Goal: Task Accomplishment & Management: Use online tool/utility

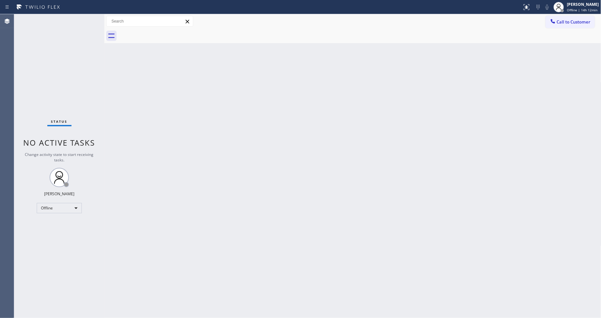
drag, startPoint x: 106, startPoint y: 44, endPoint x: 300, endPoint y: 48, distance: 193.4
click at [300, 48] on div "Back to Dashboard Change Sender ID Customers Technicians Select a contact Outbo…" at bounding box center [352, 166] width 497 height 304
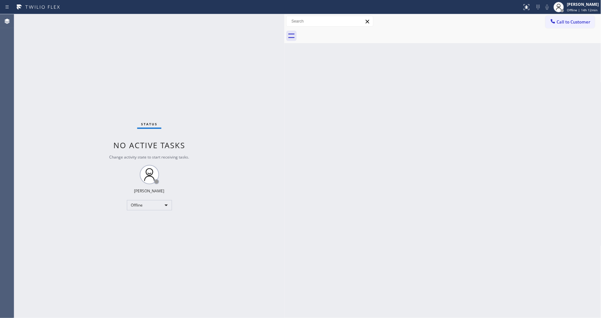
drag, startPoint x: 104, startPoint y: 38, endPoint x: 285, endPoint y: 55, distance: 180.9
click at [285, 55] on div at bounding box center [285, 166] width 0 height 304
click at [149, 203] on div "Offline" at bounding box center [149, 205] width 45 height 10
click at [149, 223] on li "Available" at bounding box center [149, 222] width 44 height 8
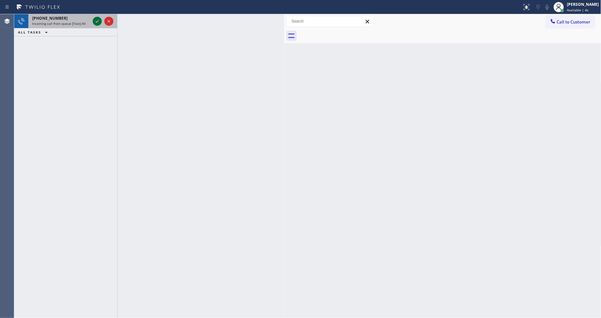
click at [97, 21] on icon at bounding box center [97, 21] width 8 height 8
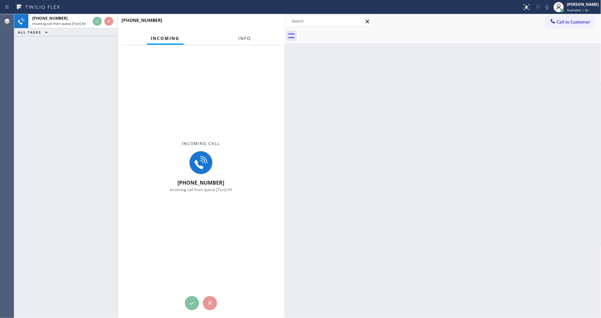
click at [247, 35] on button "Info" at bounding box center [245, 38] width 20 height 13
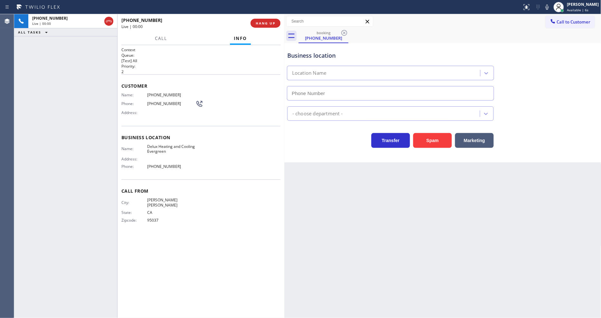
type input "(408) 547-4090"
click at [262, 22] on span "HANG UP" at bounding box center [266, 23] width 20 height 5
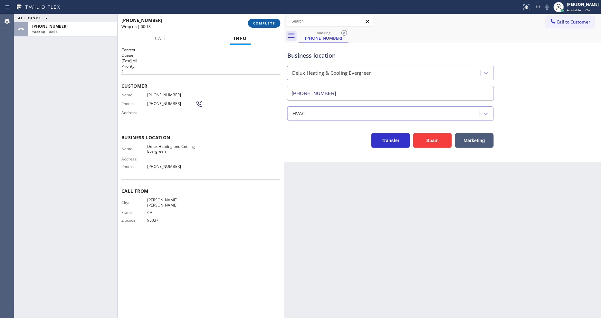
click at [259, 22] on span "COMPLETE" at bounding box center [264, 23] width 22 height 5
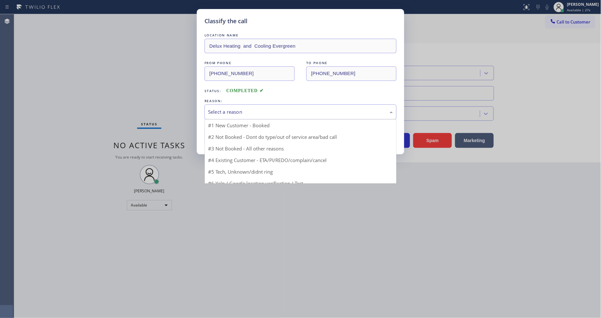
click at [236, 104] on div "Select a reason" at bounding box center [301, 111] width 192 height 15
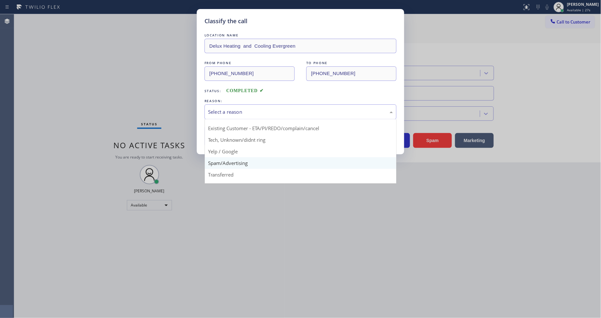
scroll to position [40, 0]
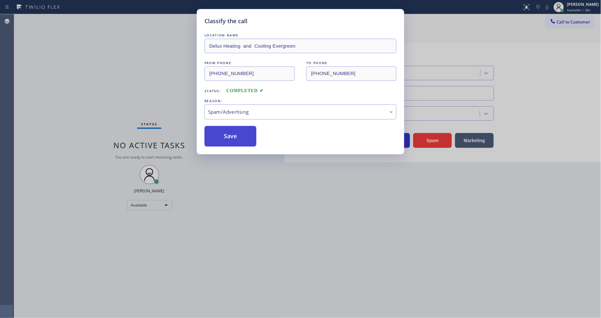
click at [231, 135] on button "Save" at bounding box center [231, 136] width 52 height 21
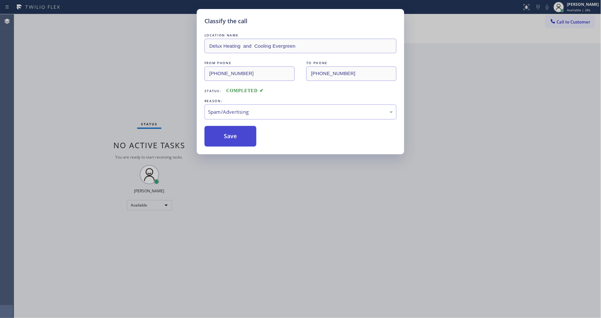
click at [231, 135] on button "Save" at bounding box center [231, 136] width 52 height 21
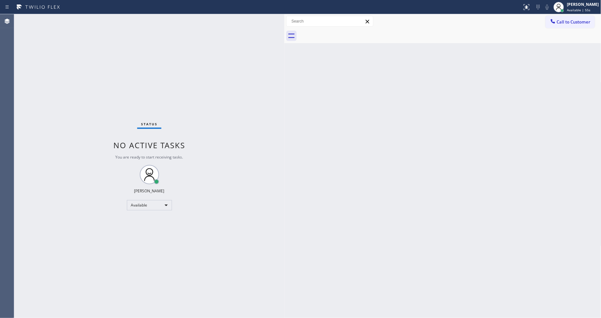
drag, startPoint x: 447, startPoint y: 140, endPoint x: 443, endPoint y: 140, distance: 3.9
click at [446, 140] on div "Back to Dashboard Change Sender ID Customers Technicians Select a contact Outbo…" at bounding box center [443, 166] width 317 height 304
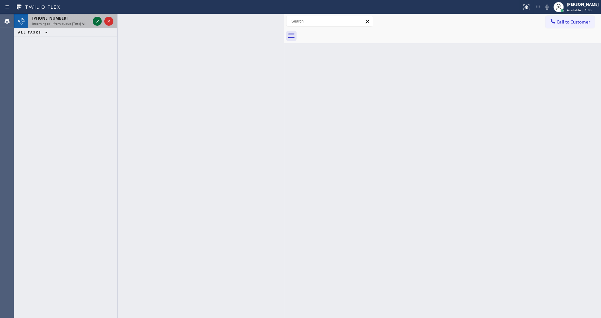
click at [96, 22] on icon at bounding box center [97, 21] width 3 height 3
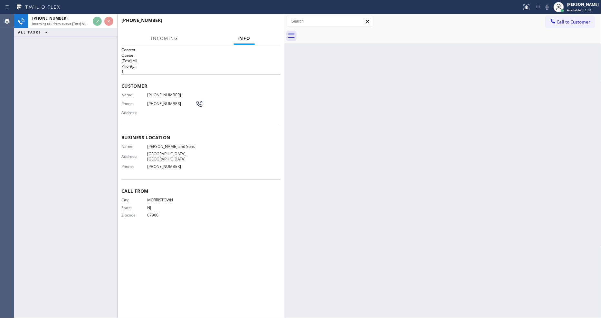
click at [203, 70] on p "1" at bounding box center [200, 71] width 159 height 5
click at [204, 63] on h2 "Priority:" at bounding box center [200, 65] width 159 height 5
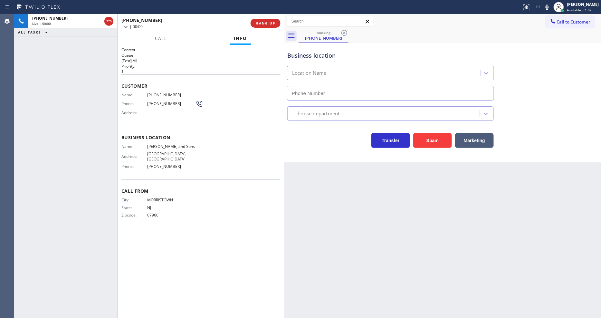
type input "(848) 294-3896"
click at [391, 95] on input "(848) 294-3896" at bounding box center [390, 93] width 207 height 15
click at [386, 57] on div "Business location" at bounding box center [390, 55] width 207 height 9
click at [385, 45] on div "Business location Mac Fhionnghaile & Sons (848) 294-3896" at bounding box center [390, 73] width 209 height 56
click at [317, 192] on div "Back to Dashboard Change Sender ID Customers Technicians Select a contact Outbo…" at bounding box center [443, 166] width 317 height 304
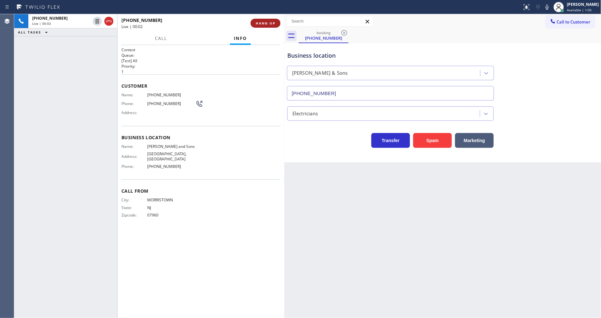
click at [267, 24] on span "HANG UP" at bounding box center [266, 23] width 20 height 5
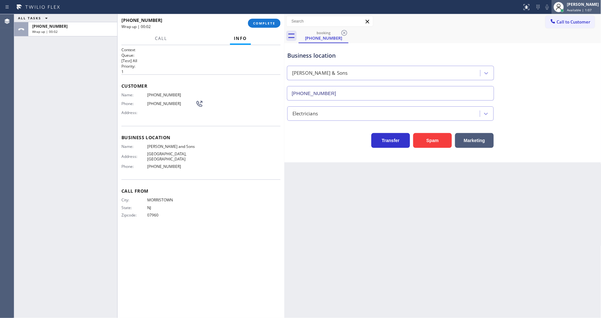
click at [541, 8] on span "Available | 1:07" at bounding box center [579, 10] width 25 height 5
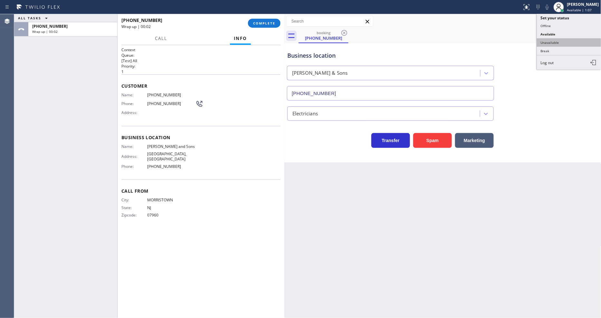
click at [541, 42] on button "Unavailable" at bounding box center [569, 42] width 64 height 8
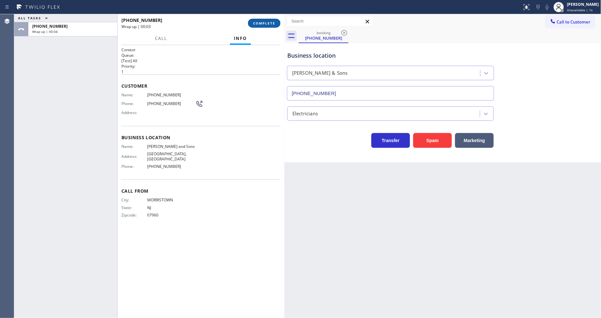
click at [265, 23] on span "COMPLETE" at bounding box center [264, 23] width 22 height 5
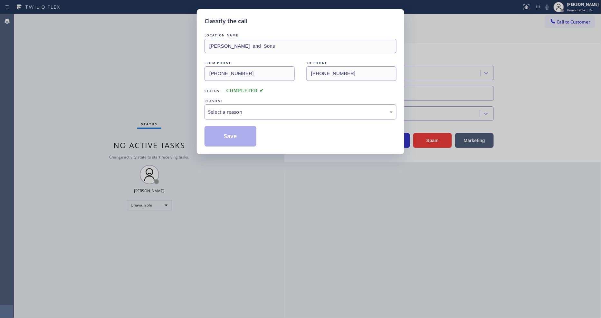
click at [233, 101] on div "REASON:" at bounding box center [301, 101] width 192 height 7
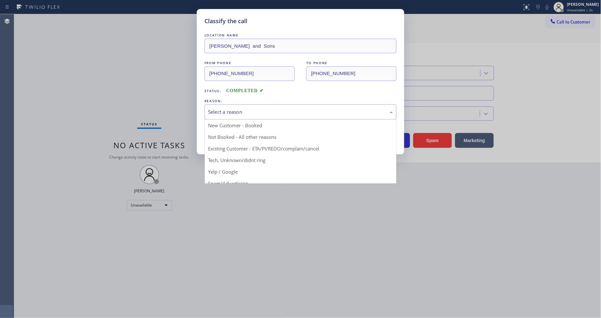
drag, startPoint x: 231, startPoint y: 110, endPoint x: 238, endPoint y: 137, distance: 27.8
click at [231, 110] on div "Select a reason" at bounding box center [300, 111] width 185 height 7
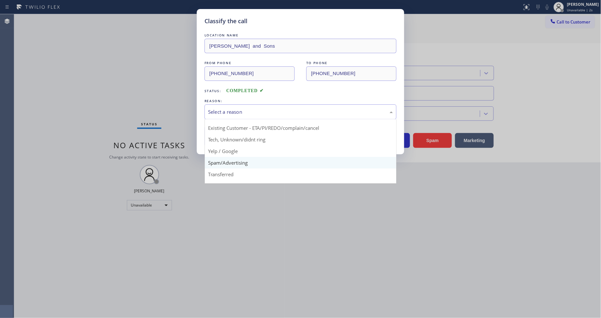
scroll to position [40, 0]
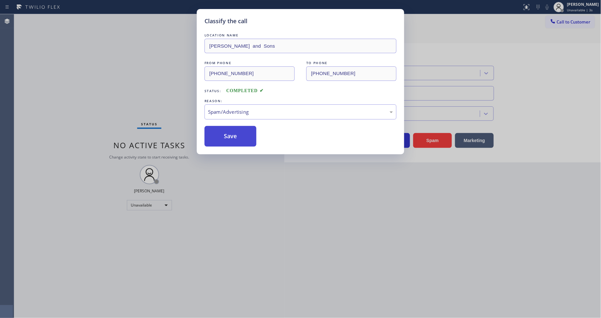
click at [236, 138] on button "Save" at bounding box center [231, 136] width 52 height 21
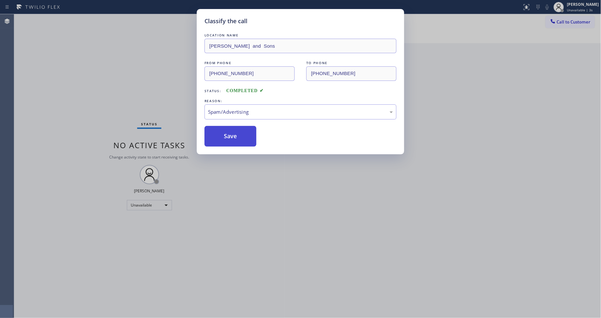
click at [236, 138] on button "Save" at bounding box center [231, 136] width 52 height 21
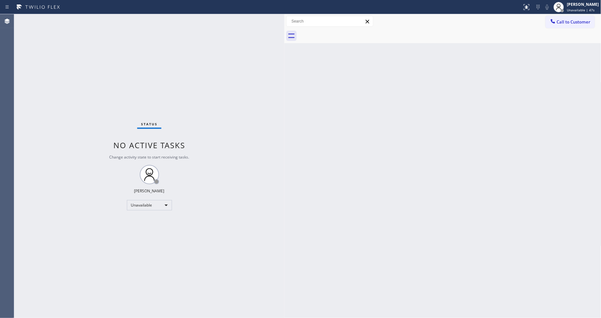
click at [38, 286] on div "Status No active tasks Change activity state to start receiving tasks. Lyka Mon…" at bounding box center [149, 166] width 270 height 304
click at [101, 257] on div "Status No active tasks Change activity state to start receiving tasks. Lyka Mon…" at bounding box center [149, 166] width 270 height 304
click at [142, 202] on div "Unavailable" at bounding box center [149, 205] width 45 height 10
click at [141, 221] on li "Available" at bounding box center [149, 222] width 44 height 8
click at [181, 262] on div "Status No active tasks You are ready to start receiving tasks. [PERSON_NAME] Av…" at bounding box center [149, 166] width 270 height 304
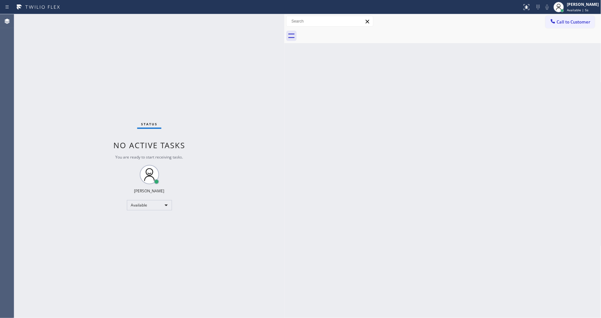
click at [285, 286] on div at bounding box center [285, 166] width 0 height 304
click at [525, 262] on div "Back to Dashboard Change Sender ID Customers Technicians Select a contact Outbo…" at bounding box center [443, 166] width 317 height 304
click at [212, 241] on div "Status No active tasks You are ready to start receiving tasks. [PERSON_NAME] Av…" at bounding box center [149, 166] width 270 height 304
click at [244, 236] on div "Status No active tasks You are ready to start receiving tasks. [PERSON_NAME] Av…" at bounding box center [149, 166] width 270 height 304
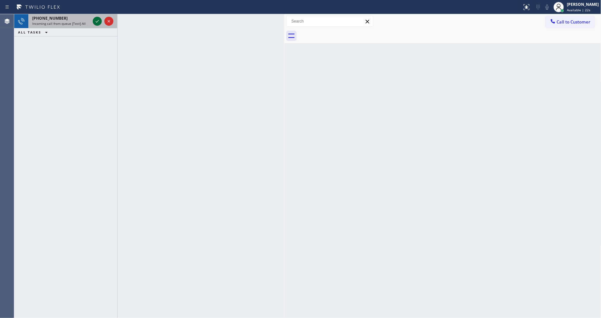
click at [97, 22] on icon at bounding box center [97, 21] width 3 height 3
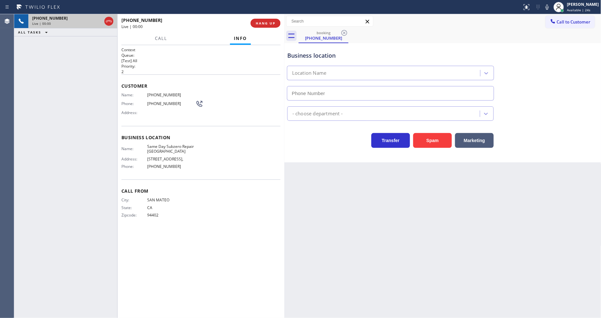
type input "(650) 677-1898"
click at [268, 23] on span "HANG UP" at bounding box center [266, 23] width 20 height 5
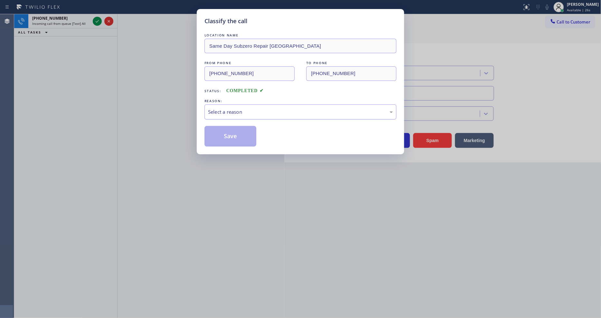
click at [238, 108] on div "Select a reason" at bounding box center [300, 111] width 185 height 7
click at [233, 132] on button "Save" at bounding box center [231, 136] width 52 height 21
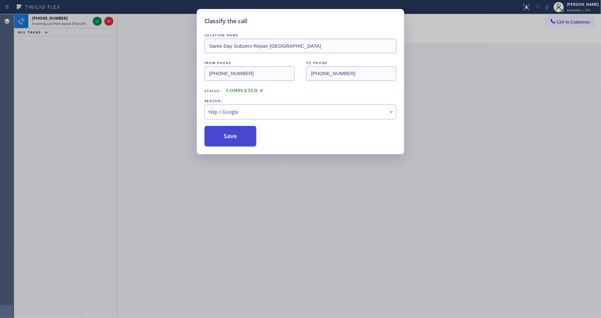
click at [233, 132] on button "Save" at bounding box center [231, 136] width 52 height 21
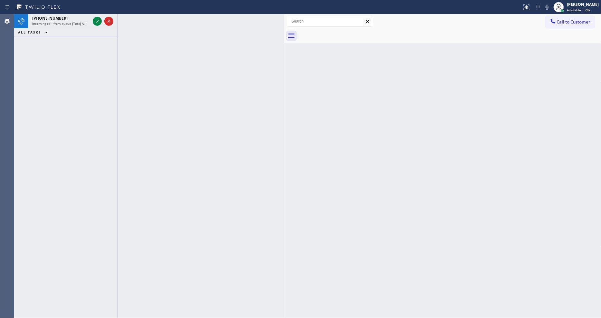
click at [97, 21] on icon at bounding box center [97, 21] width 8 height 8
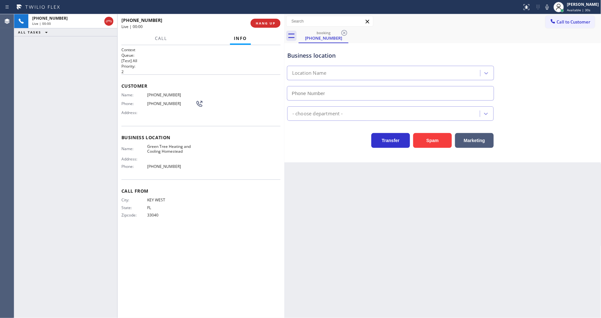
type input "(305) 506-1868"
click at [272, 23] on span "HANG UP" at bounding box center [266, 23] width 20 height 5
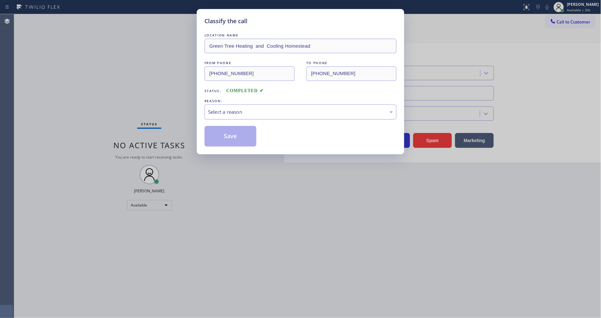
click at [241, 108] on div "Select a reason" at bounding box center [300, 111] width 185 height 7
click at [233, 134] on button "Save" at bounding box center [231, 136] width 52 height 21
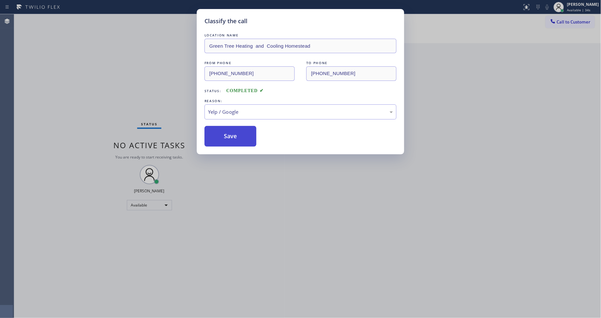
click at [233, 134] on button "Save" at bounding box center [231, 136] width 52 height 21
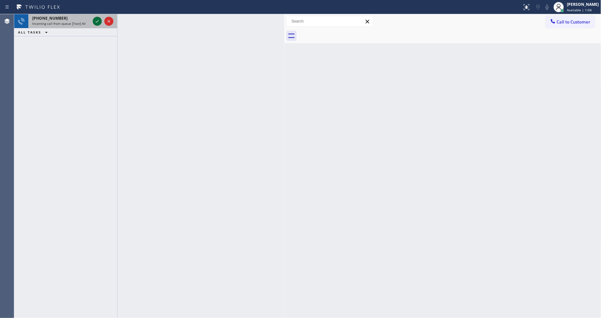
drag, startPoint x: 97, startPoint y: 19, endPoint x: 97, endPoint y: 23, distance: 4.2
click at [97, 23] on icon at bounding box center [97, 21] width 8 height 8
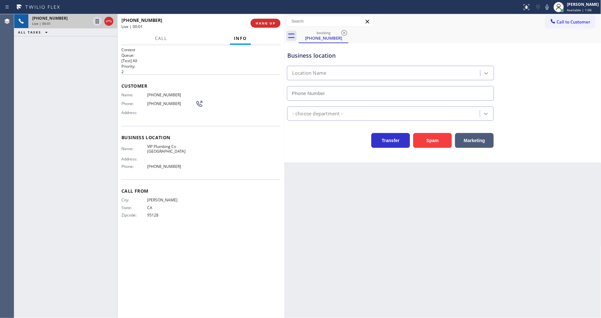
type input "(408) 458-8257"
click at [268, 19] on button "HANG UP" at bounding box center [266, 23] width 30 height 9
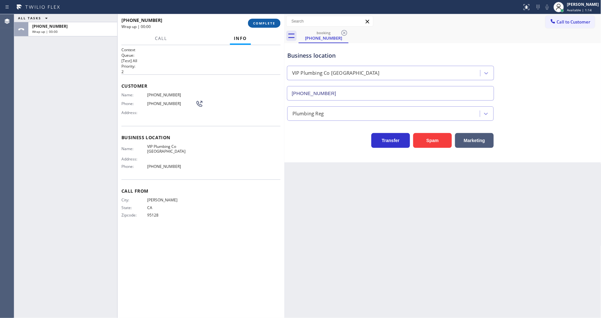
click at [268, 22] on span "COMPLETE" at bounding box center [264, 23] width 22 height 5
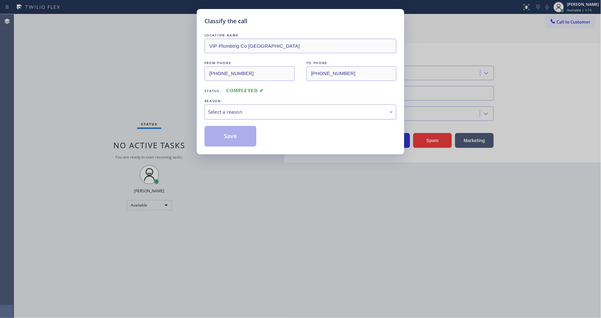
click at [242, 110] on div "Select a reason" at bounding box center [300, 111] width 185 height 7
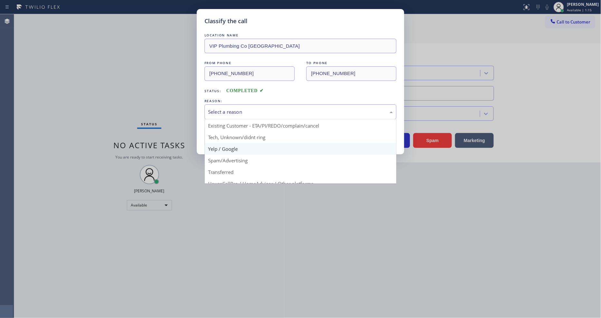
scroll to position [40, 0]
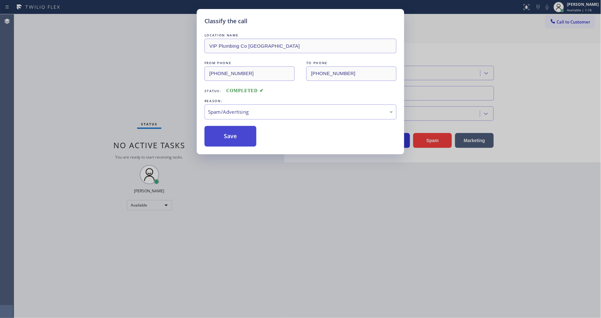
click at [234, 133] on button "Save" at bounding box center [231, 136] width 52 height 21
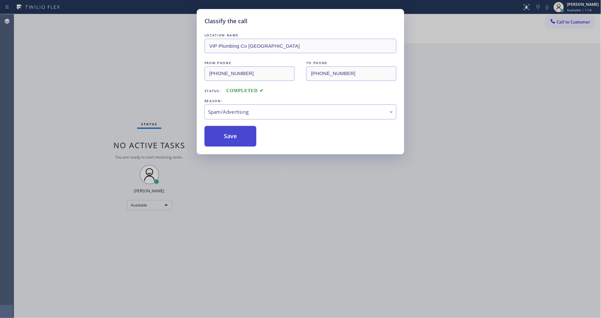
click at [234, 133] on button "Save" at bounding box center [231, 136] width 52 height 21
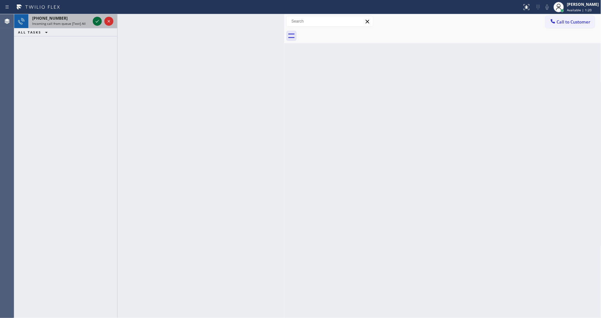
click at [95, 21] on icon at bounding box center [97, 21] width 8 height 8
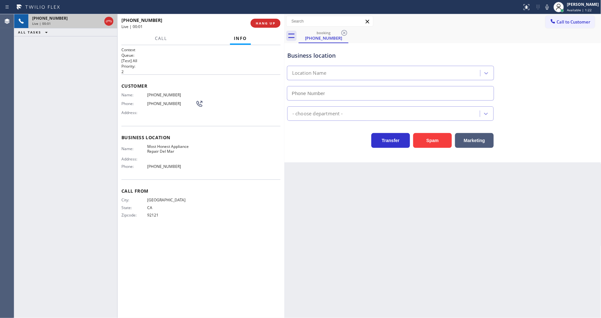
type input "(858) 757-7725"
click at [279, 23] on button "HANG UP" at bounding box center [266, 23] width 30 height 9
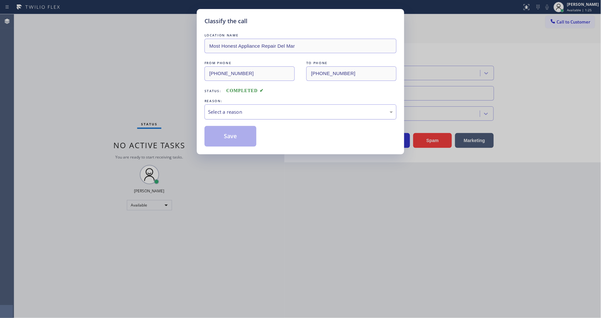
click at [260, 108] on div "Select a reason" at bounding box center [300, 111] width 185 height 7
click at [248, 136] on button "Save" at bounding box center [231, 136] width 52 height 21
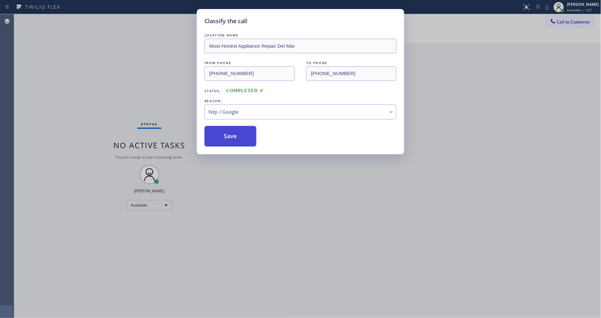
click at [248, 136] on button "Save" at bounding box center [231, 136] width 52 height 21
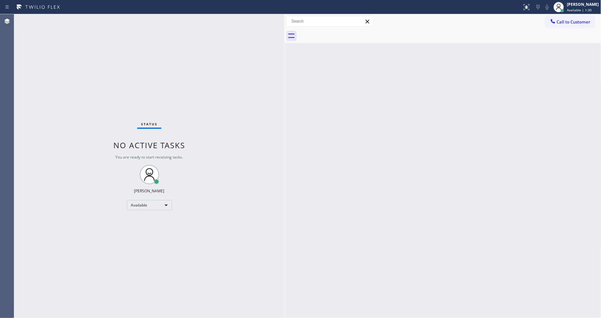
click at [171, 227] on div "Status No active tasks You are ready to start receiving tasks. [PERSON_NAME] Av…" at bounding box center [149, 166] width 270 height 304
drag, startPoint x: 305, startPoint y: 134, endPoint x: 266, endPoint y: 113, distance: 44.0
click at [266, 113] on div "Status No active tasks You are ready to start receiving tasks. [PERSON_NAME] Av…" at bounding box center [149, 166] width 270 height 304
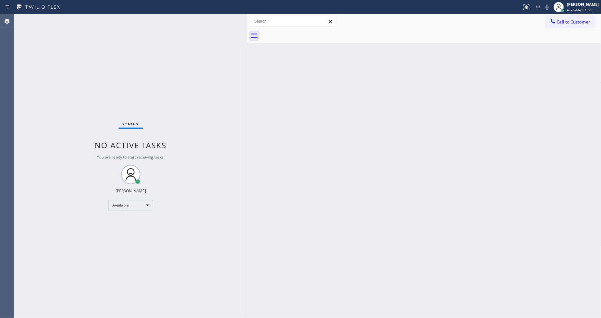
click at [186, 82] on div "Status No active tasks You are ready to start receiving tasks. [PERSON_NAME] Av…" at bounding box center [130, 166] width 233 height 304
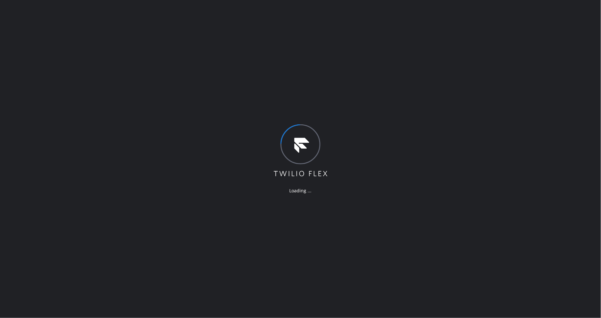
click at [116, 242] on div "Loading ..." at bounding box center [300, 159] width 601 height 318
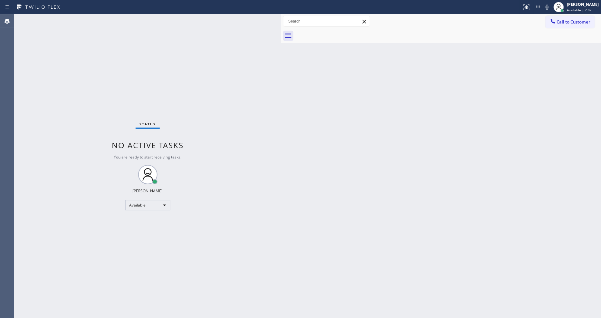
drag, startPoint x: 104, startPoint y: 43, endPoint x: 281, endPoint y: 68, distance: 178.7
click at [281, 68] on div at bounding box center [281, 166] width 0 height 304
click at [580, 5] on div "[PERSON_NAME]" at bounding box center [583, 4] width 32 height 5
click at [565, 46] on button "Unavailable" at bounding box center [569, 42] width 64 height 8
click at [101, 50] on div "Status No active tasks Change activity state to start receiving tasks. [PERSON_…" at bounding box center [147, 166] width 267 height 304
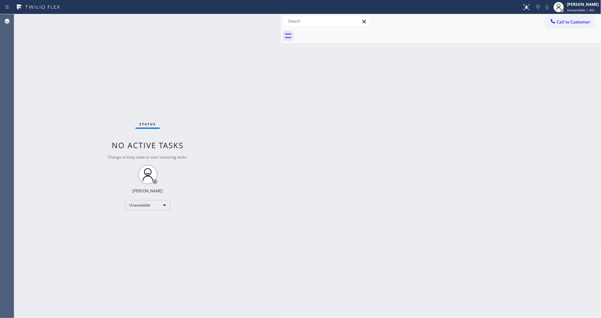
click at [309, 139] on div "Back to Dashboard Change Sender ID Customers Technicians Select a contact Outbo…" at bounding box center [441, 166] width 320 height 304
click at [239, 132] on div "Status No active tasks Change activity state to start receiving tasks. Lyka Mon…" at bounding box center [147, 166] width 267 height 304
click at [179, 101] on div "Status No active tasks Change activity state to start receiving tasks. Lyka Mon…" at bounding box center [147, 166] width 267 height 304
click at [65, 227] on div "Status No active tasks Change activity state to start receiving tasks. Lyka Mon…" at bounding box center [147, 166] width 267 height 304
click at [151, 207] on div "Unavailable" at bounding box center [147, 205] width 45 height 10
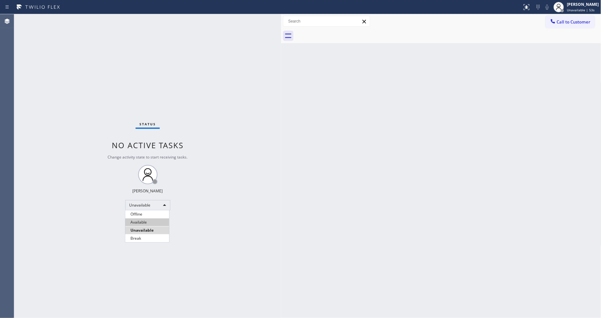
click at [144, 220] on li "Available" at bounding box center [147, 222] width 44 height 8
click at [241, 198] on div "Status No active tasks Change activity state to start receiving tasks. Lyka Mon…" at bounding box center [147, 166] width 267 height 304
click at [285, 172] on div "Back to Dashboard Change Sender ID Customers Technicians Select a contact Outbo…" at bounding box center [441, 166] width 320 height 304
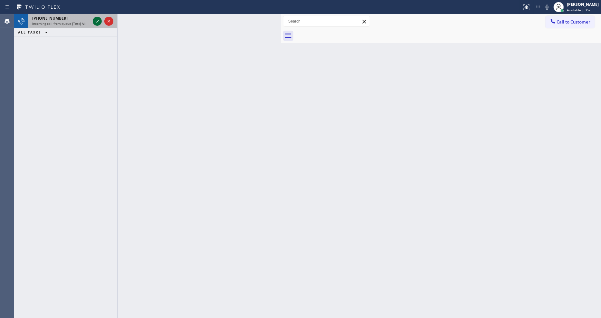
click at [97, 23] on icon at bounding box center [97, 21] width 8 height 8
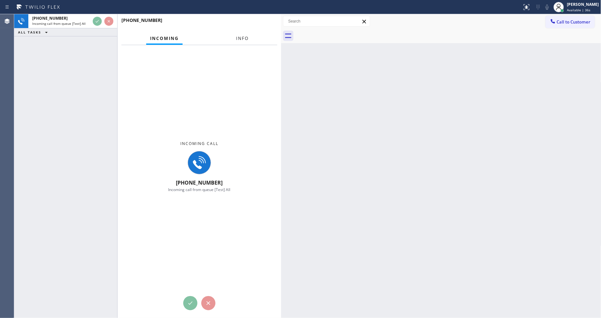
click at [237, 36] on span "Info" at bounding box center [242, 38] width 13 height 6
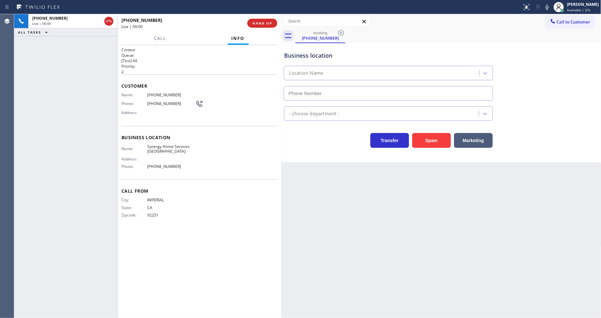
type input "(760) 280-6313"
click at [272, 23] on div "+17603554646 Live | 00:00 HANG UP" at bounding box center [200, 23] width 164 height 18
click at [272, 23] on span "HANG UP" at bounding box center [263, 23] width 20 height 5
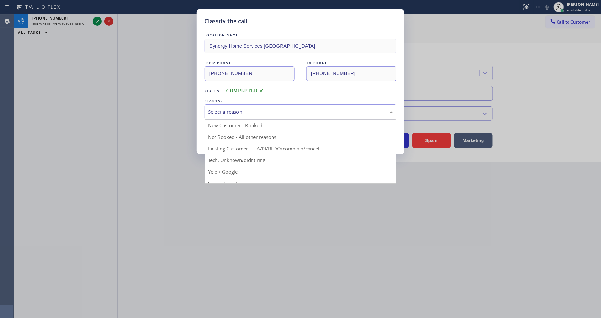
click at [252, 114] on div "Select a reason" at bounding box center [301, 111] width 192 height 15
drag, startPoint x: 248, startPoint y: 167, endPoint x: 236, endPoint y: 129, distance: 39.5
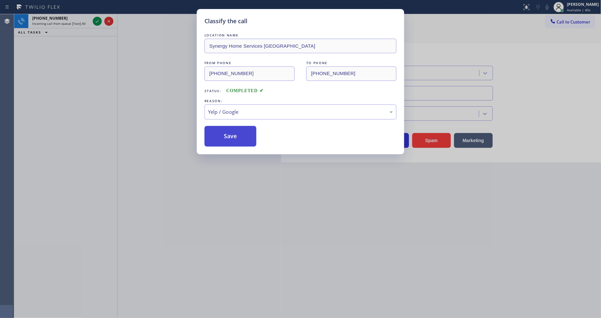
click at [236, 128] on button "Save" at bounding box center [231, 136] width 52 height 21
click at [236, 129] on button "Save" at bounding box center [231, 136] width 52 height 21
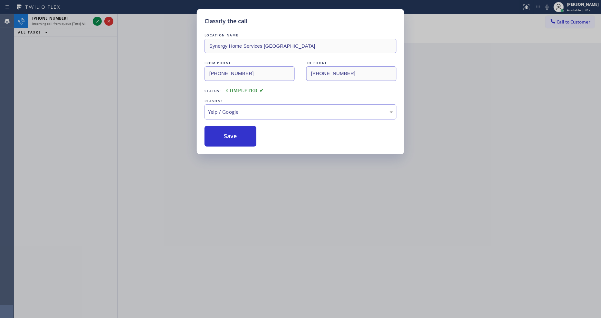
click at [97, 23] on icon at bounding box center [97, 21] width 8 height 8
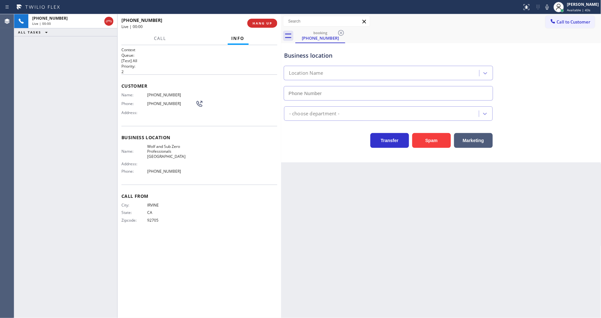
type input "(949) 538-2898"
click at [267, 22] on span "HANG UP" at bounding box center [263, 23] width 20 height 5
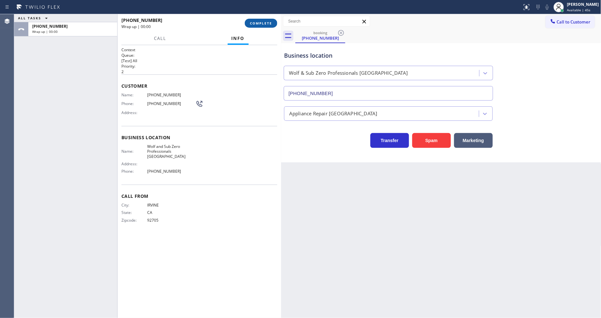
click at [267, 21] on span "COMPLETE" at bounding box center [261, 23] width 22 height 5
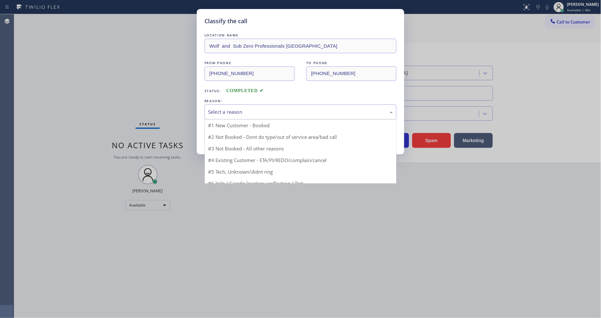
click at [243, 113] on div "Select a reason" at bounding box center [300, 111] width 185 height 7
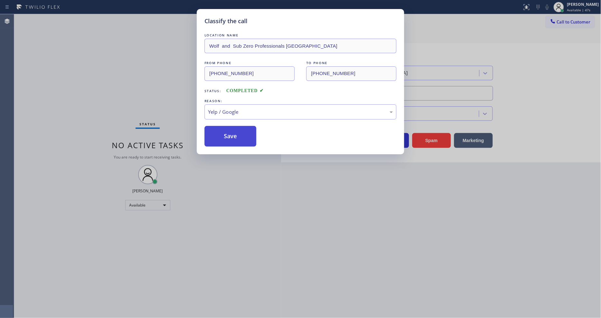
click at [240, 135] on button "Save" at bounding box center [231, 136] width 52 height 21
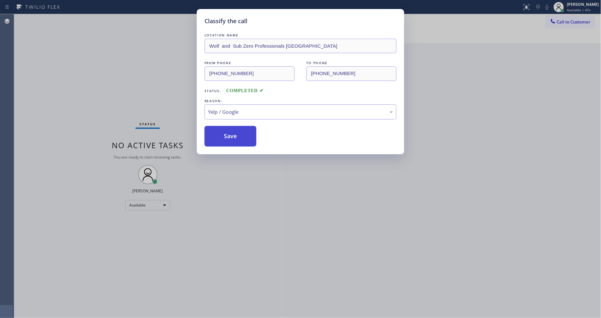
click at [240, 135] on button "Save" at bounding box center [231, 136] width 52 height 21
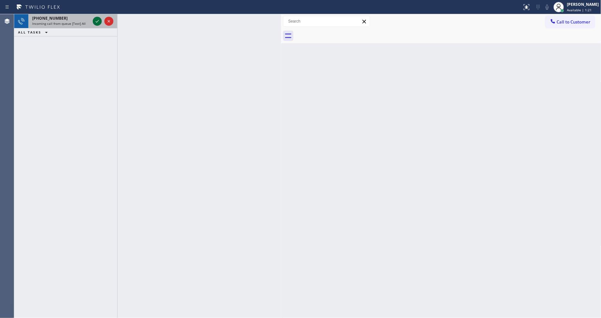
click at [95, 20] on icon at bounding box center [97, 21] width 8 height 8
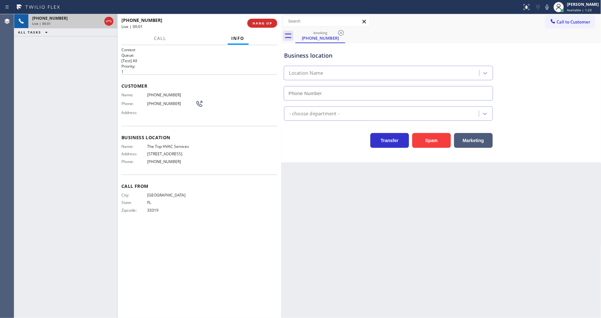
type input "(305) 901-5761"
click at [269, 22] on span "HANG UP" at bounding box center [263, 23] width 20 height 5
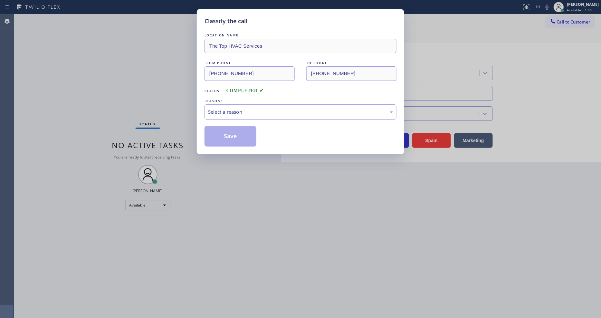
click at [230, 115] on div "Select a reason" at bounding box center [301, 111] width 192 height 15
click at [226, 137] on button "Save" at bounding box center [231, 136] width 52 height 21
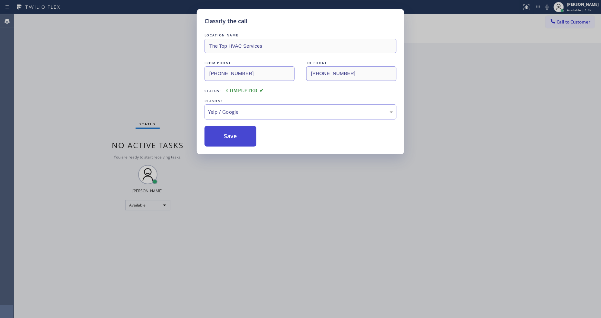
click at [226, 137] on button "Save" at bounding box center [231, 136] width 52 height 21
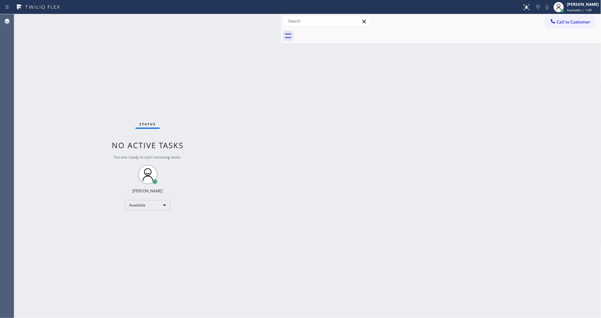
click at [94, 22] on div "Status No active tasks You are ready to start receiving tasks. [PERSON_NAME] Av…" at bounding box center [147, 166] width 267 height 304
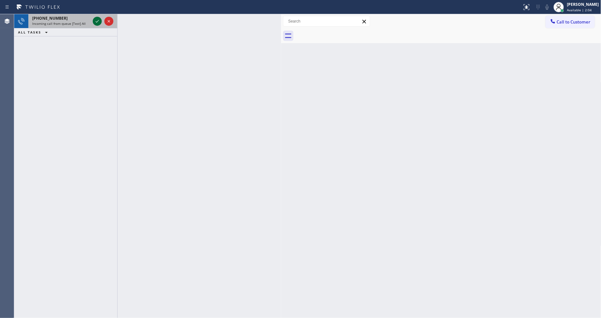
click at [94, 22] on icon at bounding box center [97, 21] width 8 height 8
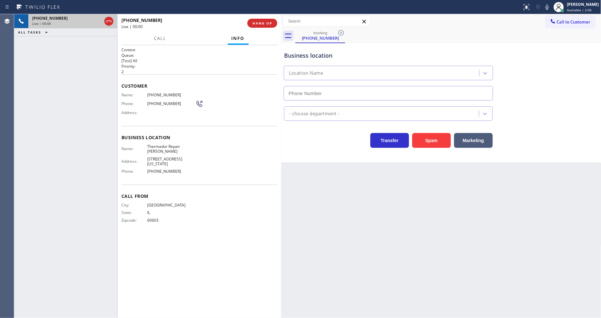
type input "(312) 584-4949"
click at [269, 21] on span "HANG UP" at bounding box center [263, 23] width 20 height 5
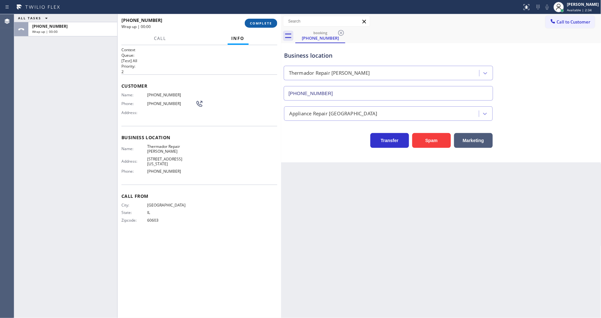
click at [269, 21] on span "COMPLETE" at bounding box center [261, 23] width 22 height 5
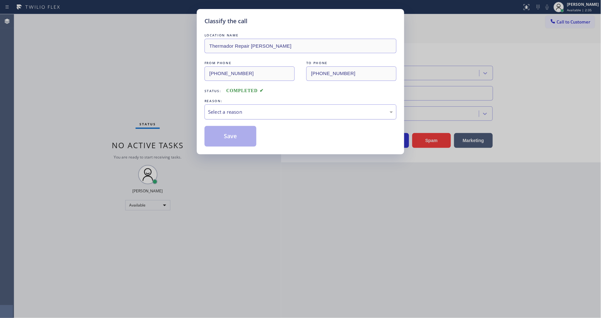
click at [223, 114] on div "Select a reason" at bounding box center [301, 111] width 192 height 15
click at [222, 135] on button "Save" at bounding box center [231, 136] width 52 height 21
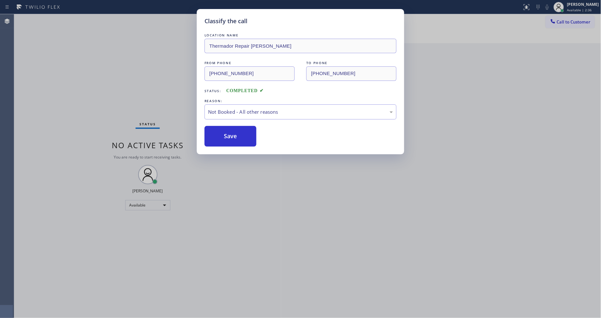
click at [222, 135] on button "Save" at bounding box center [231, 136] width 52 height 21
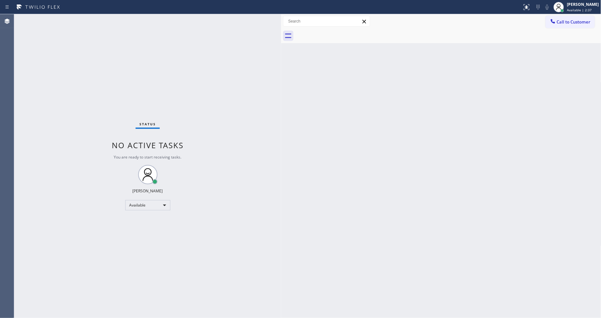
click at [93, 19] on div "Status No active tasks You are ready to start receiving tasks. [PERSON_NAME] Av…" at bounding box center [147, 166] width 267 height 304
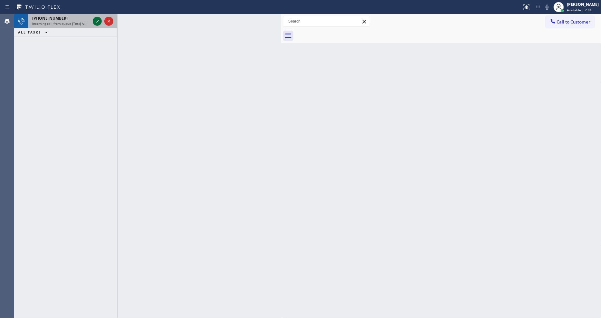
click at [95, 17] on icon at bounding box center [97, 21] width 8 height 8
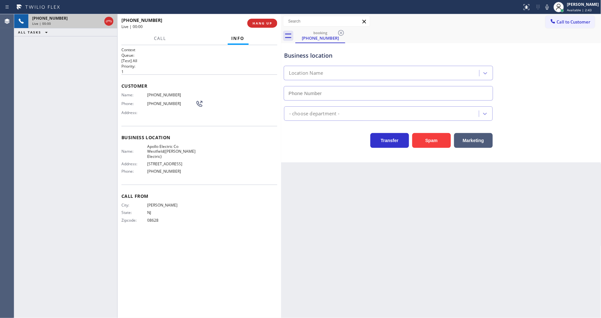
type input "(908) 493-4237"
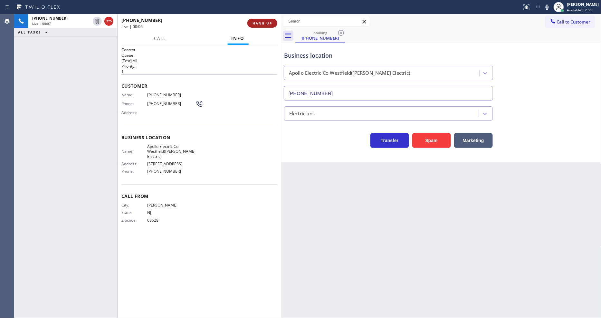
click at [260, 23] on span "HANG UP" at bounding box center [263, 23] width 20 height 5
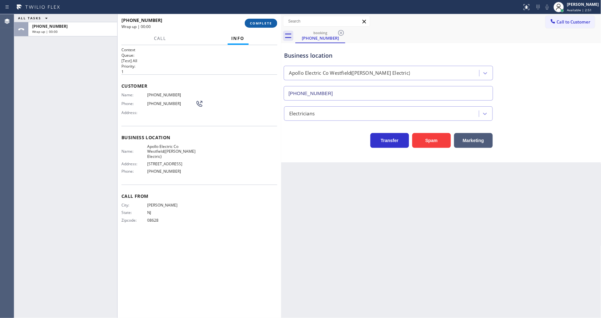
click at [260, 23] on span "COMPLETE" at bounding box center [261, 23] width 22 height 5
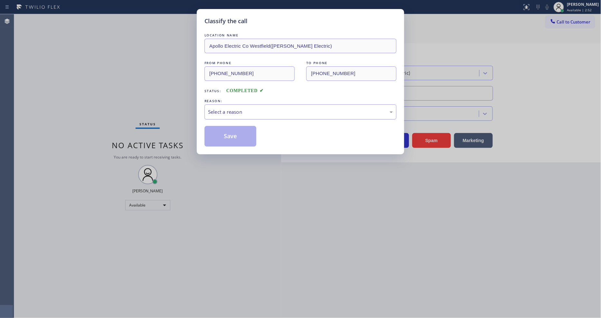
click at [245, 110] on div "Select a reason" at bounding box center [300, 111] width 185 height 7
click at [246, 132] on button "Save" at bounding box center [231, 136] width 52 height 21
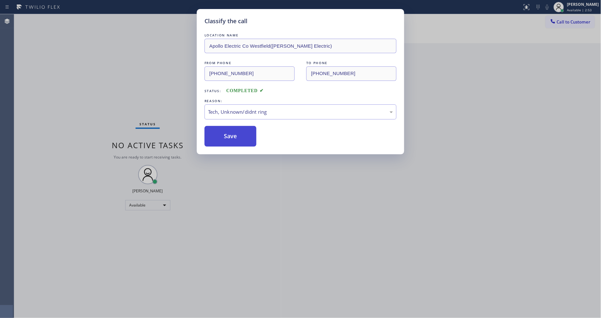
click at [246, 132] on button "Save" at bounding box center [231, 136] width 52 height 21
drag, startPoint x: 246, startPoint y: 132, endPoint x: 164, endPoint y: 92, distance: 91.5
click at [247, 131] on button "Save" at bounding box center [231, 136] width 52 height 21
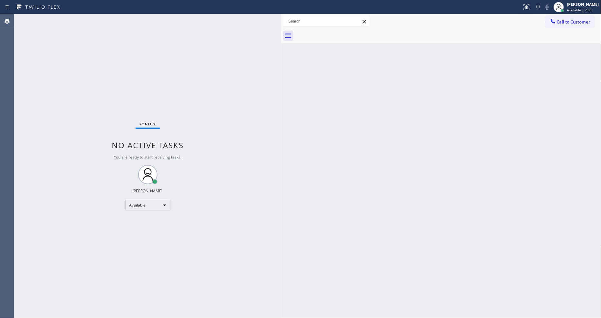
click at [47, 260] on div "Status No active tasks You are ready to start receiving tasks. [PERSON_NAME] Av…" at bounding box center [147, 166] width 267 height 304
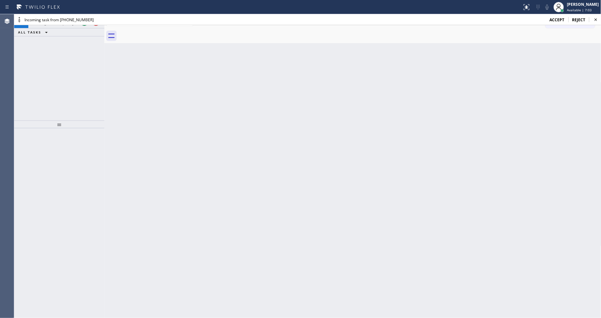
drag, startPoint x: 561, startPoint y: 18, endPoint x: 488, endPoint y: 2, distance: 75.0
click at [561, 18] on span "accept" at bounding box center [557, 19] width 15 height 5
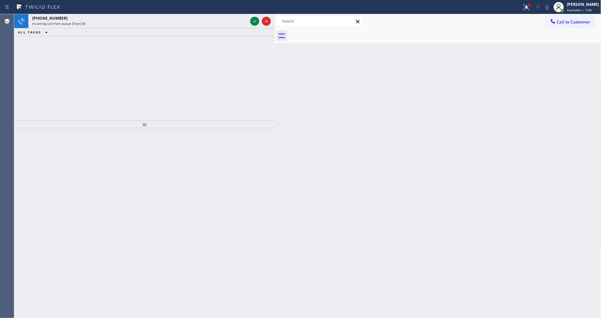
drag, startPoint x: 105, startPoint y: 33, endPoint x: 268, endPoint y: 65, distance: 166.6
click at [275, 65] on div at bounding box center [275, 166] width 0 height 304
click at [93, 23] on icon at bounding box center [97, 21] width 8 height 8
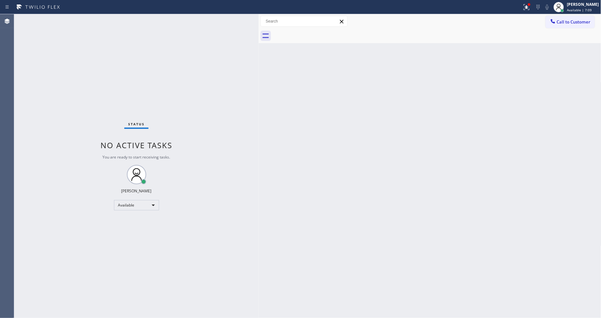
drag, startPoint x: 269, startPoint y: 34, endPoint x: 262, endPoint y: 39, distance: 9.0
click at [259, 39] on div at bounding box center [259, 166] width 0 height 304
click at [194, 211] on div "Status No active tasks You are ready to start receiving tasks. [PERSON_NAME] Av…" at bounding box center [137, 166] width 247 height 304
drag, startPoint x: 272, startPoint y: 189, endPoint x: 159, endPoint y: 275, distance: 142.3
click at [272, 189] on div "Back to Dashboard Change Sender ID Customers Technicians Select a contact Outbo…" at bounding box center [431, 166] width 341 height 304
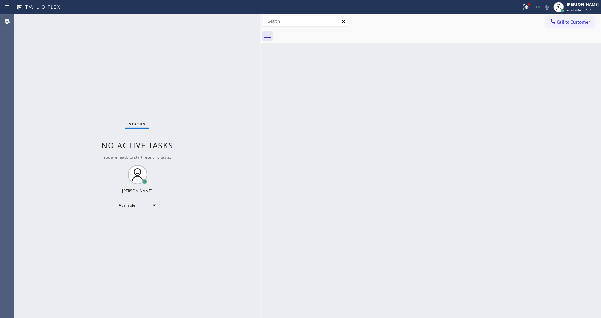
drag, startPoint x: 50, startPoint y: 238, endPoint x: 62, endPoint y: 246, distance: 14.3
click at [49, 238] on div "Status No active tasks You are ready to start receiving tasks. [PERSON_NAME] Av…" at bounding box center [137, 166] width 247 height 304
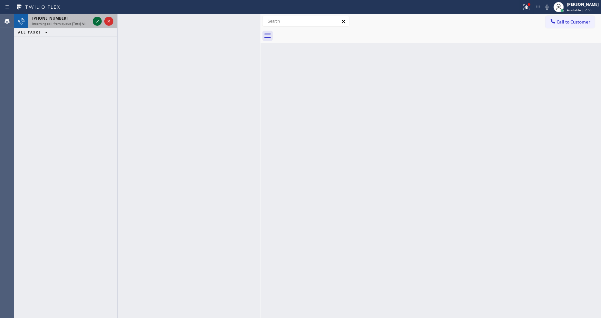
click at [98, 21] on icon at bounding box center [97, 21] width 8 height 8
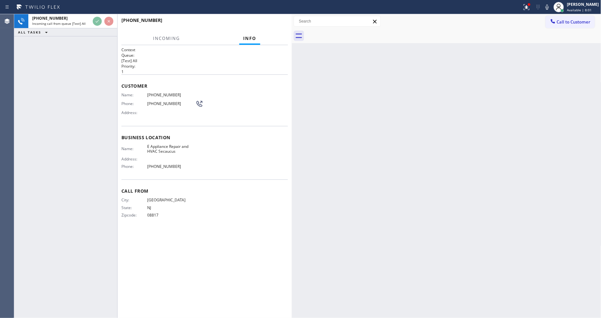
drag, startPoint x: 259, startPoint y: 49, endPoint x: 291, endPoint y: 51, distance: 31.9
click at [292, 51] on div at bounding box center [292, 166] width 0 height 304
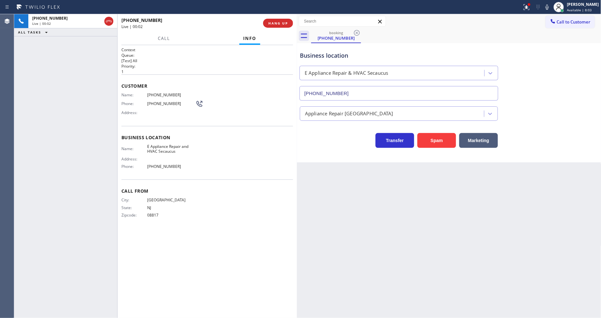
type input "[PHONE_NUMBER]"
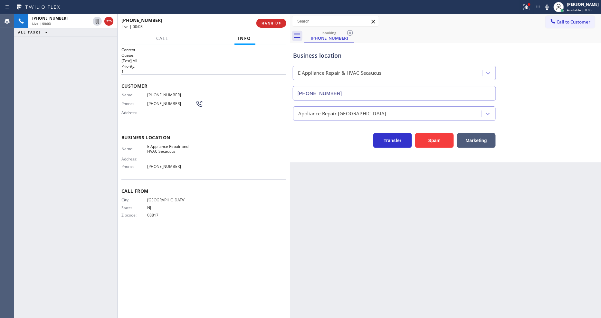
drag, startPoint x: 297, startPoint y: 48, endPoint x: 291, endPoint y: 50, distance: 7.0
click at [290, 50] on div at bounding box center [290, 166] width 0 height 304
click at [534, 11] on div at bounding box center [527, 7] width 14 height 8
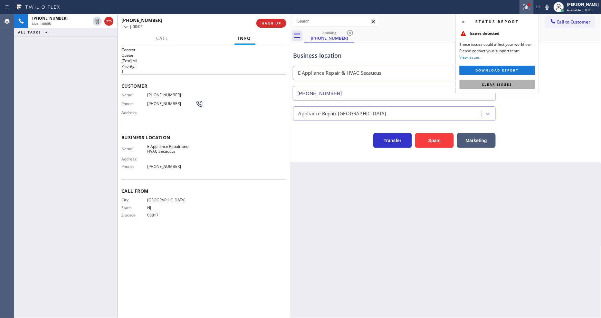
click at [520, 85] on button "Clear issues" at bounding box center [497, 84] width 75 height 9
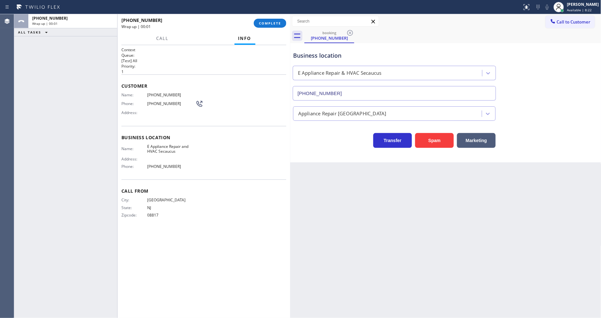
click at [168, 63] on h2 "Priority:" at bounding box center [203, 65] width 165 height 5
click at [259, 21] on span "COMPLETE" at bounding box center [270, 23] width 22 height 5
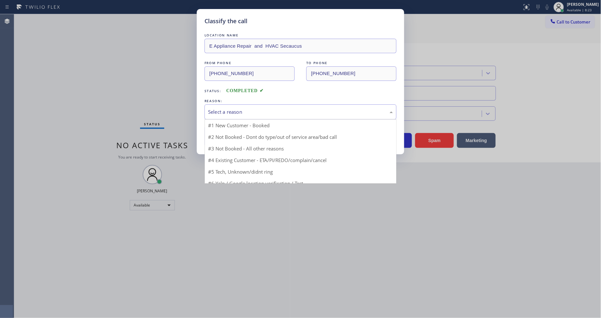
drag, startPoint x: 242, startPoint y: 115, endPoint x: 243, endPoint y: 110, distance: 5.2
click at [244, 112] on div "Select a reason" at bounding box center [301, 111] width 192 height 15
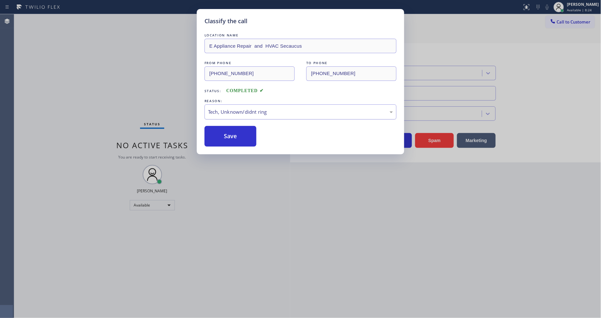
click at [245, 108] on div "Tech, Unknown/didnt ring" at bounding box center [300, 111] width 185 height 7
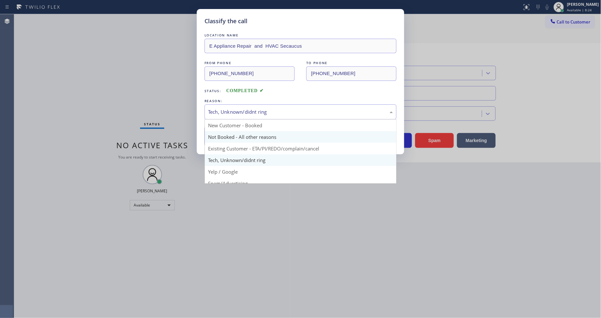
click at [239, 131] on button "Save" at bounding box center [231, 136] width 52 height 21
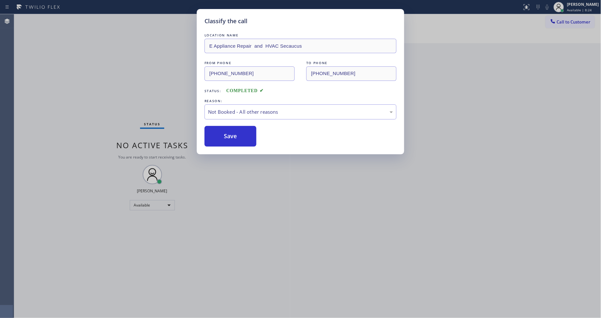
click at [239, 131] on button "Save" at bounding box center [231, 136] width 52 height 21
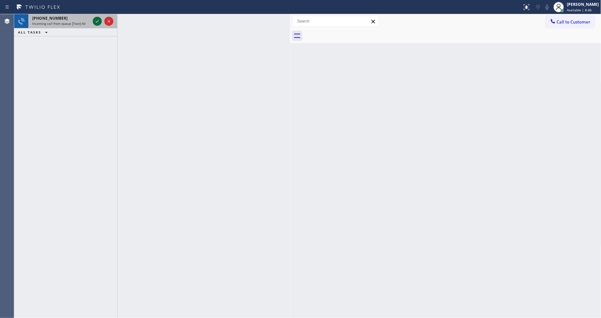
click at [97, 22] on icon at bounding box center [97, 21] width 8 height 8
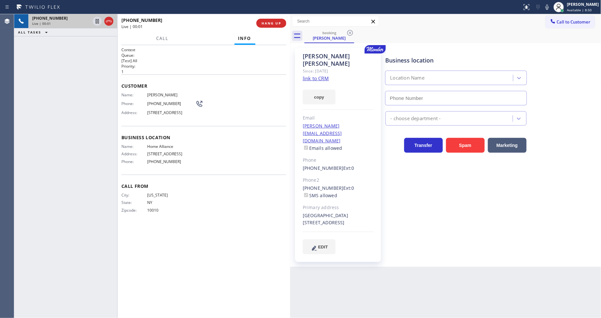
type input "[PHONE_NUMBER]"
click at [323, 75] on link "link to CRM" at bounding box center [316, 78] width 26 height 6
click at [272, 24] on span "HANG UP" at bounding box center [272, 23] width 20 height 5
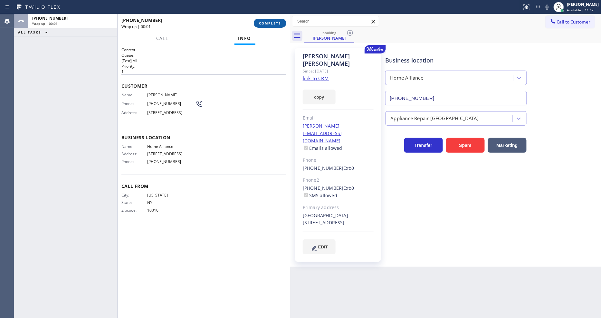
click at [272, 24] on span "COMPLETE" at bounding box center [270, 23] width 22 height 5
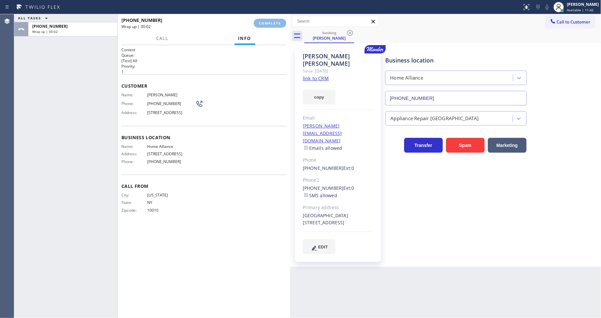
click at [232, 111] on div "Name: [PERSON_NAME] Phone: [PHONE_NUMBER] Address: [STREET_ADDRESS]" at bounding box center [203, 104] width 165 height 25
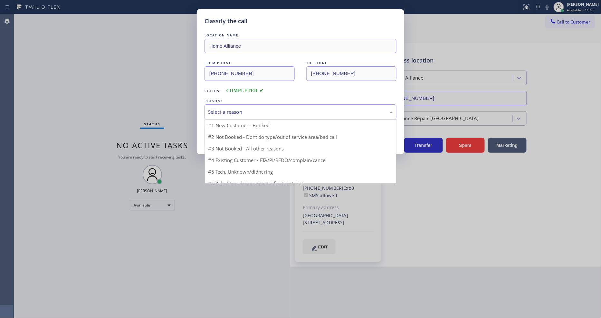
click at [232, 111] on div "Select a reason" at bounding box center [300, 111] width 185 height 7
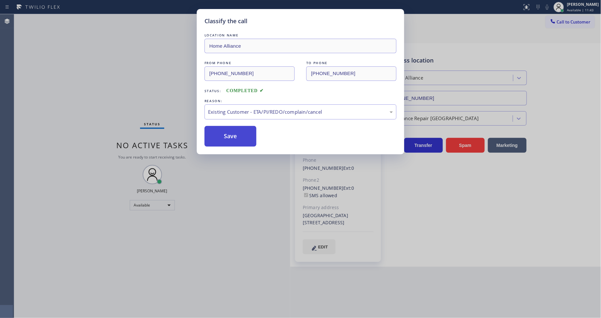
click at [228, 135] on button "Save" at bounding box center [231, 136] width 52 height 21
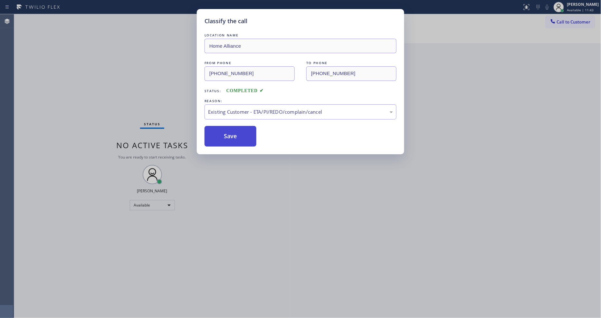
click at [228, 135] on button "Save" at bounding box center [231, 136] width 52 height 21
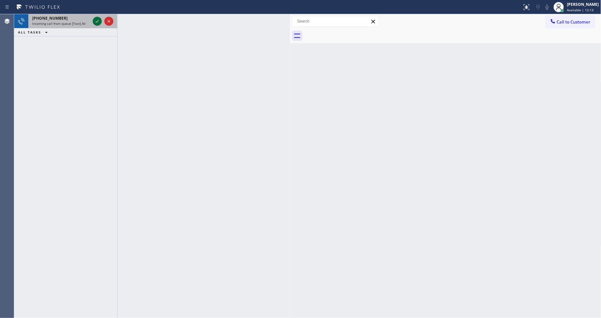
click at [97, 22] on icon at bounding box center [97, 21] width 3 height 3
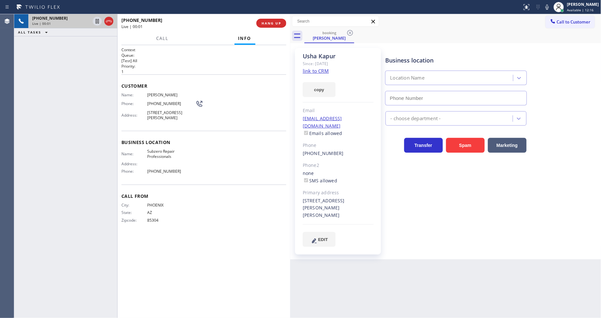
type input "[PHONE_NUMBER]"
click at [318, 69] on link "link to CRM" at bounding box center [316, 71] width 26 height 6
click at [269, 22] on span "HANG UP" at bounding box center [272, 23] width 20 height 5
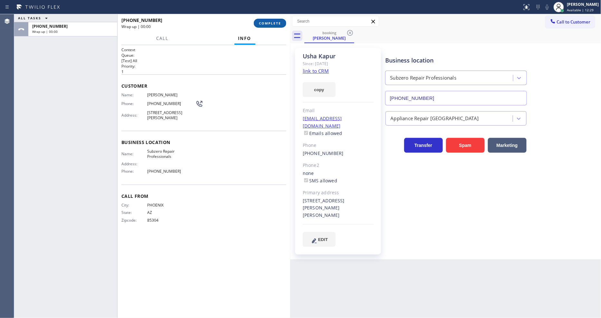
click at [269, 22] on span "COMPLETE" at bounding box center [270, 23] width 22 height 5
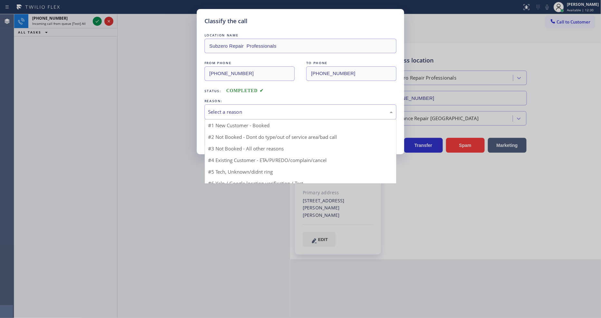
click at [255, 113] on div "Select a reason" at bounding box center [300, 111] width 185 height 7
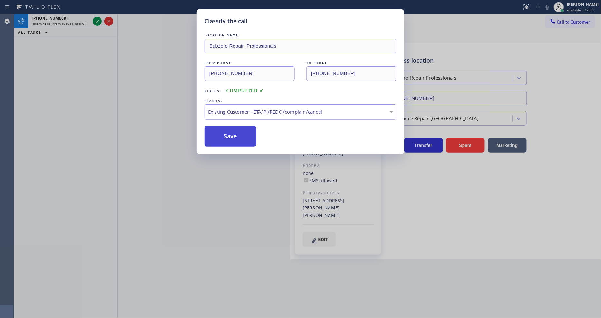
click at [242, 134] on button "Save" at bounding box center [231, 136] width 52 height 21
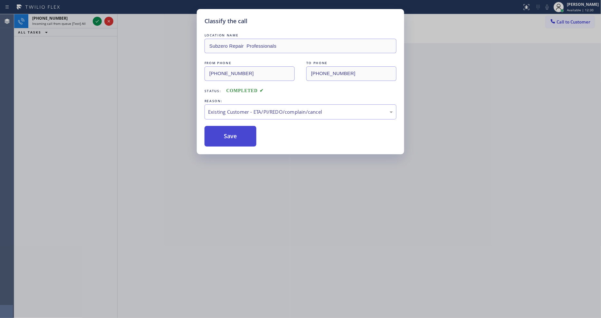
click at [242, 134] on button "Save" at bounding box center [231, 136] width 52 height 21
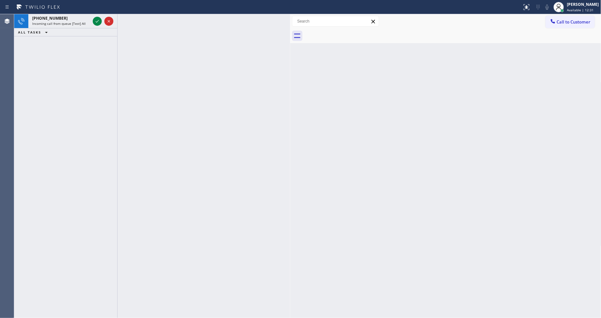
click at [96, 21] on icon at bounding box center [97, 21] width 8 height 8
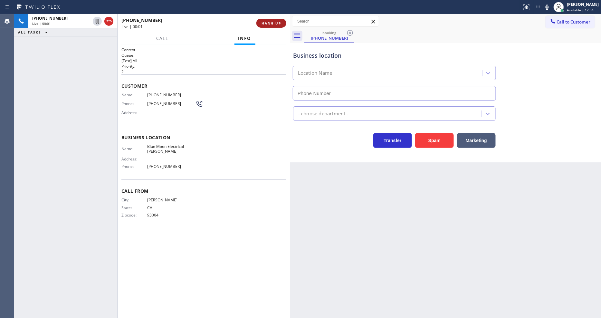
click at [282, 26] on button "HANG UP" at bounding box center [272, 23] width 30 height 9
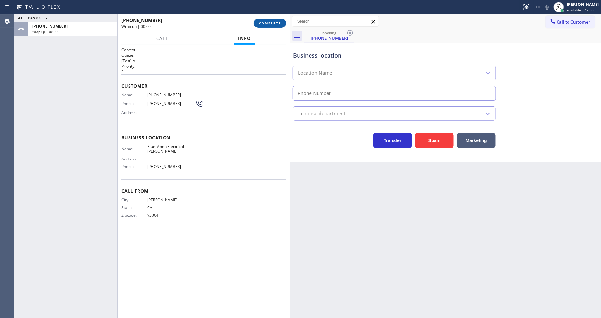
click at [280, 24] on span "COMPLETE" at bounding box center [270, 23] width 22 height 5
type input "[PHONE_NUMBER]"
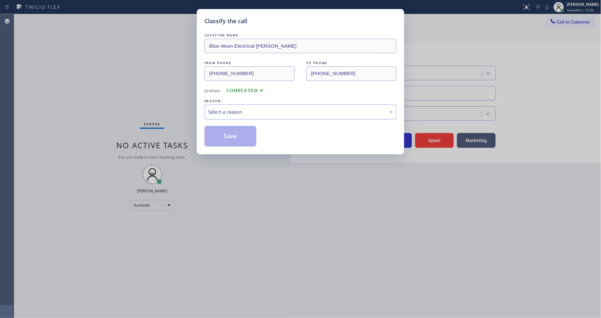
click at [252, 110] on div "Select a reason" at bounding box center [300, 111] width 185 height 7
click at [249, 133] on button "Save" at bounding box center [231, 136] width 52 height 21
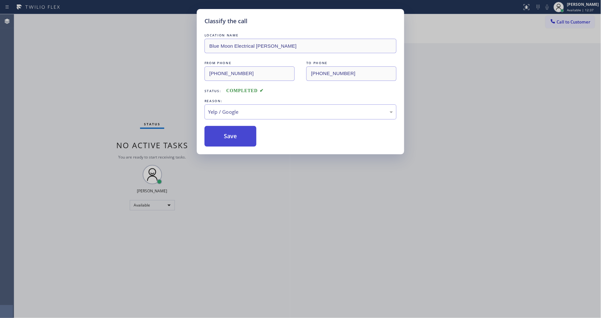
click at [249, 133] on button "Save" at bounding box center [231, 136] width 52 height 21
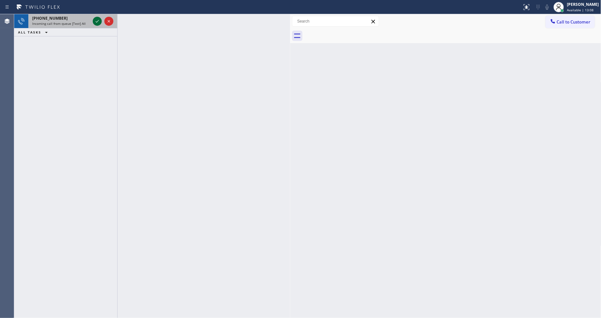
click at [96, 22] on icon at bounding box center [97, 21] width 3 height 3
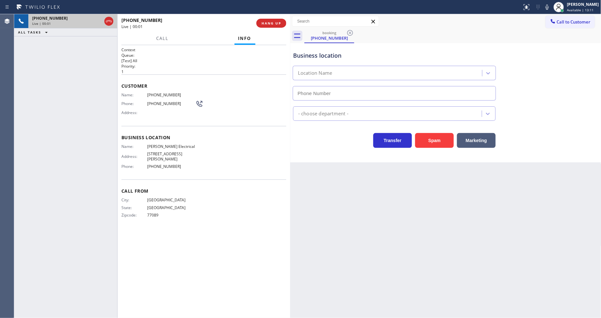
type input "[PHONE_NUMBER]"
click at [278, 25] on span "HANG UP" at bounding box center [272, 23] width 20 height 5
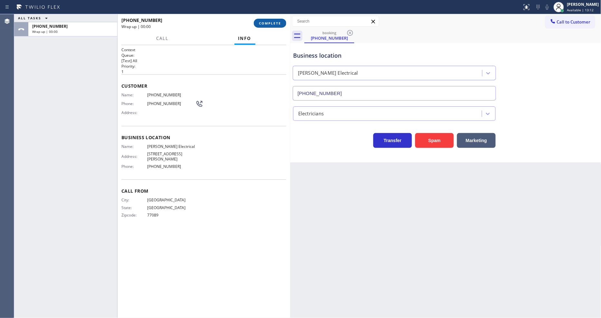
click at [279, 25] on span "COMPLETE" at bounding box center [270, 23] width 22 height 5
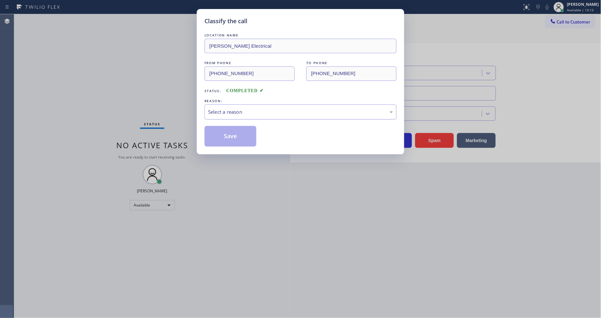
click at [247, 111] on div "Select a reason" at bounding box center [300, 111] width 185 height 7
click at [236, 133] on button "Save" at bounding box center [231, 136] width 52 height 21
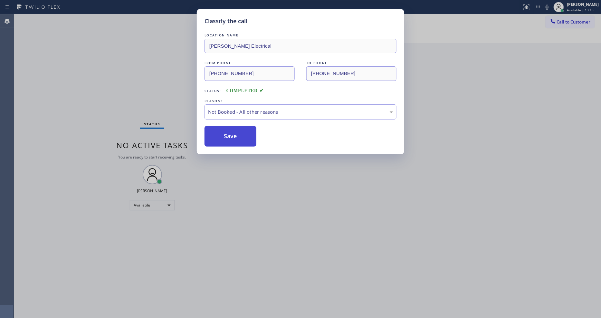
click at [236, 133] on button "Save" at bounding box center [231, 136] width 52 height 21
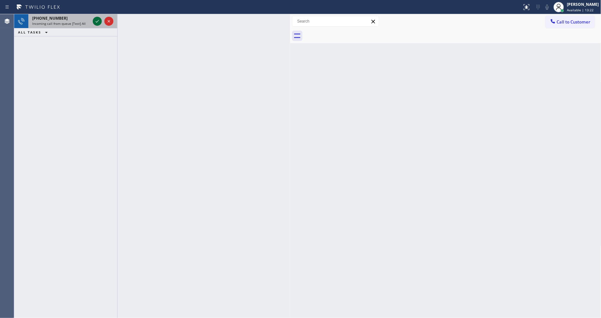
click at [98, 20] on icon at bounding box center [97, 21] width 8 height 8
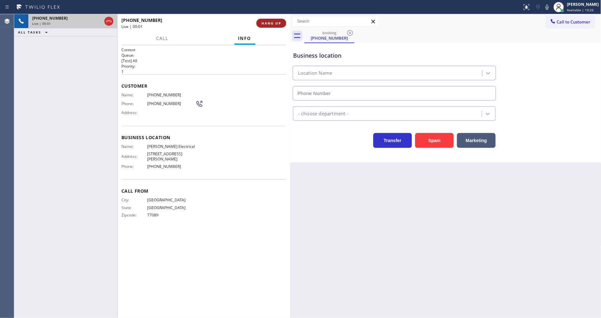
click at [272, 23] on span "HANG UP" at bounding box center [272, 23] width 20 height 5
type input "[PHONE_NUMBER]"
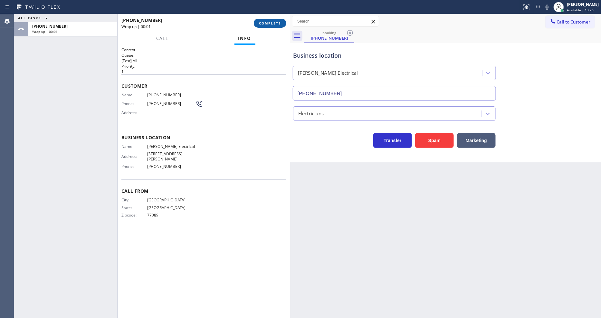
click at [272, 23] on span "COMPLETE" at bounding box center [270, 23] width 22 height 5
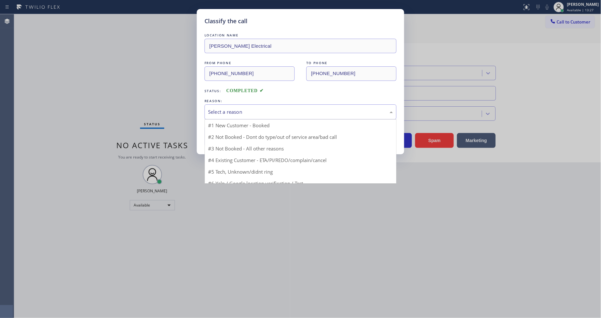
click at [234, 108] on div "Select a reason" at bounding box center [300, 111] width 185 height 7
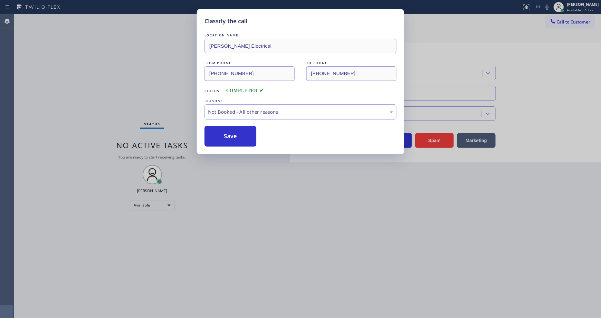
click at [228, 133] on button "Save" at bounding box center [231, 136] width 52 height 21
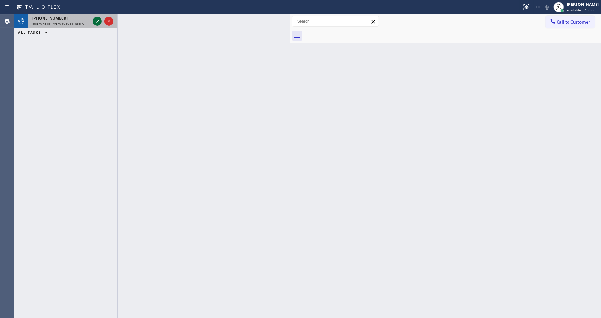
click at [98, 21] on icon at bounding box center [97, 21] width 8 height 8
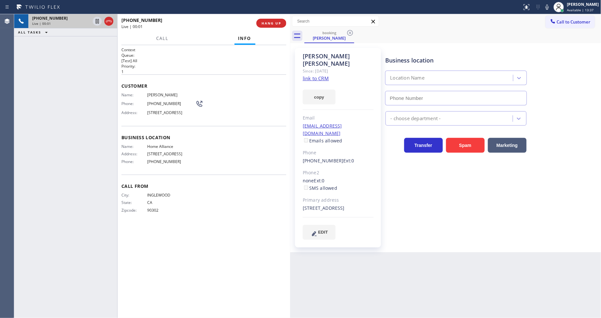
type input "[PHONE_NUMBER]"
click at [310, 75] on link "link to CRM" at bounding box center [316, 78] width 26 height 6
click at [97, 20] on icon at bounding box center [97, 21] width 8 height 8
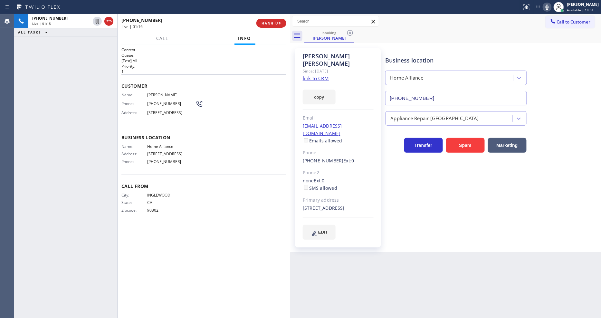
click at [551, 4] on icon at bounding box center [548, 7] width 8 height 8
drag, startPoint x: 97, startPoint y: 21, endPoint x: 281, endPoint y: 18, distance: 184.4
click at [97, 20] on icon at bounding box center [97, 21] width 8 height 8
click at [551, 7] on icon at bounding box center [548, 7] width 8 height 8
click at [478, 208] on div "Business location Home Alliance [PHONE_NUMBER] Appliance Repair High End Transf…" at bounding box center [492, 144] width 216 height 188
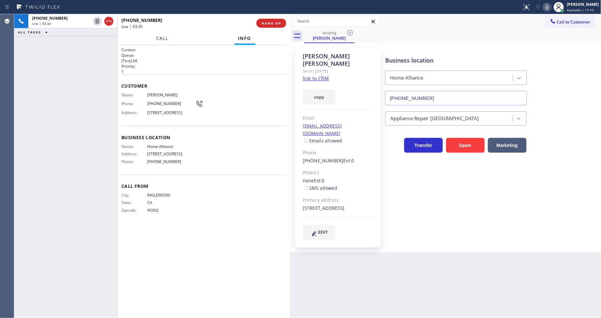
click at [162, 34] on button "Call" at bounding box center [162, 38] width 20 height 13
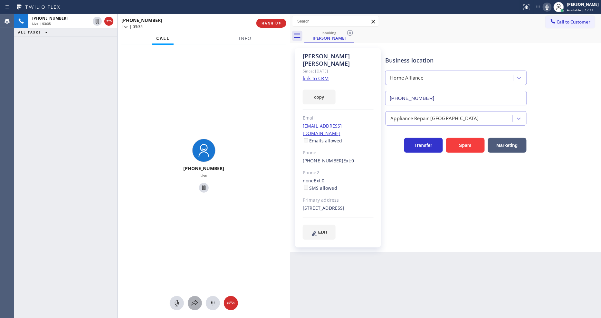
click at [194, 304] on icon at bounding box center [195, 303] width 8 height 8
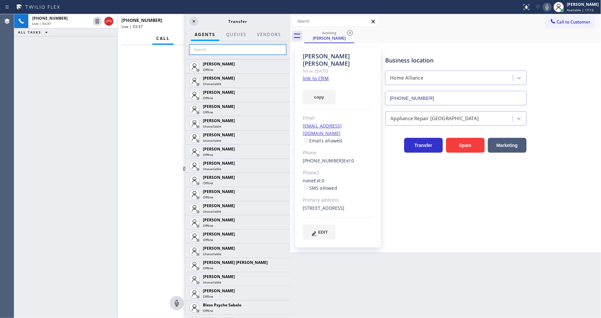
click at [207, 48] on input "text" at bounding box center [237, 49] width 97 height 10
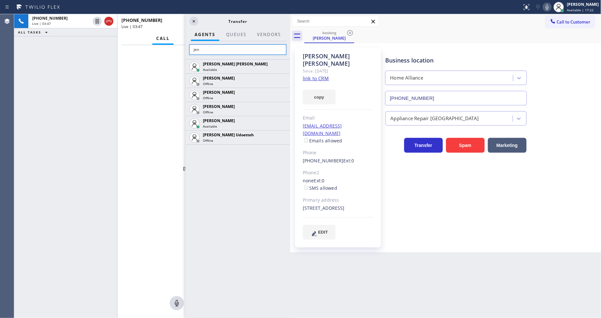
click at [215, 49] on input "jen" at bounding box center [237, 49] width 97 height 10
click at [220, 48] on input "jen" at bounding box center [237, 49] width 97 height 10
type input "j"
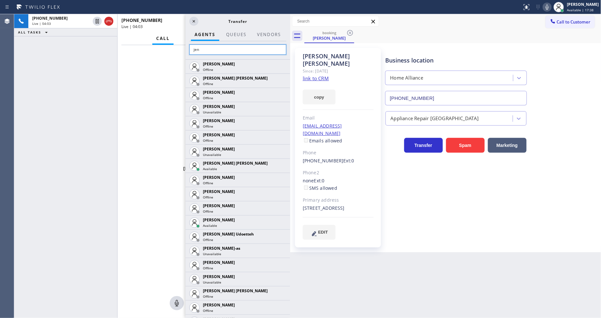
type input "jenn"
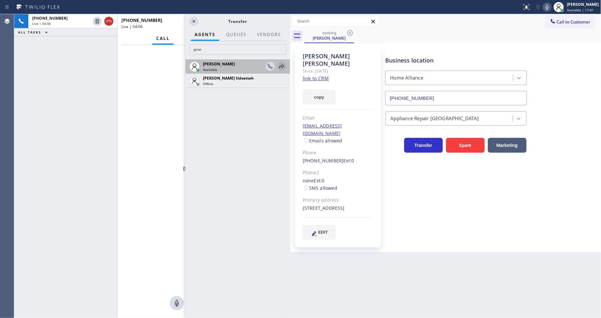
click at [284, 65] on icon at bounding box center [281, 66] width 5 height 4
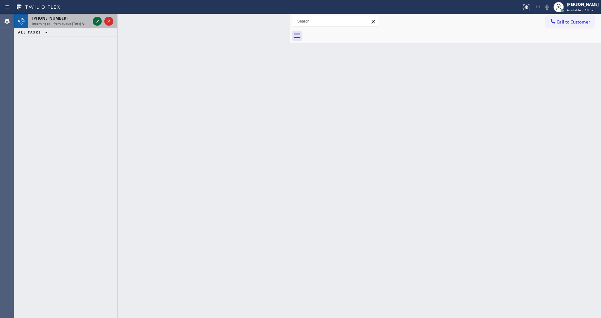
click at [97, 18] on icon at bounding box center [97, 21] width 8 height 8
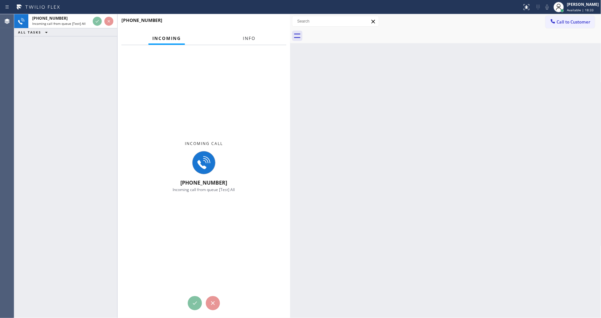
click at [252, 35] on button "Info" at bounding box center [249, 38] width 20 height 13
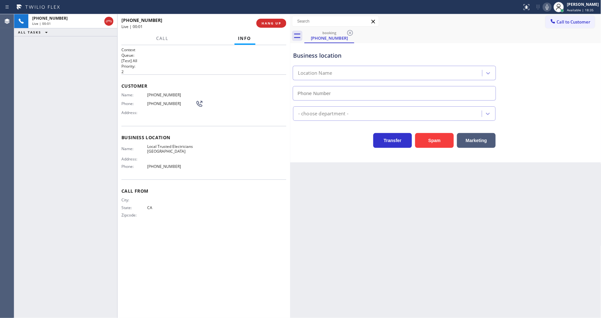
type input "[PHONE_NUMBER]"
click at [276, 24] on span "HANG UP" at bounding box center [272, 23] width 20 height 5
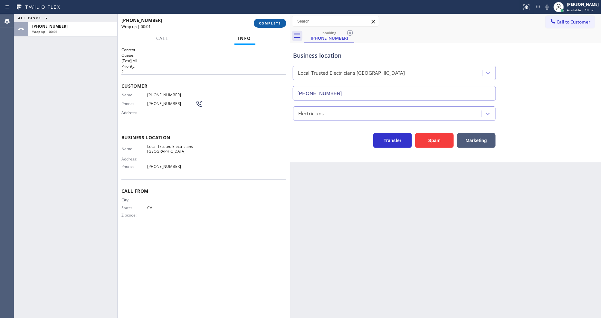
click at [275, 24] on span "COMPLETE" at bounding box center [270, 23] width 22 height 5
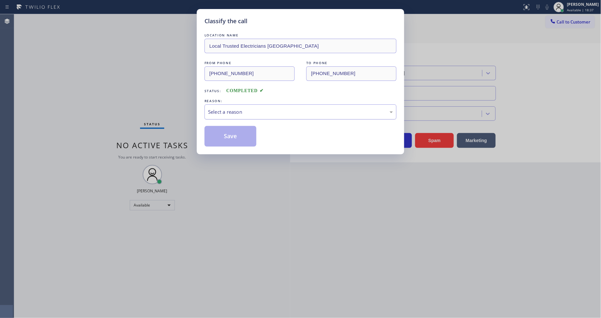
click at [237, 111] on div "Select a reason" at bounding box center [300, 111] width 185 height 7
click at [226, 136] on button "Save" at bounding box center [231, 136] width 52 height 21
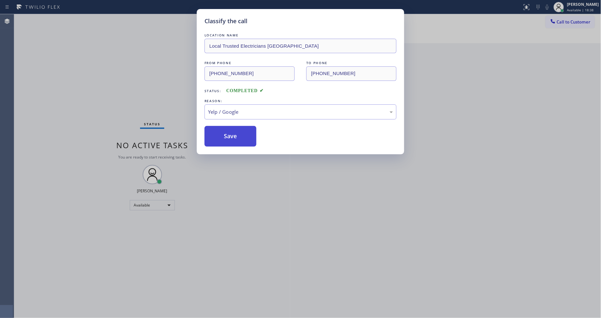
click at [226, 136] on button "Save" at bounding box center [231, 136] width 52 height 21
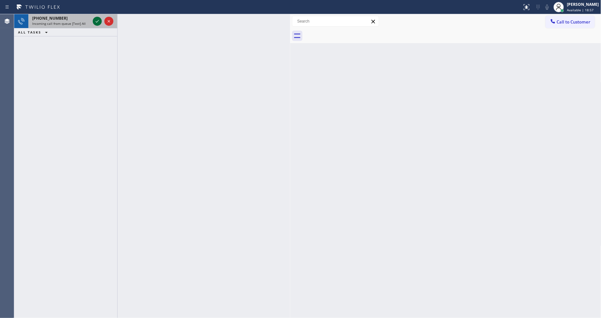
click at [97, 21] on icon at bounding box center [97, 21] width 8 height 8
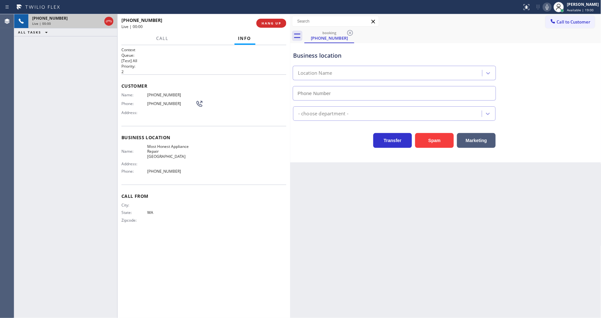
type input "[PHONE_NUMBER]"
click at [265, 25] on span "HANG UP" at bounding box center [272, 23] width 20 height 5
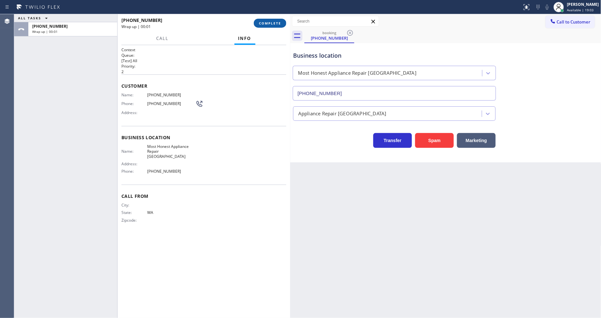
click at [265, 25] on span "COMPLETE" at bounding box center [270, 23] width 22 height 5
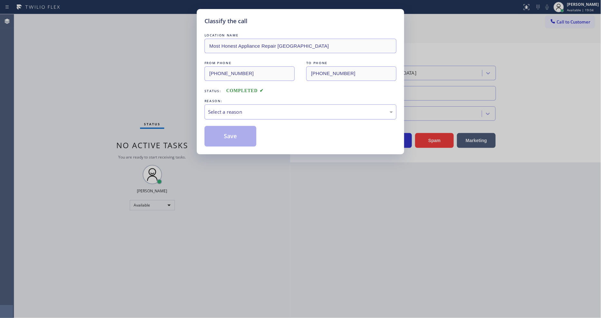
click at [228, 108] on div "Select a reason" at bounding box center [300, 111] width 185 height 7
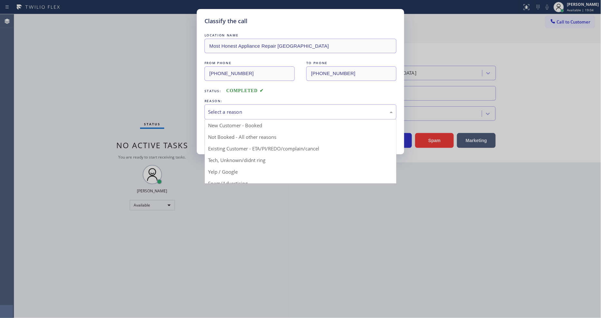
drag, startPoint x: 225, startPoint y: 168, endPoint x: 231, endPoint y: 134, distance: 34.1
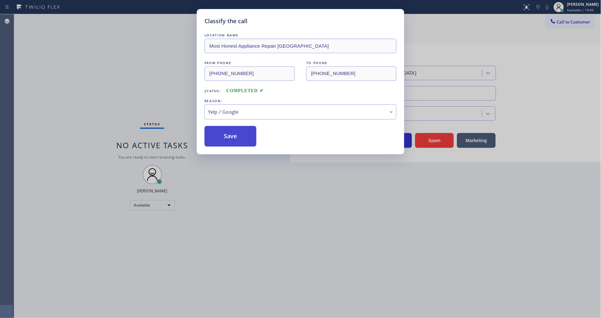
click at [232, 131] on button "Save" at bounding box center [231, 136] width 52 height 21
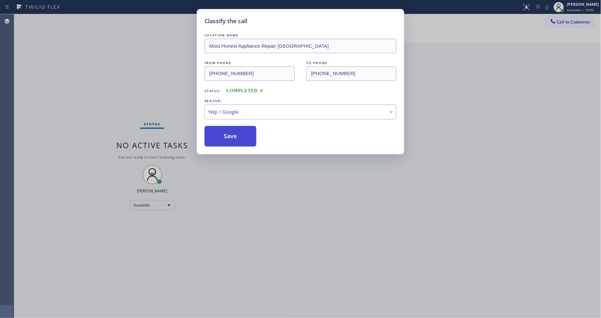
click at [232, 131] on button "Save" at bounding box center [231, 136] width 52 height 21
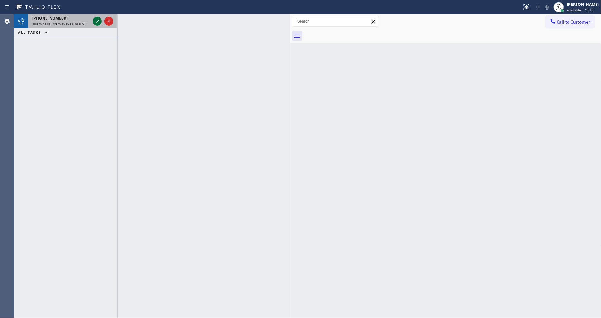
drag, startPoint x: 89, startPoint y: 21, endPoint x: 94, endPoint y: 21, distance: 5.2
click at [92, 21] on div "[PHONE_NUMBER] Incoming call from queue [Test] All" at bounding box center [65, 21] width 103 height 14
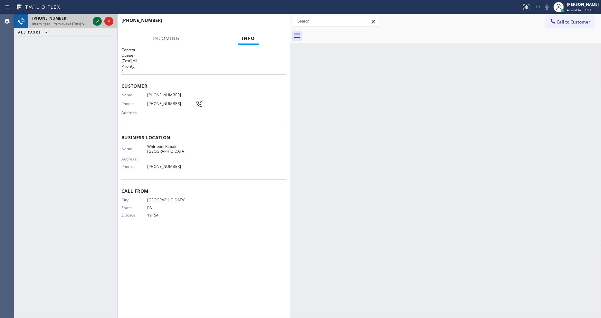
click at [94, 21] on icon at bounding box center [97, 21] width 8 height 8
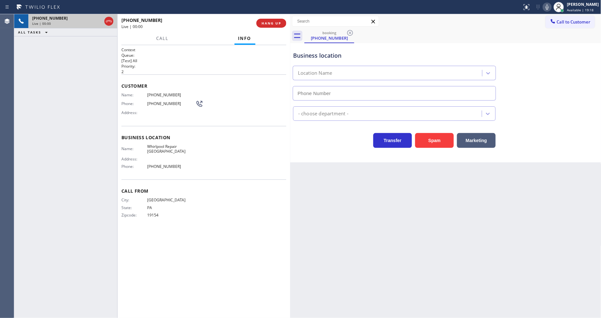
type input "[PHONE_NUMBER]"
click at [279, 25] on button "HANG UP" at bounding box center [272, 23] width 30 height 9
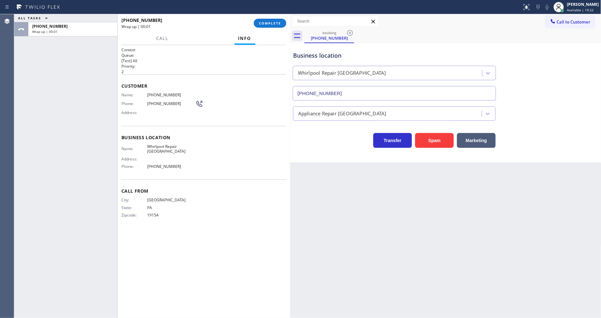
drag, startPoint x: 276, startPoint y: 20, endPoint x: 273, endPoint y: 33, distance: 13.1
click at [276, 20] on button "COMPLETE" at bounding box center [270, 23] width 33 height 9
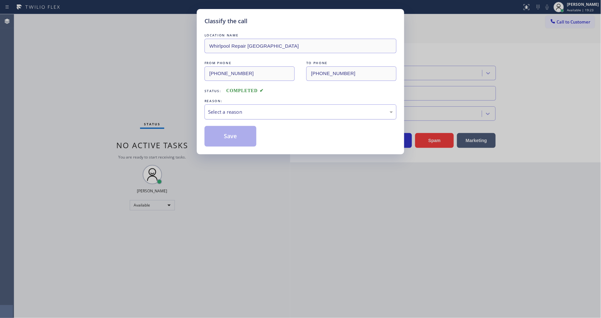
click at [217, 105] on div "Select a reason" at bounding box center [301, 111] width 192 height 15
click at [228, 130] on button "Save" at bounding box center [231, 136] width 52 height 21
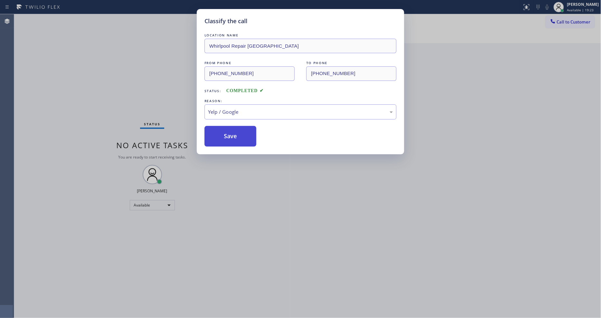
click at [228, 130] on button "Save" at bounding box center [231, 136] width 52 height 21
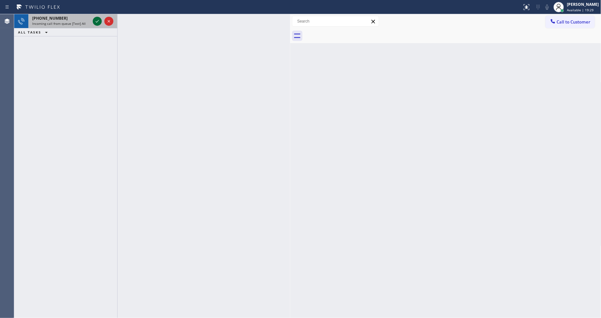
click at [96, 20] on icon at bounding box center [97, 21] width 8 height 8
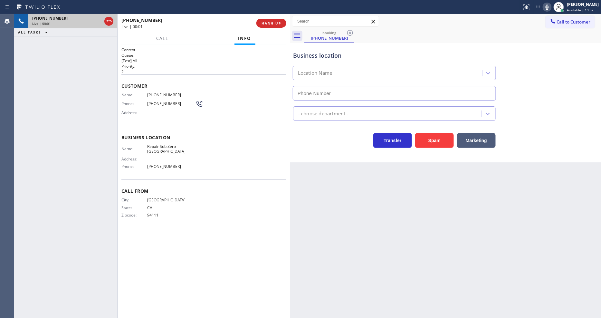
type input "[PHONE_NUMBER]"
click at [281, 24] on span "HANG UP" at bounding box center [272, 23] width 20 height 5
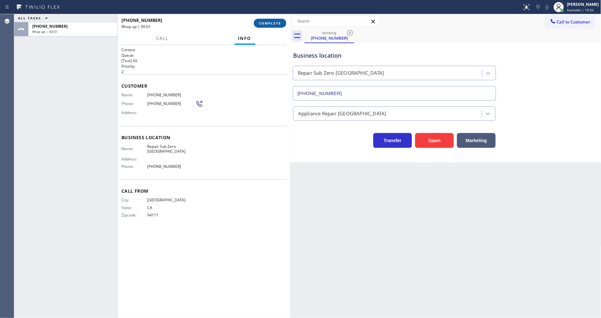
click at [281, 24] on span "COMPLETE" at bounding box center [270, 23] width 22 height 5
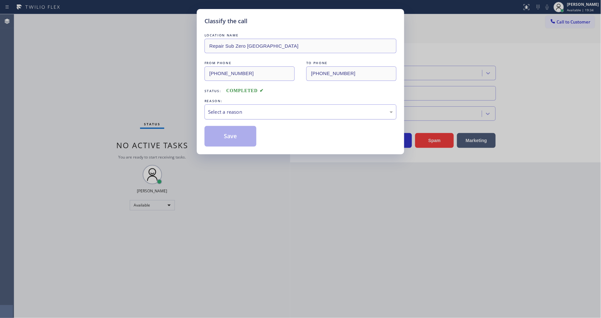
click at [242, 113] on div "Select a reason" at bounding box center [300, 111] width 185 height 7
click at [232, 139] on button "Save" at bounding box center [231, 136] width 52 height 21
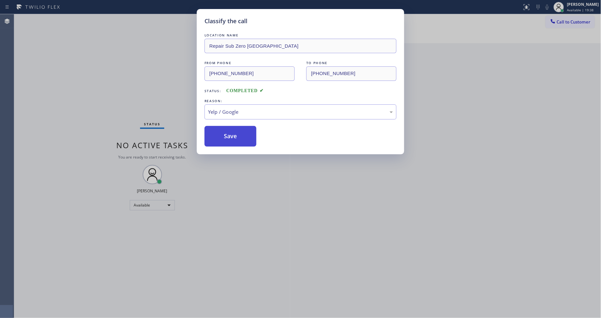
click at [232, 139] on button "Save" at bounding box center [231, 136] width 52 height 21
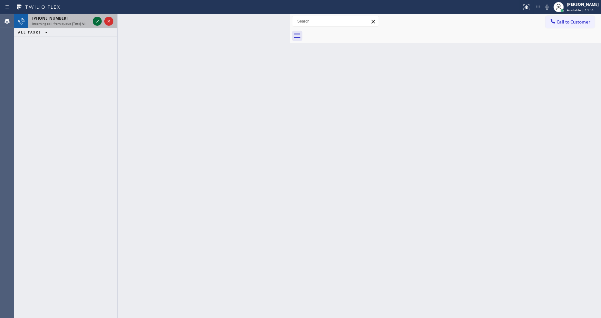
click at [98, 21] on icon at bounding box center [97, 21] width 3 height 3
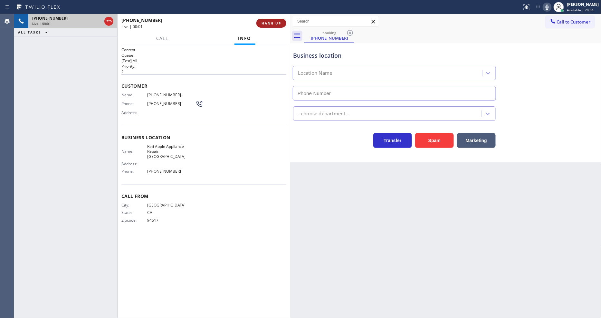
type input "[PHONE_NUMBER]"
click at [273, 20] on button "HANG UP" at bounding box center [272, 23] width 30 height 9
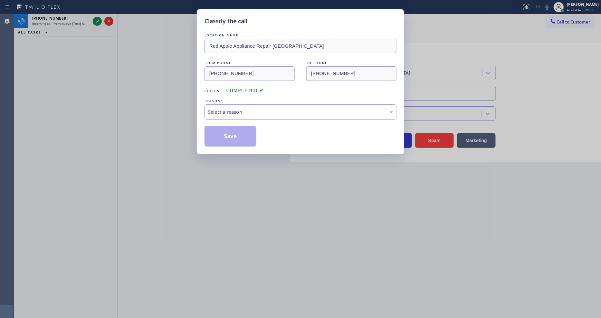
click at [238, 110] on div "Select a reason" at bounding box center [300, 111] width 185 height 7
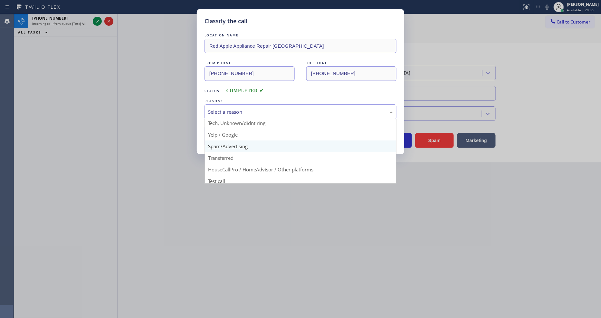
scroll to position [40, 0]
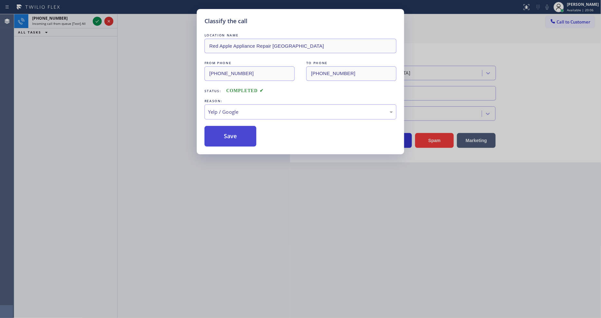
click at [235, 129] on button "Save" at bounding box center [231, 136] width 52 height 21
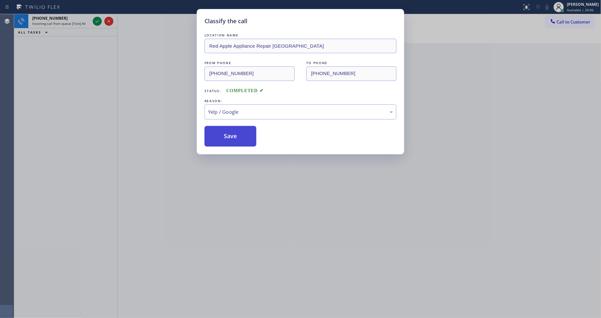
click at [235, 129] on button "Save" at bounding box center [231, 136] width 52 height 21
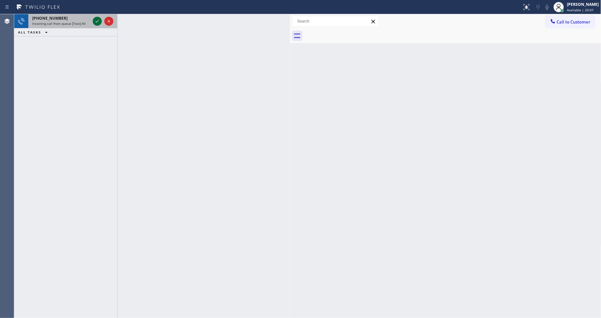
click at [98, 20] on icon at bounding box center [97, 21] width 8 height 8
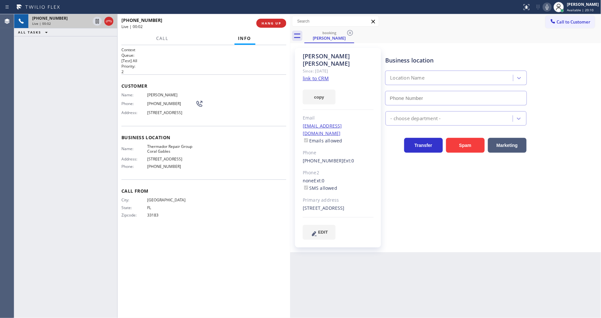
type input "[PHONE_NUMBER]"
click at [311, 75] on link "link to CRM" at bounding box center [316, 78] width 26 height 6
click at [163, 153] on span "Thermador Repair Group Coral Gables" at bounding box center [171, 149] width 48 height 10
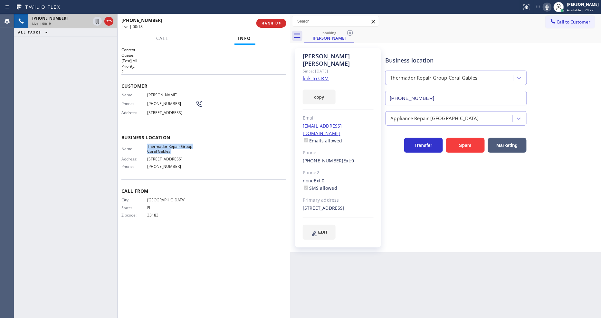
copy span "Thermador Repair Group Coral Gables"
click at [157, 104] on div "Phone: [PHONE_NUMBER]" at bounding box center [162, 104] width 82 height 8
copy div "[PHONE_NUMBER]"
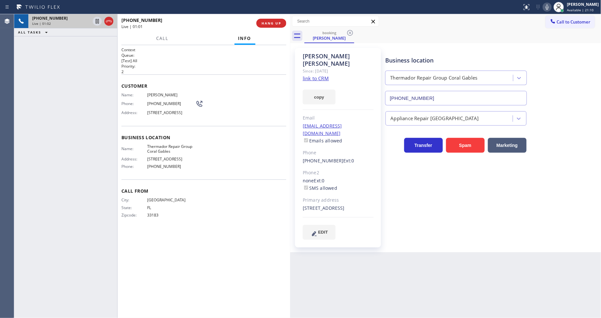
click at [165, 115] on span "[STREET_ADDRESS]" at bounding box center [171, 112] width 48 height 5
copy span "[STREET_ADDRESS]"
click at [166, 92] on span "[PERSON_NAME]" at bounding box center [171, 94] width 48 height 5
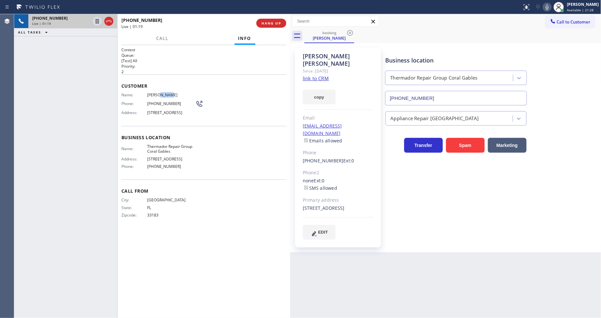
click at [166, 92] on span "[PERSON_NAME]" at bounding box center [171, 94] width 48 height 5
drag, startPoint x: 96, startPoint y: 20, endPoint x: 238, endPoint y: 19, distance: 142.4
click at [96, 20] on icon at bounding box center [97, 21] width 8 height 8
click at [551, 8] on icon at bounding box center [548, 7] width 8 height 8
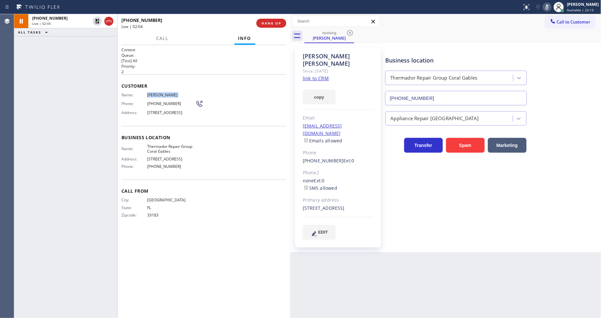
click at [319, 75] on link "link to CRM" at bounding box center [316, 78] width 26 height 6
click at [157, 102] on span "[PHONE_NUMBER]" at bounding box center [171, 103] width 48 height 5
copy div "[PHONE_NUMBER]"
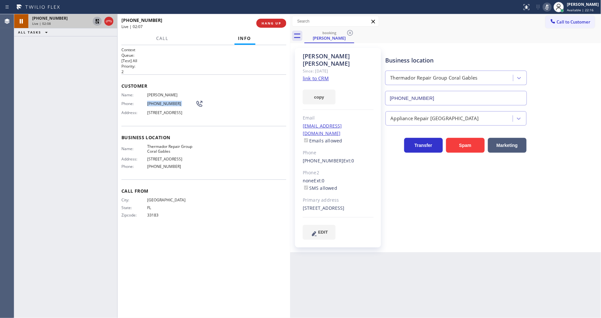
click at [95, 20] on icon at bounding box center [97, 21] width 8 height 8
click at [551, 7] on icon at bounding box center [548, 7] width 8 height 8
click at [160, 94] on span "[PERSON_NAME]" at bounding box center [171, 94] width 48 height 5
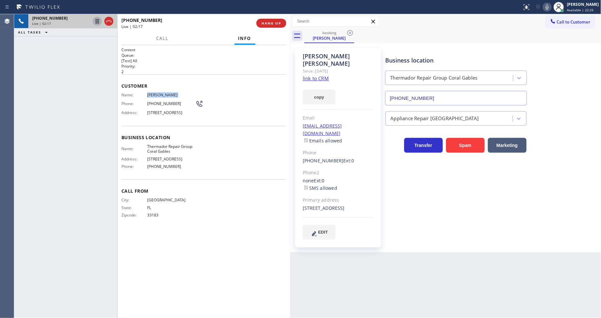
copy span "[PERSON_NAME]"
click at [156, 105] on div "Phone: [PHONE_NUMBER]" at bounding box center [162, 104] width 82 height 8
click at [352, 122] on div "[EMAIL_ADDRESS][DOMAIN_NAME] Emails allowed" at bounding box center [338, 133] width 71 height 22
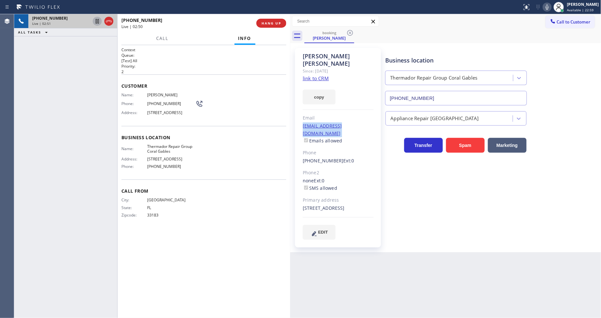
copy link "[EMAIL_ADDRESS][DOMAIN_NAME]"
click at [281, 24] on span "HANG UP" at bounding box center [272, 23] width 20 height 5
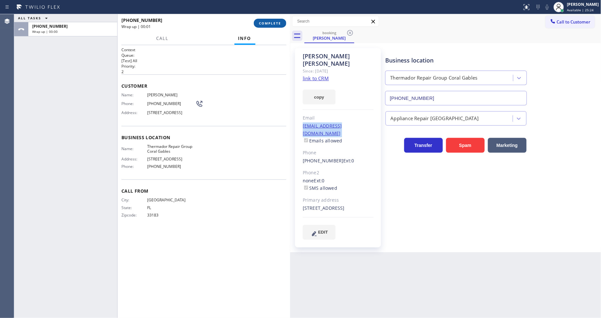
click at [281, 24] on span "COMPLETE" at bounding box center [270, 23] width 22 height 5
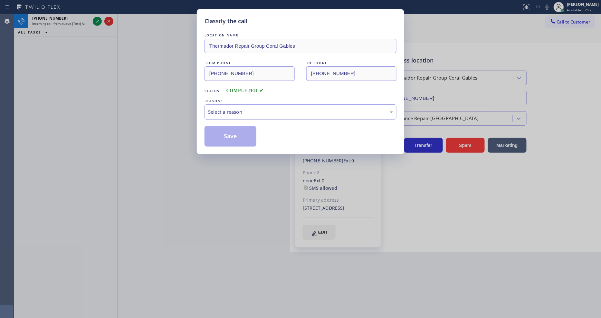
click at [243, 115] on div "Select a reason" at bounding box center [301, 111] width 192 height 15
click at [240, 131] on button "Save" at bounding box center [231, 136] width 52 height 21
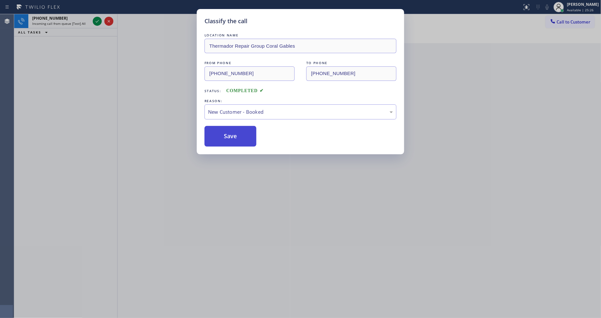
click at [240, 131] on button "Save" at bounding box center [231, 136] width 52 height 21
click at [244, 131] on button "Save" at bounding box center [231, 136] width 52 height 21
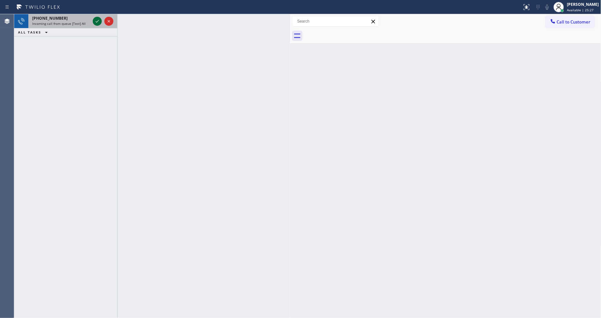
click at [98, 21] on icon at bounding box center [97, 21] width 8 height 8
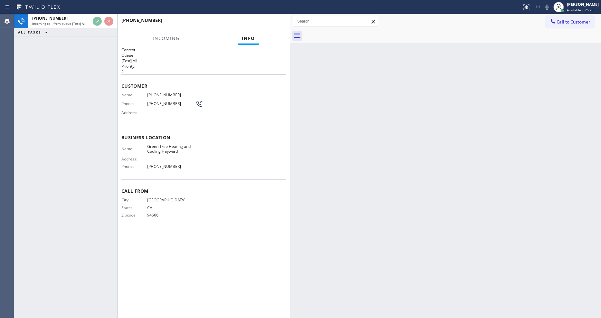
click at [82, 65] on div "[PHONE_NUMBER] Incoming call from queue [Test] All ALL TASKS ALL TASKS ACTIVE T…" at bounding box center [65, 166] width 103 height 304
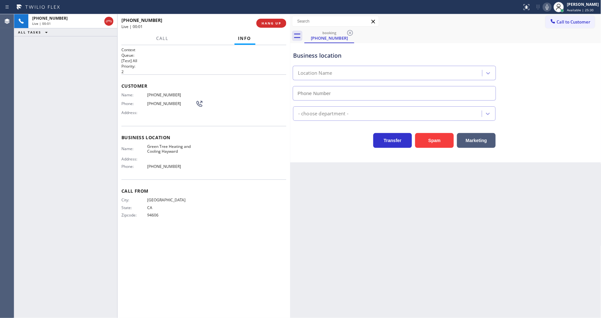
click at [268, 25] on span "HANG UP" at bounding box center [272, 23] width 20 height 5
type input "[PHONE_NUMBER]"
click at [268, 25] on span "HANG UP" at bounding box center [272, 23] width 20 height 5
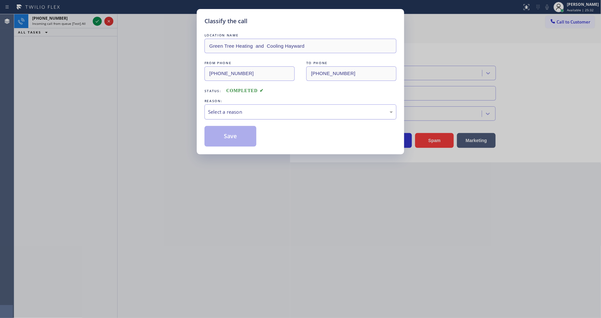
click at [248, 111] on div "Select a reason" at bounding box center [300, 111] width 185 height 7
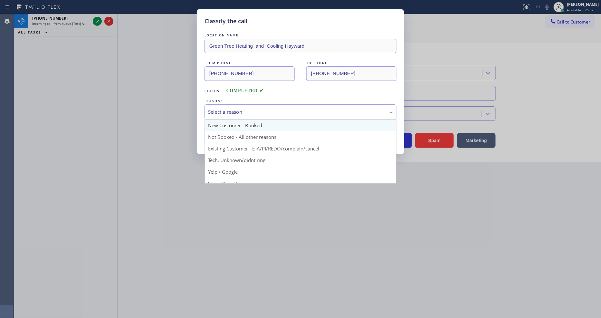
scroll to position [36, 0]
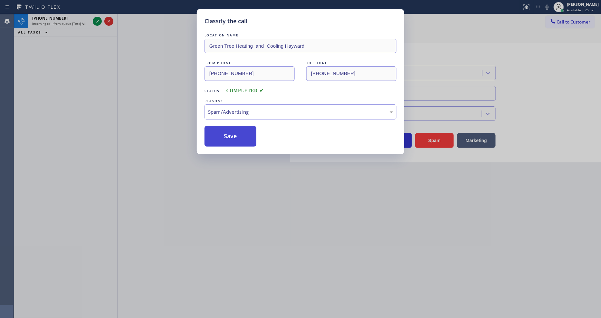
click at [243, 132] on button "Save" at bounding box center [231, 136] width 52 height 21
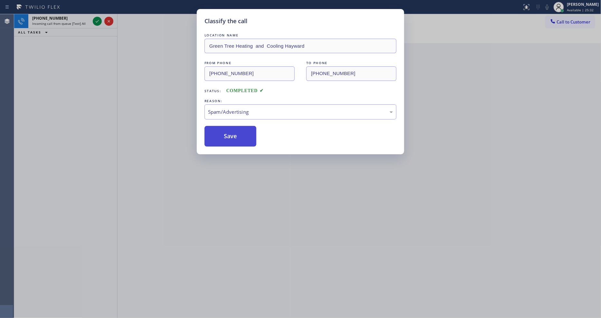
click at [243, 132] on button "Save" at bounding box center [231, 136] width 52 height 21
drag, startPoint x: 243, startPoint y: 132, endPoint x: 158, endPoint y: 42, distance: 123.3
click at [243, 131] on button "Save" at bounding box center [231, 136] width 52 height 21
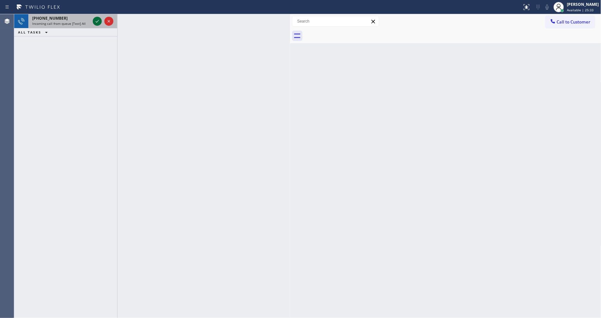
drag, startPoint x: 94, startPoint y: 17, endPoint x: 99, endPoint y: 23, distance: 7.6
click at [95, 18] on icon at bounding box center [97, 21] width 8 height 8
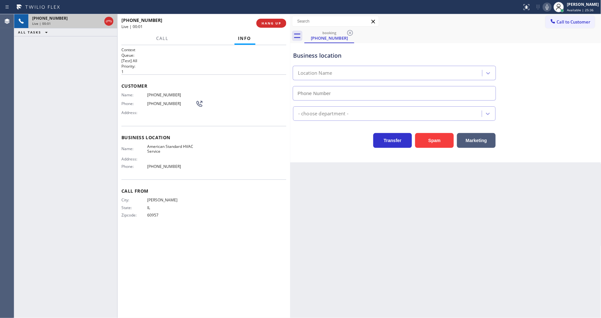
type input "[PHONE_NUMBER]"
click at [272, 22] on span "HANG UP" at bounding box center [272, 23] width 20 height 5
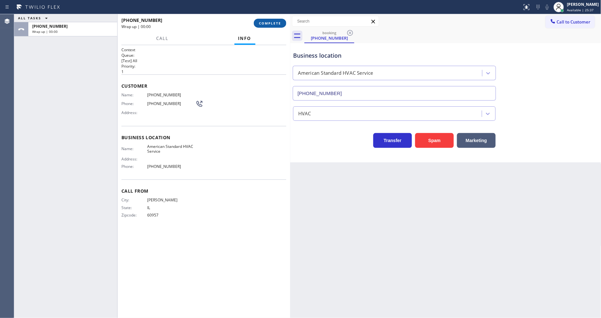
click at [272, 22] on span "COMPLETE" at bounding box center [270, 23] width 22 height 5
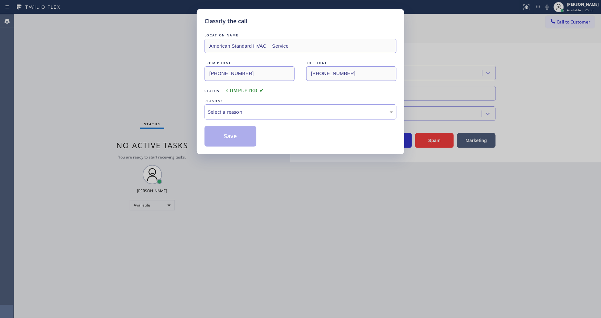
click at [239, 98] on div "REASON:" at bounding box center [301, 101] width 192 height 7
click at [236, 105] on div "Select a reason" at bounding box center [301, 111] width 192 height 15
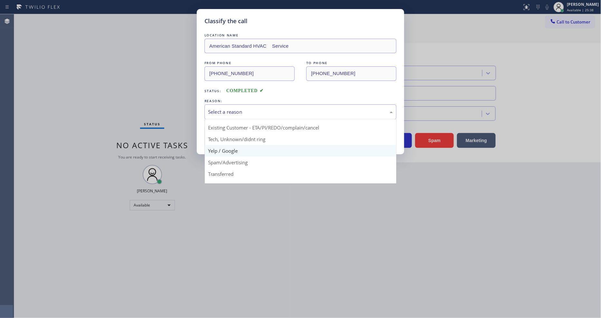
scroll to position [40, 0]
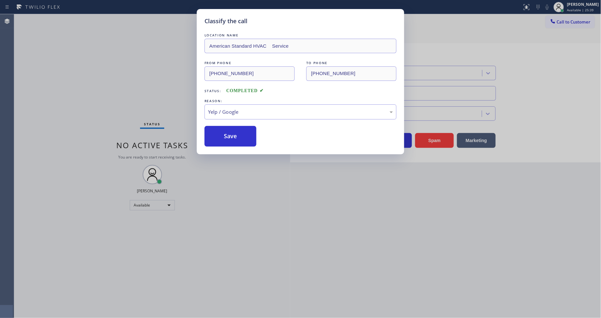
click at [238, 129] on button "Save" at bounding box center [231, 136] width 52 height 21
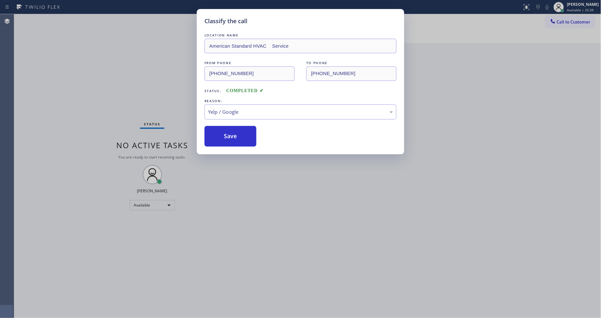
click at [238, 129] on button "Save" at bounding box center [231, 136] width 52 height 21
drag, startPoint x: 238, startPoint y: 129, endPoint x: 211, endPoint y: 66, distance: 69.3
click at [238, 127] on button "Save" at bounding box center [231, 136] width 52 height 21
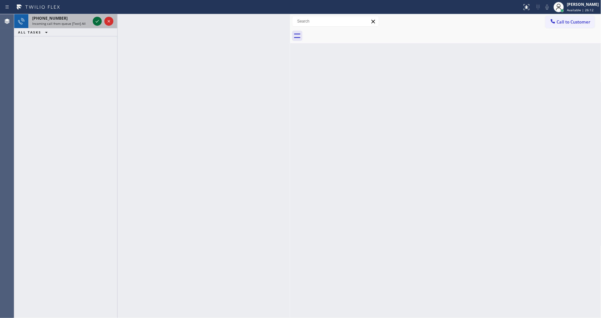
click at [96, 23] on icon at bounding box center [97, 21] width 8 height 8
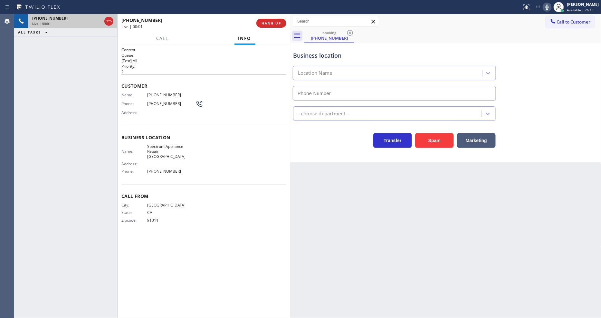
type input "[PHONE_NUMBER]"
drag, startPoint x: 128, startPoint y: 68, endPoint x: 164, endPoint y: 59, distance: 37.8
click at [128, 69] on p "2" at bounding box center [203, 71] width 165 height 5
click at [269, 26] on button "HANG UP" at bounding box center [272, 23] width 30 height 9
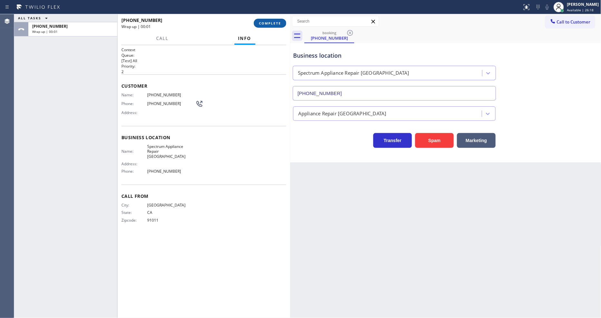
click at [269, 24] on span "COMPLETE" at bounding box center [270, 23] width 22 height 5
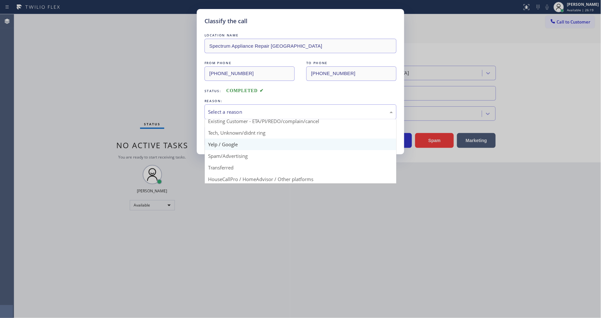
scroll to position [36, 0]
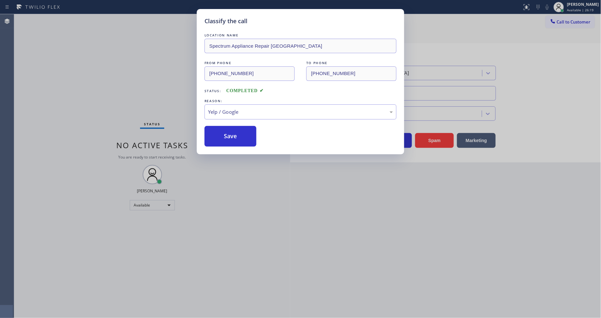
click at [238, 133] on button "Save" at bounding box center [231, 136] width 52 height 21
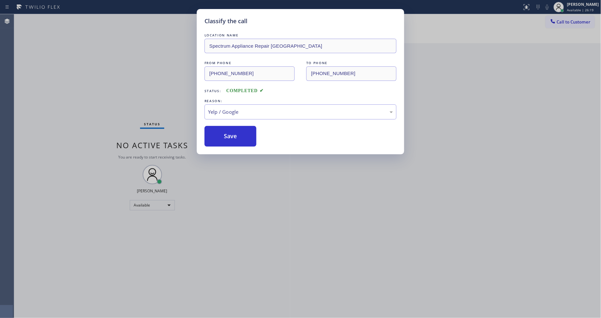
click at [238, 133] on button "Save" at bounding box center [231, 136] width 52 height 21
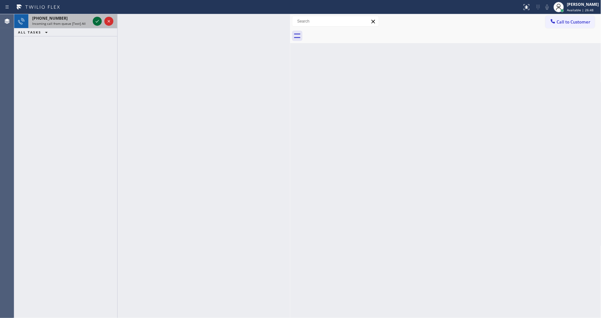
click at [98, 19] on icon at bounding box center [97, 21] width 8 height 8
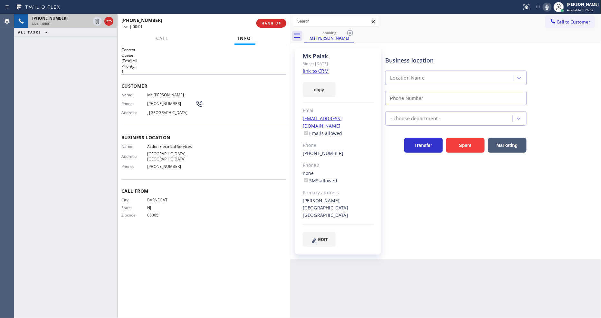
type input "[PHONE_NUMBER]"
click at [311, 72] on link "link to CRM" at bounding box center [316, 71] width 26 height 6
drag, startPoint x: 98, startPoint y: 20, endPoint x: 115, endPoint y: 20, distance: 17.4
click at [98, 20] on icon at bounding box center [97, 21] width 8 height 8
click at [551, 5] on icon at bounding box center [548, 7] width 8 height 8
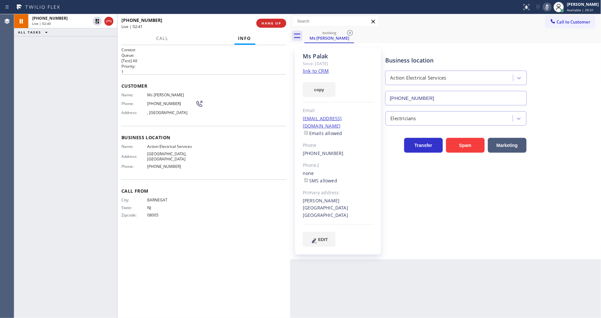
click at [449, 196] on div "Business location Action Electrical Services [PHONE_NUMBER] Electricians Transf…" at bounding box center [492, 147] width 216 height 195
click at [248, 256] on div "Context Queue: [Test] All Priority: 1 Customer Name: Ms [PERSON_NAME] Phone: [P…" at bounding box center [203, 181] width 165 height 269
drag, startPoint x: 58, startPoint y: 165, endPoint x: 155, endPoint y: 235, distance: 119.6
click at [59, 165] on div "[PHONE_NUMBER] Live | 02:54 ALL TASKS ALL TASKS ACTIVE TASKS TASKS IN WRAP UP" at bounding box center [65, 166] width 103 height 304
click at [97, 20] on icon at bounding box center [97, 21] width 8 height 8
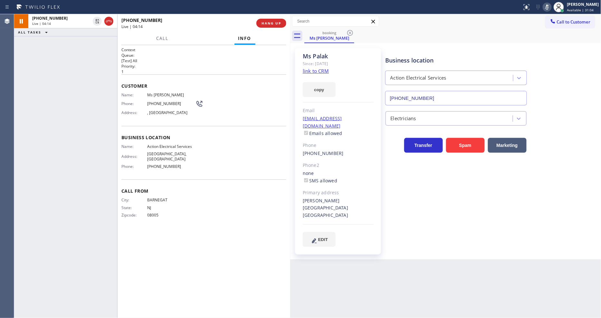
click at [551, 5] on icon at bounding box center [548, 7] width 8 height 8
click at [107, 124] on div "[PHONE_NUMBER] Live | 04:23 ALL TASKS ALL TASKS ACTIVE TASKS TASKS IN WRAP UP" at bounding box center [65, 166] width 103 height 304
click at [278, 23] on span "HANG UP" at bounding box center [272, 23] width 20 height 5
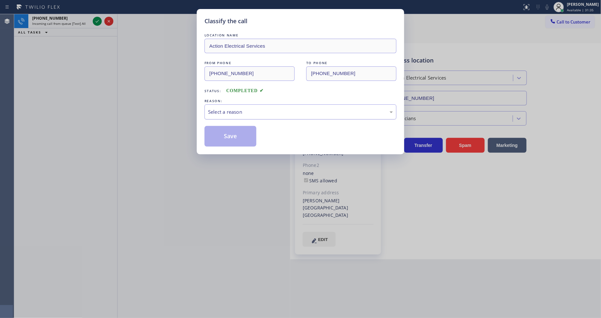
click at [220, 111] on div "Select a reason" at bounding box center [300, 111] width 185 height 7
click at [218, 133] on button "Save" at bounding box center [231, 136] width 52 height 21
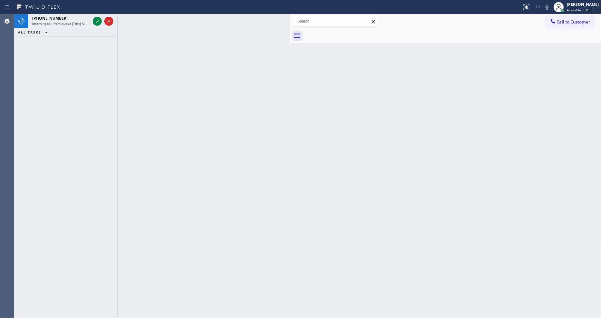
click at [97, 20] on div "Classify the call LOCATION NAME E Appliance Repair and HVAC Secaucus FROM PHONE…" at bounding box center [307, 166] width 587 height 304
click at [97, 20] on icon at bounding box center [97, 21] width 8 height 8
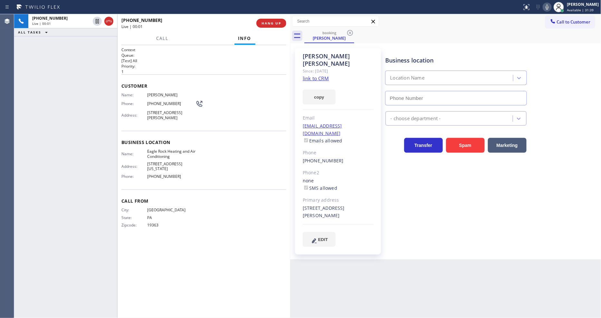
type input "[PHONE_NUMBER]"
click at [311, 75] on link "link to CRM" at bounding box center [316, 78] width 26 height 6
drag, startPoint x: 95, startPoint y: 20, endPoint x: 163, endPoint y: 20, distance: 67.4
click at [95, 20] on icon at bounding box center [97, 21] width 8 height 8
click at [551, 7] on icon at bounding box center [548, 7] width 8 height 8
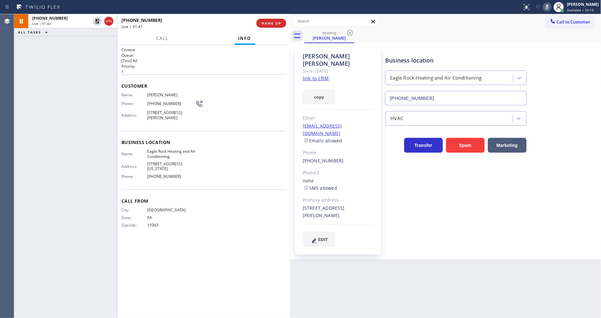
drag, startPoint x: 420, startPoint y: 217, endPoint x: 381, endPoint y: 232, distance: 42.4
click at [420, 217] on div "Business location Eagle Rock Heating and Air Conditioning [PHONE_NUMBER] HVAC T…" at bounding box center [492, 147] width 216 height 195
drag, startPoint x: 482, startPoint y: 194, endPoint x: 233, endPoint y: 243, distance: 254.1
click at [481, 193] on div "Business location Eagle Rock Heating and Air Conditioning [PHONE_NUMBER] HVAC T…" at bounding box center [492, 147] width 216 height 195
click at [49, 121] on div "[PHONE_NUMBER] Live | 03:33 ALL TASKS ALL TASKS ACTIVE TASKS TASKS IN WRAP UP" at bounding box center [65, 166] width 103 height 304
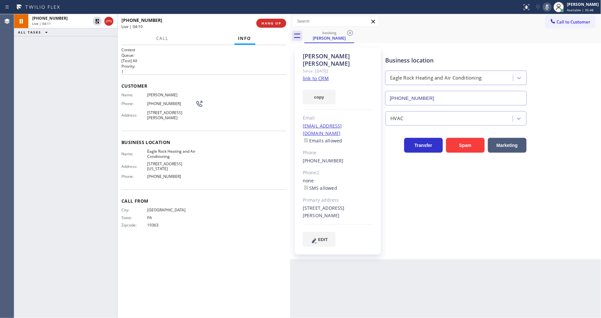
click at [98, 57] on div "[PHONE_NUMBER] Live | 04:11 ALL TASKS ALL TASKS ACTIVE TASKS TASKS IN WRAP UP" at bounding box center [65, 166] width 103 height 304
drag, startPoint x: 97, startPoint y: 43, endPoint x: 130, endPoint y: 45, distance: 33.6
click at [97, 43] on icon at bounding box center [97, 44] width 8 height 8
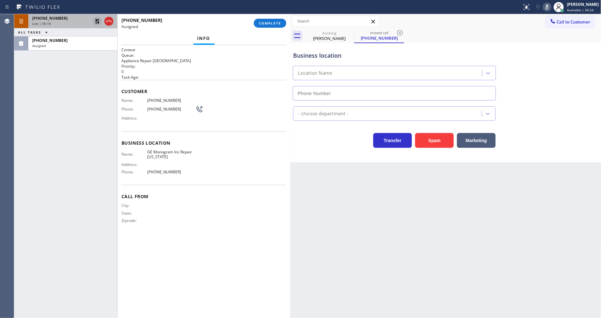
type input "[PHONE_NUMBER]"
click at [98, 20] on icon at bounding box center [97, 21] width 5 height 5
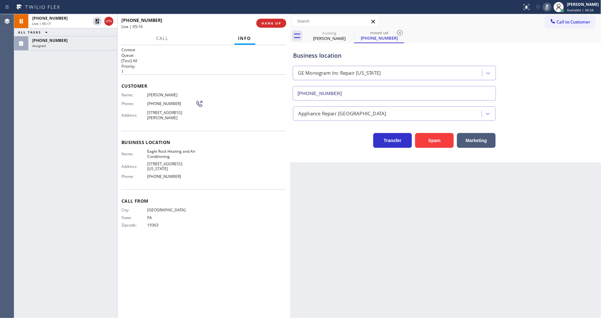
click at [551, 6] on icon at bounding box center [548, 7] width 8 height 8
click at [52, 47] on div "Assigned" at bounding box center [72, 46] width 81 height 5
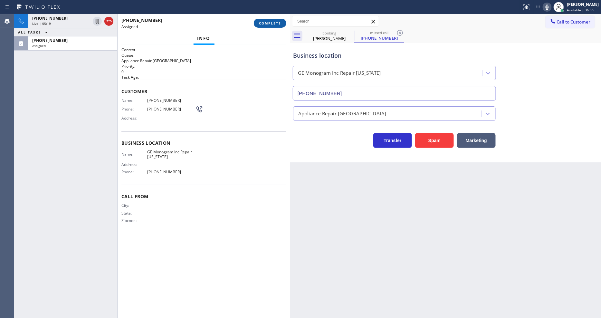
click at [268, 21] on span "COMPLETE" at bounding box center [270, 23] width 22 height 5
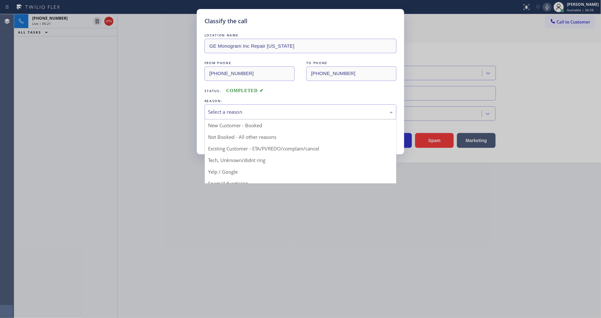
click at [228, 111] on div "Select a reason" at bounding box center [300, 111] width 185 height 7
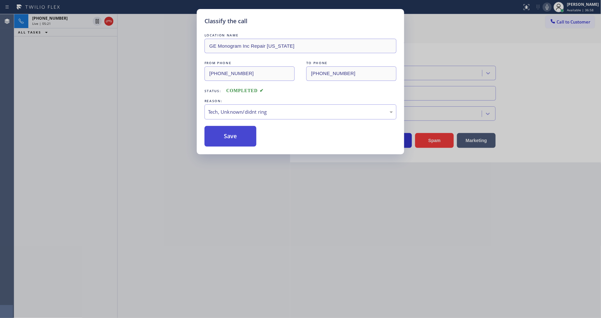
drag, startPoint x: 229, startPoint y: 159, endPoint x: 232, endPoint y: 136, distance: 23.2
click at [232, 136] on button "Save" at bounding box center [231, 136] width 52 height 21
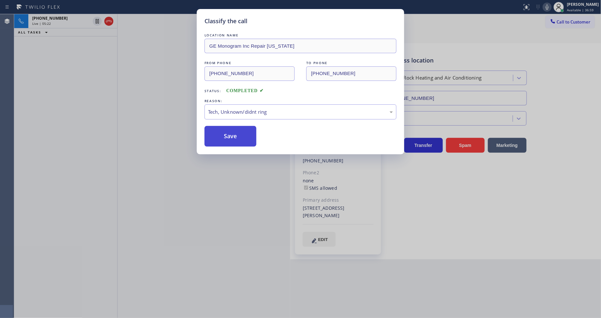
click at [232, 136] on button "Save" at bounding box center [231, 136] width 52 height 21
click at [89, 96] on div "Classify the call LOCATION NAME GE Monogram Inc Repair [US_STATE] FROM PHONE [P…" at bounding box center [300, 159] width 601 height 318
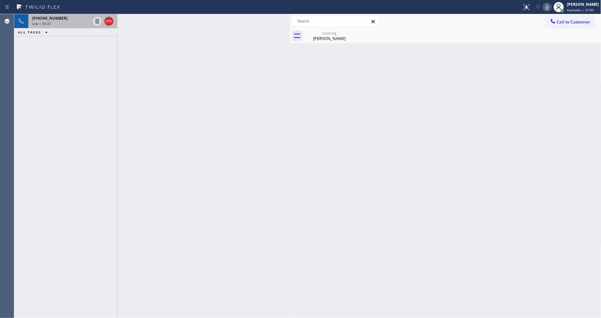
click at [74, 24] on div "Live | 05:23" at bounding box center [61, 23] width 58 height 5
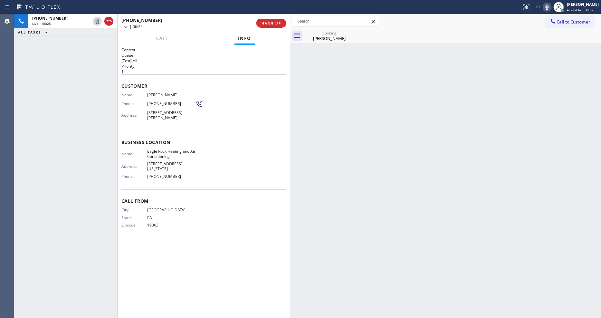
click at [159, 105] on div "Phone: [PHONE_NUMBER]" at bounding box center [162, 104] width 82 height 8
copy div "[PHONE_NUMBER]"
click at [334, 38] on div "[PERSON_NAME]" at bounding box center [329, 38] width 49 height 6
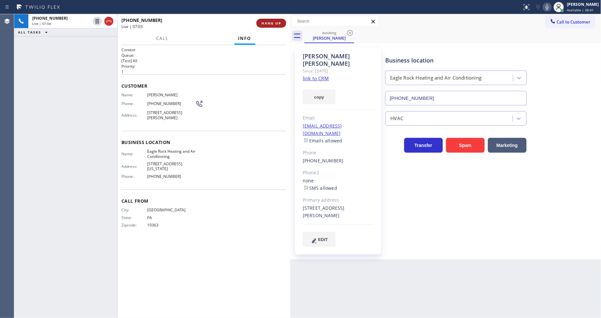
click at [282, 23] on button "HANG UP" at bounding box center [272, 23] width 30 height 9
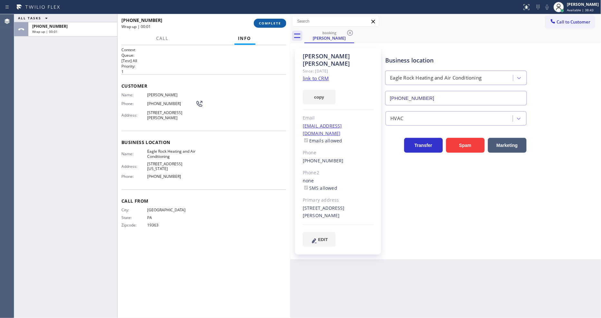
click at [282, 23] on button "COMPLETE" at bounding box center [270, 23] width 33 height 9
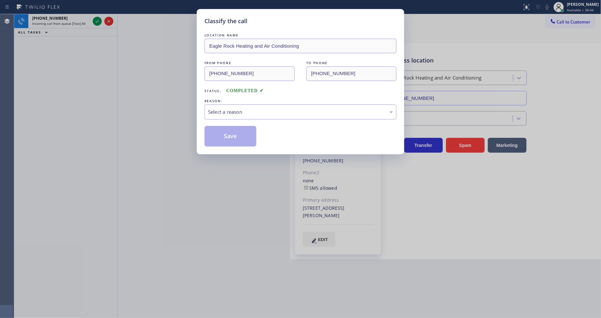
click at [221, 111] on div "Select a reason" at bounding box center [300, 111] width 185 height 7
click at [222, 131] on button "Save" at bounding box center [231, 136] width 52 height 21
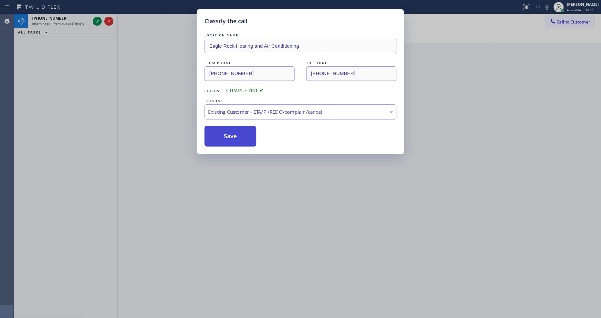
click at [222, 131] on button "Save" at bounding box center [231, 136] width 52 height 21
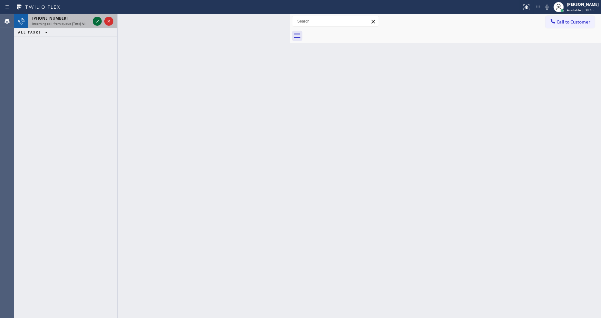
click at [98, 20] on icon at bounding box center [97, 21] width 8 height 8
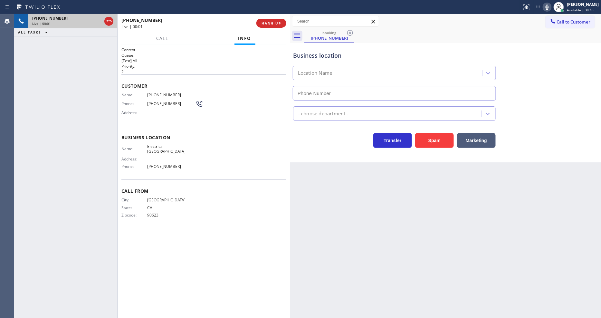
type input "[PHONE_NUMBER]"
click at [270, 19] on button "HANG UP" at bounding box center [272, 23] width 30 height 9
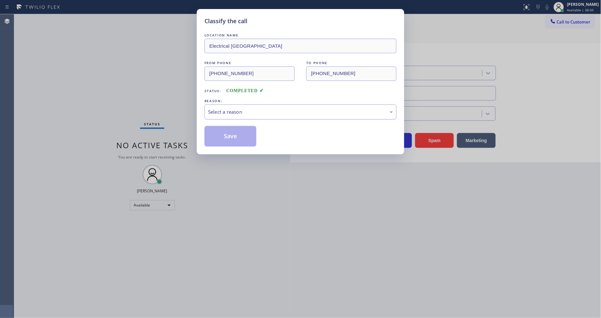
drag, startPoint x: 228, startPoint y: 129, endPoint x: 234, endPoint y: 103, distance: 26.4
click at [234, 104] on div "Select a reason" at bounding box center [301, 111] width 192 height 15
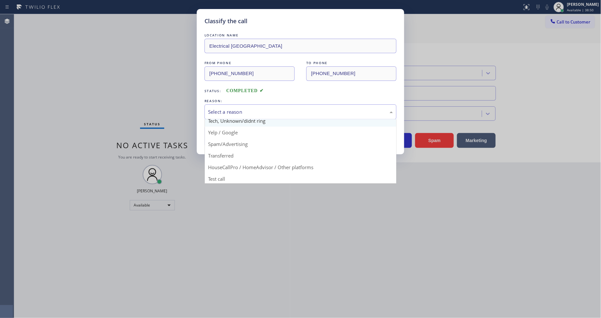
scroll to position [40, 0]
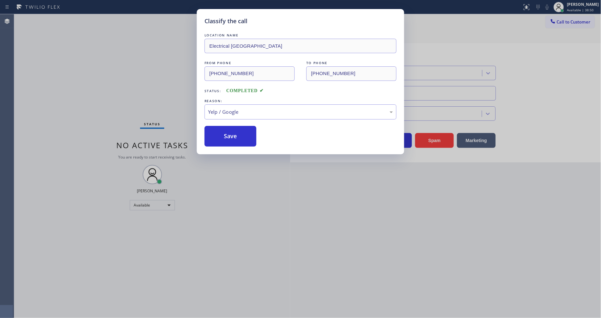
click at [236, 127] on button "Save" at bounding box center [231, 136] width 52 height 21
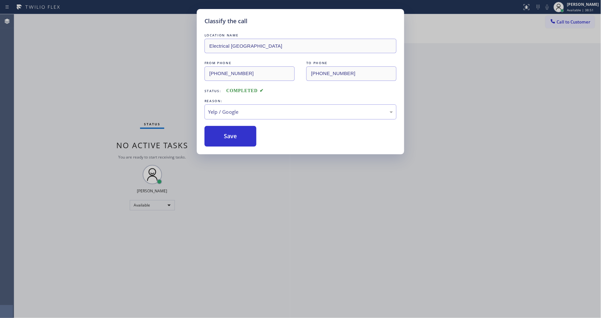
click at [236, 127] on button "Save" at bounding box center [231, 136] width 52 height 21
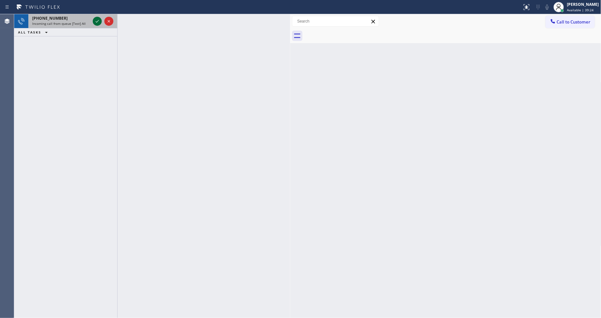
click at [94, 20] on icon at bounding box center [97, 21] width 8 height 8
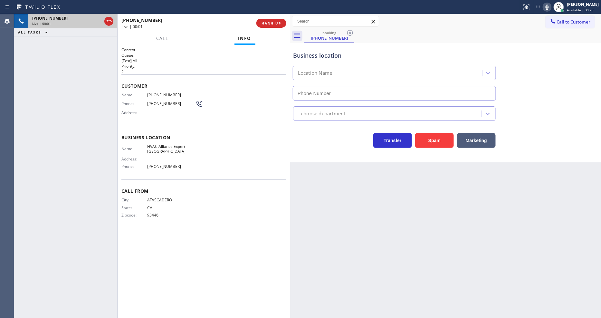
type input "[PHONE_NUMBER]"
click at [268, 21] on span "HANG UP" at bounding box center [272, 23] width 20 height 5
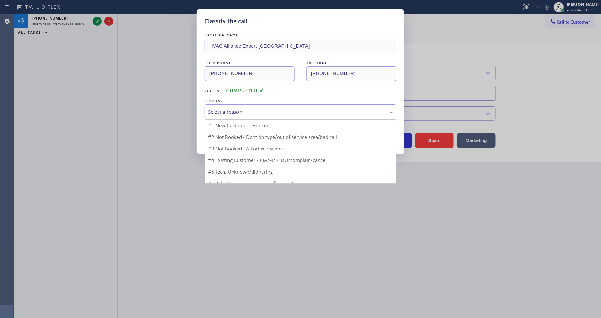
click at [221, 115] on div "Select a reason" at bounding box center [301, 111] width 192 height 15
drag, startPoint x: 215, startPoint y: 170, endPoint x: 222, endPoint y: 137, distance: 33.1
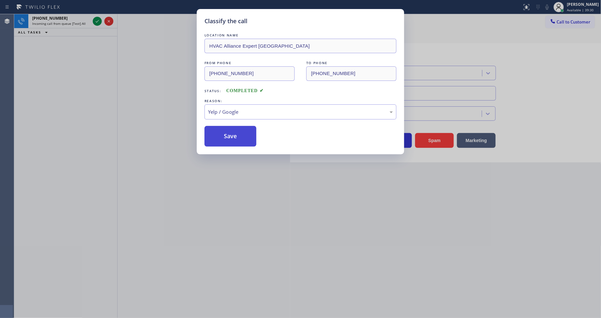
click at [222, 137] on button "Save" at bounding box center [231, 136] width 52 height 21
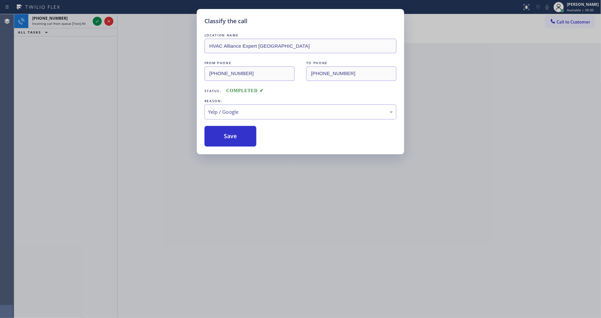
drag, startPoint x: 222, startPoint y: 137, endPoint x: 143, endPoint y: 42, distance: 124.0
click at [222, 135] on button "Save" at bounding box center [231, 136] width 52 height 21
click at [95, 20] on icon at bounding box center [97, 21] width 8 height 8
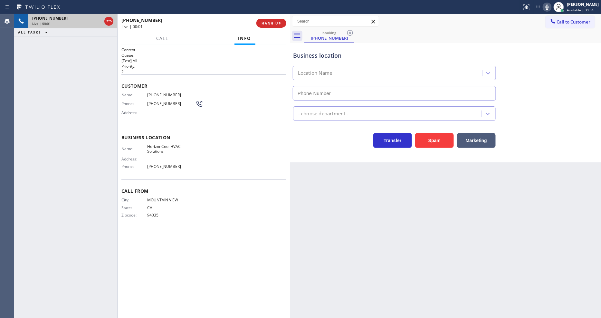
type input "[PHONE_NUMBER]"
click at [269, 25] on span "HANG UP" at bounding box center [272, 23] width 20 height 5
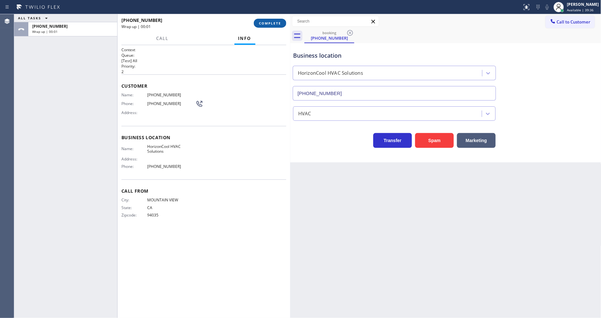
click at [269, 25] on span "COMPLETE" at bounding box center [270, 23] width 22 height 5
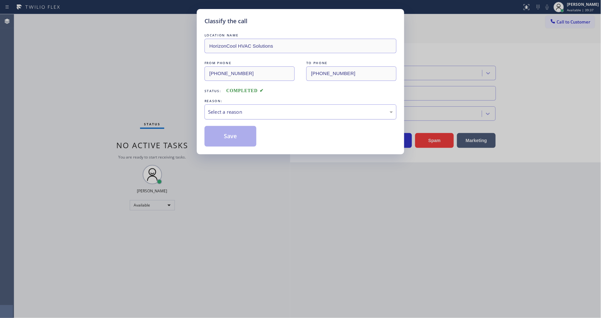
click at [228, 105] on div "Select a reason" at bounding box center [301, 111] width 192 height 15
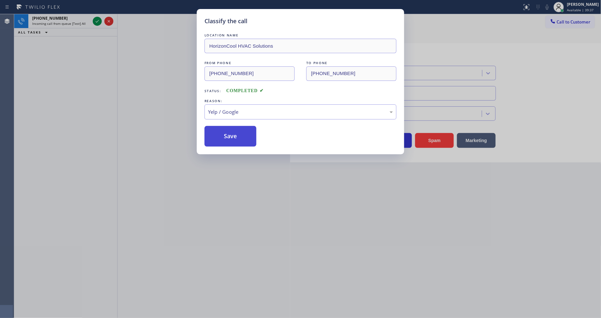
click at [226, 133] on button "Save" at bounding box center [231, 136] width 52 height 21
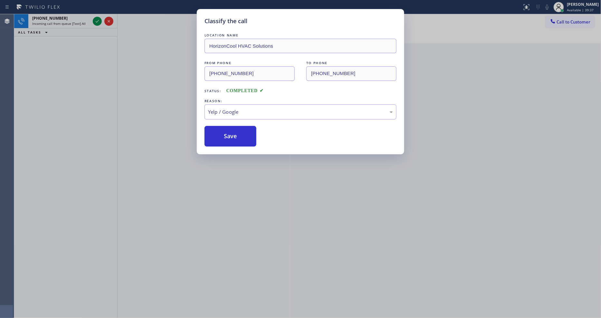
drag, startPoint x: 226, startPoint y: 133, endPoint x: 201, endPoint y: 53, distance: 83.4
click at [226, 131] on button "Save" at bounding box center [231, 136] width 52 height 21
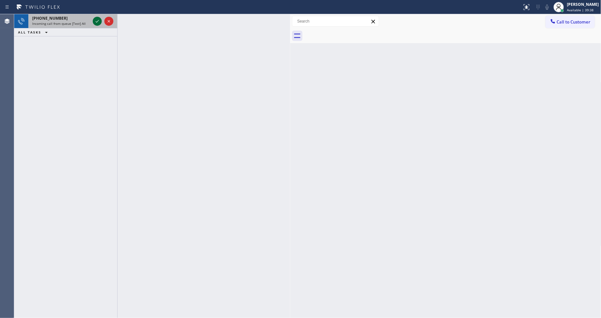
click at [98, 22] on icon at bounding box center [97, 21] width 8 height 8
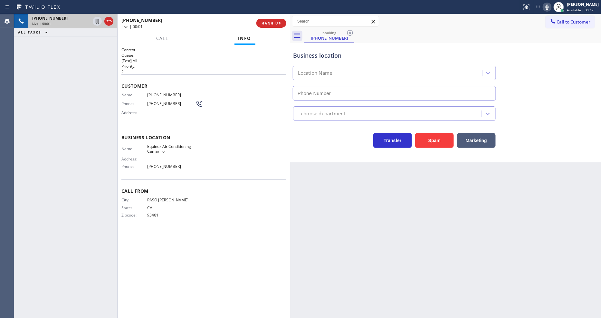
type input "[PHONE_NUMBER]"
click at [266, 27] on div "[PHONE_NUMBER] Live | 00:01 HANG UP" at bounding box center [203, 23] width 165 height 17
click at [268, 25] on span "HANG UP" at bounding box center [272, 23] width 20 height 5
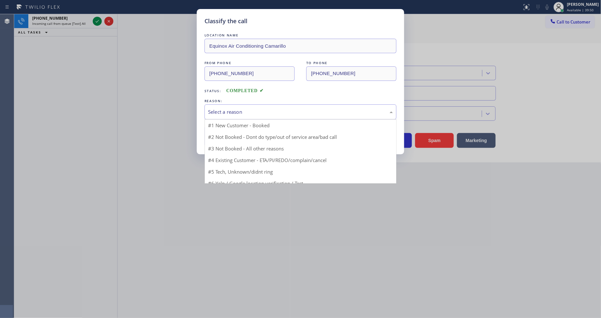
click at [239, 113] on div "Select a reason" at bounding box center [300, 111] width 185 height 7
drag, startPoint x: 229, startPoint y: 171, endPoint x: 228, endPoint y: 136, distance: 35.1
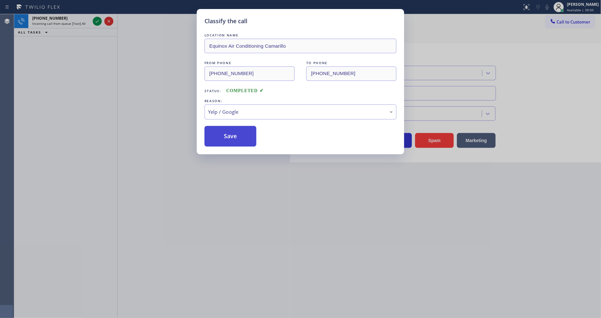
click at [228, 135] on button "Save" at bounding box center [231, 136] width 52 height 21
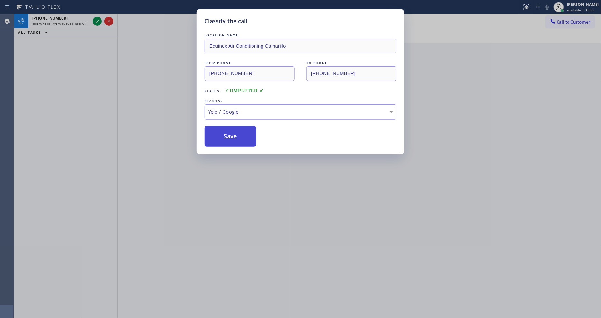
drag, startPoint x: 228, startPoint y: 135, endPoint x: 159, endPoint y: 43, distance: 114.9
click at [228, 134] on button "Save" at bounding box center [231, 136] width 52 height 21
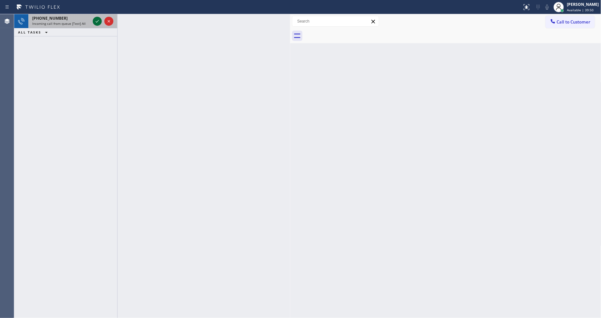
click at [97, 21] on icon at bounding box center [97, 21] width 8 height 8
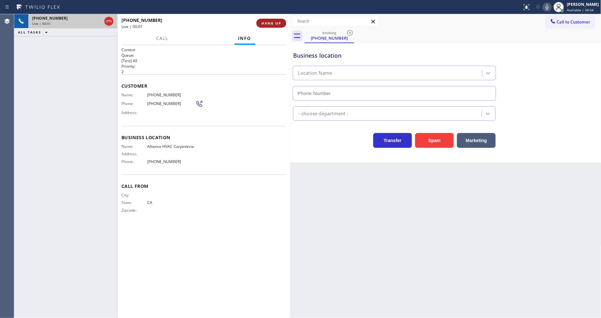
type input "[PHONE_NUMBER]"
click at [266, 23] on span "HANG UP" at bounding box center [272, 23] width 20 height 5
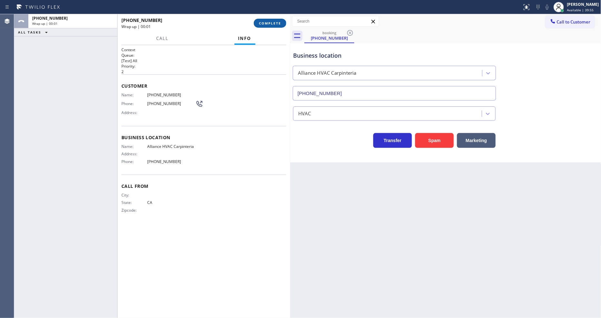
click at [266, 23] on span "COMPLETE" at bounding box center [270, 23] width 22 height 5
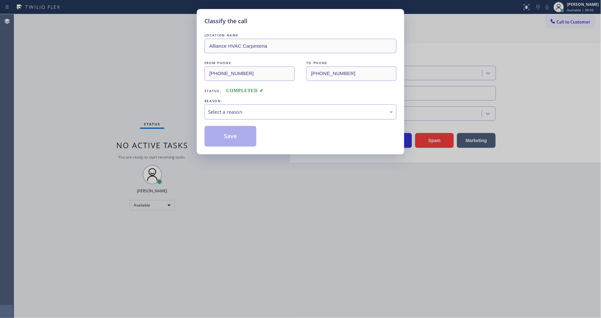
click at [246, 104] on div "Select a reason" at bounding box center [301, 111] width 192 height 15
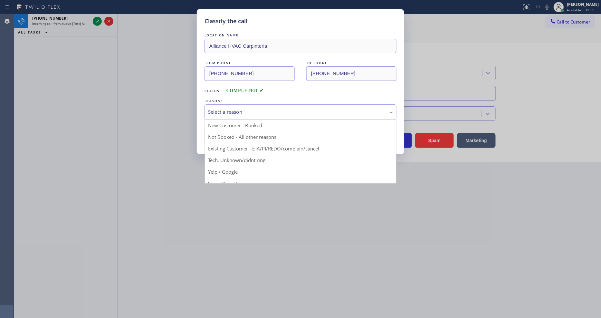
drag, startPoint x: 221, startPoint y: 168, endPoint x: 226, endPoint y: 152, distance: 16.3
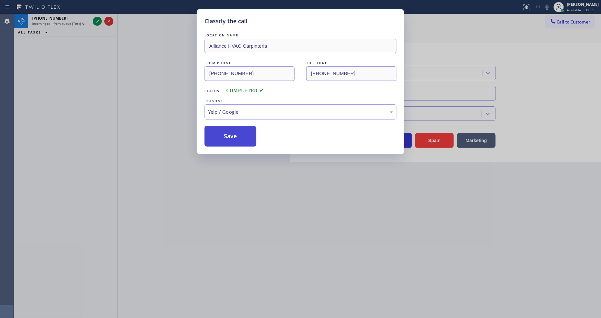
click at [230, 134] on button "Save" at bounding box center [231, 136] width 52 height 21
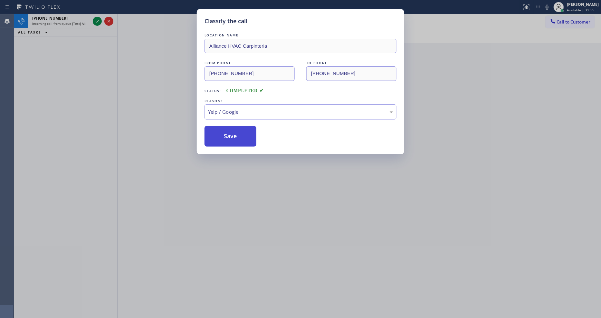
drag, startPoint x: 230, startPoint y: 134, endPoint x: 191, endPoint y: 41, distance: 100.5
click at [230, 134] on button "Save" at bounding box center [231, 136] width 52 height 21
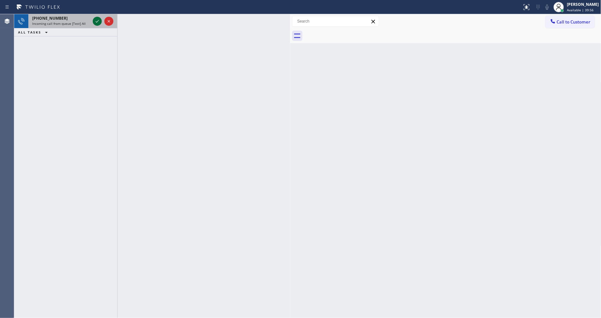
click at [97, 20] on icon at bounding box center [97, 21] width 8 height 8
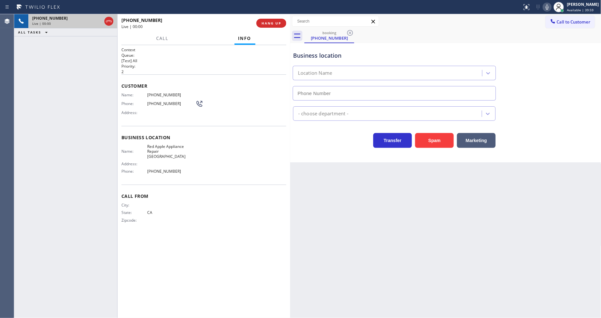
type input "[PHONE_NUMBER]"
click at [269, 22] on span "HANG UP" at bounding box center [272, 23] width 20 height 5
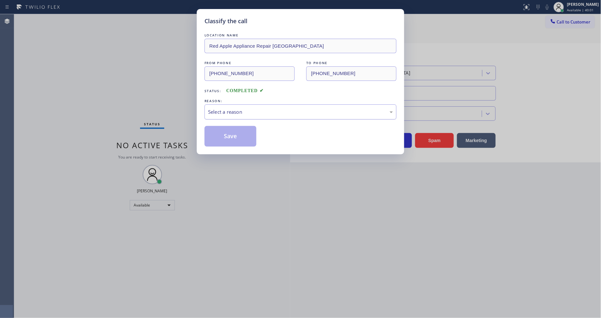
click at [236, 110] on div "Select a reason" at bounding box center [300, 111] width 185 height 7
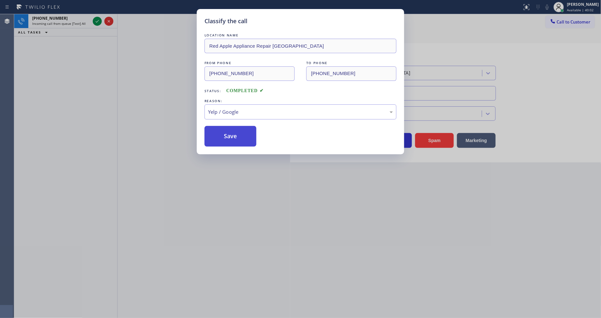
click at [230, 138] on button "Save" at bounding box center [231, 136] width 52 height 21
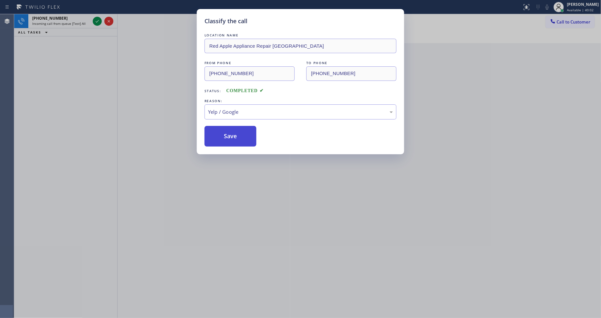
click at [230, 138] on button "Save" at bounding box center [231, 136] width 52 height 21
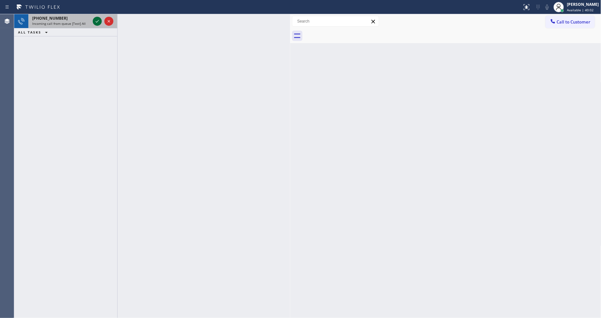
click at [94, 22] on icon at bounding box center [97, 21] width 8 height 8
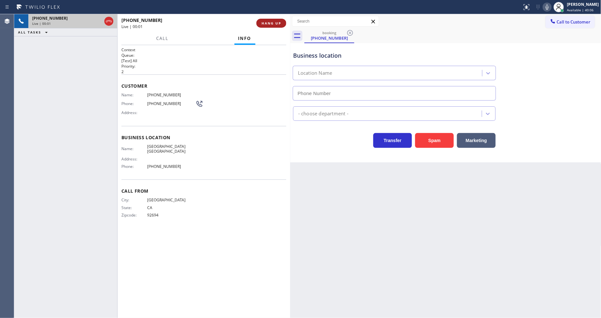
type input "[PHONE_NUMBER]"
click at [276, 23] on span "HANG UP" at bounding box center [272, 23] width 20 height 5
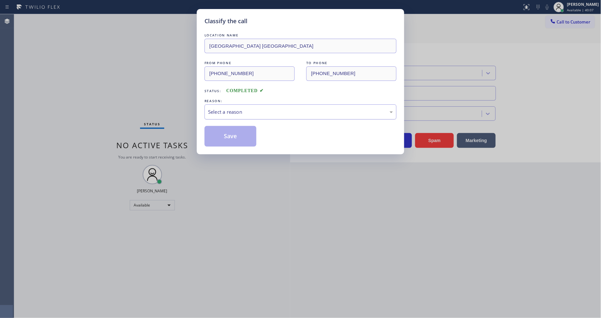
click at [243, 104] on div "Select a reason" at bounding box center [301, 111] width 192 height 15
click at [239, 130] on button "Save" at bounding box center [231, 136] width 52 height 21
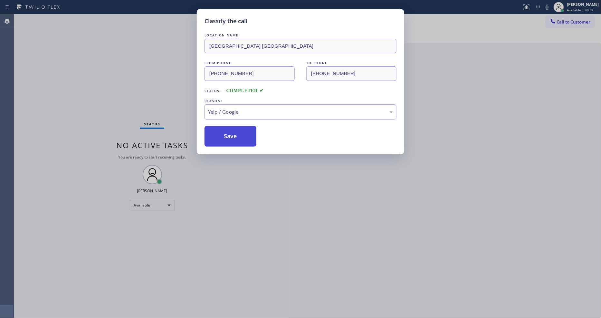
click at [239, 130] on button "Save" at bounding box center [231, 136] width 52 height 21
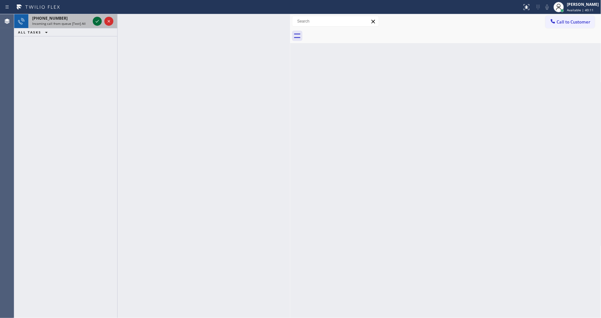
click at [98, 19] on icon at bounding box center [97, 21] width 8 height 8
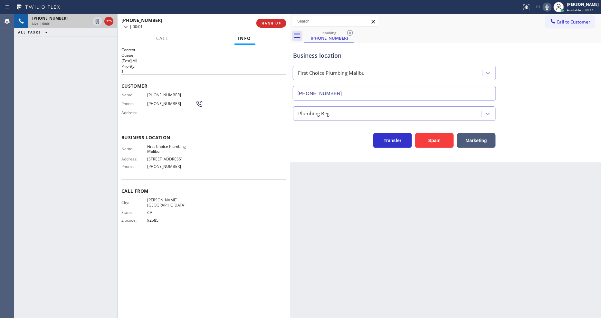
type input "[PHONE_NUMBER]"
drag, startPoint x: 508, startPoint y: 245, endPoint x: 407, endPoint y: 146, distance: 141.7
click at [503, 237] on div "Back to Dashboard Change Sender ID Customers Technicians Select a contact Outbo…" at bounding box center [445, 166] width 311 height 304
click at [155, 148] on span "First Choice Plumbing Malibu" at bounding box center [171, 149] width 48 height 10
click at [154, 150] on span "First Choice Plumbing Malibu" at bounding box center [171, 149] width 48 height 10
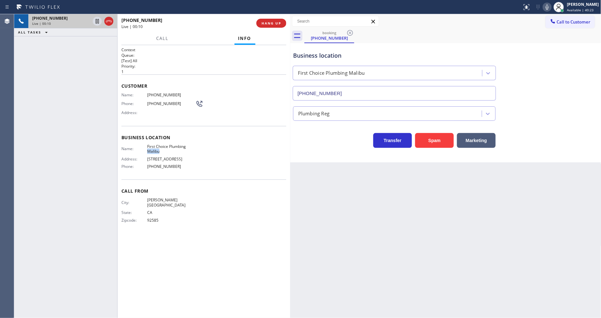
click at [154, 150] on span "First Choice Plumbing Malibu" at bounding box center [171, 149] width 48 height 10
copy span "First Choice Plumbing Malibu"
click at [150, 92] on span "[PHONE_NUMBER]" at bounding box center [171, 94] width 48 height 5
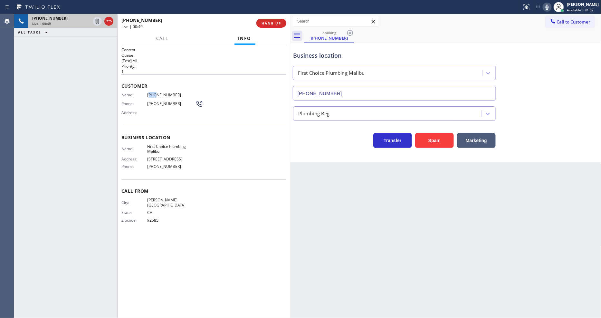
click at [150, 92] on span "[PHONE_NUMBER]" at bounding box center [171, 94] width 48 height 5
copy span "[PHONE_NUMBER]"
drag, startPoint x: 98, startPoint y: 19, endPoint x: 285, endPoint y: 2, distance: 187.3
click at [98, 18] on icon at bounding box center [97, 21] width 8 height 8
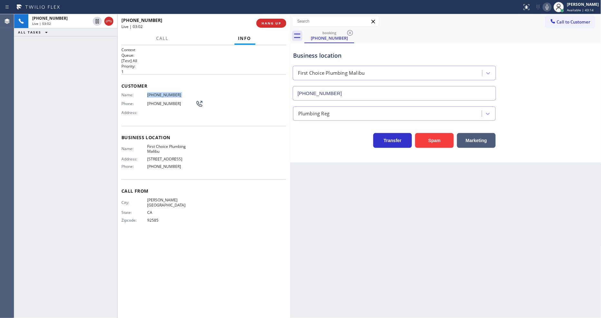
click at [549, 5] on icon at bounding box center [548, 7] width 8 height 8
click at [207, 282] on div "Context Queue: [Test] All Priority: 1 Customer Name: [PHONE_NUMBER] Phone: [PHO…" at bounding box center [203, 181] width 165 height 269
click at [96, 21] on icon at bounding box center [97, 21] width 5 height 5
click at [551, 10] on icon at bounding box center [548, 7] width 8 height 8
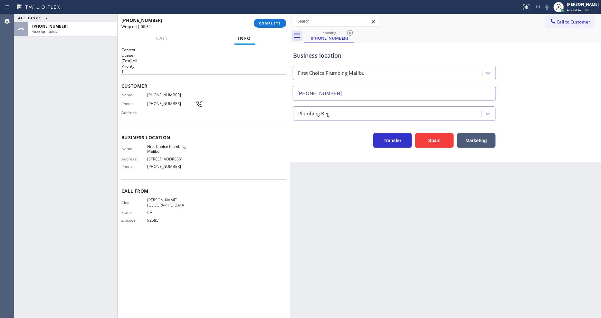
drag, startPoint x: 263, startPoint y: 27, endPoint x: 277, endPoint y: 124, distance: 98.7
click at [263, 26] on button "COMPLETE" at bounding box center [270, 23] width 33 height 9
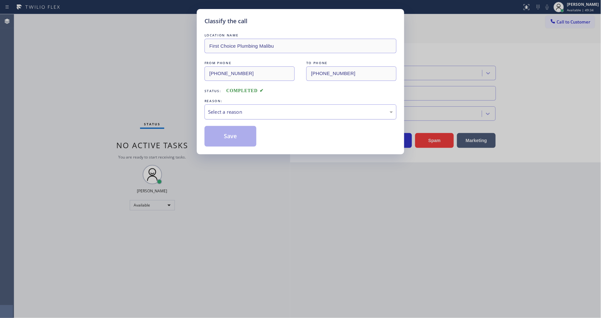
click at [236, 110] on div "Select a reason" at bounding box center [300, 111] width 185 height 7
click at [229, 132] on button "Save" at bounding box center [231, 136] width 52 height 21
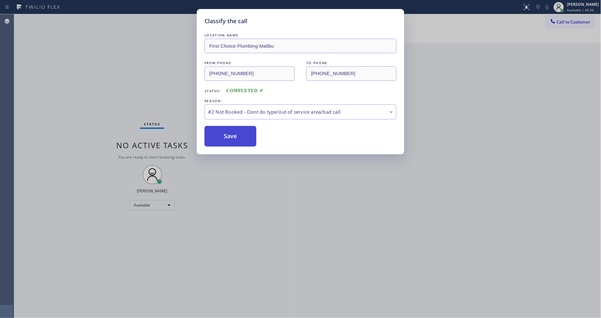
click at [229, 132] on button "Save" at bounding box center [231, 136] width 52 height 21
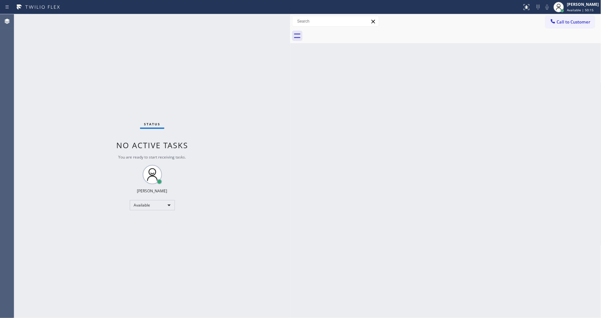
click at [93, 22] on div "Status No active tasks You are ready to start receiving tasks. [PERSON_NAME] Av…" at bounding box center [152, 166] width 276 height 304
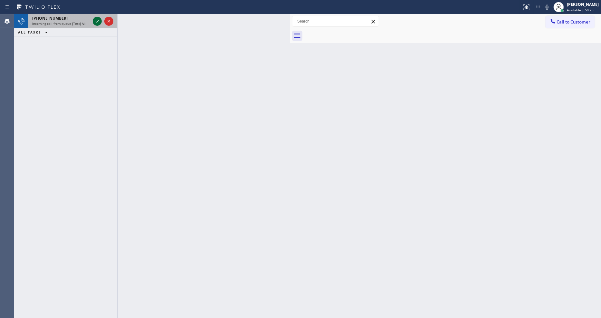
click at [93, 17] on icon at bounding box center [97, 21] width 8 height 8
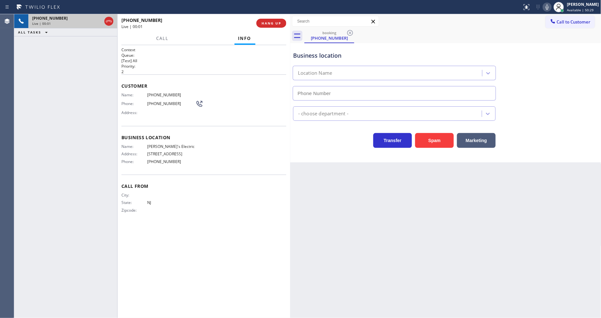
type input "[PHONE_NUMBER]"
click at [282, 23] on button "HANG UP" at bounding box center [272, 23] width 30 height 9
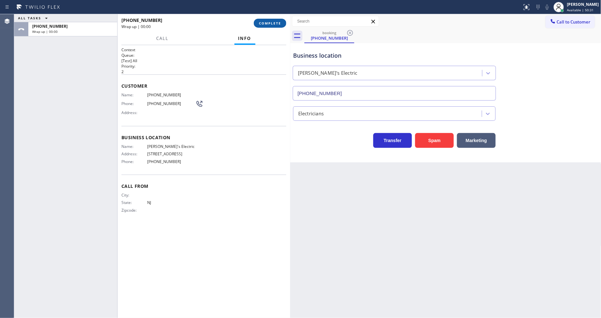
click at [282, 23] on button "COMPLETE" at bounding box center [270, 23] width 33 height 9
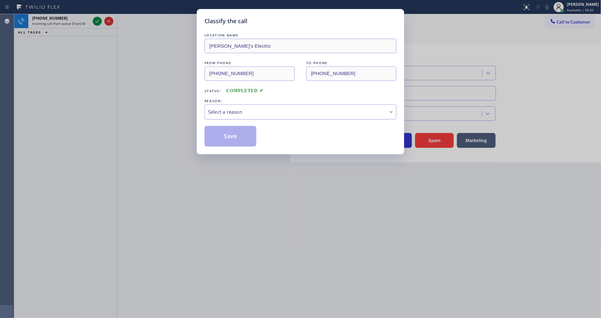
drag, startPoint x: 253, startPoint y: 107, endPoint x: 253, endPoint y: 111, distance: 3.9
click at [253, 108] on div "Select a reason" at bounding box center [300, 111] width 185 height 7
click at [246, 136] on button "Save" at bounding box center [231, 136] width 52 height 21
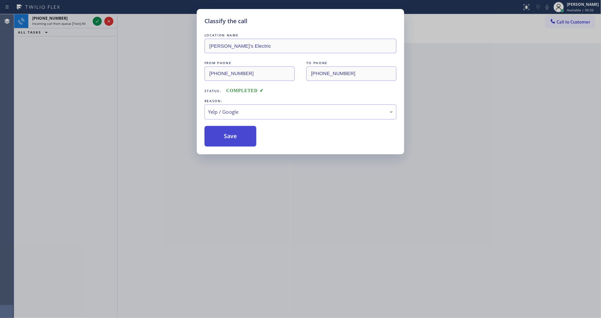
click at [246, 136] on button "Save" at bounding box center [231, 136] width 52 height 21
click at [96, 20] on div "Classify the call LOCATION NAME E Appliance Repair and HVAC Secaucus FROM PHONE…" at bounding box center [307, 166] width 587 height 304
click at [96, 20] on icon at bounding box center [97, 21] width 8 height 8
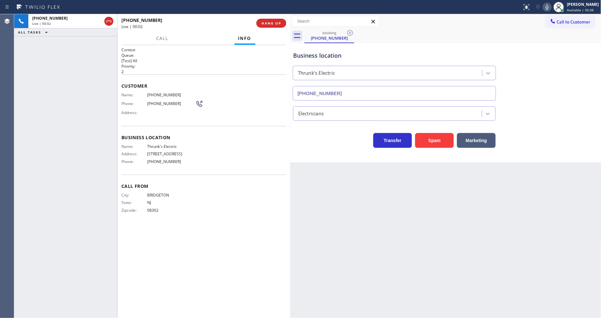
type input "[PHONE_NUMBER]"
click at [277, 23] on span "HANG UP" at bounding box center [272, 23] width 20 height 5
click at [276, 23] on span "HANG UP" at bounding box center [272, 23] width 20 height 5
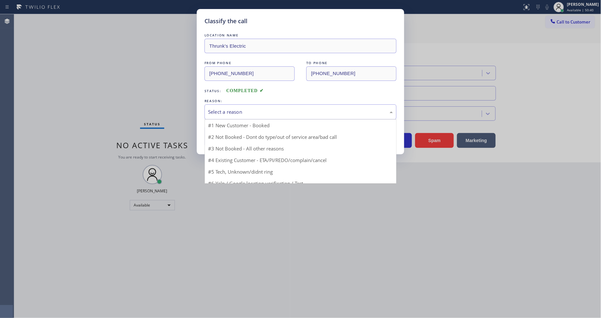
drag, startPoint x: 233, startPoint y: 114, endPoint x: 234, endPoint y: 126, distance: 12.0
click at [232, 113] on div "Select a reason" at bounding box center [301, 111] width 192 height 15
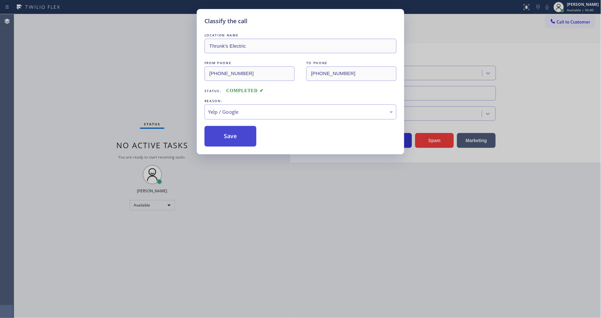
click at [230, 126] on button "Save" at bounding box center [231, 136] width 52 height 21
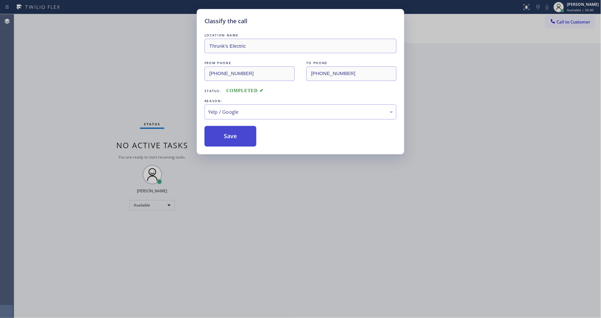
click at [230, 131] on button "Save" at bounding box center [231, 136] width 52 height 21
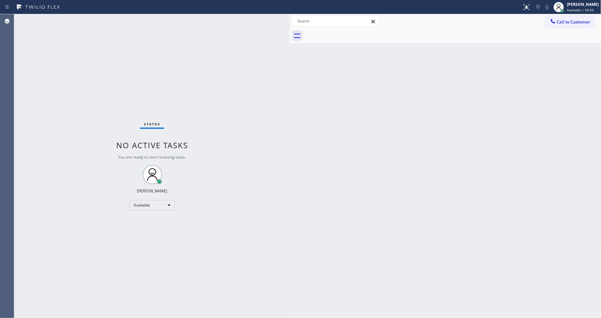
click at [99, 19] on div "Status No active tasks You are ready to start receiving tasks. [PERSON_NAME] Av…" at bounding box center [152, 166] width 276 height 304
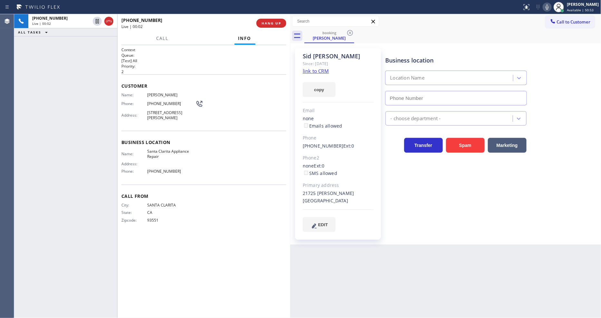
type input "[PHONE_NUMBER]"
click at [307, 72] on link "link to CRM" at bounding box center [316, 71] width 26 height 6
click at [97, 20] on icon at bounding box center [97, 21] width 8 height 8
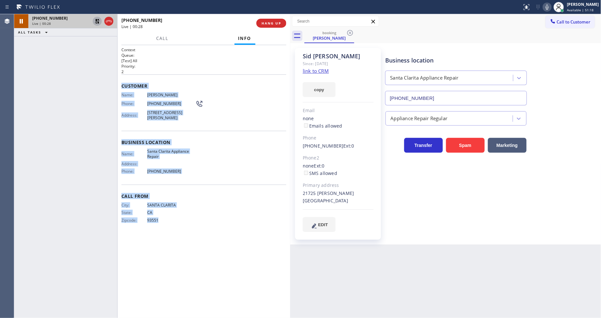
drag, startPoint x: 121, startPoint y: 84, endPoint x: 194, endPoint y: 272, distance: 202.0
click at [194, 272] on div "Context Queue: [Test] All Priority: 2 Customer Name: [PERSON_NAME] Phone: [PHON…" at bounding box center [204, 181] width 173 height 273
copy div "Customer Name: [PERSON_NAME] Phone: [PHONE_NUMBER] Address: [STREET_ADDRESS][PE…"
click at [156, 36] on button "Call" at bounding box center [162, 38] width 20 height 13
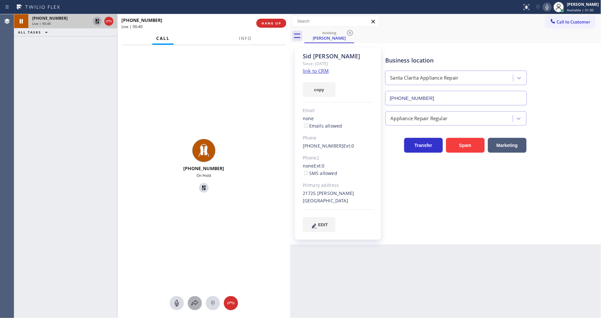
click at [198, 305] on icon at bounding box center [195, 303] width 8 height 8
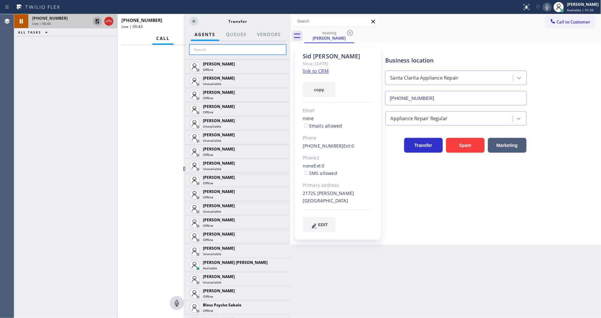
click at [216, 52] on input "text" at bounding box center [237, 49] width 97 height 10
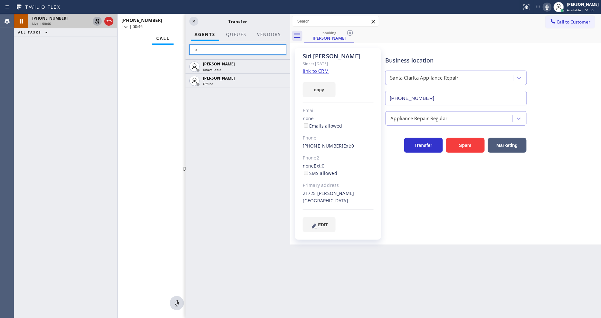
type input "l"
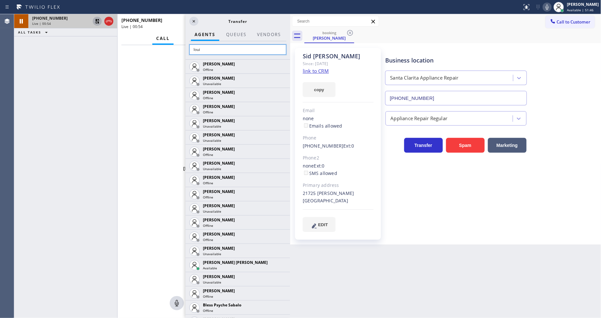
type input "louis"
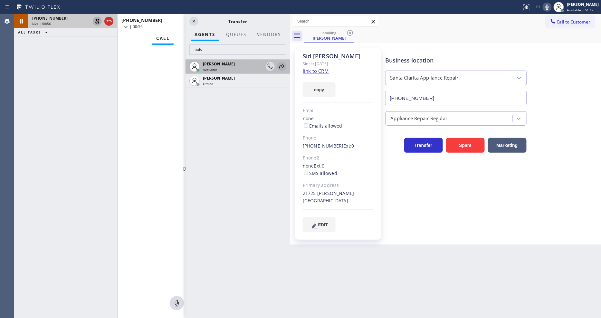
click at [281, 63] on icon at bounding box center [282, 67] width 8 height 8
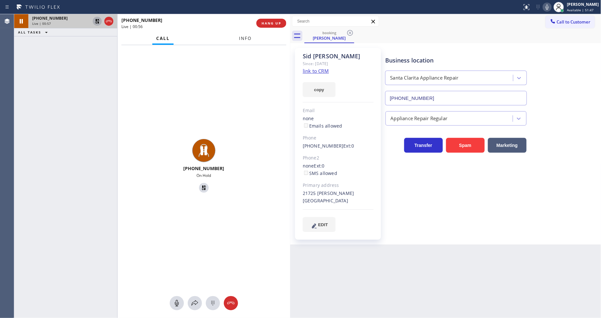
click at [242, 39] on span "Info" at bounding box center [245, 38] width 13 height 6
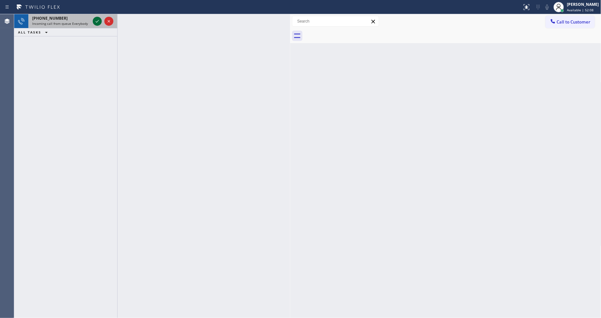
click at [94, 20] on icon at bounding box center [97, 21] width 8 height 8
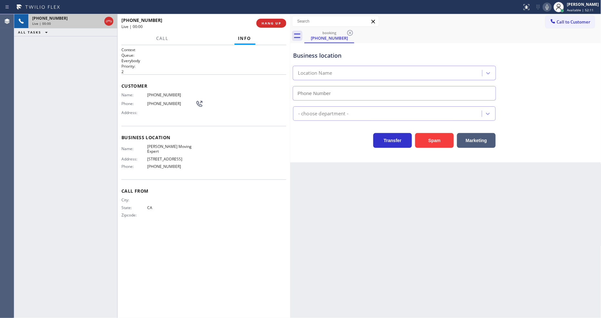
click at [276, 19] on button "HANG UP" at bounding box center [272, 23] width 30 height 9
type input "[PHONE_NUMBER]"
click at [276, 22] on span "HANG UP" at bounding box center [272, 23] width 20 height 5
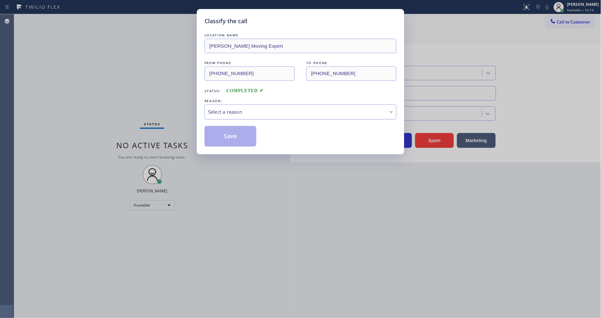
click at [229, 106] on div "Select a reason" at bounding box center [301, 111] width 192 height 15
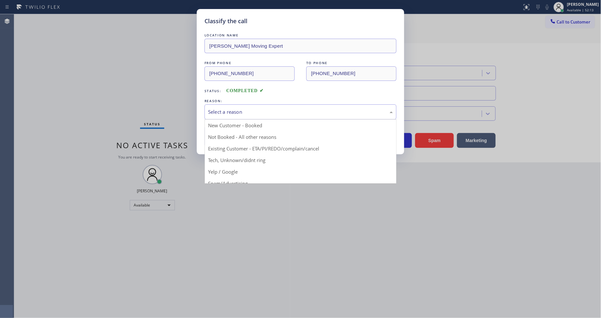
drag, startPoint x: 233, startPoint y: 160, endPoint x: 238, endPoint y: 133, distance: 27.9
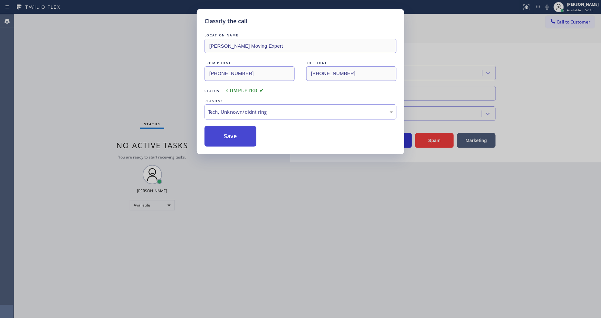
click at [238, 131] on button "Save" at bounding box center [231, 136] width 52 height 21
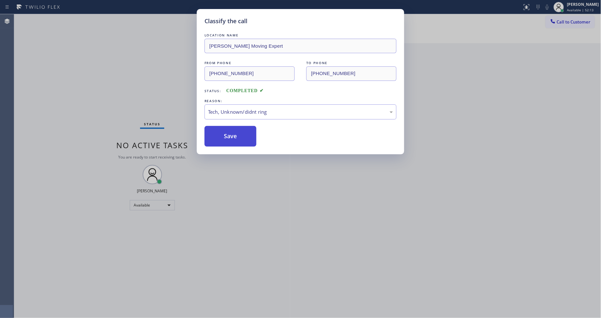
click at [238, 131] on button "Save" at bounding box center [231, 136] width 52 height 21
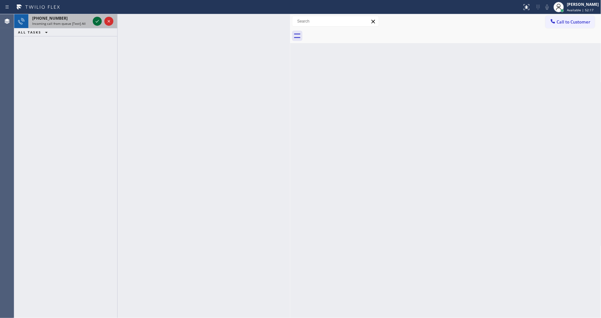
click at [99, 21] on icon at bounding box center [97, 21] width 8 height 8
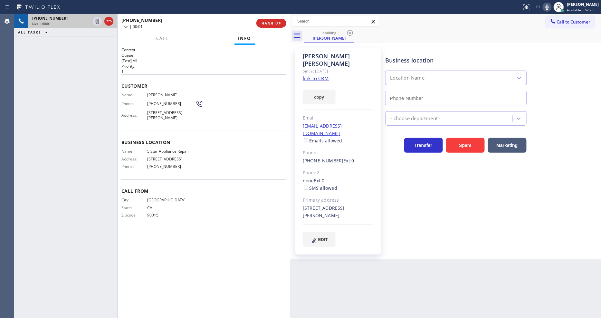
click at [311, 75] on link "link to CRM" at bounding box center [316, 78] width 26 height 6
type input "[PHONE_NUMBER]"
click at [159, 150] on span "5 Star Appliance Repair" at bounding box center [171, 151] width 48 height 5
click at [159, 151] on span "5 Star Appliance Repair" at bounding box center [171, 151] width 48 height 5
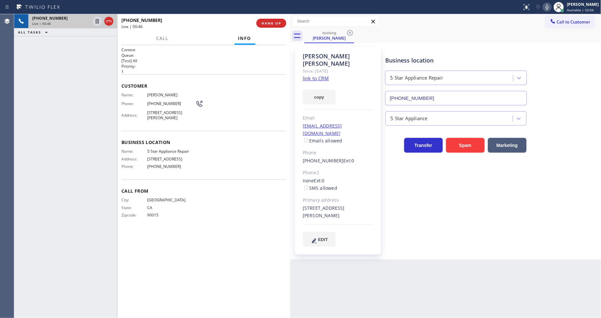
click at [181, 149] on span "5 Star Appliance Repair" at bounding box center [171, 151] width 48 height 5
click at [170, 114] on span "[STREET_ADDRESS][PERSON_NAME]" at bounding box center [171, 115] width 48 height 10
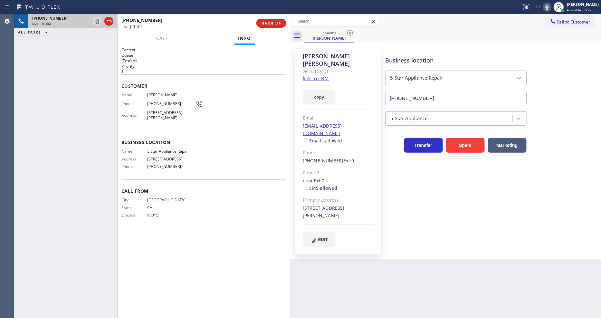
click at [170, 114] on span "[STREET_ADDRESS][PERSON_NAME]" at bounding box center [171, 115] width 48 height 10
click at [164, 92] on span "[PERSON_NAME]" at bounding box center [171, 94] width 48 height 5
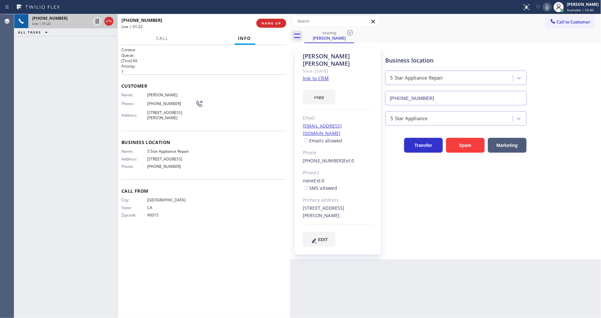
click at [168, 101] on span "[PHONE_NUMBER]" at bounding box center [171, 103] width 48 height 5
click at [168, 100] on div "Phone: [PHONE_NUMBER]" at bounding box center [162, 104] width 82 height 8
drag, startPoint x: 144, startPoint y: 91, endPoint x: 172, endPoint y: 86, distance: 28.5
click at [144, 89] on div "Customer Name: [PERSON_NAME] Phone: [PHONE_NUMBER] Address: [STREET_ADDRESS][PE…" at bounding box center [203, 102] width 165 height 56
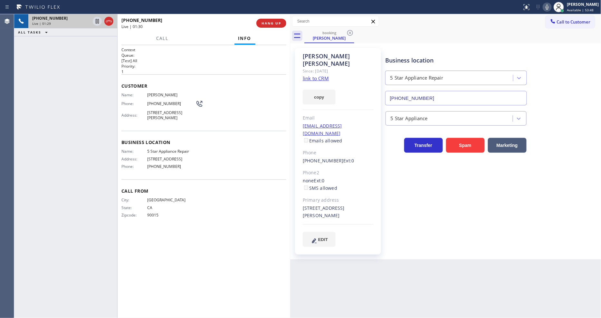
click at [362, 122] on div "[EMAIL_ADDRESS][DOMAIN_NAME] Emails allowed" at bounding box center [338, 133] width 71 height 22
click at [98, 18] on icon at bounding box center [97, 21] width 8 height 8
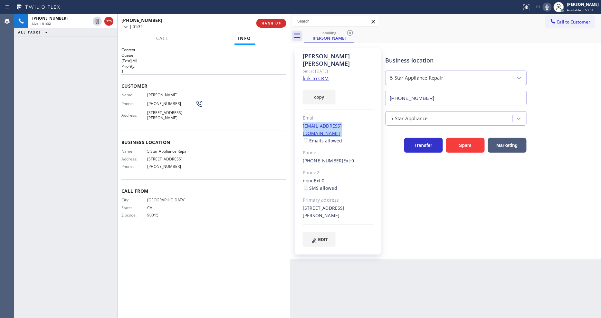
click at [550, 5] on icon at bounding box center [548, 7] width 8 height 8
drag, startPoint x: 0, startPoint y: 265, endPoint x: 12, endPoint y: 265, distance: 11.9
click at [0, 265] on div "Agent Desktop" at bounding box center [7, 166] width 14 height 304
click at [551, 7] on icon at bounding box center [548, 7] width 8 height 8
click at [531, 3] on div at bounding box center [530, 5] width 4 height 4
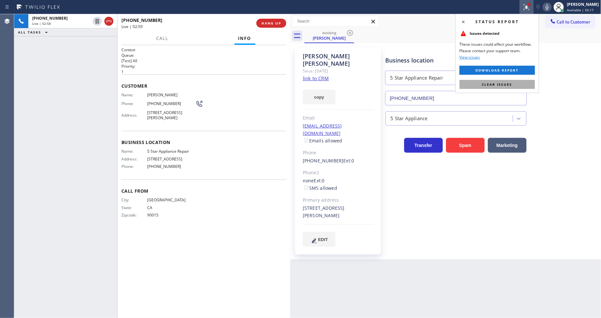
click at [518, 87] on button "Clear issues" at bounding box center [497, 84] width 75 height 9
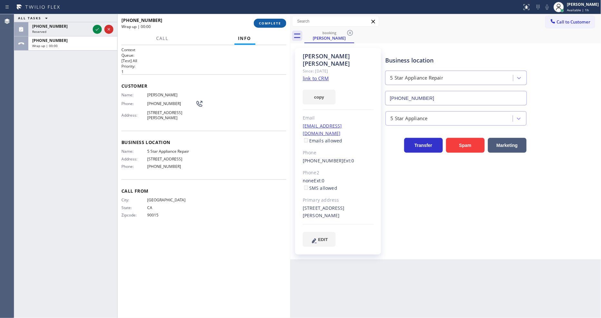
click at [269, 24] on span "COMPLETE" at bounding box center [270, 23] width 22 height 5
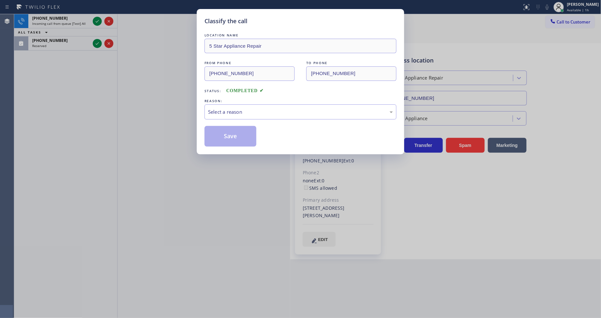
click at [217, 113] on div "Select a reason" at bounding box center [300, 111] width 185 height 7
click at [218, 130] on button "Save" at bounding box center [231, 136] width 52 height 21
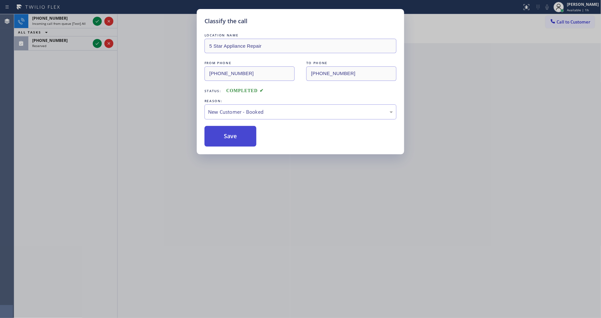
click at [219, 130] on button "Save" at bounding box center [231, 136] width 52 height 21
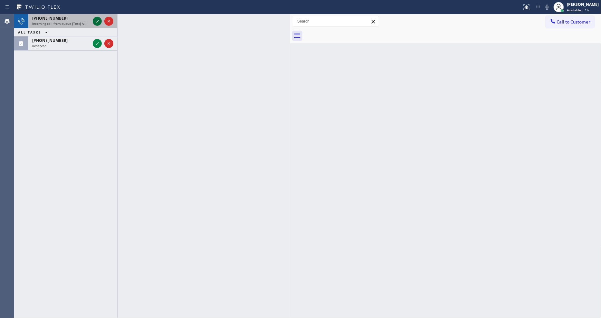
click at [98, 21] on icon at bounding box center [97, 21] width 3 height 3
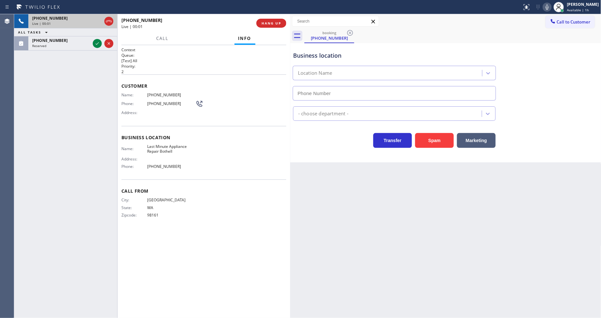
type input "[PHONE_NUMBER]"
click at [271, 26] on button "HANG UP" at bounding box center [272, 23] width 30 height 9
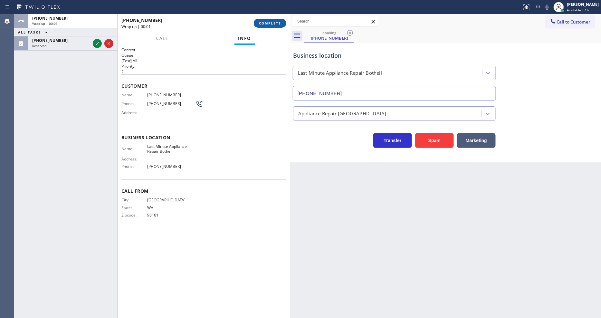
click at [271, 24] on span "COMPLETE" at bounding box center [270, 23] width 22 height 5
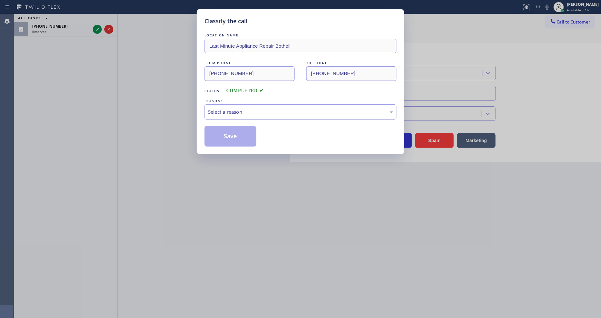
click at [238, 108] on div "Select a reason" at bounding box center [300, 111] width 185 height 7
click at [234, 128] on button "Save" at bounding box center [231, 136] width 52 height 21
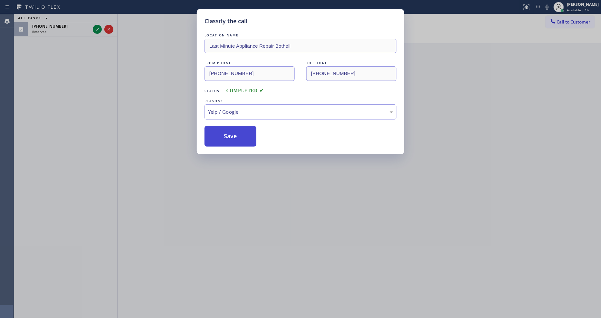
click at [234, 128] on button "Save" at bounding box center [231, 136] width 52 height 21
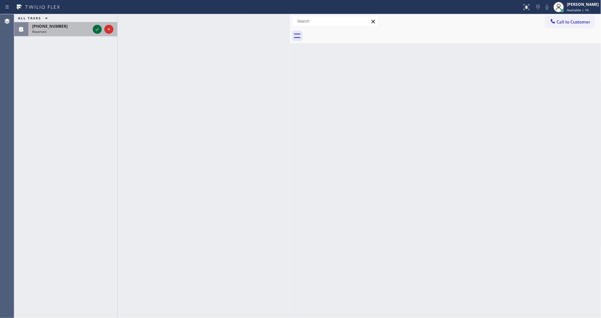
click at [95, 28] on icon at bounding box center [97, 29] width 8 height 8
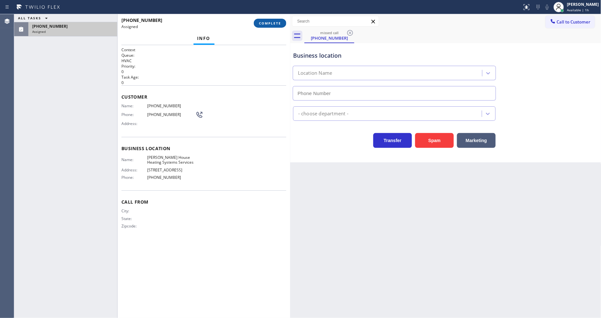
type input "[PHONE_NUMBER]"
click at [263, 23] on span "COMPLETE" at bounding box center [270, 23] width 22 height 5
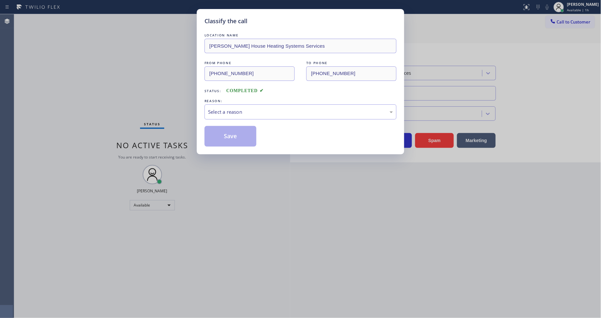
click at [220, 118] on div "LOCATION NAME [PERSON_NAME] House Heating Systems Services FROM PHONE [PHONE_NU…" at bounding box center [301, 89] width 192 height 115
click at [225, 113] on div "Select a reason" at bounding box center [300, 111] width 185 height 7
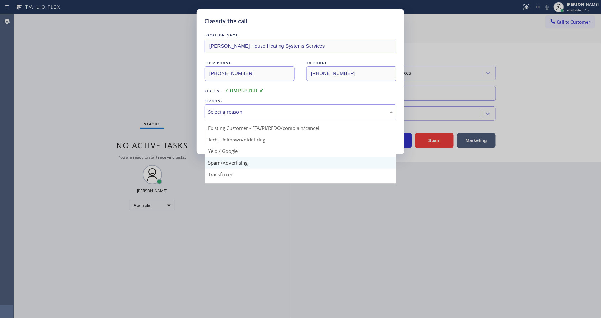
scroll to position [40, 0]
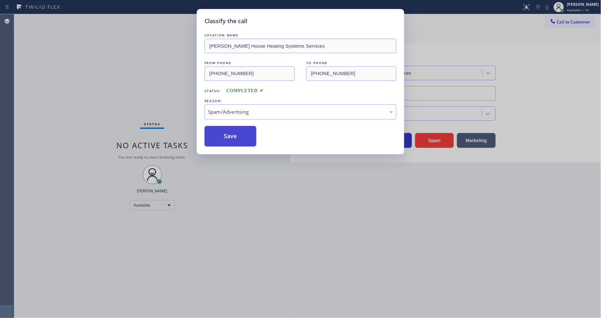
click at [236, 136] on button "Save" at bounding box center [231, 136] width 52 height 21
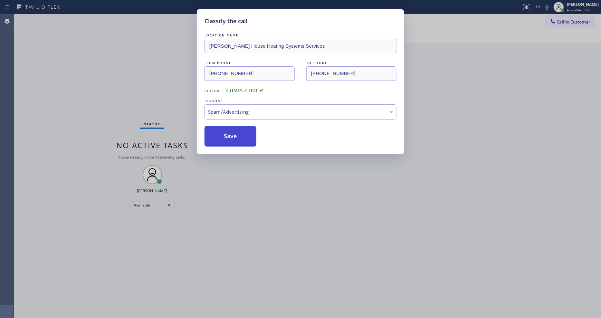
click at [236, 136] on button "Save" at bounding box center [231, 136] width 52 height 21
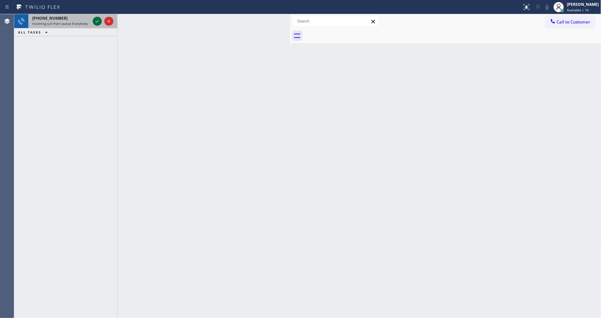
click at [96, 23] on icon at bounding box center [97, 21] width 8 height 8
click at [98, 20] on icon at bounding box center [97, 21] width 8 height 8
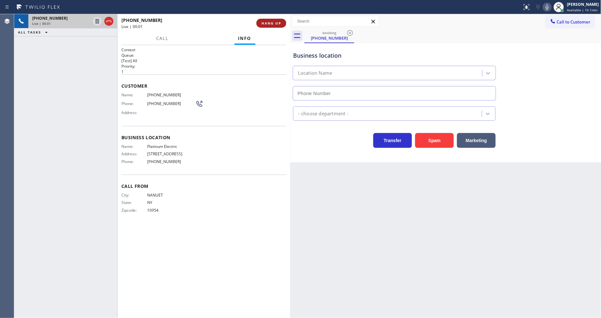
type input "[PHONE_NUMBER]"
click at [261, 26] on button "HANG UP" at bounding box center [272, 23] width 30 height 9
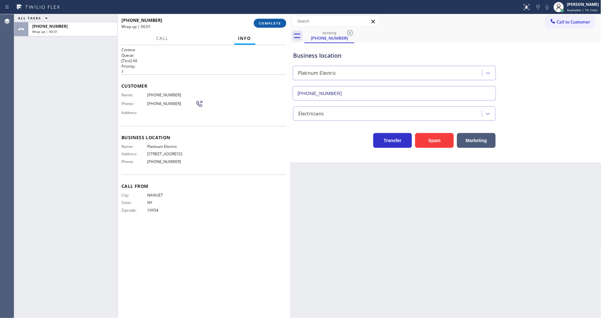
click at [262, 24] on span "COMPLETE" at bounding box center [270, 23] width 22 height 5
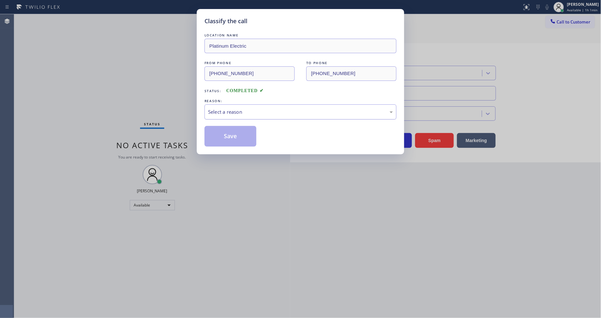
click at [247, 111] on div "Select a reason" at bounding box center [300, 111] width 185 height 7
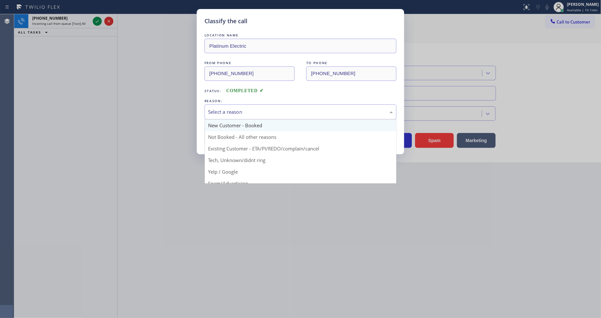
scroll to position [40, 0]
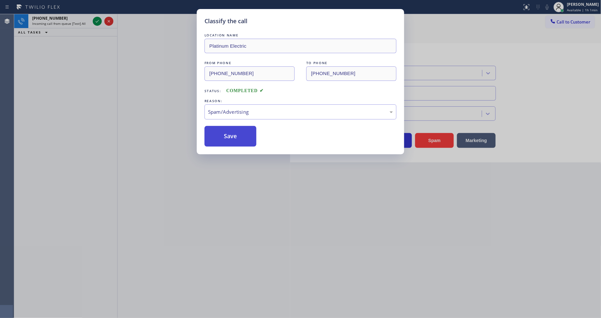
click at [239, 132] on button "Save" at bounding box center [231, 136] width 52 height 21
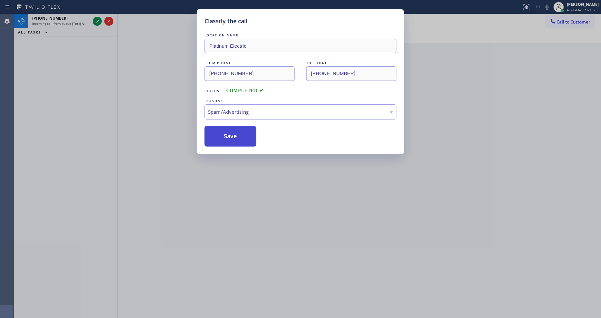
click at [239, 132] on button "Save" at bounding box center [231, 136] width 52 height 21
drag, startPoint x: 239, startPoint y: 132, endPoint x: 146, endPoint y: 75, distance: 108.7
click at [239, 131] on button "Save" at bounding box center [231, 136] width 52 height 21
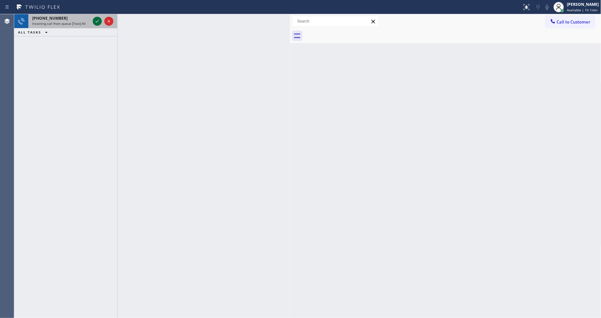
click at [95, 19] on icon at bounding box center [97, 21] width 8 height 8
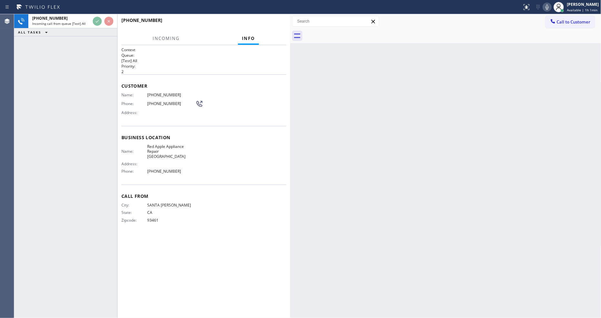
click at [147, 160] on div "Name: Red Apple Appliance Repair Moorpark Address: Phone: [PHONE_NUMBER]" at bounding box center [158, 160] width 74 height 33
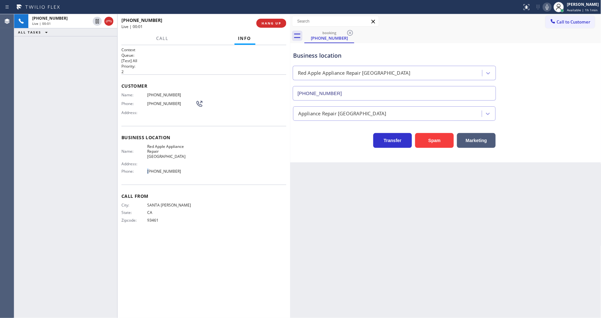
type input "[PHONE_NUMBER]"
click at [266, 24] on span "HANG UP" at bounding box center [272, 23] width 20 height 5
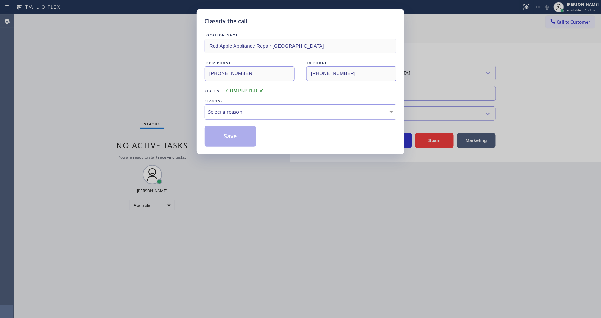
click at [238, 105] on div "Select a reason" at bounding box center [301, 111] width 192 height 15
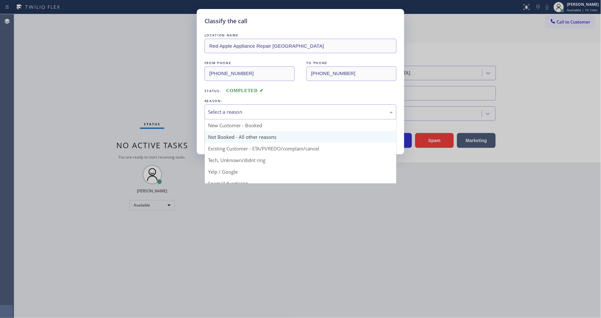
click at [238, 131] on button "Save" at bounding box center [231, 136] width 52 height 21
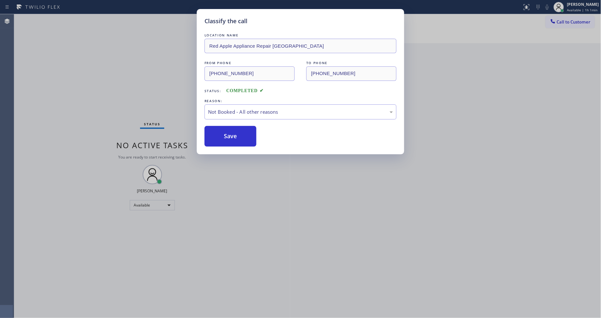
click at [238, 131] on button "Save" at bounding box center [231, 136] width 52 height 21
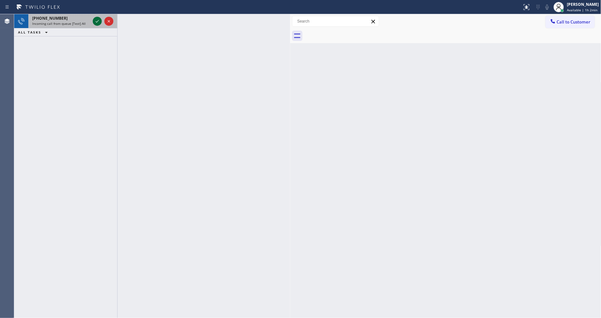
click at [97, 19] on icon at bounding box center [97, 21] width 8 height 8
click at [98, 19] on icon at bounding box center [97, 21] width 8 height 8
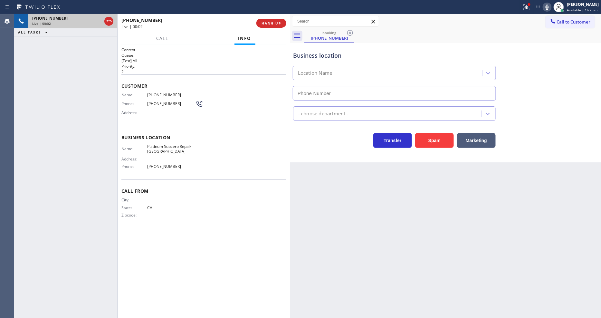
type input "[PHONE_NUMBER]"
click at [273, 24] on span "HANG UP" at bounding box center [272, 23] width 20 height 5
click at [274, 24] on span "HANG UP" at bounding box center [272, 23] width 20 height 5
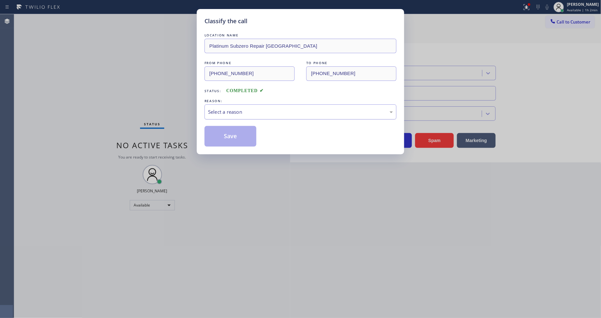
click at [221, 110] on div "Select a reason" at bounding box center [300, 111] width 185 height 7
click at [231, 134] on button "Save" at bounding box center [231, 136] width 52 height 21
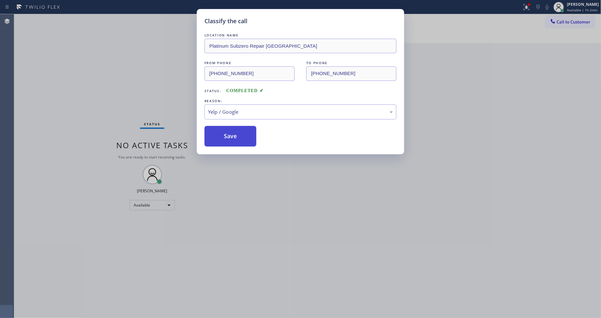
click at [230, 134] on button "Save" at bounding box center [231, 136] width 52 height 21
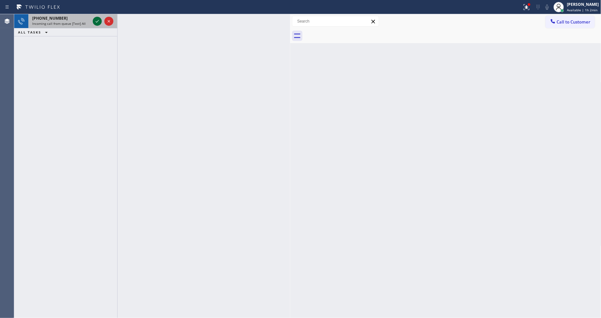
click at [95, 19] on icon at bounding box center [97, 21] width 8 height 8
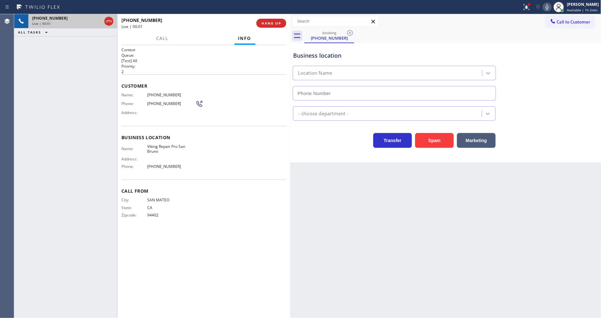
type input "[PHONE_NUMBER]"
drag, startPoint x: 72, startPoint y: 55, endPoint x: 128, endPoint y: 53, distance: 56.7
click at [72, 54] on div "[PHONE_NUMBER] Live | 00:02 ALL TASKS ALL TASKS ACTIVE TASKS TASKS IN WRAP UP" at bounding box center [65, 166] width 103 height 304
click at [265, 22] on span "HANG UP" at bounding box center [272, 23] width 20 height 5
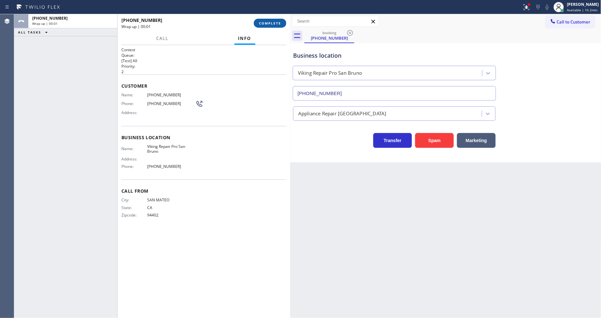
click at [266, 23] on span "COMPLETE" at bounding box center [270, 23] width 22 height 5
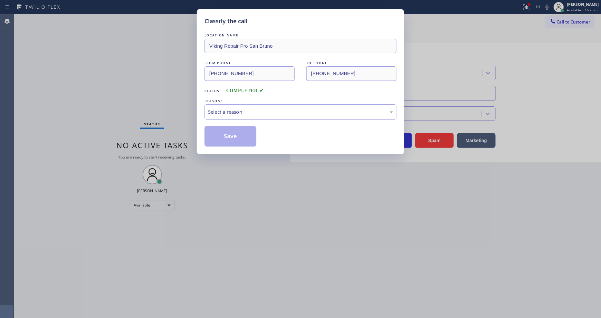
click at [236, 112] on div "Select a reason" at bounding box center [300, 111] width 185 height 7
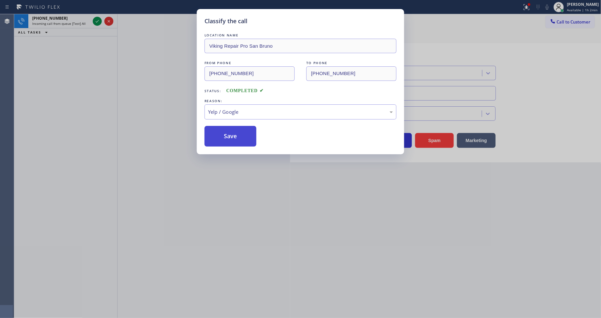
click at [239, 136] on button "Save" at bounding box center [231, 136] width 52 height 21
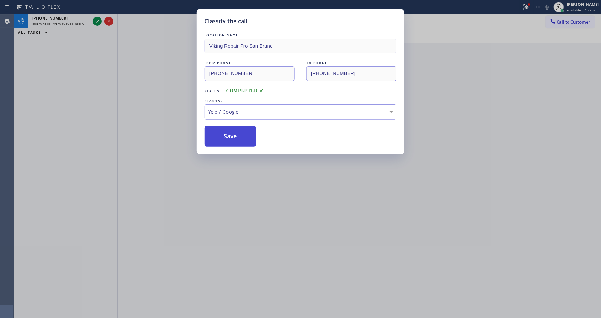
click at [239, 136] on button "Save" at bounding box center [231, 136] width 52 height 21
click at [95, 17] on div "Classify the call LOCATION NAME E Appliance Repair and HVAC Secaucus FROM PHONE…" at bounding box center [307, 166] width 587 height 304
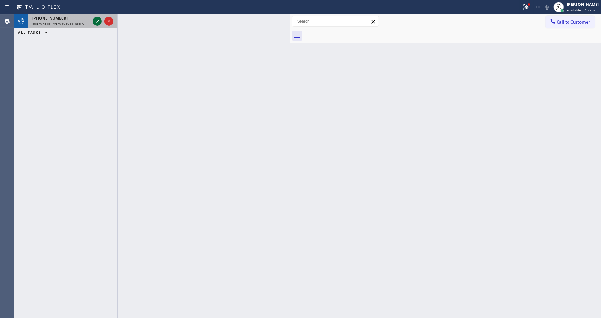
click at [96, 19] on icon at bounding box center [97, 21] width 8 height 8
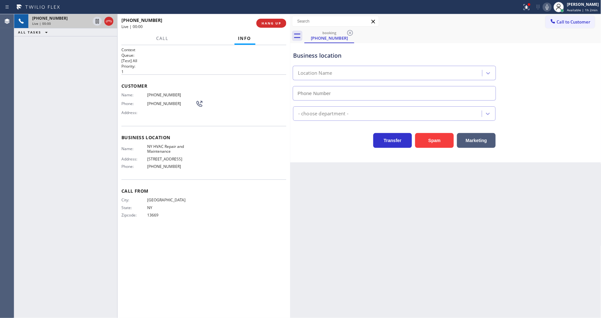
type input "[PHONE_NUMBER]"
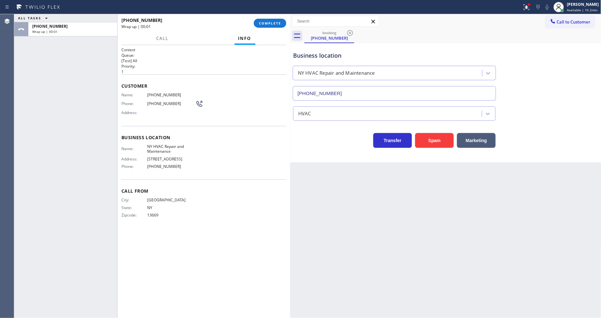
click at [274, 22] on span "COMPLETE" at bounding box center [270, 23] width 22 height 5
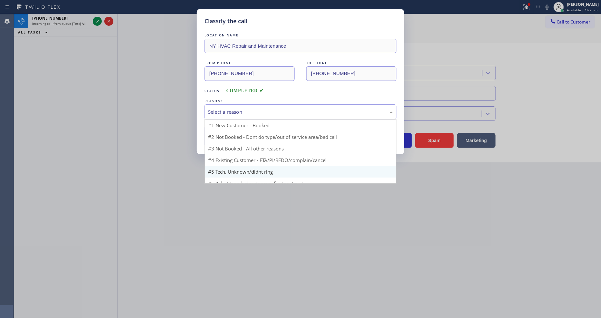
drag, startPoint x: 253, startPoint y: 119, endPoint x: 246, endPoint y: 155, distance: 36.2
click at [247, 105] on div "Select a reason" at bounding box center [301, 111] width 192 height 15
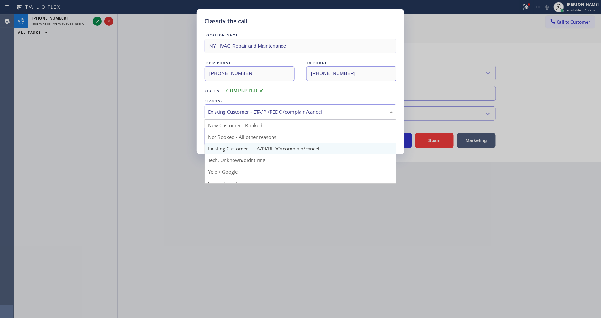
click at [245, 112] on div "Existing Customer - ETA/PI/REDO/complain/cancel" at bounding box center [300, 111] width 185 height 7
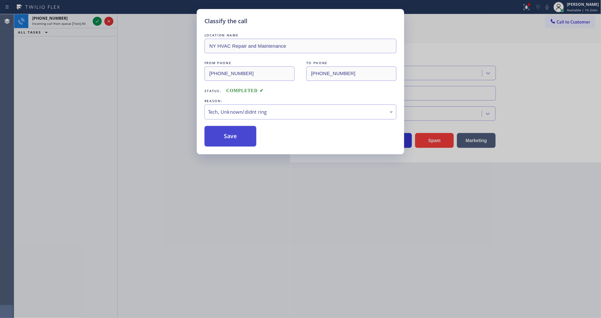
click at [245, 134] on button "Save" at bounding box center [231, 136] width 52 height 21
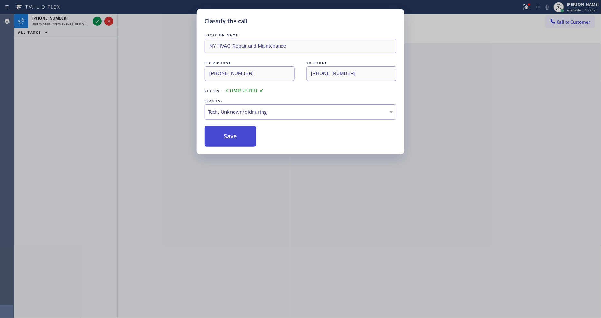
click at [245, 134] on button "Save" at bounding box center [231, 136] width 52 height 21
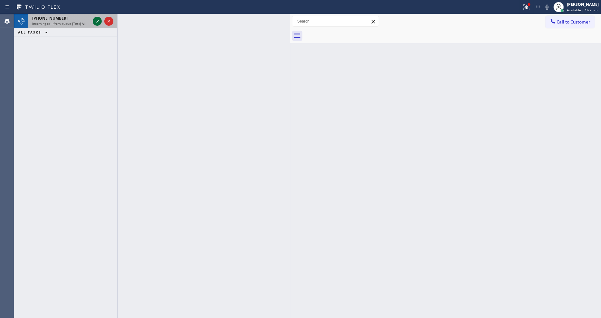
click at [98, 20] on icon at bounding box center [97, 21] width 8 height 8
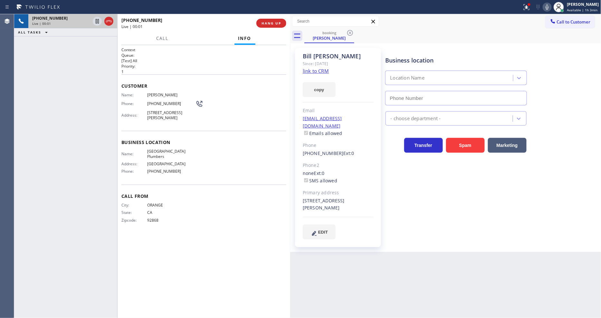
type input "[PHONE_NUMBER]"
click at [83, 102] on div "[PHONE_NUMBER] Live | 00:07 ALL TASKS ALL TASKS ACTIVE TASKS TASKS IN WRAP UP" at bounding box center [65, 166] width 103 height 304
click at [165, 156] on span "[GEOGRAPHIC_DATA] Plumbers" at bounding box center [171, 154] width 48 height 10
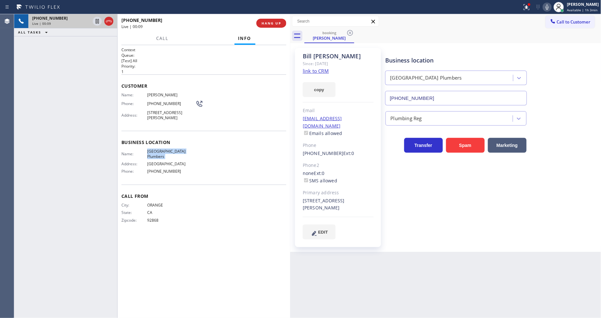
click at [313, 72] on link "link to CRM" at bounding box center [316, 71] width 26 height 6
click at [166, 96] on div "Name: [PERSON_NAME] Phone: [PHONE_NUMBER] Address: [STREET_ADDRESS][PERSON_NAME]" at bounding box center [162, 107] width 82 height 30
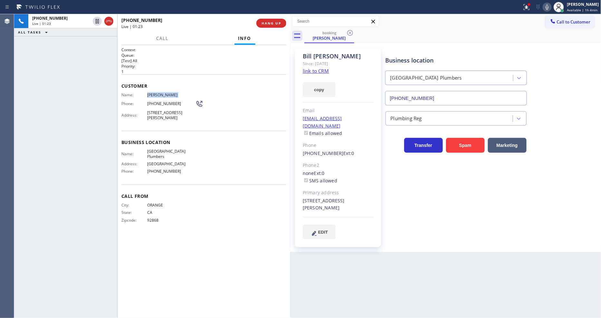
drag, startPoint x: 99, startPoint y: 19, endPoint x: 252, endPoint y: 20, distance: 153.4
click at [98, 19] on icon at bounding box center [97, 21] width 8 height 8
click at [551, 4] on icon at bounding box center [548, 7] width 8 height 8
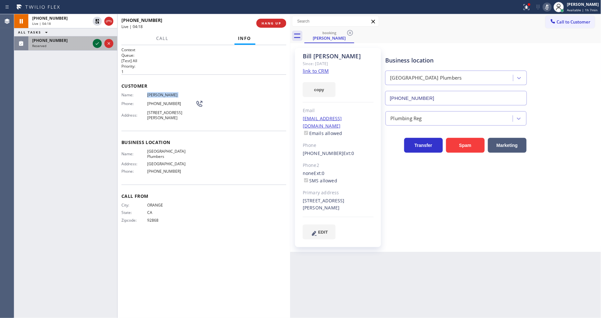
click at [98, 43] on icon at bounding box center [97, 44] width 8 height 8
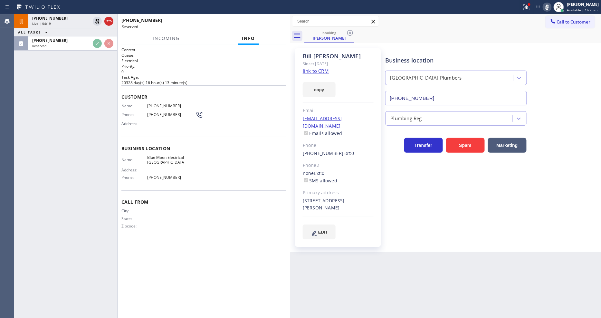
click at [206, 137] on div "Business location Name: Blue Moon Electrical [GEOGRAPHIC_DATA] Address: Phone: …" at bounding box center [203, 164] width 165 height 54
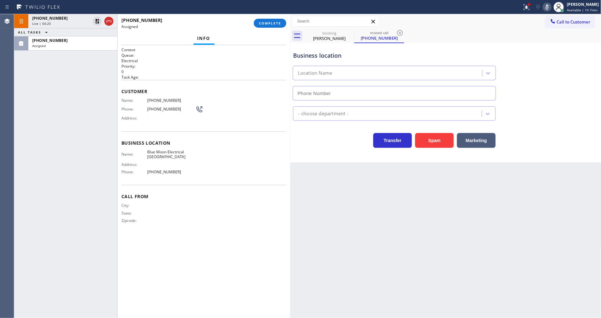
drag, startPoint x: 279, startPoint y: 23, endPoint x: 291, endPoint y: 78, distance: 56.9
click at [279, 23] on span "COMPLETE" at bounding box center [270, 23] width 22 height 5
type input "[PHONE_NUMBER]"
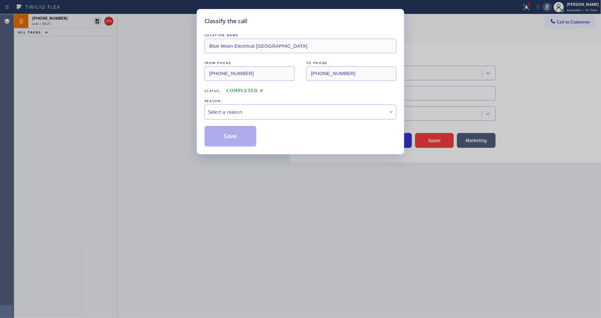
click at [228, 110] on div "Select a reason" at bounding box center [300, 111] width 185 height 7
click at [225, 132] on button "Save" at bounding box center [231, 136] width 52 height 21
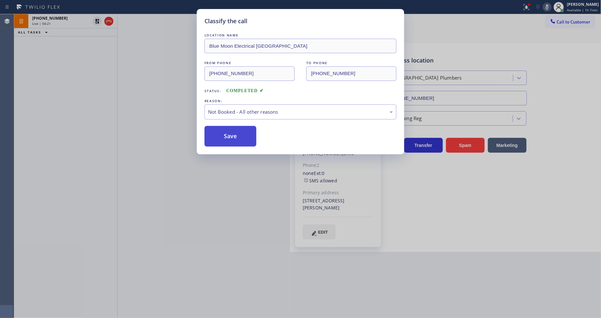
click at [225, 132] on button "Save" at bounding box center [231, 136] width 52 height 21
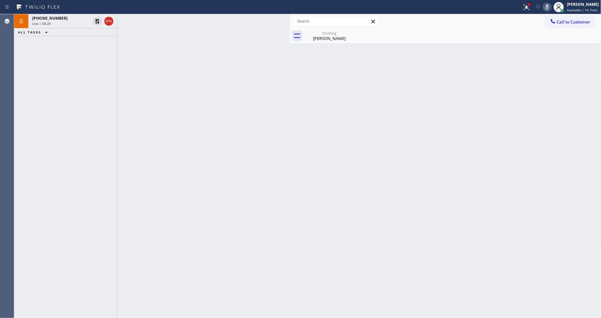
drag, startPoint x: 247, startPoint y: 224, endPoint x: 250, endPoint y: 218, distance: 5.8
click at [247, 224] on div at bounding box center [204, 166] width 173 height 304
click at [82, 24] on div "Live | 04:25" at bounding box center [61, 23] width 58 height 5
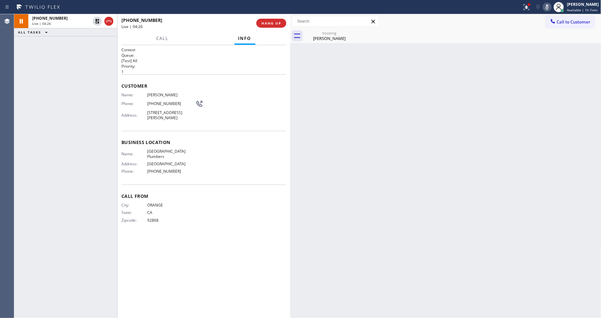
click at [300, 33] on icon at bounding box center [297, 36] width 10 height 10
click at [305, 33] on div "booking [PERSON_NAME]" at bounding box center [330, 36] width 50 height 15
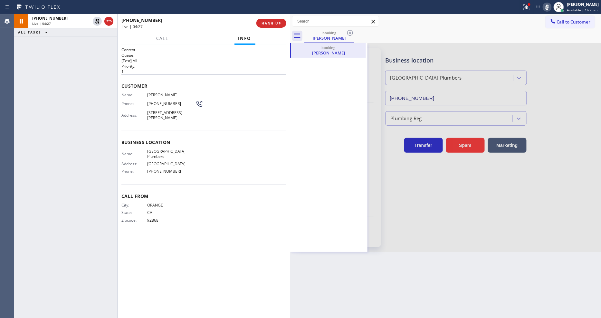
click at [384, 55] on div at bounding box center [445, 147] width 311 height 209
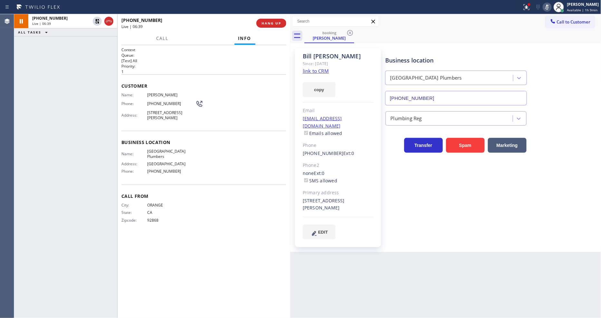
click at [155, 23] on div "[PHONE_NUMBER]" at bounding box center [186, 20] width 131 height 6
click at [159, 94] on span "[PERSON_NAME]" at bounding box center [171, 94] width 48 height 5
click at [160, 102] on span "[PHONE_NUMBER]" at bounding box center [171, 103] width 48 height 5
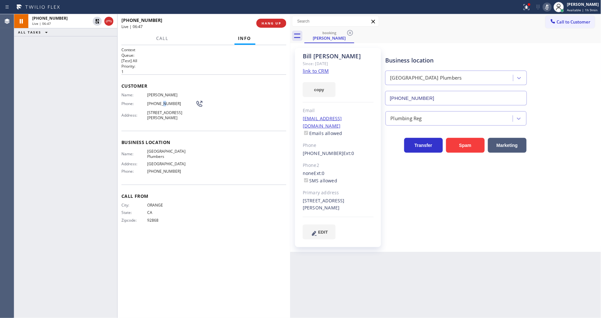
click at [160, 102] on span "[PHONE_NUMBER]" at bounding box center [171, 103] width 48 height 5
click at [161, 104] on span "[PHONE_NUMBER]" at bounding box center [171, 103] width 48 height 5
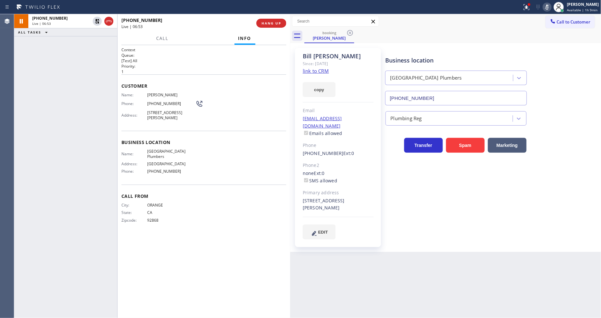
click at [140, 194] on span "Call From" at bounding box center [203, 196] width 165 height 6
click at [352, 120] on div "[EMAIL_ADDRESS][DOMAIN_NAME] Emails allowed" at bounding box center [338, 126] width 71 height 22
drag, startPoint x: 108, startPoint y: 178, endPoint x: 176, endPoint y: 223, distance: 81.2
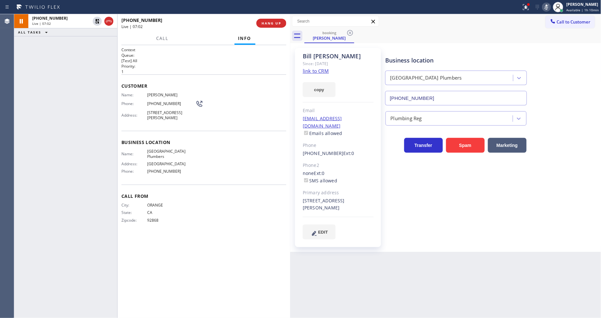
click at [108, 178] on div "[PHONE_NUMBER] Live | 07:02 ALL TASKS ALL TASKS ACTIVE TASKS TASKS IN WRAP UP" at bounding box center [65, 166] width 103 height 304
click at [94, 21] on icon at bounding box center [97, 21] width 8 height 8
click at [548, 8] on icon at bounding box center [546, 7] width 3 height 5
drag, startPoint x: 100, startPoint y: 22, endPoint x: 190, endPoint y: 15, distance: 90.5
click at [99, 22] on icon at bounding box center [97, 21] width 8 height 8
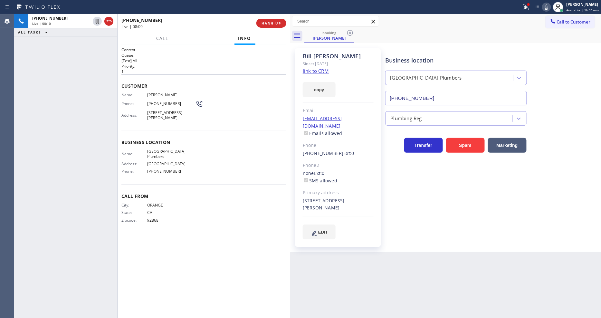
click at [548, 7] on icon at bounding box center [546, 7] width 3 height 5
click at [526, 10] on icon at bounding box center [526, 7] width 8 height 8
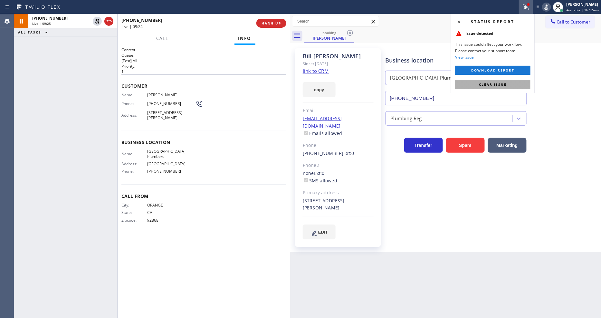
click at [488, 81] on button "Clear issue" at bounding box center [492, 84] width 75 height 9
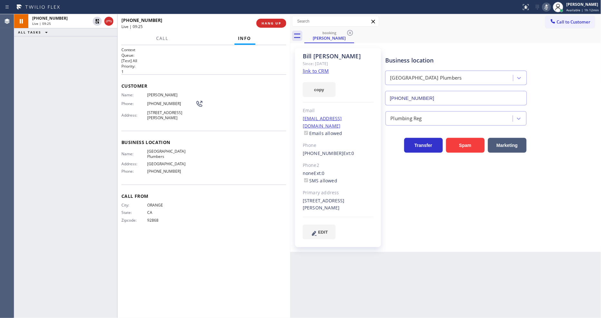
click at [249, 156] on div "Name: [GEOGRAPHIC_DATA] Plumbers Address: [GEOGRAPHIC_DATA] Phone: [PHONE_NUMBE…" at bounding box center [203, 163] width 165 height 28
drag, startPoint x: 96, startPoint y: 18, endPoint x: 191, endPoint y: 17, distance: 95.1
click at [96, 18] on icon at bounding box center [97, 21] width 8 height 8
click at [548, 7] on icon at bounding box center [546, 7] width 3 height 5
click at [279, 27] on button "HANG UP" at bounding box center [272, 23] width 30 height 9
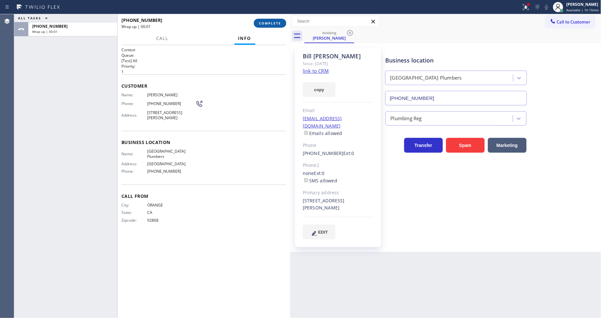
click at [278, 24] on span "COMPLETE" at bounding box center [270, 23] width 22 height 5
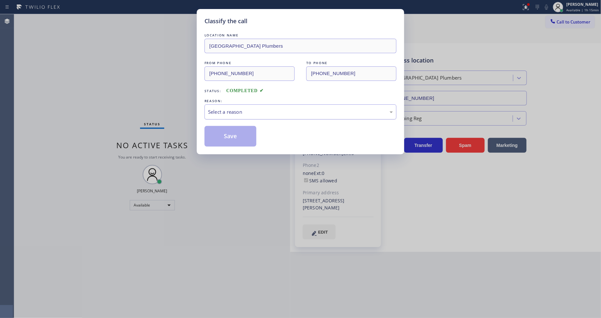
click at [222, 108] on div "Select a reason" at bounding box center [300, 111] width 185 height 7
click at [222, 132] on button "Save" at bounding box center [231, 136] width 52 height 21
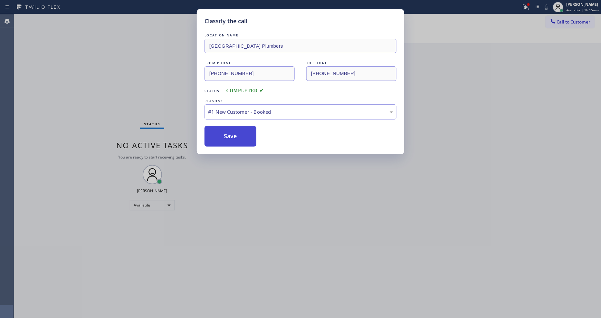
click at [222, 132] on button "Save" at bounding box center [231, 136] width 52 height 21
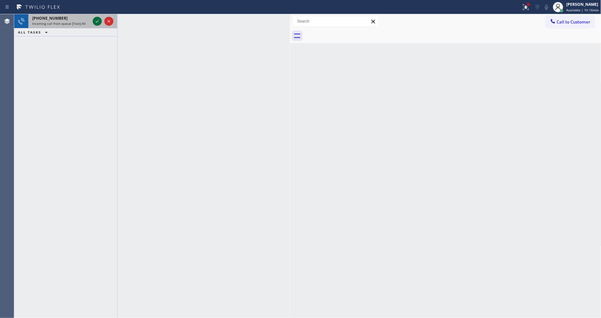
click at [97, 18] on icon at bounding box center [97, 21] width 8 height 8
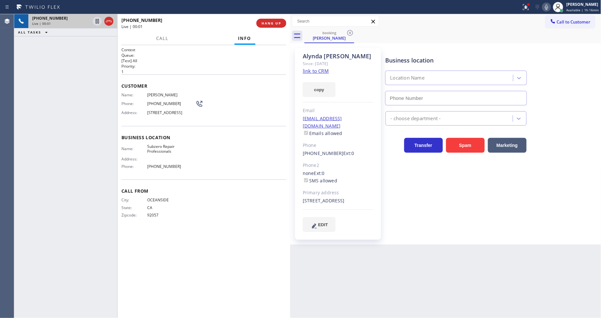
type input "[PHONE_NUMBER]"
click at [305, 72] on link "link to CRM" at bounding box center [316, 71] width 26 height 6
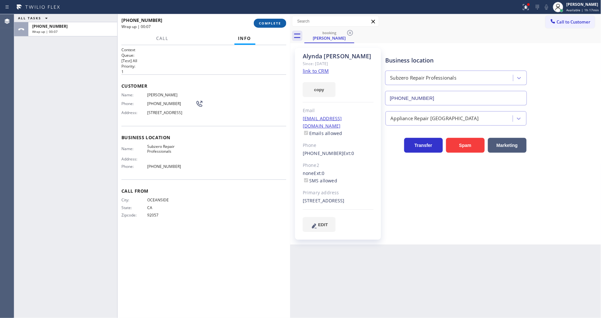
click at [271, 23] on span "COMPLETE" at bounding box center [270, 23] width 22 height 5
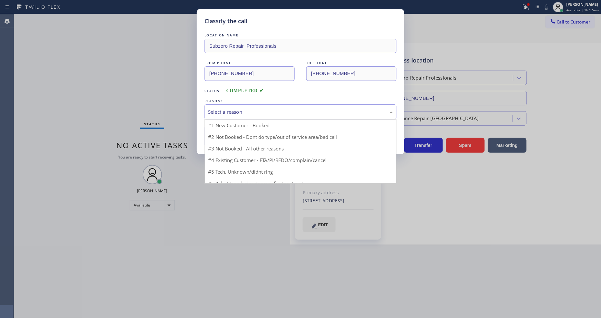
click at [223, 108] on div "Select a reason" at bounding box center [300, 111] width 185 height 7
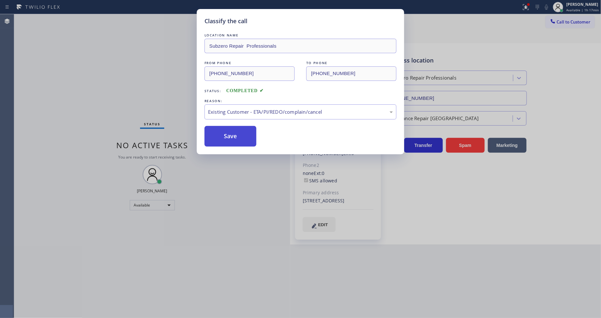
click at [231, 133] on button "Save" at bounding box center [231, 136] width 52 height 21
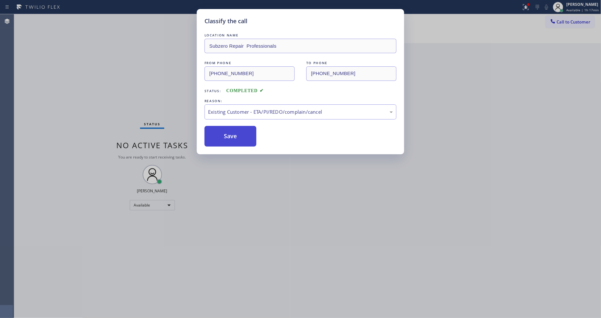
click at [231, 133] on button "Save" at bounding box center [231, 136] width 52 height 21
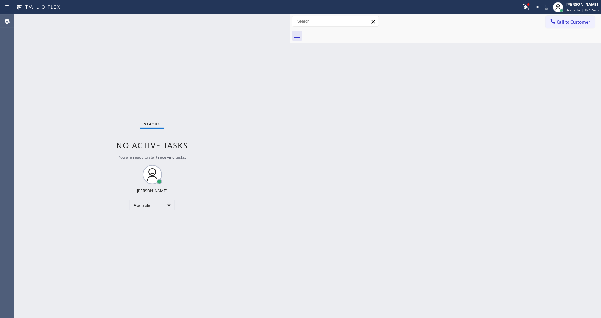
click at [101, 22] on div "Status No active tasks You are ready to start receiving tasks. [PERSON_NAME] Av…" at bounding box center [152, 166] width 276 height 304
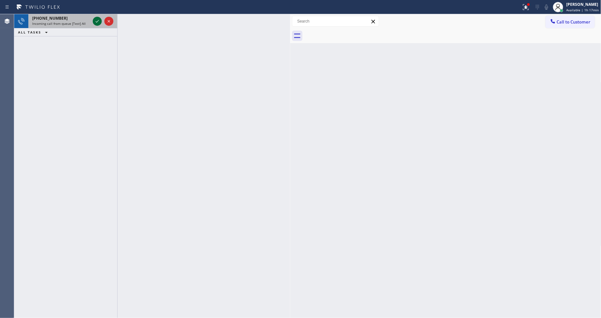
click at [96, 22] on icon at bounding box center [97, 21] width 8 height 8
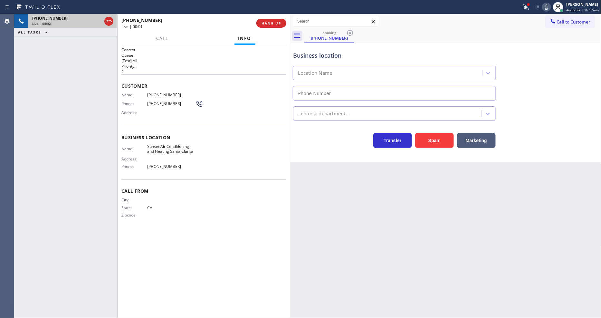
click at [420, 183] on div "Back to Dashboard Change Sender ID Customers Technicians Select a contact Outbo…" at bounding box center [445, 166] width 311 height 304
type input "[PHONE_NUMBER]"
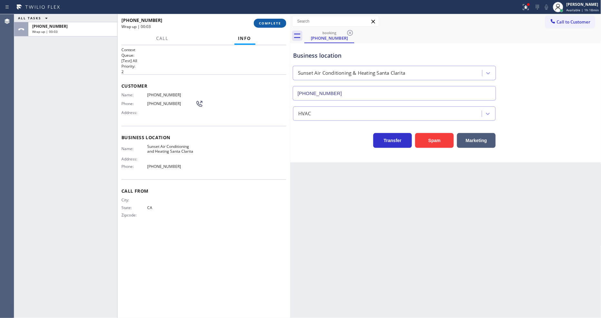
click at [275, 24] on span "COMPLETE" at bounding box center [270, 23] width 22 height 5
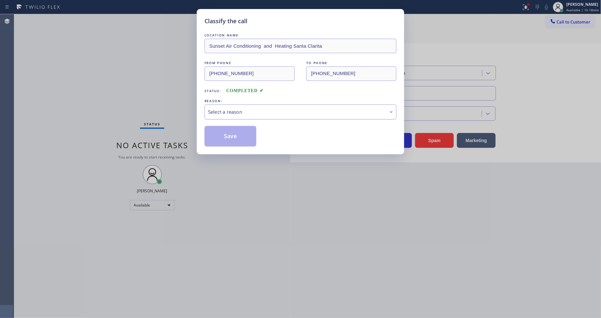
click at [212, 108] on div "Select a reason" at bounding box center [300, 111] width 185 height 7
click at [231, 136] on button "Save" at bounding box center [231, 136] width 52 height 21
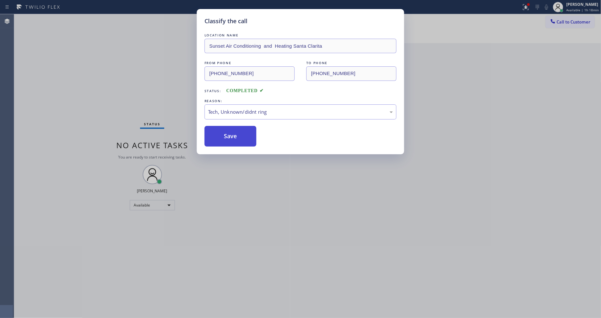
click at [231, 136] on button "Save" at bounding box center [231, 136] width 52 height 21
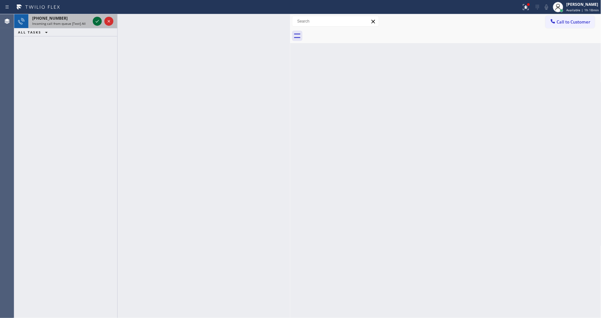
click at [98, 19] on icon at bounding box center [97, 21] width 8 height 8
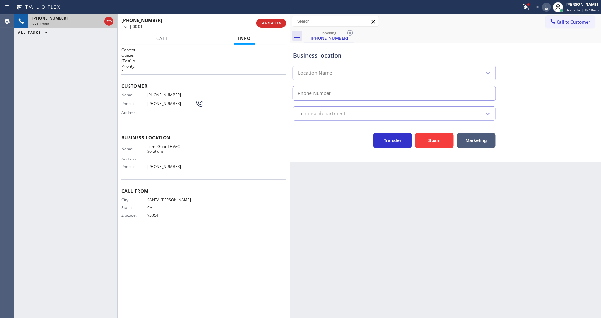
type input "[PHONE_NUMBER]"
click at [260, 21] on button "HANG UP" at bounding box center [272, 23] width 30 height 9
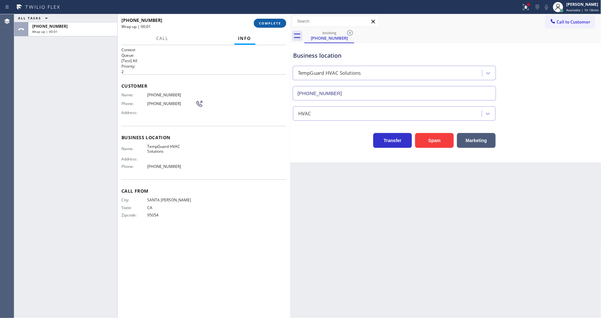
drag, startPoint x: 261, startPoint y: 21, endPoint x: 266, endPoint y: 21, distance: 5.2
click at [261, 21] on span "COMPLETE" at bounding box center [270, 23] width 22 height 5
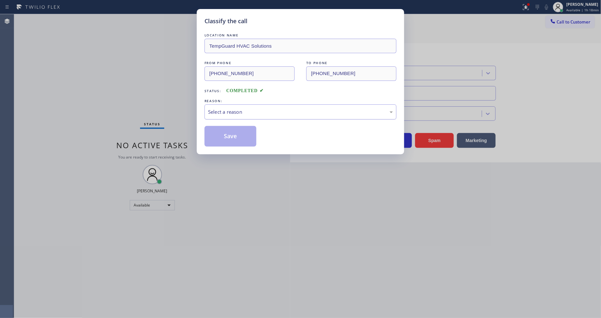
click at [242, 112] on div "Select a reason" at bounding box center [300, 111] width 185 height 7
click at [228, 139] on button "Save" at bounding box center [231, 136] width 52 height 21
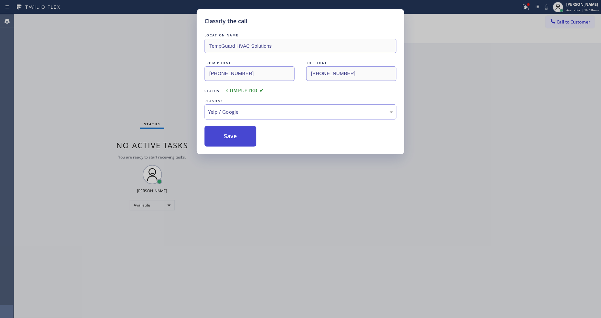
click at [228, 139] on button "Save" at bounding box center [231, 136] width 52 height 21
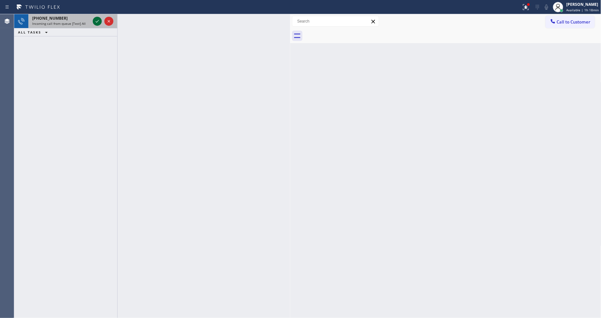
click at [98, 22] on icon at bounding box center [97, 21] width 8 height 8
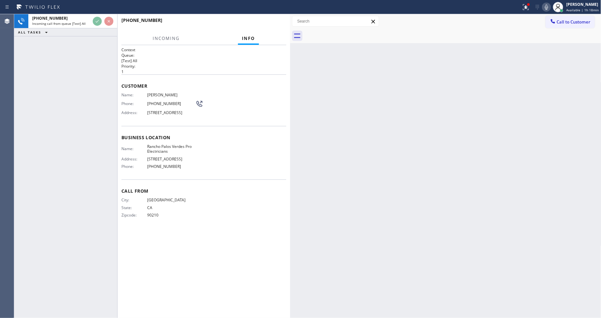
click at [253, 92] on div "Name: [PERSON_NAME] Phone: [PHONE_NUMBER] Address: [STREET_ADDRESS]" at bounding box center [203, 104] width 165 height 25
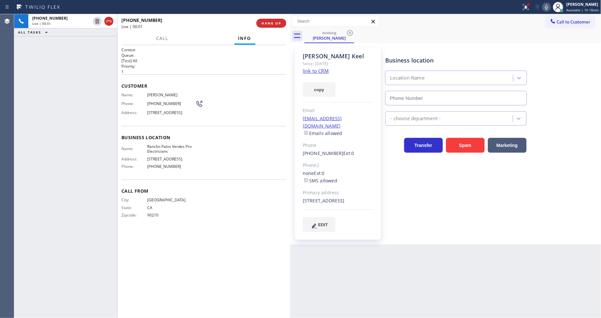
type input "[PHONE_NUMBER]"
click at [309, 68] on link "link to CRM" at bounding box center [316, 71] width 26 height 6
click at [151, 210] on span "CA" at bounding box center [171, 207] width 48 height 5
click at [272, 24] on span "HANG UP" at bounding box center [272, 23] width 20 height 5
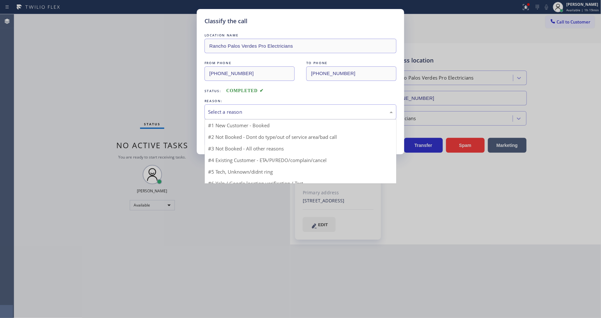
click at [237, 110] on div "Select a reason" at bounding box center [300, 111] width 185 height 7
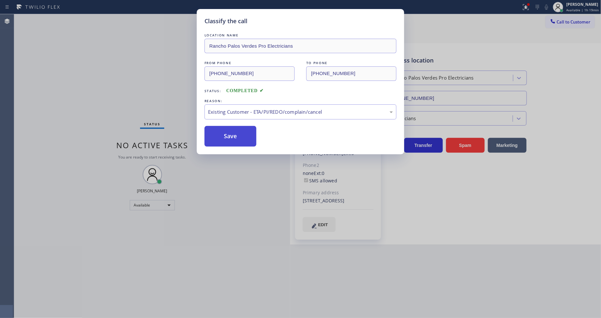
click at [240, 136] on button "Save" at bounding box center [231, 136] width 52 height 21
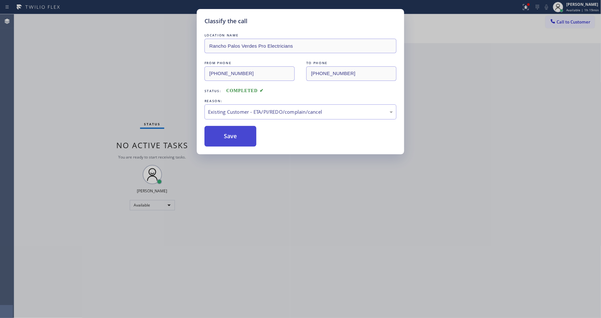
click at [240, 136] on button "Save" at bounding box center [231, 136] width 52 height 21
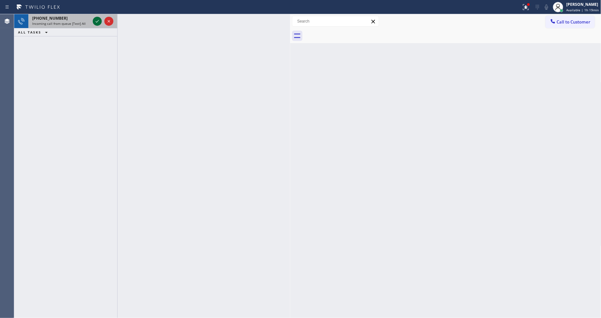
click at [99, 21] on icon at bounding box center [97, 21] width 8 height 8
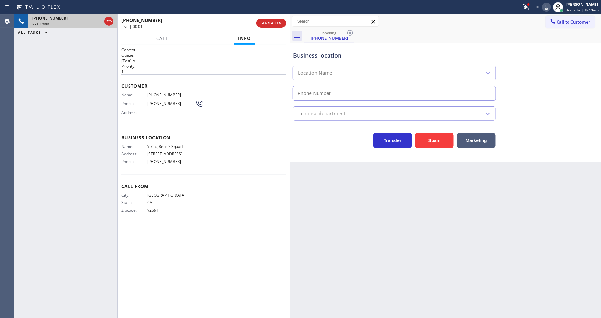
type input "[PHONE_NUMBER]"
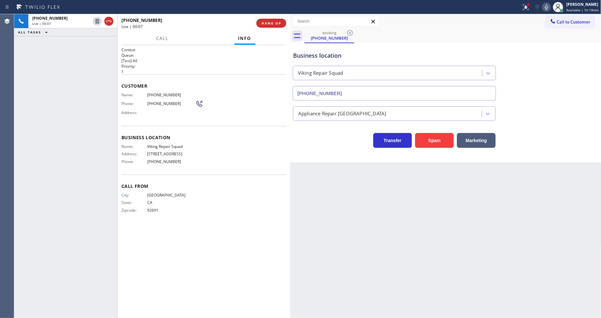
click at [410, 160] on div "Back to Dashboard Change Sender ID Customers Technicians Select a contact Outbo…" at bounding box center [445, 166] width 311 height 304
click at [174, 144] on span "Viking Repair Squad" at bounding box center [171, 146] width 48 height 5
click at [238, 83] on span "Customer" at bounding box center [203, 86] width 165 height 6
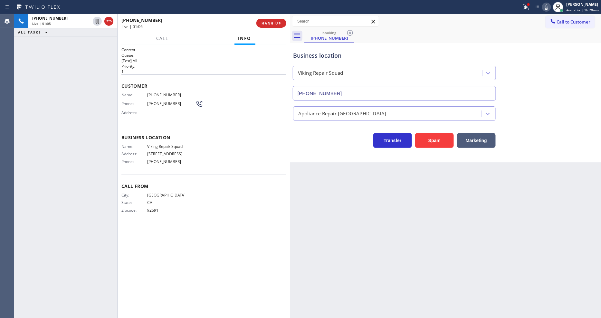
click at [298, 236] on div "Back to Dashboard Change Sender ID Customers Technicians Select a contact Outbo…" at bounding box center [445, 166] width 311 height 304
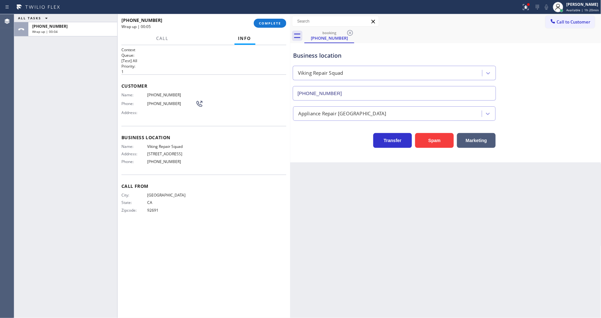
click at [49, 126] on div "ALL TASKS ALL TASKS ACTIVE TASKS TASKS IN WRAP UP [PHONE_NUMBER] Wrap up | 00:04" at bounding box center [65, 166] width 103 height 304
click at [256, 26] on button "COMPLETE" at bounding box center [270, 23] width 33 height 9
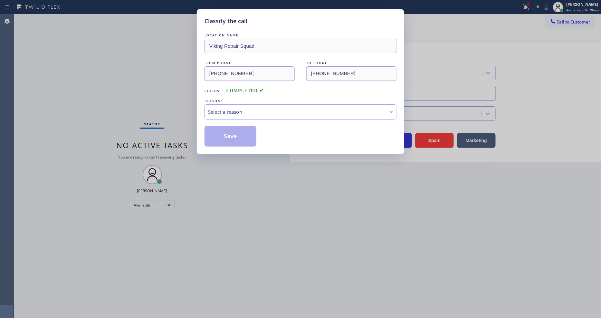
click at [237, 113] on div "Select a reason" at bounding box center [300, 111] width 185 height 7
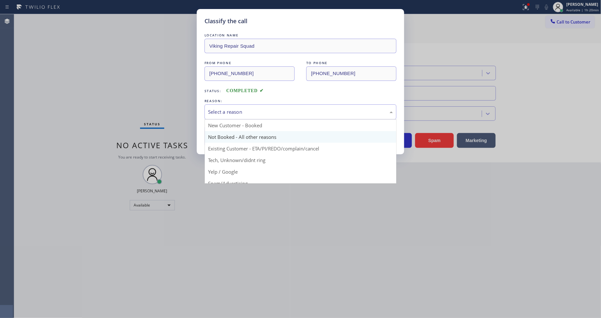
click at [231, 133] on button "Save" at bounding box center [231, 136] width 52 height 21
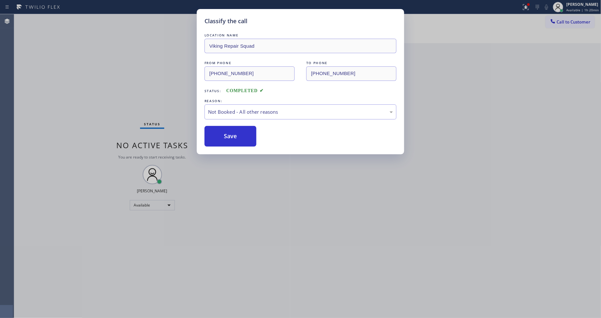
click at [231, 133] on button "Save" at bounding box center [231, 136] width 52 height 21
click at [230, 133] on button "Save" at bounding box center [231, 136] width 52 height 21
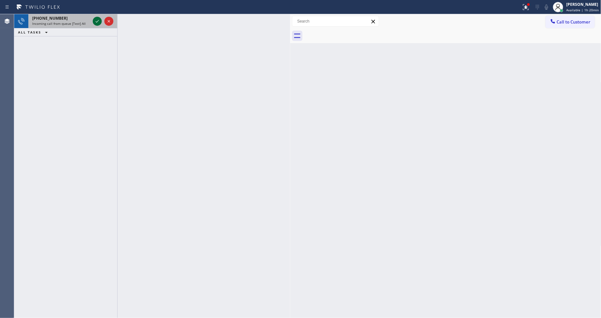
click at [97, 19] on icon at bounding box center [97, 21] width 8 height 8
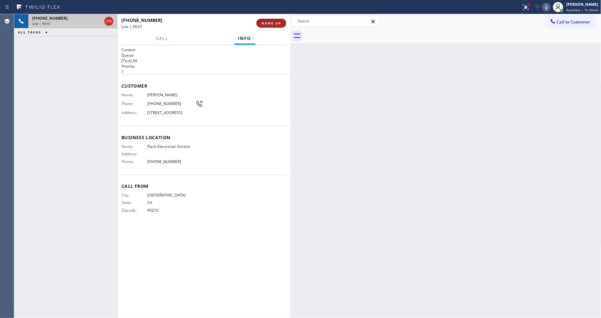
click at [269, 26] on button "HANG UP" at bounding box center [272, 23] width 30 height 9
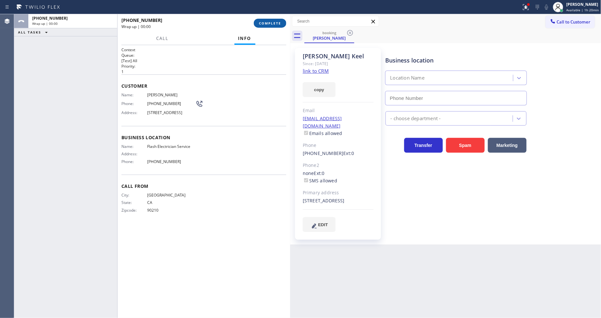
click at [269, 24] on span "COMPLETE" at bounding box center [270, 23] width 22 height 5
type input "[PHONE_NUMBER]"
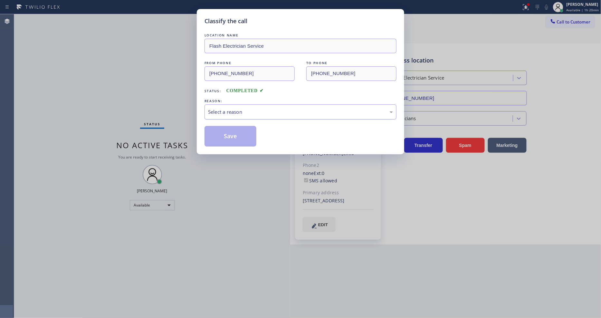
click at [244, 111] on div "Select a reason" at bounding box center [300, 111] width 185 height 7
click at [237, 126] on button "Save" at bounding box center [231, 136] width 52 height 21
click at [238, 126] on button "Save" at bounding box center [231, 136] width 52 height 21
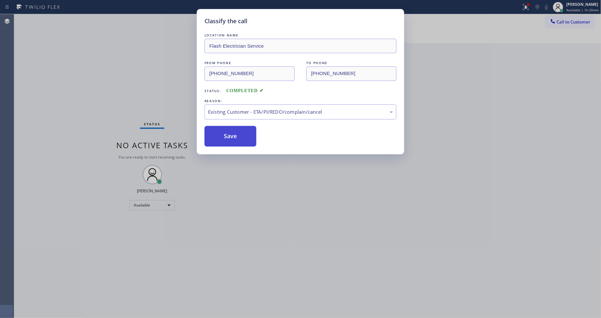
click at [238, 127] on button "Save" at bounding box center [231, 136] width 52 height 21
drag, startPoint x: 238, startPoint y: 127, endPoint x: 239, endPoint y: 141, distance: 13.6
click at [238, 127] on button "Save" at bounding box center [231, 136] width 52 height 21
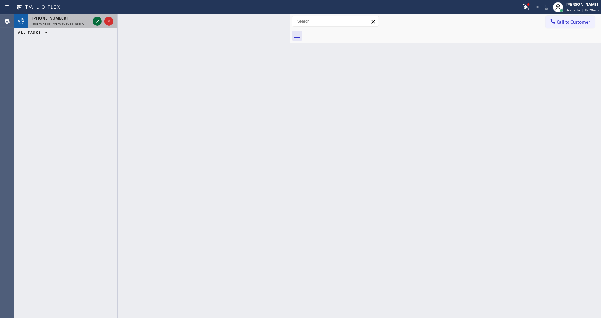
click at [96, 20] on icon at bounding box center [97, 21] width 8 height 8
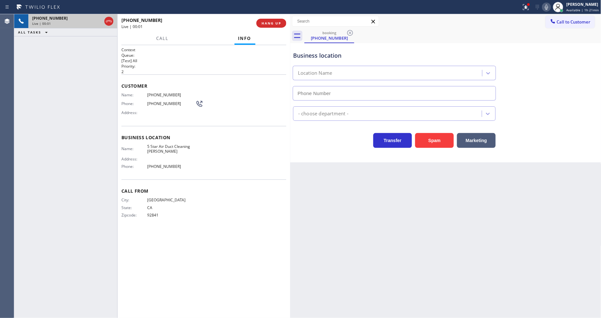
type input "[PHONE_NUMBER]"
click at [270, 24] on span "HANG UP" at bounding box center [272, 23] width 20 height 5
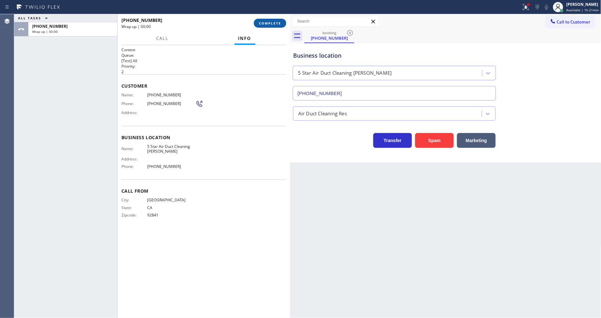
click at [270, 24] on span "COMPLETE" at bounding box center [270, 23] width 22 height 5
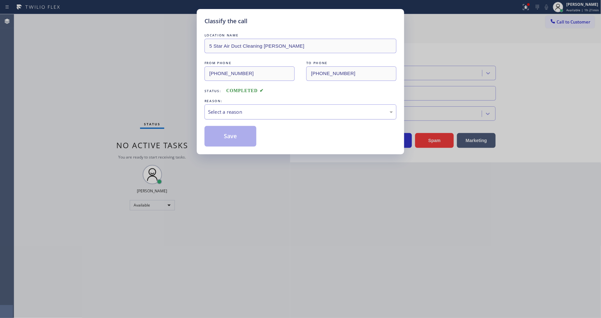
click at [242, 108] on div "Select a reason" at bounding box center [300, 111] width 185 height 7
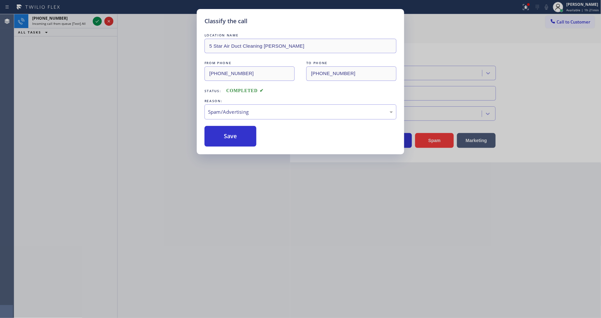
click at [239, 144] on div "Classify the call LOCATION NAME 5 Star Air Duct Cleaning [PERSON_NAME] FROM PHO…" at bounding box center [301, 81] width 208 height 145
click at [239, 139] on button "Save" at bounding box center [231, 136] width 52 height 21
click at [238, 138] on button "Save" at bounding box center [231, 136] width 52 height 21
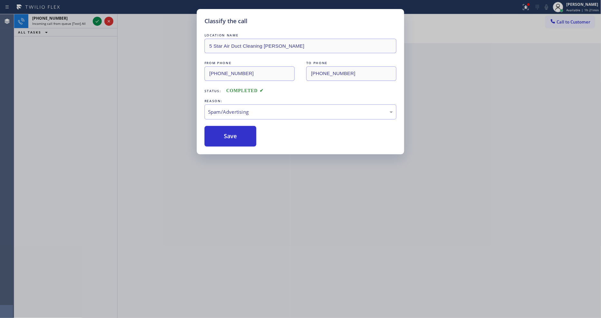
drag, startPoint x: 238, startPoint y: 137, endPoint x: 149, endPoint y: 81, distance: 105.4
click at [237, 135] on button "Save" at bounding box center [231, 136] width 52 height 21
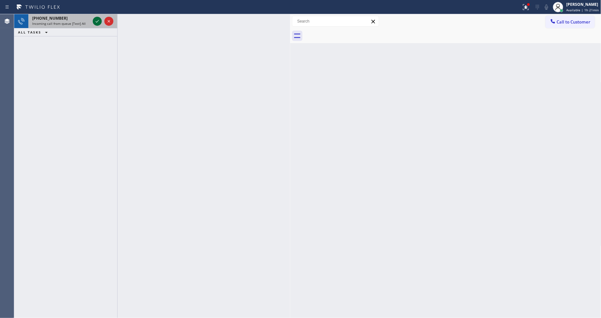
click at [96, 21] on icon at bounding box center [97, 21] width 3 height 3
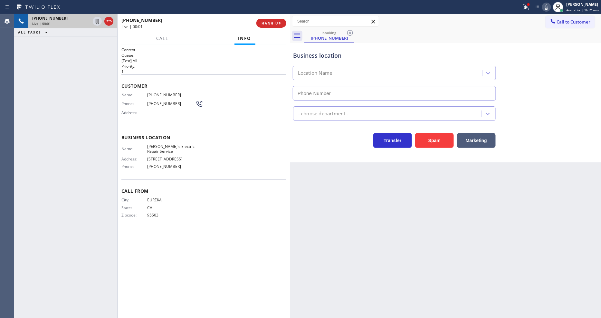
type input "[PHONE_NUMBER]"
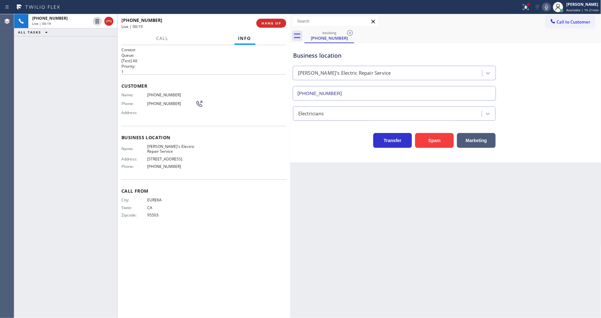
click at [34, 52] on div "[PHONE_NUMBER] Live | 00:19 ALL TASKS ALL TASKS ACTIVE TASKS TASKS IN WRAP UP" at bounding box center [65, 166] width 103 height 304
click at [525, 4] on icon at bounding box center [526, 7] width 8 height 8
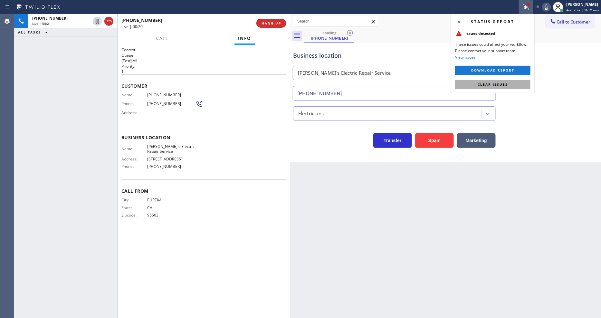
click at [491, 86] on span "Clear issues" at bounding box center [493, 84] width 30 height 5
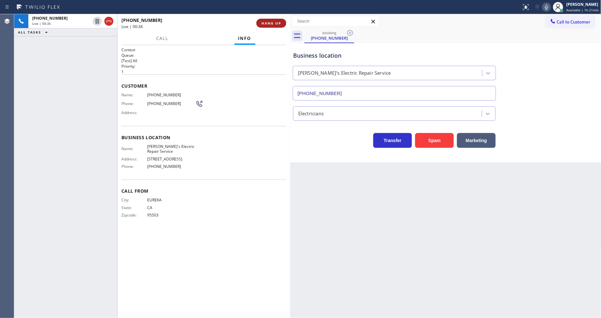
click at [278, 24] on span "HANG UP" at bounding box center [272, 23] width 20 height 5
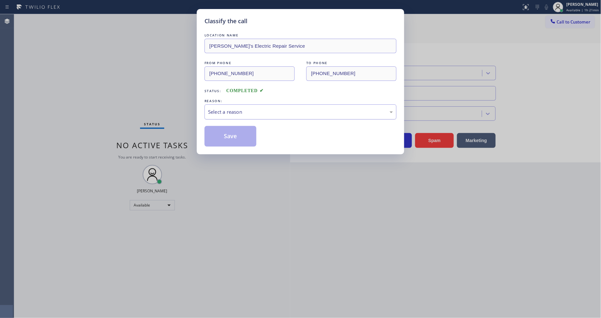
click at [219, 109] on div "Select a reason" at bounding box center [300, 111] width 185 height 7
click at [222, 135] on button "Save" at bounding box center [231, 136] width 52 height 21
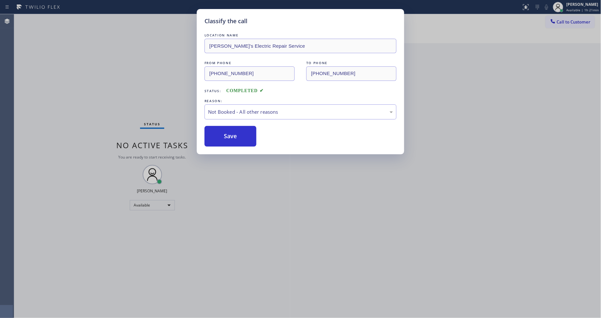
click at [222, 135] on button "Save" at bounding box center [231, 136] width 52 height 21
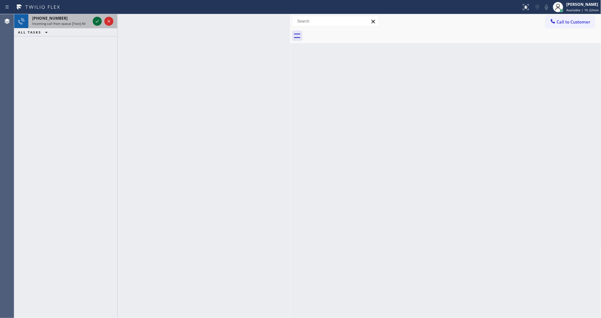
click at [97, 18] on icon at bounding box center [97, 21] width 8 height 8
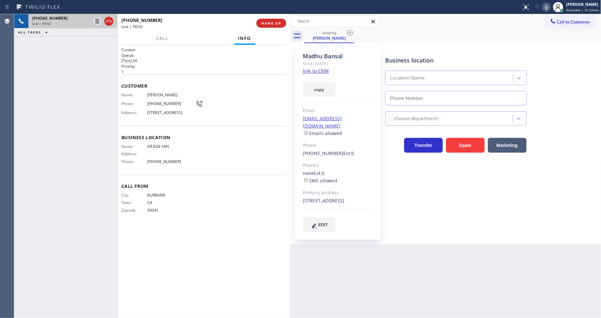
click at [317, 73] on link "link to CRM" at bounding box center [316, 71] width 26 height 6
type input "[PHONE_NUMBER]"
click at [271, 24] on span "HANG UP" at bounding box center [272, 23] width 20 height 5
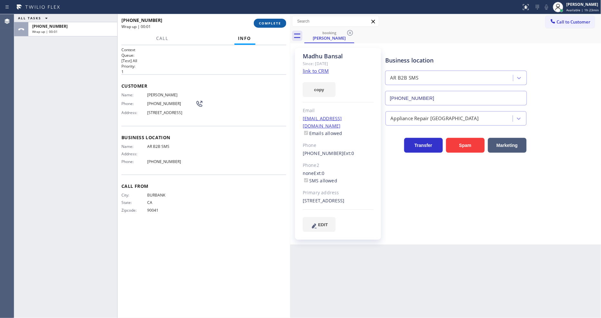
click at [271, 20] on button "COMPLETE" at bounding box center [270, 23] width 33 height 9
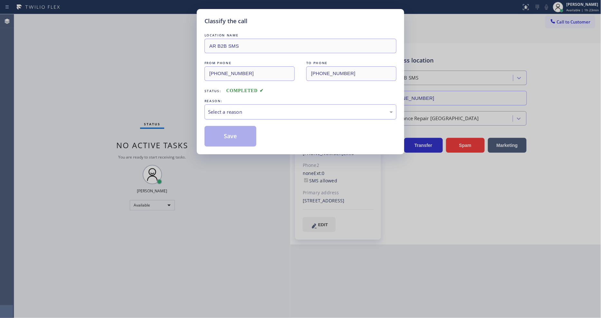
click at [239, 112] on div "Select a reason" at bounding box center [300, 111] width 185 height 7
click at [235, 127] on button "Save" at bounding box center [231, 136] width 52 height 21
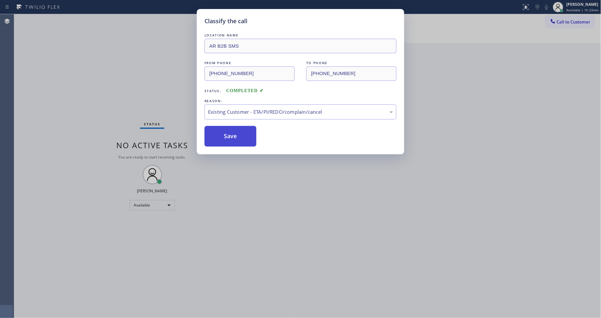
click at [235, 127] on button "Save" at bounding box center [231, 136] width 52 height 21
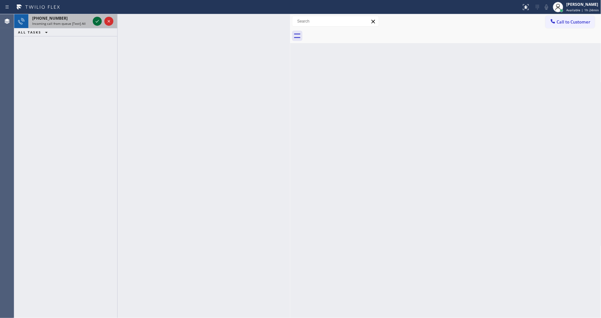
click at [94, 22] on icon at bounding box center [97, 21] width 8 height 8
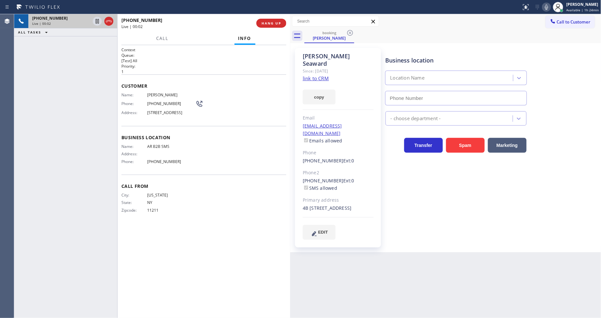
click at [311, 75] on link "link to CRM" at bounding box center [316, 78] width 26 height 6
type input "[PHONE_NUMBER]"
click at [163, 149] on span "AR B2B SMS" at bounding box center [171, 146] width 48 height 5
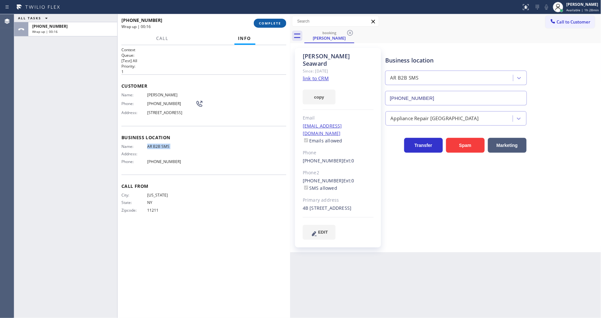
click at [267, 19] on button "COMPLETE" at bounding box center [270, 23] width 33 height 9
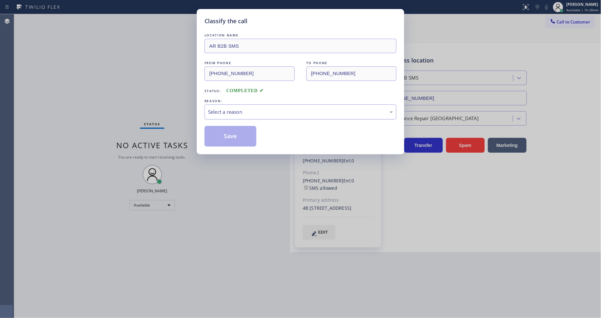
click at [263, 115] on div "Select a reason" at bounding box center [301, 111] width 192 height 15
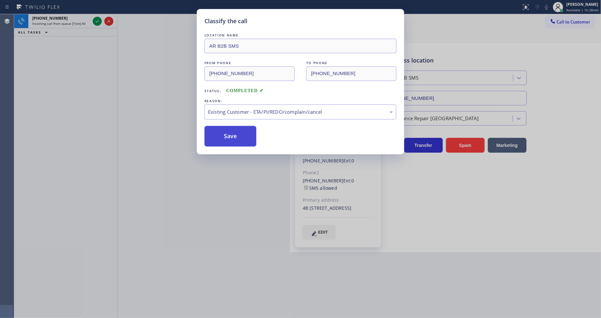
drag, startPoint x: 250, startPoint y: 150, endPoint x: 248, endPoint y: 133, distance: 16.5
click at [248, 133] on button "Save" at bounding box center [231, 136] width 52 height 21
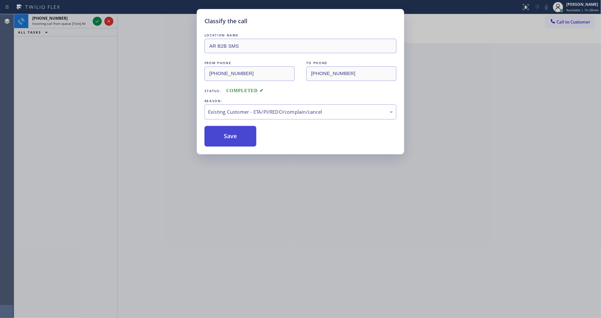
click at [248, 133] on button "Save" at bounding box center [231, 136] width 52 height 21
drag, startPoint x: 248, startPoint y: 133, endPoint x: 186, endPoint y: 72, distance: 87.5
click at [248, 132] on button "Save" at bounding box center [231, 136] width 52 height 21
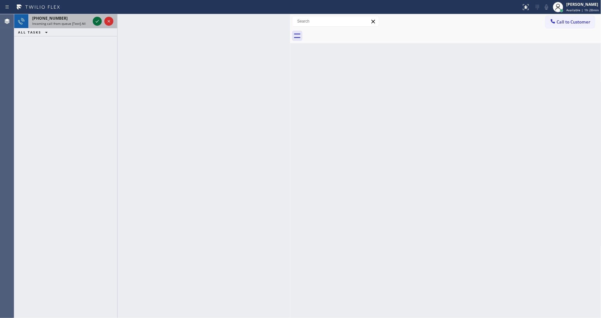
click at [97, 17] on icon at bounding box center [97, 21] width 8 height 8
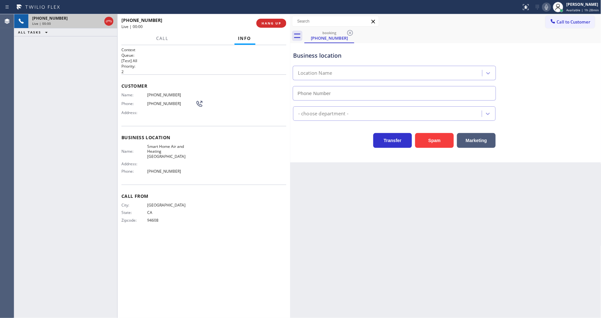
type input "[PHONE_NUMBER]"
click at [281, 22] on button "HANG UP" at bounding box center [272, 23] width 30 height 9
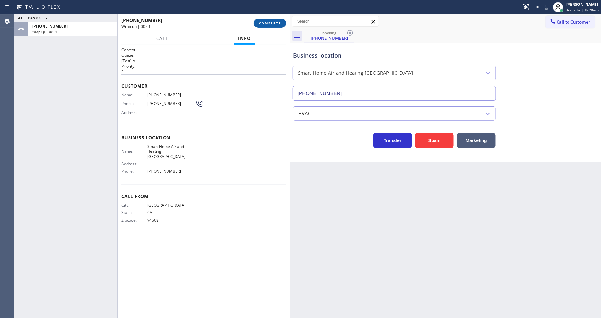
click at [281, 22] on button "COMPLETE" at bounding box center [270, 23] width 33 height 9
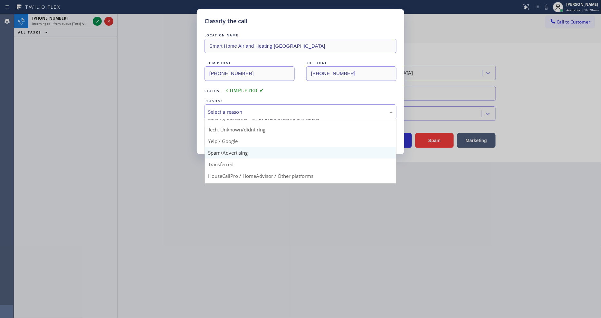
scroll to position [40, 0]
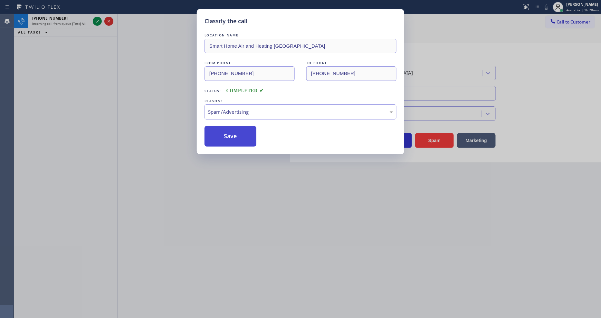
click at [243, 128] on button "Save" at bounding box center [231, 136] width 52 height 21
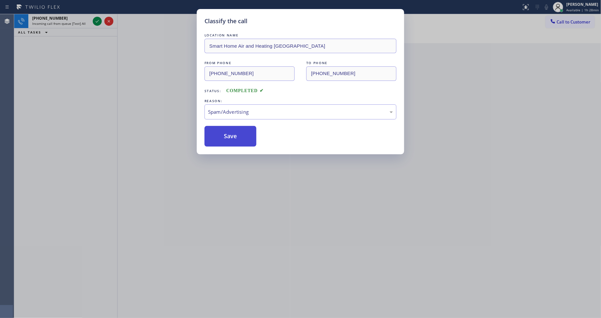
click at [243, 128] on button "Save" at bounding box center [231, 136] width 52 height 21
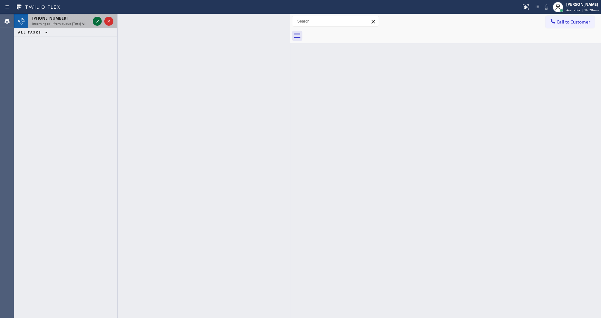
click at [95, 21] on icon at bounding box center [97, 21] width 8 height 8
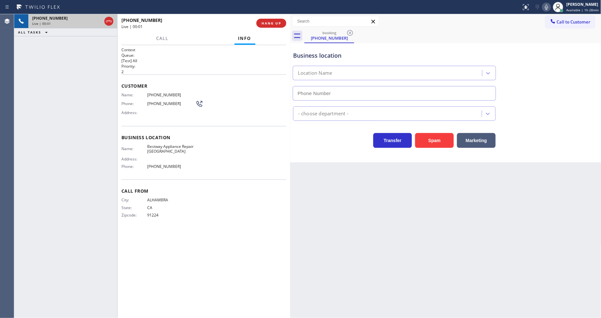
type input "[PHONE_NUMBER]"
click at [276, 26] on button "HANG UP" at bounding box center [272, 23] width 30 height 9
click at [276, 25] on span "HANG UP" at bounding box center [272, 23] width 20 height 5
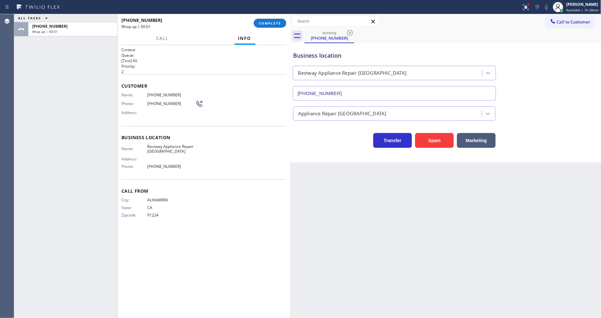
drag, startPoint x: 277, startPoint y: 5, endPoint x: 276, endPoint y: 16, distance: 11.6
click at [276, 8] on div at bounding box center [261, 7] width 517 height 10
click at [275, 21] on span "COMPLETE" at bounding box center [270, 23] width 22 height 5
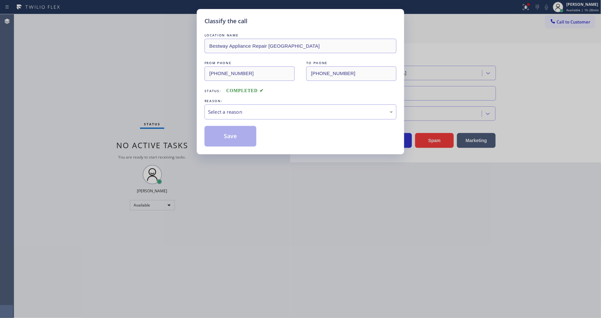
click at [246, 108] on div "Select a reason" at bounding box center [300, 111] width 185 height 7
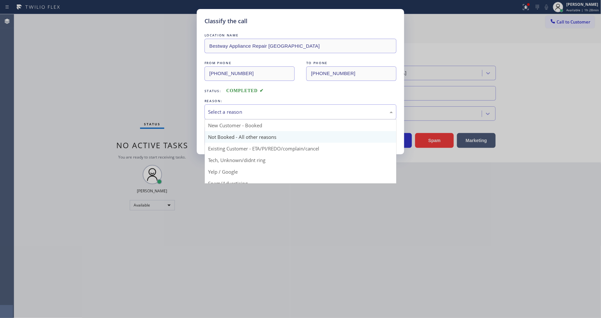
scroll to position [36, 0]
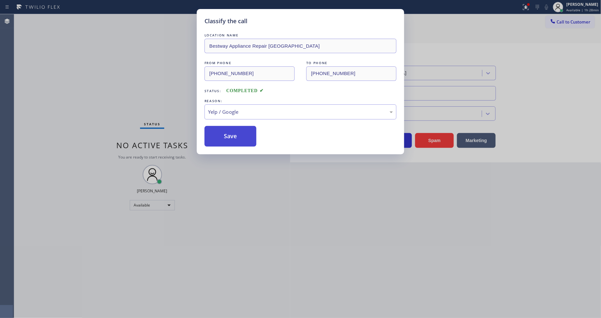
click at [241, 128] on button "Save" at bounding box center [231, 136] width 52 height 21
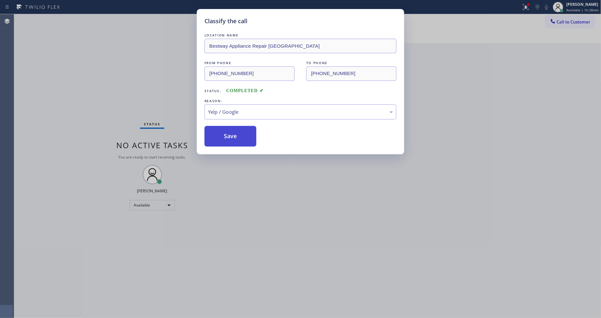
click at [241, 128] on button "Save" at bounding box center [231, 136] width 52 height 21
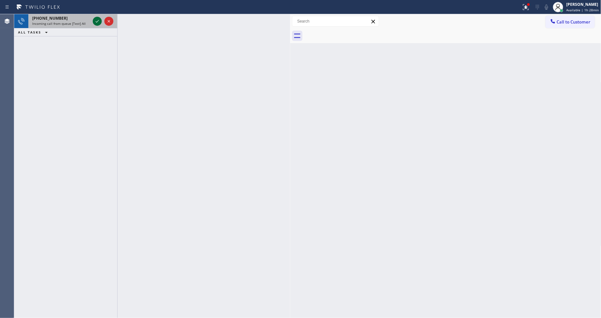
click at [95, 20] on icon at bounding box center [97, 21] width 8 height 8
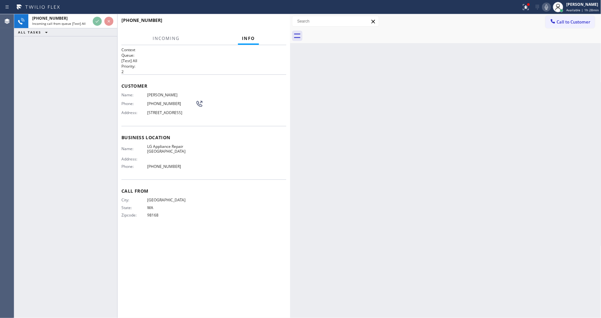
click at [189, 132] on div "Business location Name: LG Appliance Repair [GEOGRAPHIC_DATA] Address: Phone: […" at bounding box center [203, 153] width 165 height 54
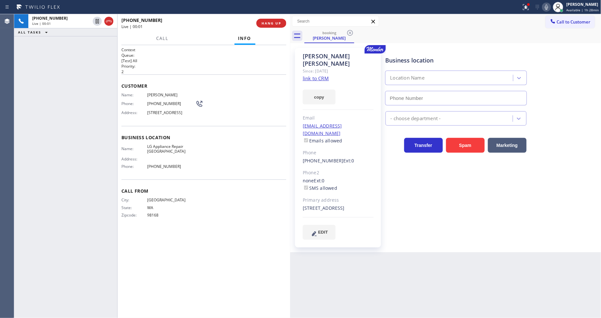
type input "[PHONE_NUMBER]"
click at [315, 75] on link "link to CRM" at bounding box center [316, 78] width 26 height 6
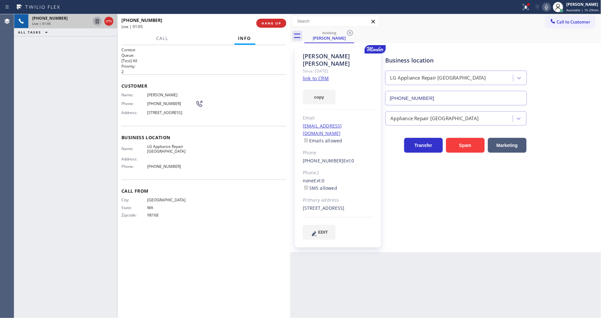
click at [97, 21] on icon at bounding box center [97, 21] width 8 height 8
click at [548, 8] on icon at bounding box center [546, 7] width 3 height 5
drag, startPoint x: 518, startPoint y: 7, endPoint x: 522, endPoint y: 7, distance: 4.5
click at [518, 7] on div at bounding box center [261, 7] width 517 height 10
click at [522, 7] on div at bounding box center [526, 7] width 14 height 8
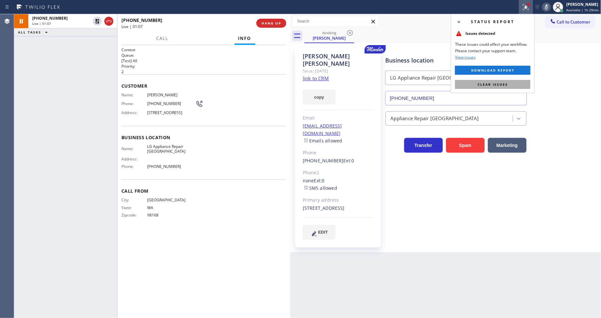
click at [511, 84] on button "Clear issues" at bounding box center [492, 84] width 75 height 9
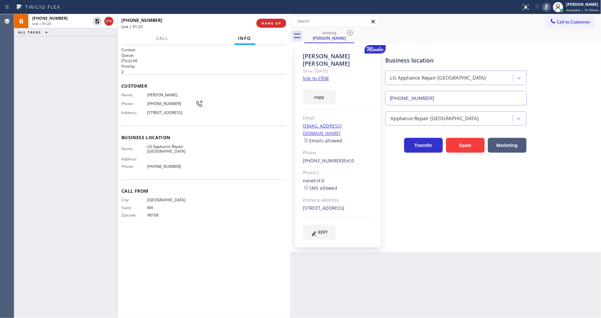
click at [494, 216] on div "Business location LG Appliance Repair [GEOGRAPHIC_DATA] [PHONE_NUMBER] Applianc…" at bounding box center [492, 144] width 216 height 188
click at [97, 21] on icon at bounding box center [97, 21] width 8 height 8
click at [555, 7] on div at bounding box center [558, 7] width 10 height 10
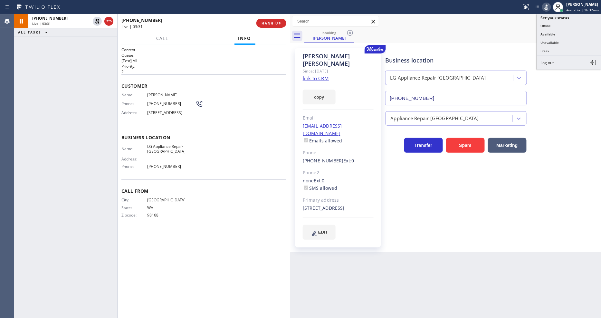
click at [547, 8] on icon at bounding box center [547, 7] width 8 height 8
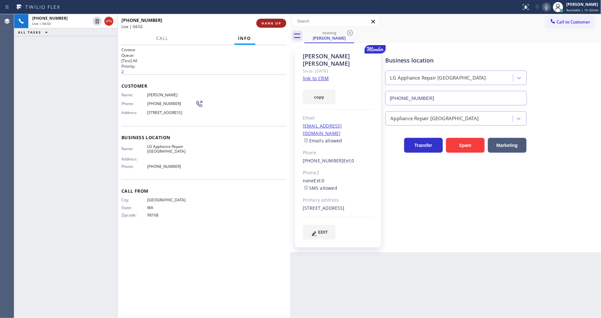
click at [271, 26] on button "HANG UP" at bounding box center [272, 23] width 30 height 9
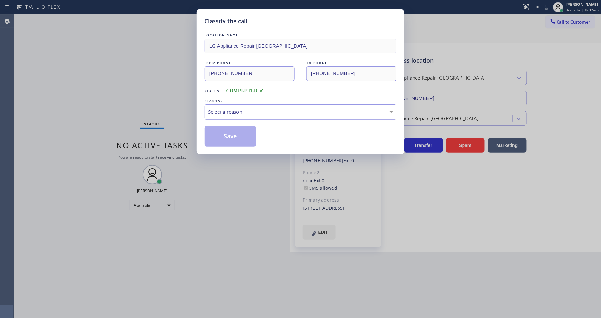
click at [233, 117] on div "Select a reason" at bounding box center [301, 111] width 192 height 15
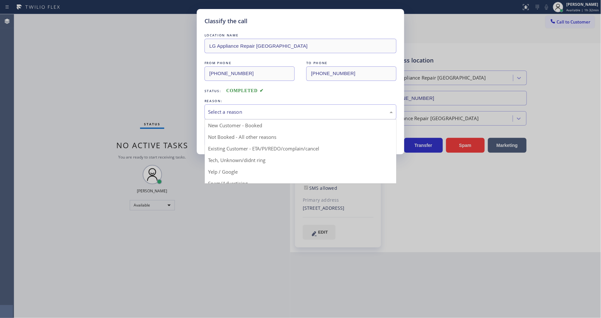
drag, startPoint x: 233, startPoint y: 147, endPoint x: 234, endPoint y: 136, distance: 11.0
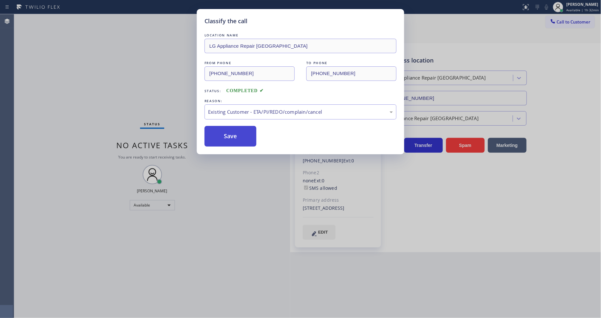
click at [234, 132] on button "Save" at bounding box center [231, 136] width 52 height 21
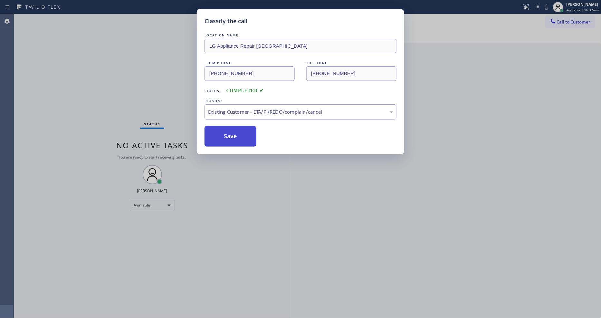
click at [234, 132] on button "Save" at bounding box center [231, 136] width 52 height 21
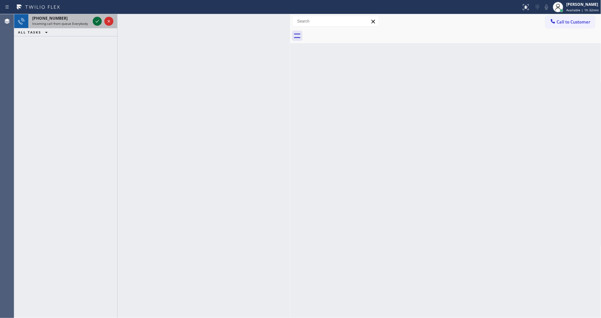
click at [95, 21] on icon at bounding box center [97, 21] width 8 height 8
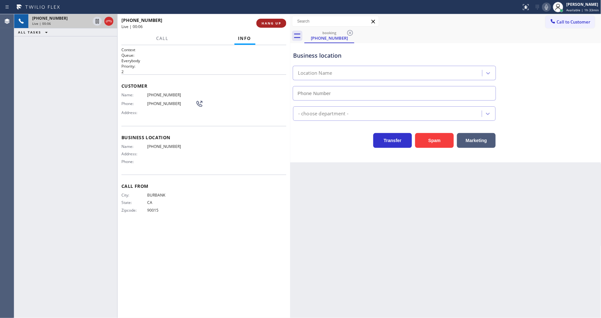
click at [280, 26] on button "HANG UP" at bounding box center [272, 23] width 30 height 9
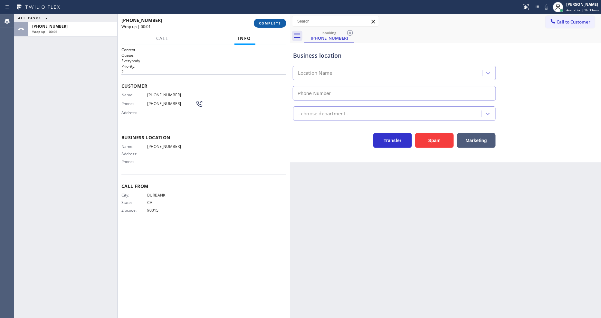
click at [280, 24] on span "COMPLETE" at bounding box center [270, 23] width 22 height 5
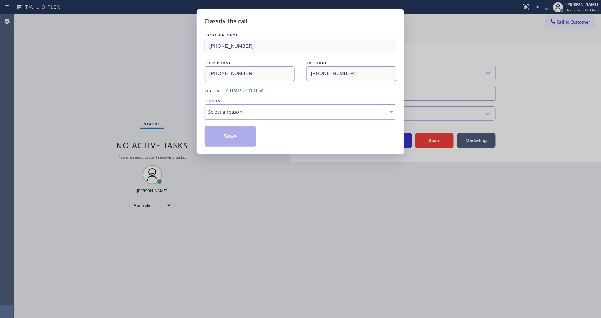
click at [240, 108] on div "Select a reason" at bounding box center [300, 111] width 185 height 7
drag, startPoint x: 246, startPoint y: 157, endPoint x: 246, endPoint y: 134, distance: 22.9
click at [246, 133] on button "Save" at bounding box center [231, 136] width 52 height 21
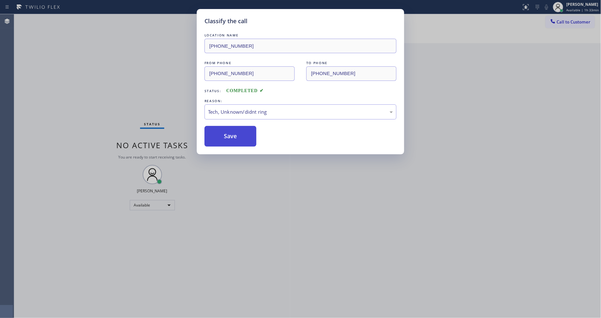
click at [246, 133] on button "Save" at bounding box center [231, 136] width 52 height 21
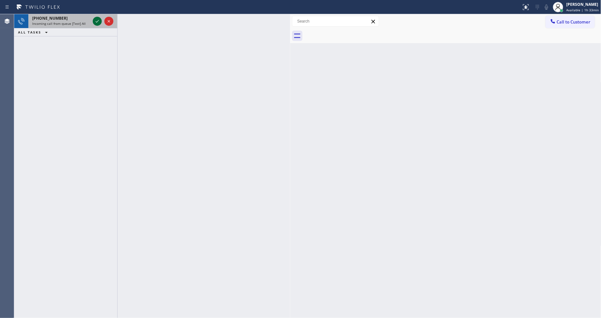
click at [97, 21] on icon at bounding box center [97, 21] width 8 height 8
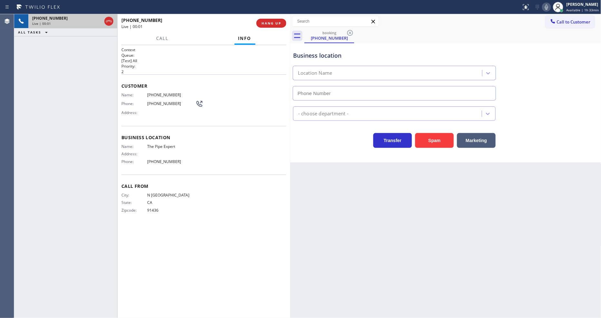
type input "[PHONE_NUMBER]"
click at [270, 23] on span "HANG UP" at bounding box center [272, 23] width 20 height 5
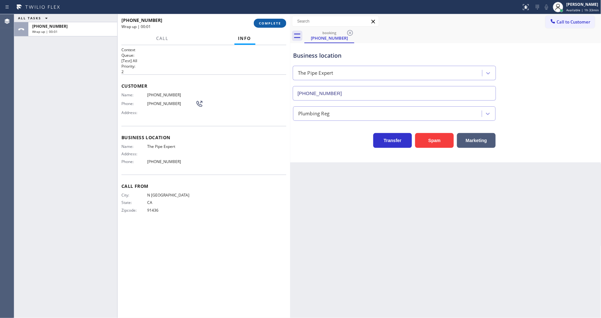
click at [270, 22] on span "COMPLETE" at bounding box center [270, 23] width 22 height 5
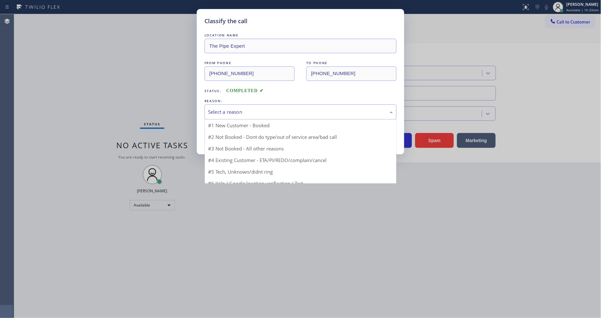
click at [244, 111] on div "Select a reason" at bounding box center [300, 111] width 185 height 7
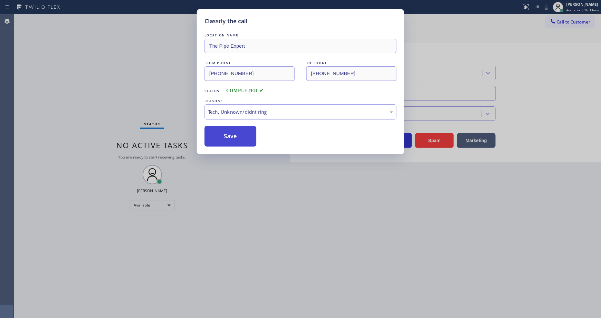
click at [237, 129] on button "Save" at bounding box center [231, 136] width 52 height 21
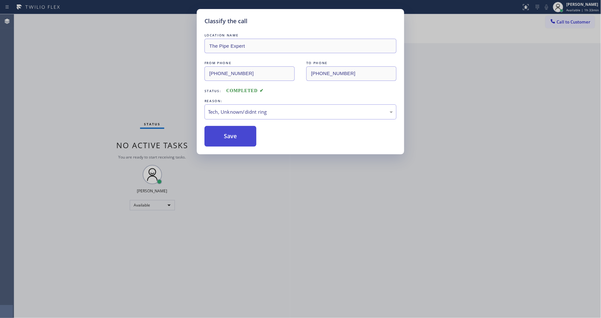
click at [237, 129] on button "Save" at bounding box center [231, 136] width 52 height 21
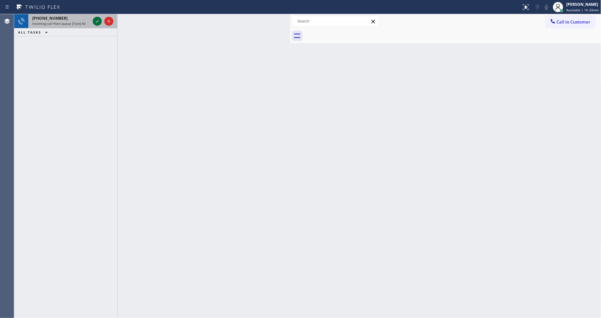
click at [97, 22] on icon at bounding box center [97, 21] width 3 height 3
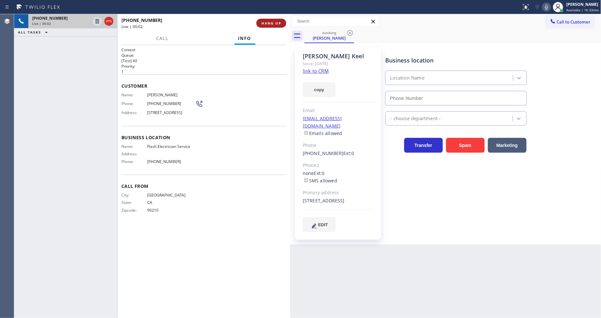
click at [272, 21] on span "HANG UP" at bounding box center [272, 23] width 20 height 5
type input "[PHONE_NUMBER]"
click at [272, 21] on span "HANG UP" at bounding box center [272, 23] width 20 height 5
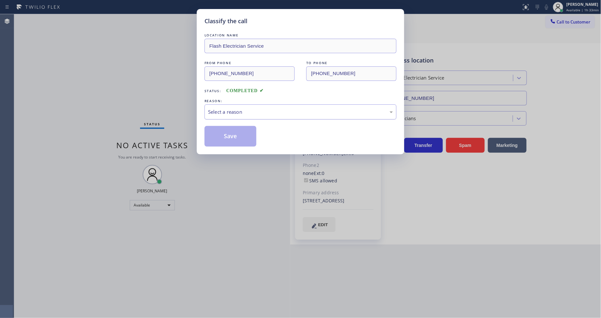
click at [219, 110] on div "Select a reason" at bounding box center [300, 111] width 185 height 7
click at [224, 131] on button "Save" at bounding box center [231, 136] width 52 height 21
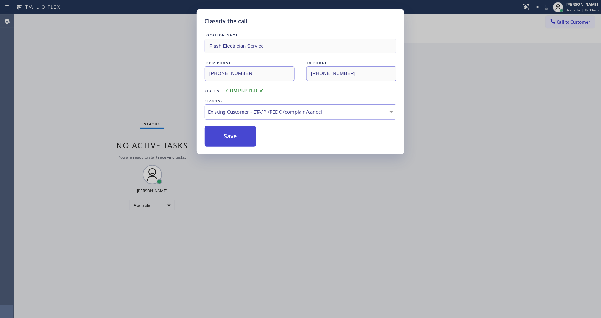
click at [224, 131] on button "Save" at bounding box center [231, 136] width 52 height 21
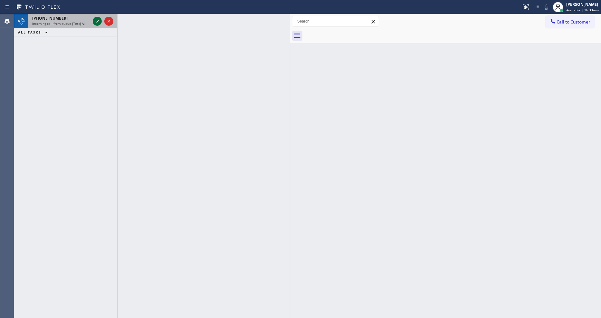
click at [98, 23] on icon at bounding box center [97, 21] width 8 height 8
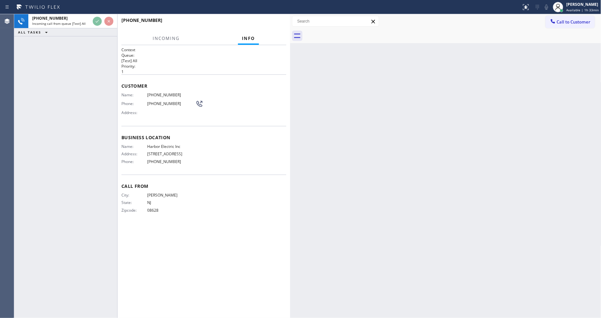
click at [82, 101] on div "[PHONE_NUMBER] Incoming call from queue [Test] All ALL TASKS ALL TASKS ACTIVE T…" at bounding box center [65, 166] width 103 height 304
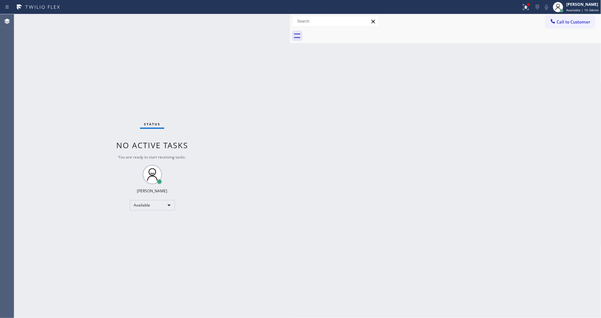
drag, startPoint x: 569, startPoint y: 22, endPoint x: 480, endPoint y: 35, distance: 89.9
click at [569, 22] on span "Call to Customer" at bounding box center [574, 22] width 34 height 6
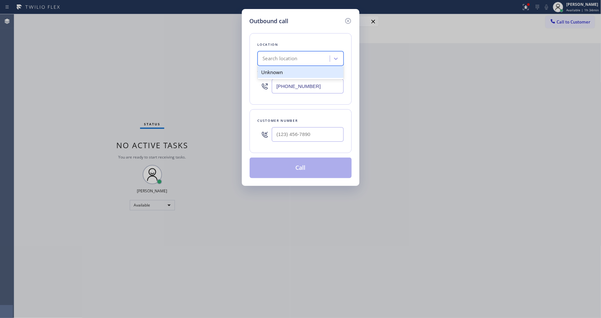
click at [281, 59] on div "Search location" at bounding box center [280, 58] width 35 height 7
paste input "Woodland Hills Appliance Repair Service"
type input "Woodland Hills Appliance Repair Service"
drag, startPoint x: 279, startPoint y: 73, endPoint x: 268, endPoint y: 162, distance: 90.6
click at [279, 72] on div "Woodland Hills Appliance Repair Service" at bounding box center [301, 75] width 86 height 18
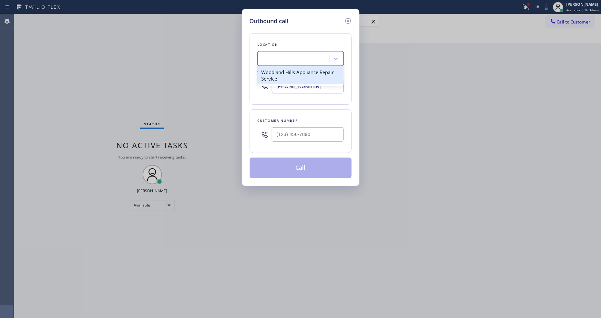
type input "[PHONE_NUMBER]"
drag, startPoint x: 294, startPoint y: 30, endPoint x: 296, endPoint y: 63, distance: 33.3
click at [294, 30] on div "Location [GEOGRAPHIC_DATA] Appliance Repair Service Your caller id phone number…" at bounding box center [301, 101] width 102 height 153
click at [290, 134] on input "(___) ___-____" at bounding box center [308, 134] width 72 height 15
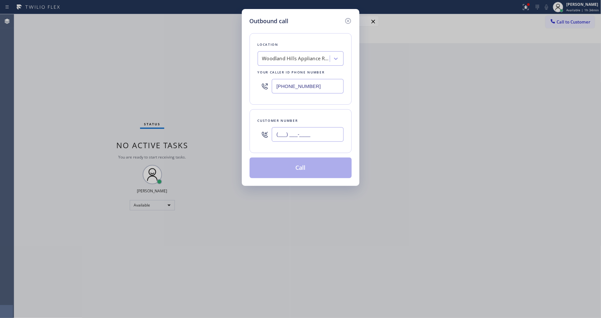
paste input "323) 363-5123"
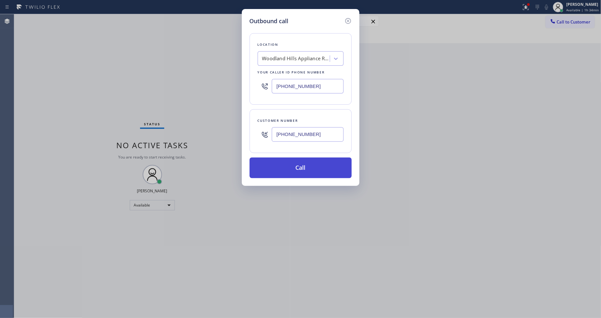
type input "[PHONE_NUMBER]"
click at [290, 167] on button "Call" at bounding box center [301, 168] width 102 height 21
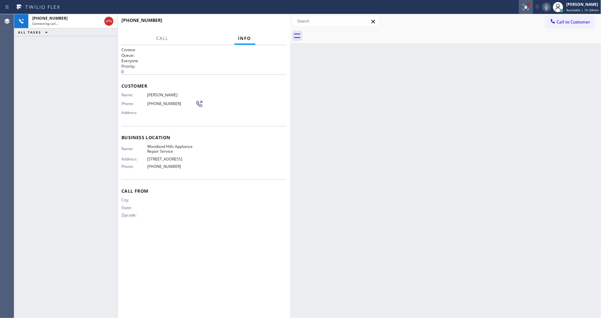
click at [527, 6] on icon at bounding box center [526, 7] width 6 height 6
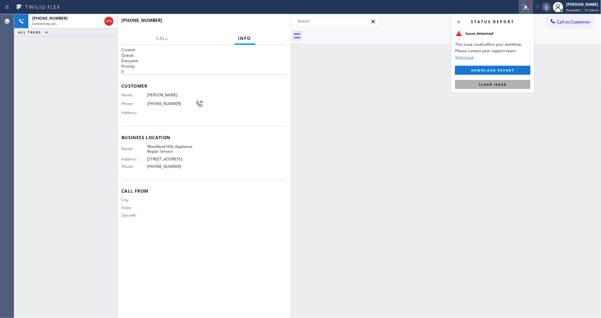
click at [508, 83] on button "Clear issue" at bounding box center [492, 84] width 75 height 9
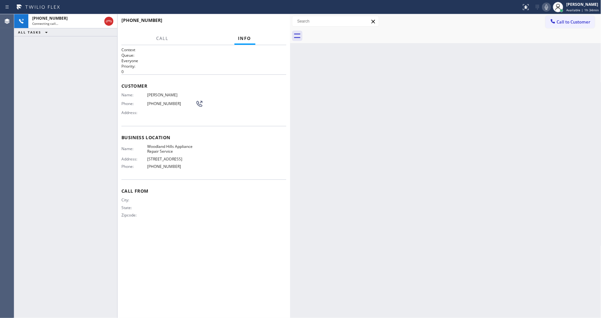
click at [196, 228] on div "Call From City: State: Zipcode:" at bounding box center [203, 203] width 165 height 49
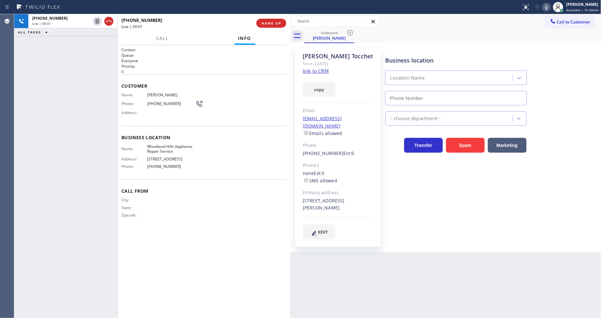
type input "[PHONE_NUMBER]"
click at [270, 25] on span "HANG UP" at bounding box center [272, 23] width 20 height 5
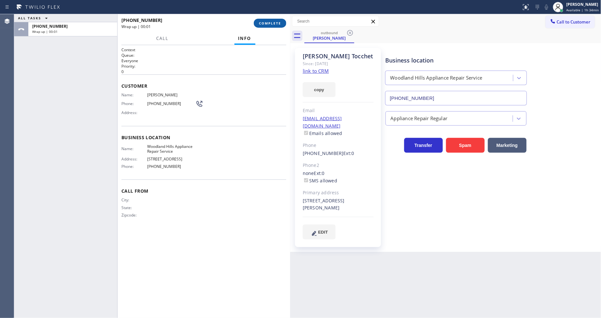
click at [270, 25] on span "COMPLETE" at bounding box center [270, 23] width 22 height 5
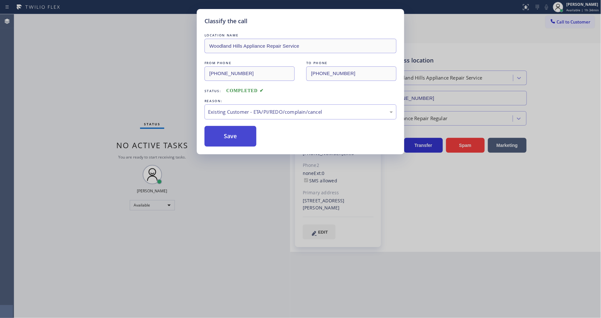
click at [232, 138] on button "Save" at bounding box center [231, 136] width 52 height 21
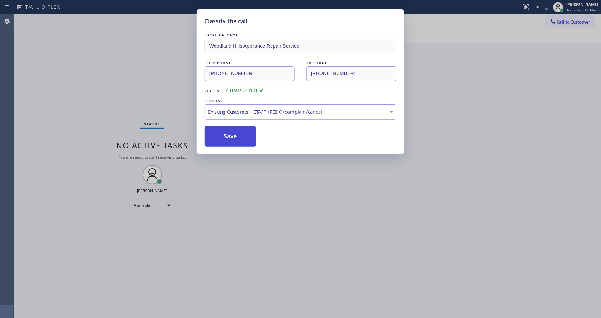
click at [232, 138] on button "Save" at bounding box center [231, 136] width 52 height 21
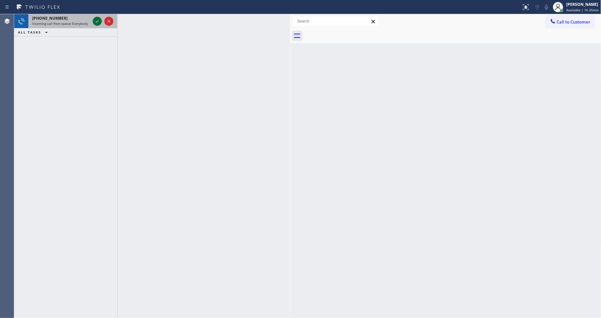
click at [99, 20] on icon at bounding box center [97, 21] width 8 height 8
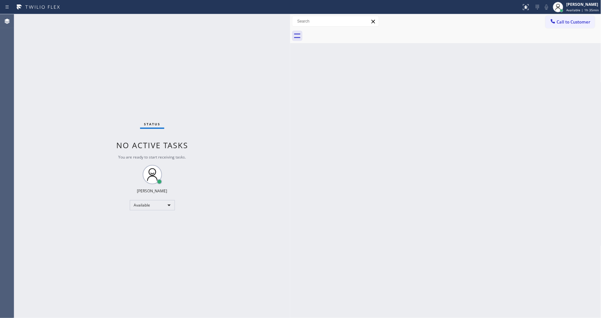
drag, startPoint x: 427, startPoint y: 133, endPoint x: 250, endPoint y: 4, distance: 219.5
click at [427, 132] on div "Back to Dashboard Change Sender ID Customers Technicians Select a contact Outbo…" at bounding box center [445, 166] width 311 height 304
click at [95, 21] on div "Status No active tasks You are ready to start receiving tasks. [PERSON_NAME] Av…" at bounding box center [152, 166] width 276 height 304
click at [564, 22] on span "Call to Customer" at bounding box center [574, 22] width 34 height 6
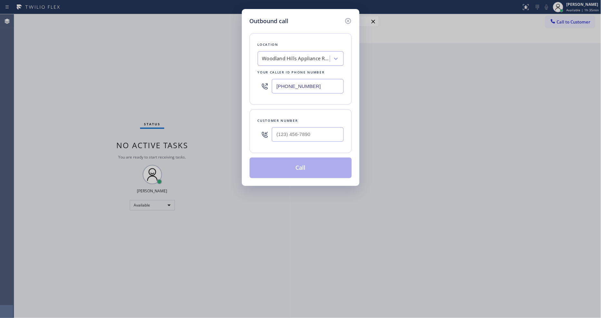
click at [313, 56] on div "Woodland Hills Appliance Repair Service" at bounding box center [296, 58] width 68 height 7
paste input "5 Star Appliance Repair Emails"
type input "5 Star Appliance Repair Emails"
click at [298, 71] on div "[DOMAIN_NAME] 5 Star Appliance Repair Emails" at bounding box center [301, 75] width 86 height 18
type input "[PHONE_NUMBER]"
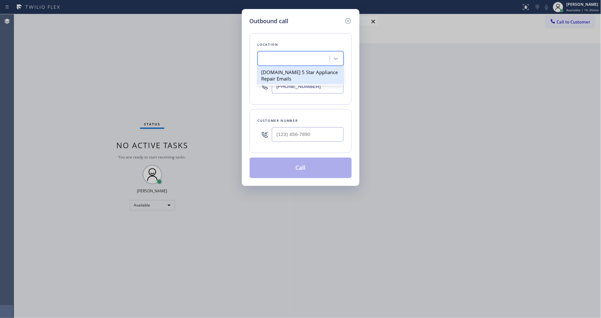
scroll to position [0, 1]
click at [297, 136] on input "(___) ___-____" at bounding box center [308, 134] width 72 height 15
paste input "714) 457-2015"
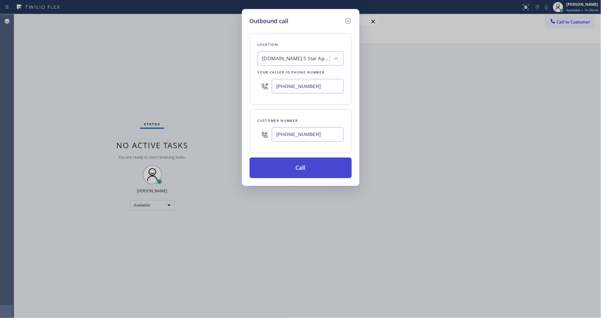
type input "[PHONE_NUMBER]"
click at [287, 166] on button "Call" at bounding box center [301, 168] width 102 height 21
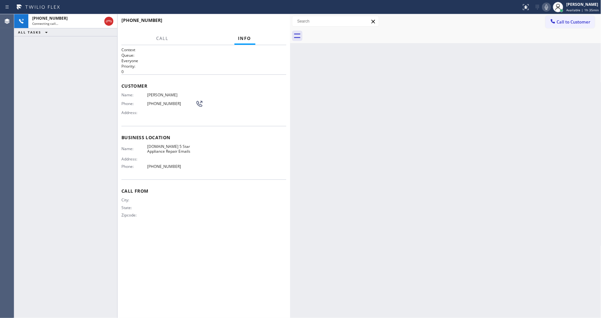
click at [188, 221] on div "Call From City: State: Zipcode:" at bounding box center [203, 203] width 165 height 49
click at [471, 201] on div "Back to Dashboard Change Sender ID Customers Technicians Select a contact Outbo…" at bounding box center [445, 166] width 311 height 304
click at [199, 166] on div "Name: [DOMAIN_NAME] 5 Star Appliance Repair Emails Address: Phone: [PHONE_NUMBE…" at bounding box center [203, 158] width 165 height 28
click at [160, 200] on div "City:" at bounding box center [158, 200] width 74 height 5
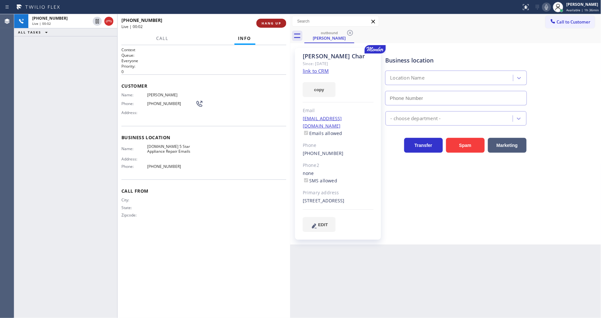
click at [274, 23] on span "HANG UP" at bounding box center [272, 23] width 20 height 5
type input "[PHONE_NUMBER]"
click at [273, 23] on span "HANG UP" at bounding box center [272, 23] width 20 height 5
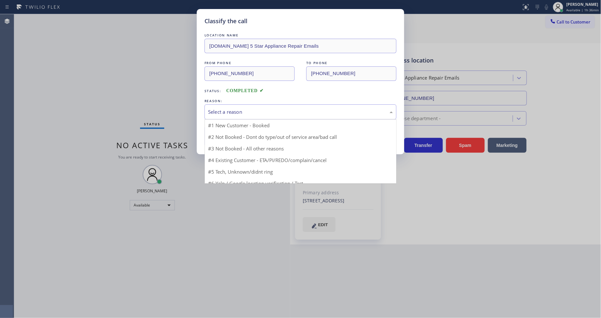
click at [237, 110] on div "Select a reason" at bounding box center [300, 111] width 185 height 7
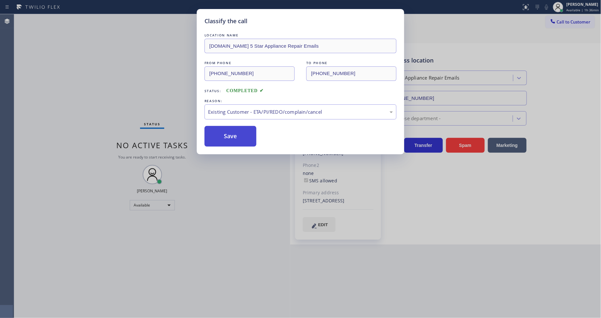
click at [234, 134] on button "Save" at bounding box center [231, 136] width 52 height 21
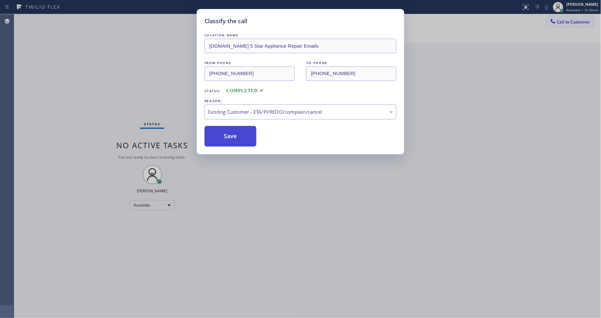
click at [234, 134] on button "Save" at bounding box center [231, 136] width 52 height 21
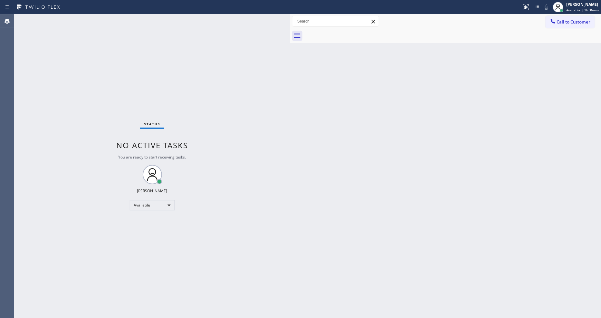
click at [154, 289] on div "Status No active tasks You are ready to start receiving tasks. [PERSON_NAME] Av…" at bounding box center [152, 166] width 276 height 304
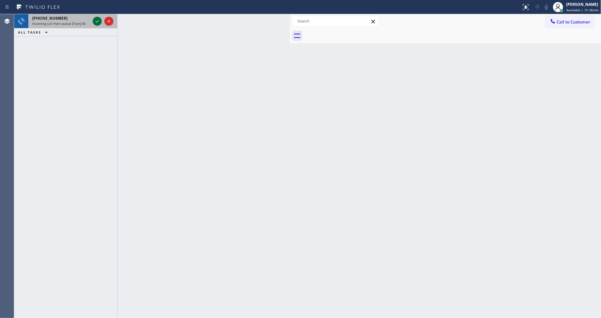
click at [97, 17] on div at bounding box center [103, 21] width 23 height 14
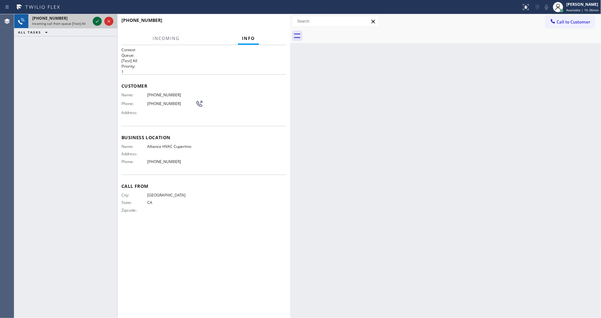
click at [97, 19] on icon at bounding box center [97, 21] width 8 height 8
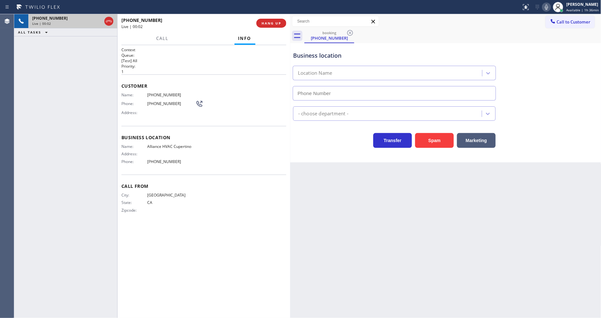
click at [440, 183] on div "Back to Dashboard Change Sender ID Customers Technicians Select a contact Outbo…" at bounding box center [445, 166] width 311 height 304
type input "[PHONE_NUMBER]"
click at [273, 24] on span "HANG UP" at bounding box center [272, 23] width 20 height 5
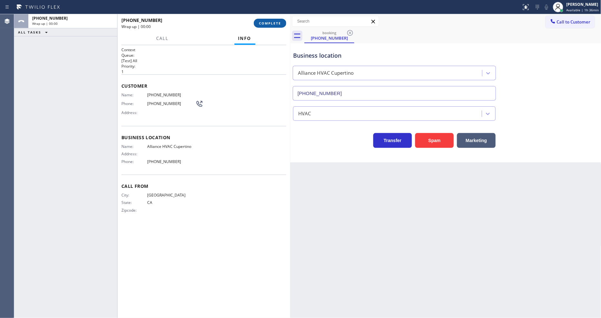
click at [273, 24] on span "COMPLETE" at bounding box center [270, 23] width 22 height 5
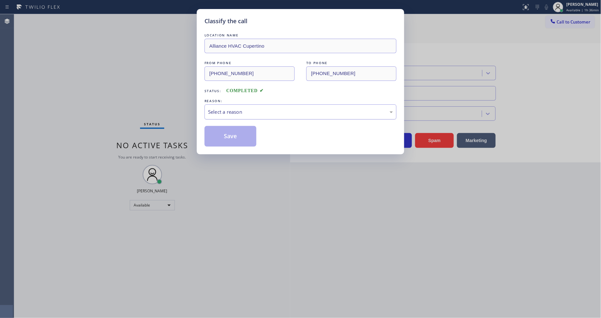
click at [250, 109] on div "Select a reason" at bounding box center [300, 111] width 185 height 7
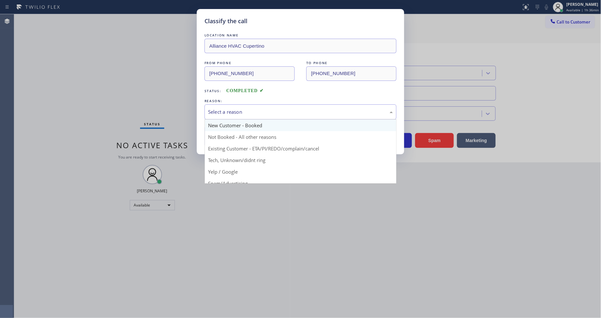
scroll to position [36, 0]
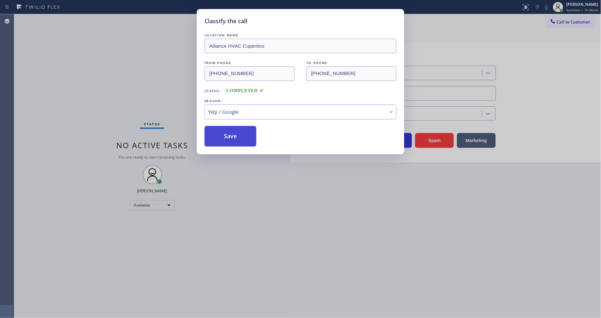
click at [237, 133] on button "Save" at bounding box center [231, 136] width 52 height 21
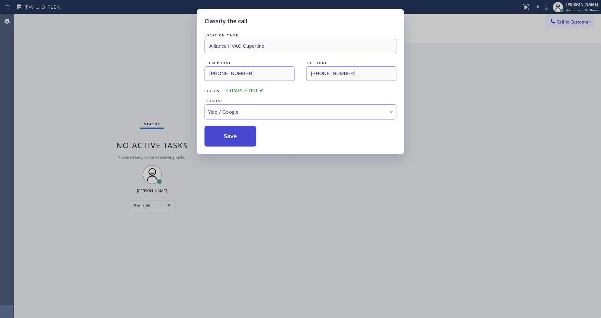
click at [237, 133] on button "Save" at bounding box center [231, 136] width 52 height 21
drag, startPoint x: 237, startPoint y: 133, endPoint x: 234, endPoint y: 145, distance: 13.1
click at [237, 133] on button "Save" at bounding box center [231, 136] width 52 height 21
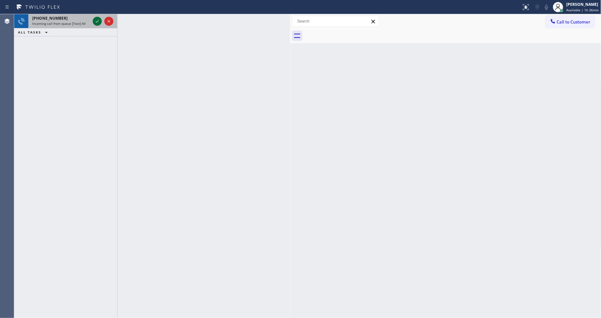
click at [97, 21] on icon at bounding box center [97, 21] width 8 height 8
click at [95, 20] on icon at bounding box center [97, 21] width 8 height 8
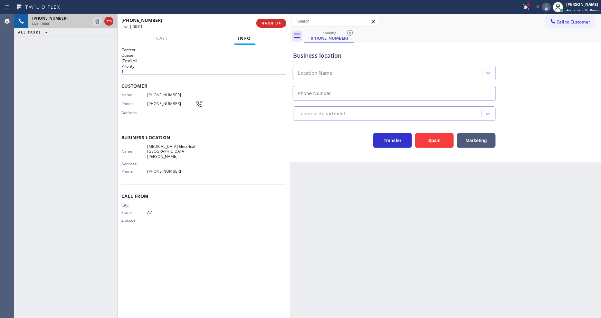
type input "[PHONE_NUMBER]"
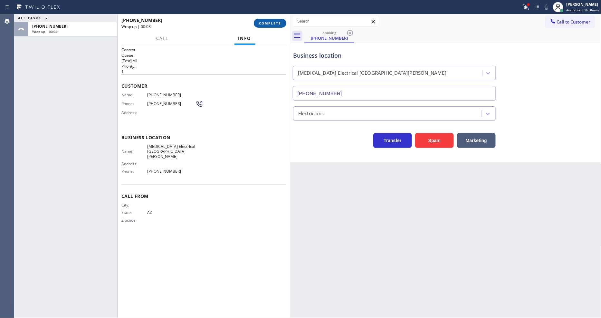
click at [276, 26] on button "COMPLETE" at bounding box center [270, 23] width 33 height 9
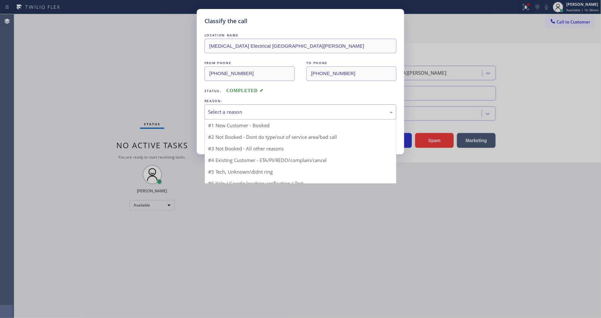
drag, startPoint x: 256, startPoint y: 102, endPoint x: 253, endPoint y: 114, distance: 12.3
click at [256, 104] on div "Select a reason" at bounding box center [301, 111] width 192 height 15
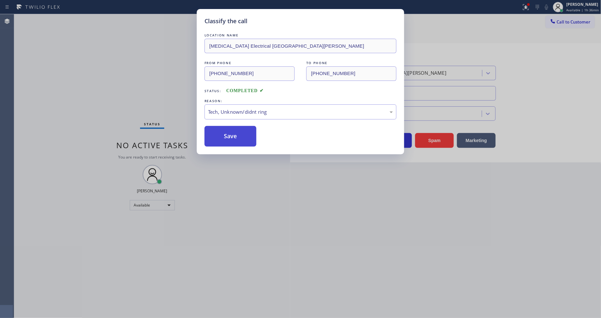
click at [241, 131] on button "Save" at bounding box center [231, 136] width 52 height 21
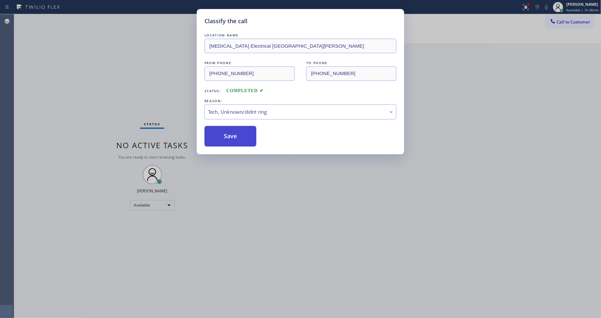
click at [241, 131] on button "Save" at bounding box center [231, 136] width 52 height 21
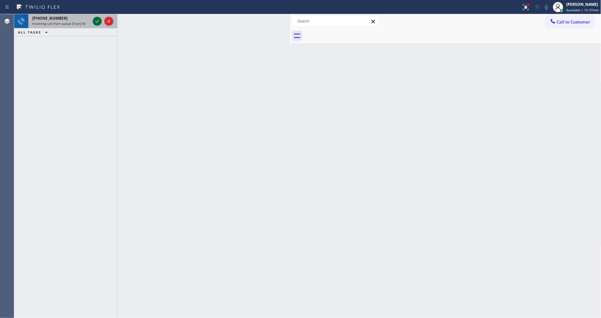
click at [95, 18] on icon at bounding box center [97, 21] width 8 height 8
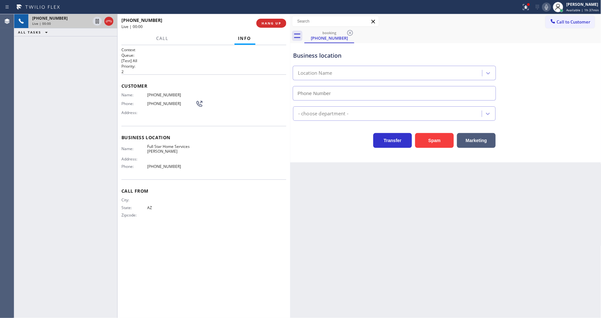
type input "[PHONE_NUMBER]"
click at [279, 19] on button "HANG UP" at bounding box center [272, 23] width 30 height 9
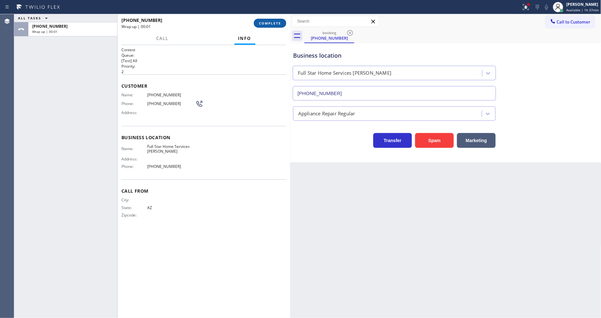
click at [279, 20] on button "COMPLETE" at bounding box center [270, 23] width 33 height 9
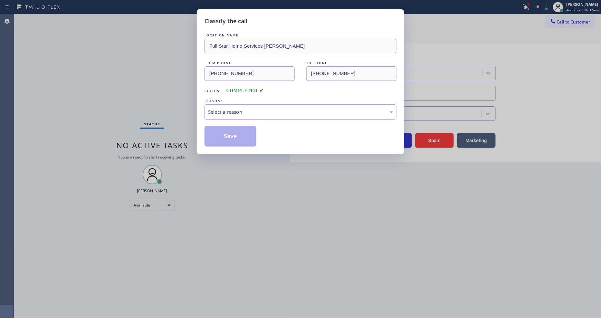
click at [223, 113] on div "Select a reason" at bounding box center [300, 111] width 185 height 7
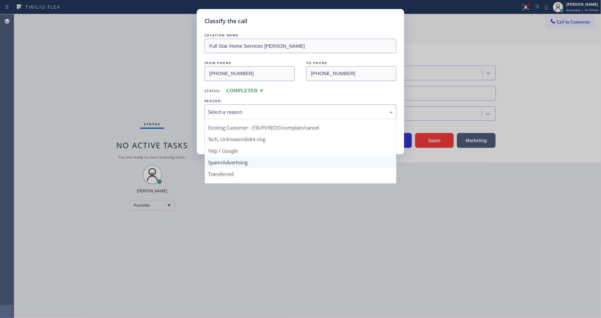
scroll to position [40, 0]
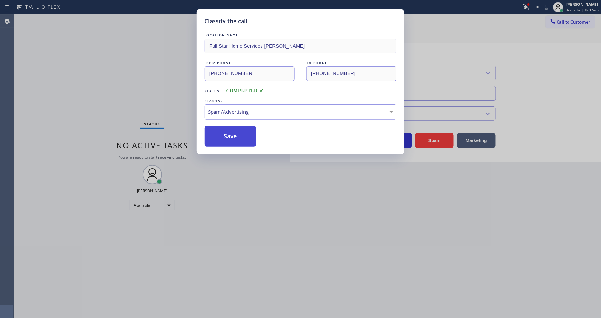
click at [232, 133] on button "Save" at bounding box center [231, 136] width 52 height 21
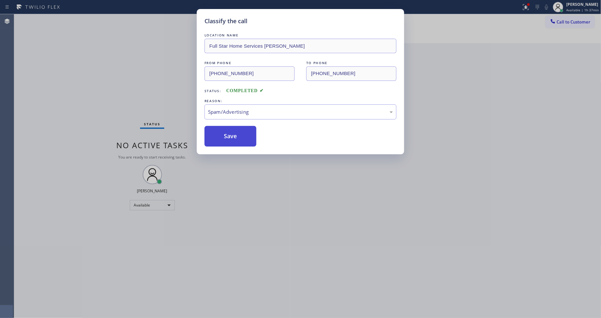
click at [232, 133] on button "Save" at bounding box center [231, 136] width 52 height 21
drag, startPoint x: 232, startPoint y: 133, endPoint x: 243, endPoint y: 217, distance: 84.8
click at [233, 132] on button "Save" at bounding box center [231, 136] width 52 height 21
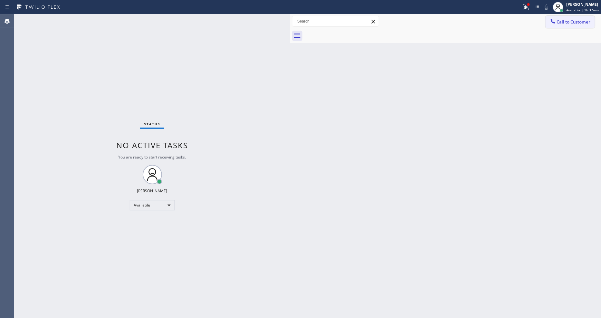
click at [583, 23] on button "Call to Customer" at bounding box center [570, 22] width 49 height 12
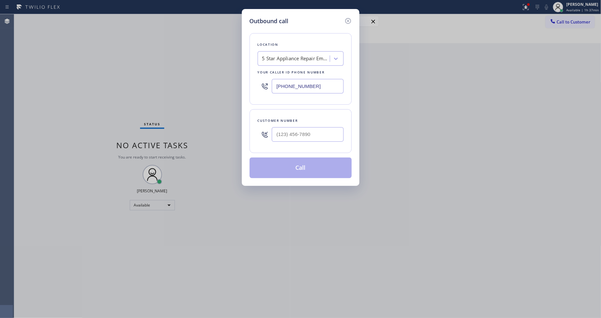
click at [306, 53] on div "5 Star Appliance Repair Emails" at bounding box center [295, 58] width 70 height 11
paste input "First Choice Plumbing Malibu"
type input "First Choice Plumbing Malibu"
click at [294, 72] on div "First Choice Plumbing Malibu" at bounding box center [301, 72] width 86 height 12
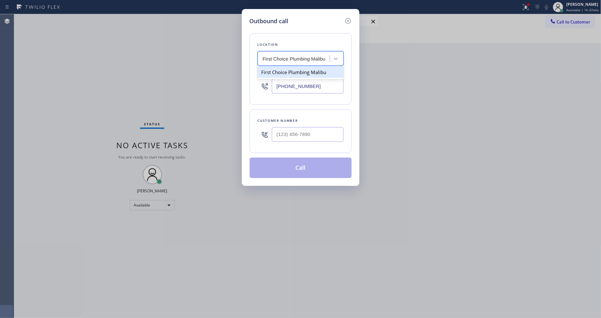
type input "[PHONE_NUMBER]"
click at [295, 130] on input "(___) ___-____" at bounding box center [308, 134] width 72 height 15
paste input "310) 729-8380"
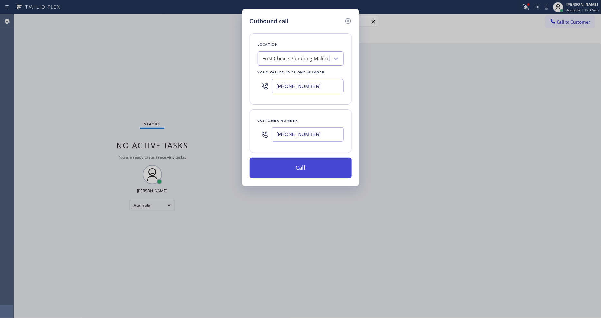
type input "[PHONE_NUMBER]"
click at [289, 165] on button "Call" at bounding box center [301, 168] width 102 height 21
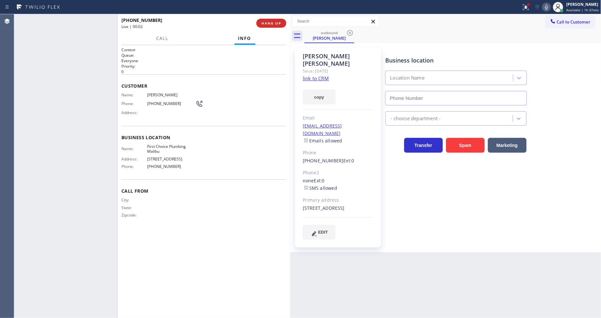
type input "[PHONE_NUMBER]"
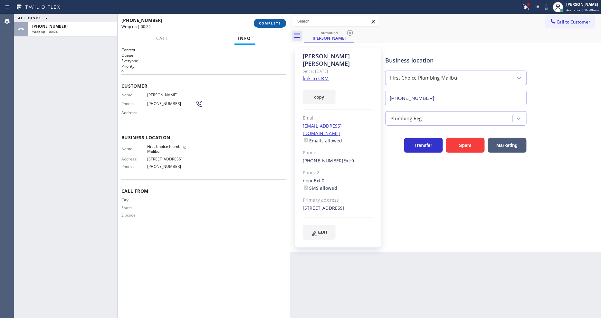
click at [277, 23] on span "COMPLETE" at bounding box center [270, 23] width 22 height 5
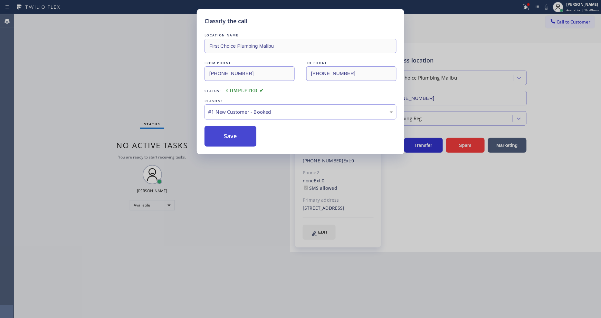
click at [229, 128] on button "Save" at bounding box center [231, 136] width 52 height 21
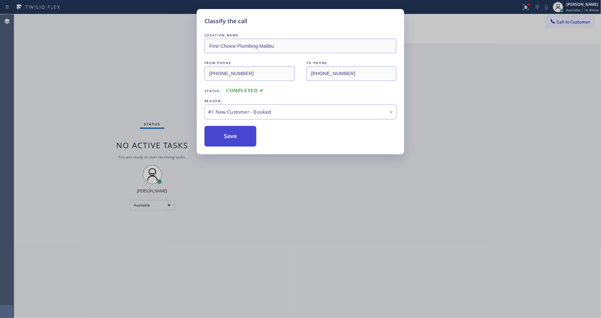
click at [229, 128] on button "Save" at bounding box center [231, 136] width 52 height 21
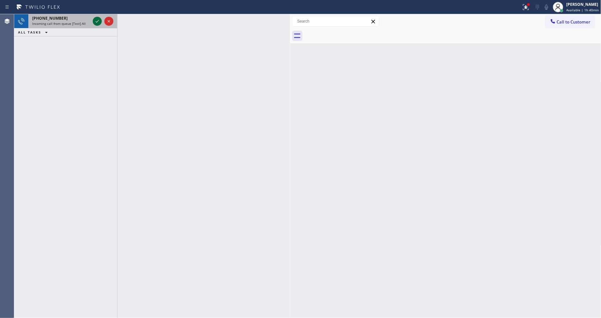
click at [98, 21] on icon at bounding box center [97, 21] width 3 height 3
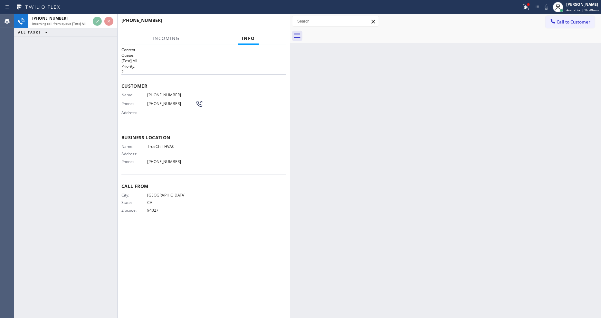
click at [191, 224] on div "Context Queue: [Test] All Priority: 2 Customer Name: [PHONE_NUMBER] Phone: [PHO…" at bounding box center [203, 181] width 165 height 269
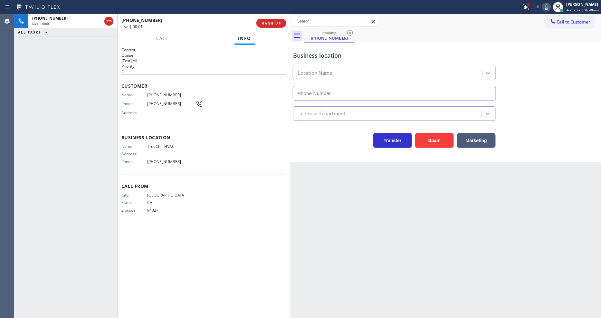
click at [276, 24] on span "HANG UP" at bounding box center [272, 23] width 20 height 5
type input "[PHONE_NUMBER]"
click at [276, 24] on span "HANG UP" at bounding box center [272, 23] width 20 height 5
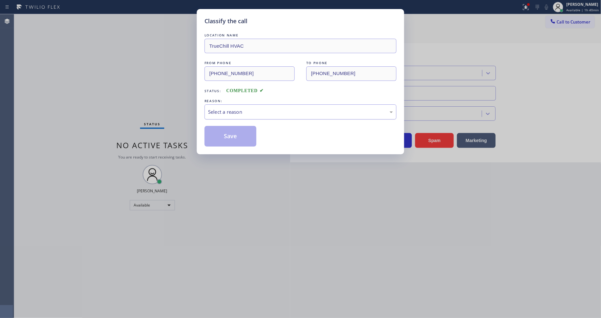
click at [245, 112] on div "Select a reason" at bounding box center [300, 111] width 185 height 7
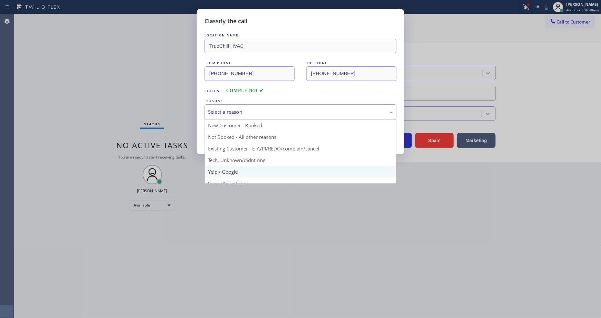
scroll to position [40, 0]
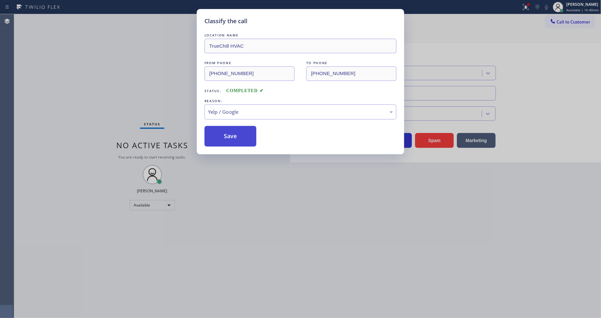
click at [243, 133] on button "Save" at bounding box center [231, 136] width 52 height 21
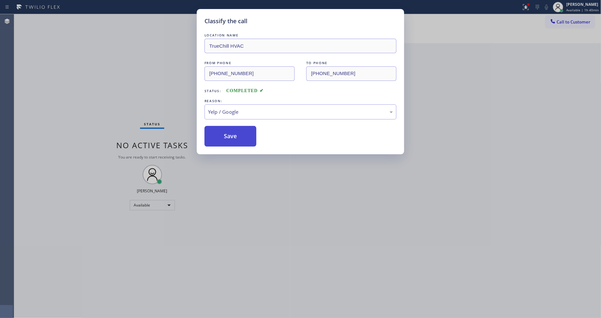
click at [243, 133] on button "Save" at bounding box center [231, 136] width 52 height 21
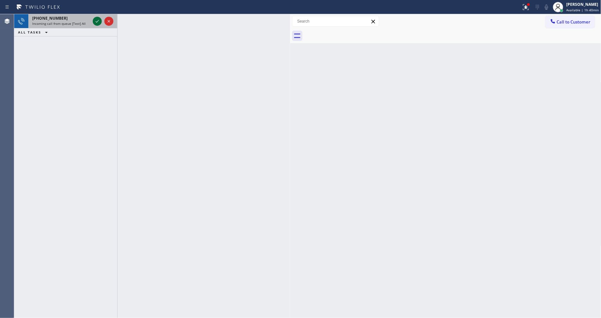
click at [99, 19] on icon at bounding box center [97, 21] width 8 height 8
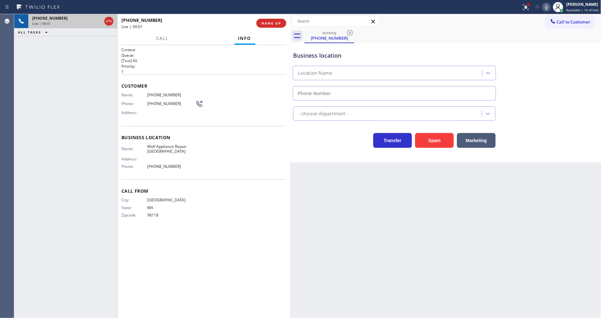
type input "[PHONE_NUMBER]"
click at [153, 145] on span "Wolf Appliance Repair [GEOGRAPHIC_DATA]" at bounding box center [171, 149] width 48 height 10
click at [166, 92] on span "[PHONE_NUMBER]" at bounding box center [171, 94] width 48 height 5
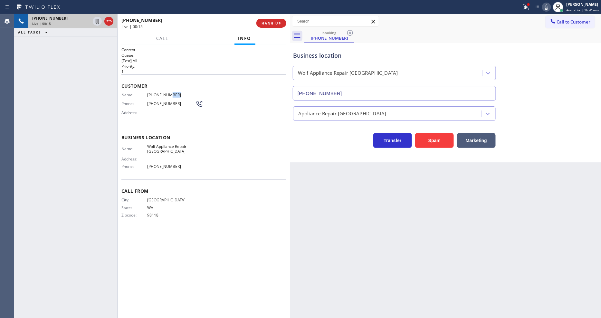
click at [166, 92] on span "[PHONE_NUMBER]" at bounding box center [171, 94] width 48 height 5
drag, startPoint x: 67, startPoint y: 121, endPoint x: 60, endPoint y: 186, distance: 65.5
click at [66, 120] on div "[PHONE_NUMBER] Live | 00:45 ALL TASKS ALL TASKS ACTIVE TASKS TASKS IN WRAP UP" at bounding box center [65, 166] width 103 height 304
drag, startPoint x: 96, startPoint y: 20, endPoint x: 106, endPoint y: 20, distance: 10.3
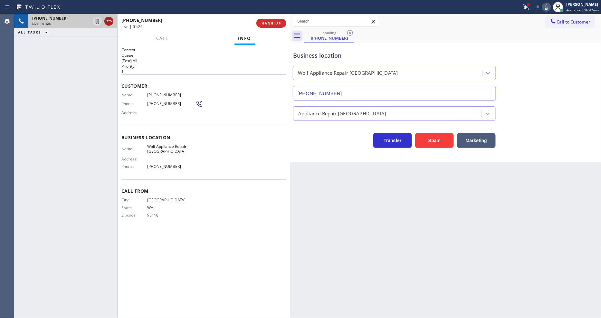
click at [96, 20] on icon at bounding box center [97, 21] width 8 height 8
click at [547, 9] on icon at bounding box center [547, 7] width 8 height 8
click at [529, 10] on icon at bounding box center [526, 7] width 6 height 6
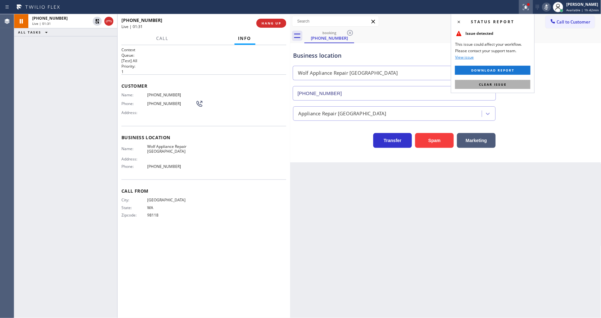
click at [519, 82] on button "Clear issue" at bounding box center [492, 84] width 75 height 9
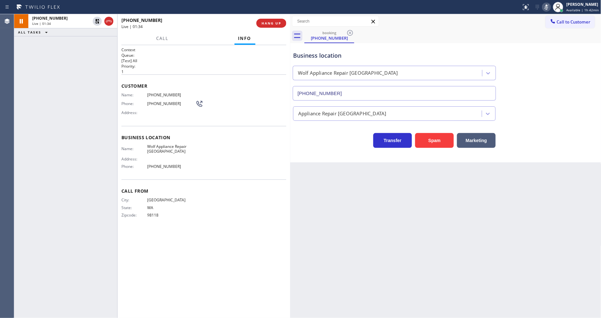
click at [292, 251] on div "Back to Dashboard Change Sender ID Customers Technicians Select a contact Outbo…" at bounding box center [445, 166] width 311 height 304
click at [98, 23] on icon at bounding box center [97, 21] width 5 height 5
click at [550, 5] on icon at bounding box center [547, 7] width 8 height 8
click at [273, 24] on span "HANG UP" at bounding box center [272, 23] width 20 height 5
click at [273, 24] on span "COMPLETE" at bounding box center [270, 23] width 22 height 5
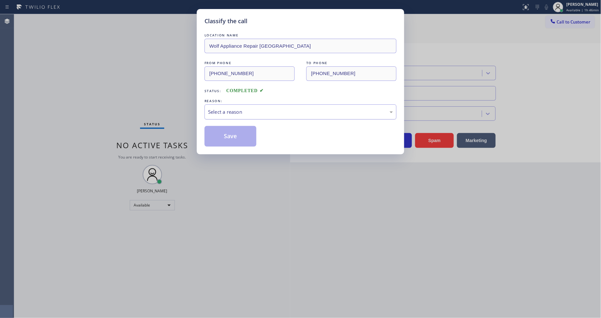
click at [239, 111] on div "Select a reason" at bounding box center [300, 111] width 185 height 7
click at [235, 133] on button "Save" at bounding box center [231, 136] width 52 height 21
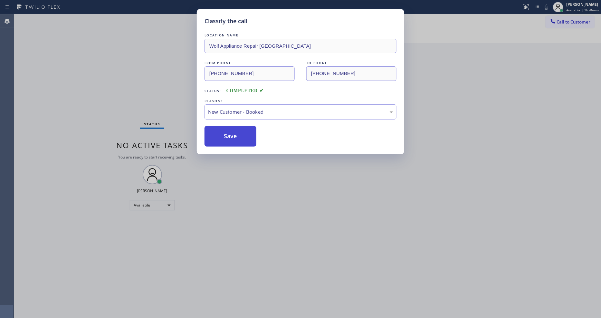
click at [235, 133] on button "Save" at bounding box center [231, 136] width 52 height 21
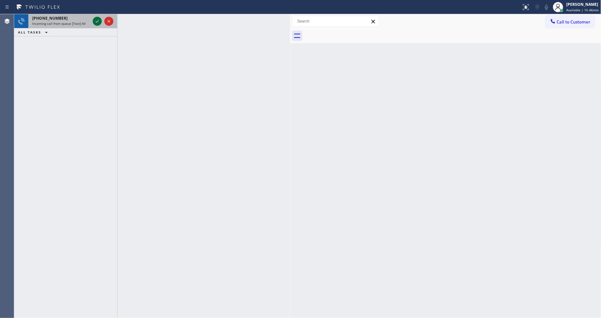
click at [97, 23] on icon at bounding box center [97, 21] width 8 height 8
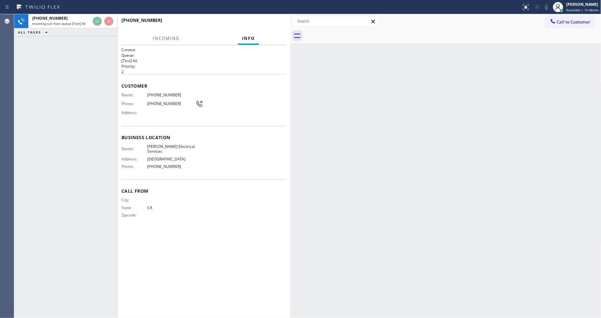
click at [85, 52] on div "[PHONE_NUMBER] Incoming call from queue [Test] All ALL TASKS ALL TASKS ACTIVE T…" at bounding box center [65, 166] width 103 height 304
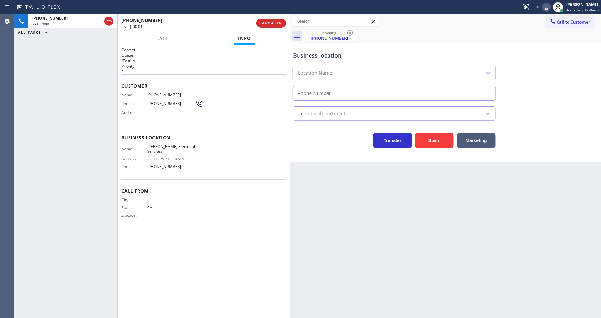
type input "[PHONE_NUMBER]"
click at [264, 23] on span "HANG UP" at bounding box center [272, 23] width 20 height 5
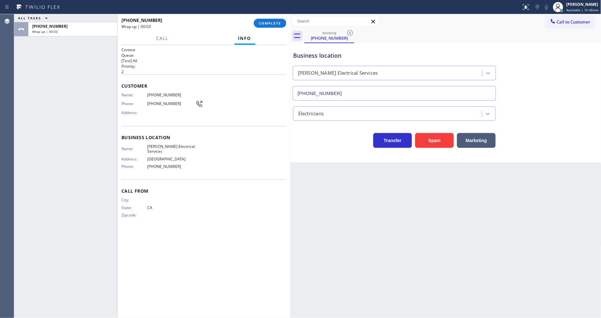
click at [259, 29] on div "[PHONE_NUMBER] Wrap up | 00:03 COMPLETE" at bounding box center [203, 23] width 165 height 17
click at [262, 23] on span "COMPLETE" at bounding box center [270, 23] width 22 height 5
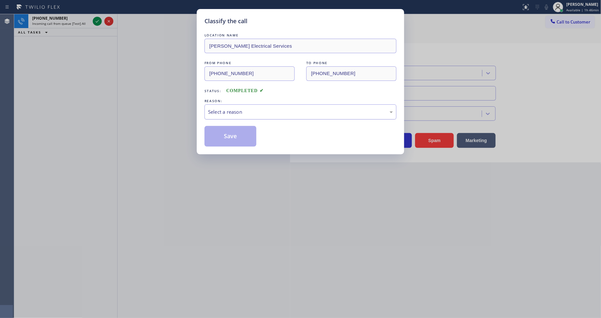
click at [233, 105] on div "Select a reason" at bounding box center [301, 111] width 192 height 15
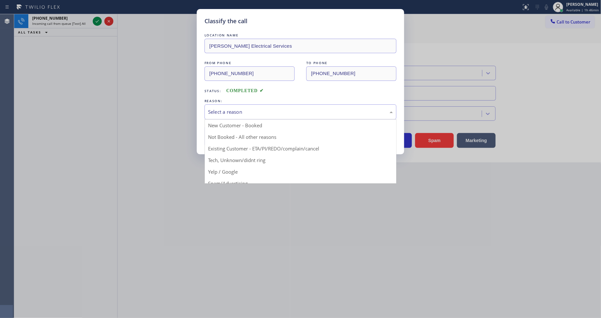
drag, startPoint x: 230, startPoint y: 155, endPoint x: 231, endPoint y: 127, distance: 28.0
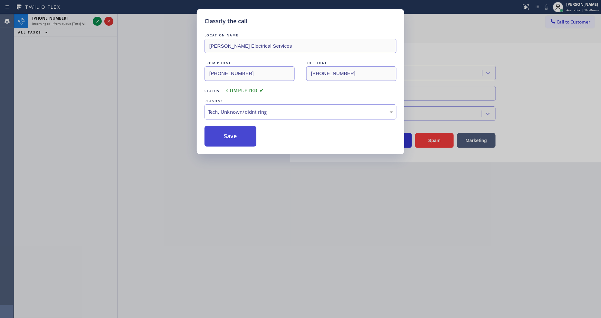
click at [231, 127] on button "Save" at bounding box center [231, 136] width 52 height 21
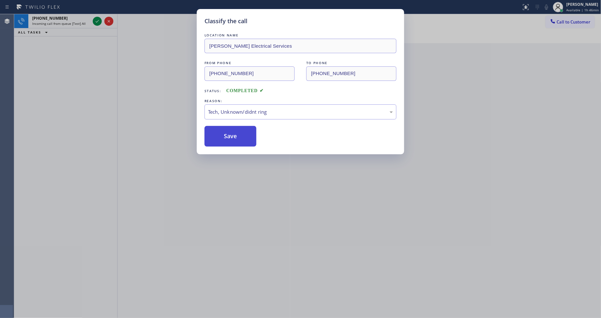
drag, startPoint x: 231, startPoint y: 127, endPoint x: 131, endPoint y: 45, distance: 129.0
click at [231, 126] on button "Save" at bounding box center [231, 136] width 52 height 21
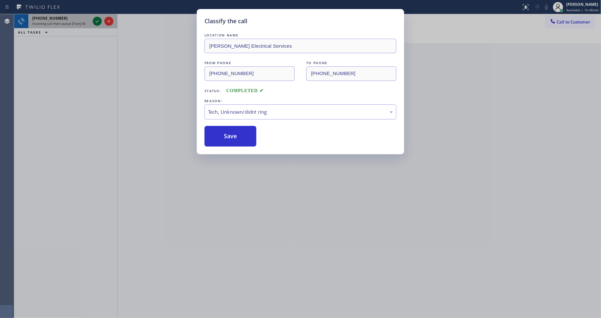
click at [96, 17] on div "Classify the call LOCATION NAME E Appliance Repair and HVAC Secaucus FROM PHONE…" at bounding box center [307, 166] width 587 height 304
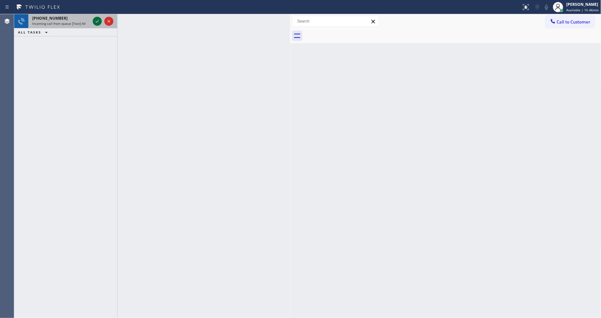
click at [97, 19] on icon at bounding box center [97, 21] width 8 height 8
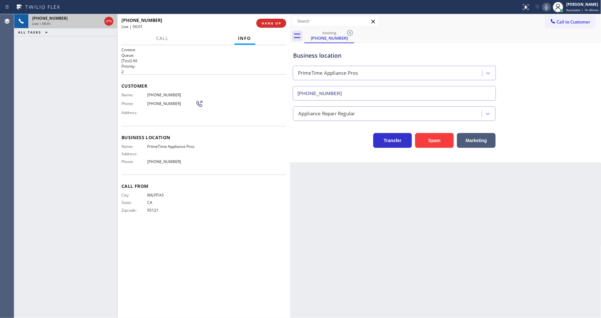
type input "[PHONE_NUMBER]"
click at [403, 198] on div "Back to Dashboard Change Sender ID Customers Technicians Select a contact Outbo…" at bounding box center [445, 166] width 311 height 304
click at [168, 151] on div "Address:" at bounding box center [158, 153] width 74 height 5
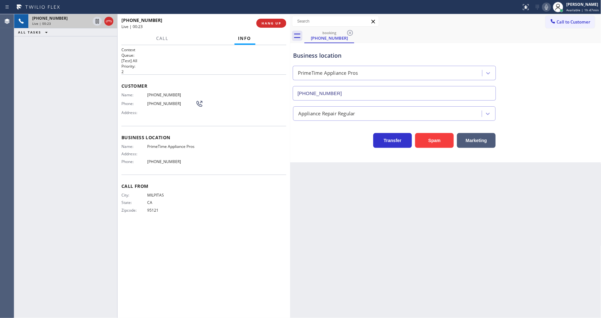
click at [173, 145] on span "PrimeTime Appliance Pros" at bounding box center [171, 146] width 48 height 5
click at [149, 95] on span "[PHONE_NUMBER]" at bounding box center [171, 94] width 48 height 5
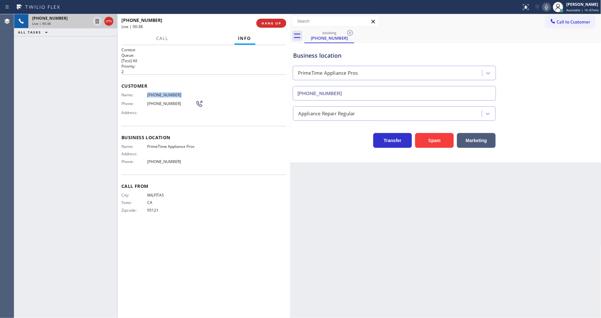
click at [149, 95] on span "[PHONE_NUMBER]" at bounding box center [171, 94] width 48 height 5
click at [97, 21] on icon at bounding box center [97, 21] width 8 height 8
click at [548, 7] on icon at bounding box center [546, 7] width 3 height 5
click at [547, 6] on icon at bounding box center [547, 7] width 8 height 8
click at [526, 9] on icon at bounding box center [526, 7] width 8 height 8
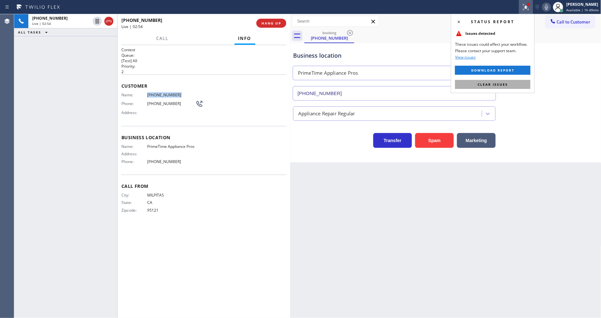
click at [514, 83] on button "Clear issues" at bounding box center [492, 84] width 75 height 9
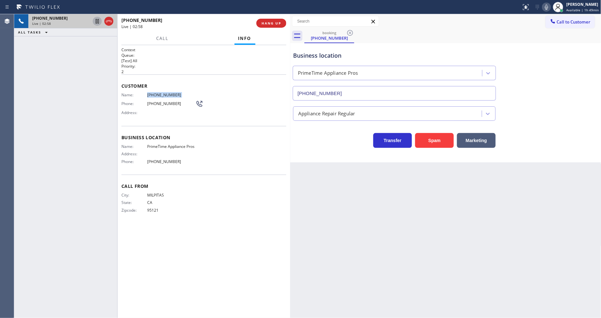
click at [97, 23] on icon at bounding box center [97, 21] width 8 height 8
drag, startPoint x: 549, startPoint y: 6, endPoint x: 504, endPoint y: 155, distance: 156.2
click at [548, 6] on icon at bounding box center [546, 7] width 3 height 5
click at [98, 19] on icon at bounding box center [97, 21] width 5 height 5
click at [548, 5] on icon at bounding box center [546, 7] width 3 height 5
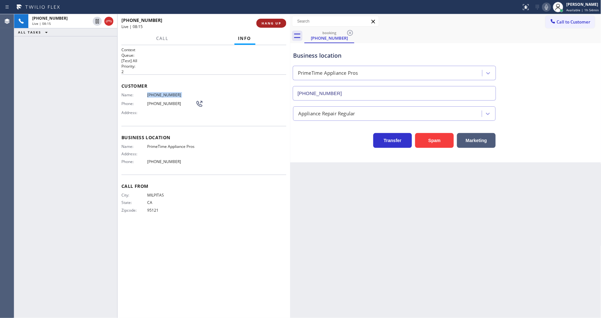
click at [267, 21] on span "HANG UP" at bounding box center [272, 23] width 20 height 5
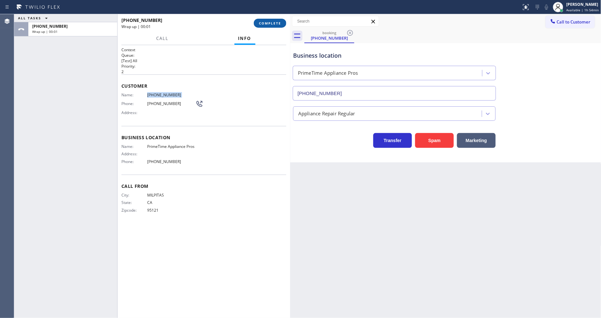
click at [273, 22] on span "COMPLETE" at bounding box center [270, 23] width 22 height 5
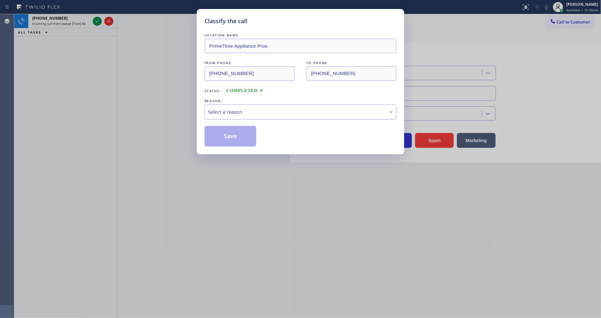
click at [241, 112] on div "Select a reason" at bounding box center [300, 111] width 185 height 7
click at [234, 135] on button "Save" at bounding box center [231, 136] width 52 height 21
drag, startPoint x: 235, startPoint y: 135, endPoint x: 238, endPoint y: 133, distance: 3.4
click at [236, 135] on button "Save" at bounding box center [231, 136] width 52 height 21
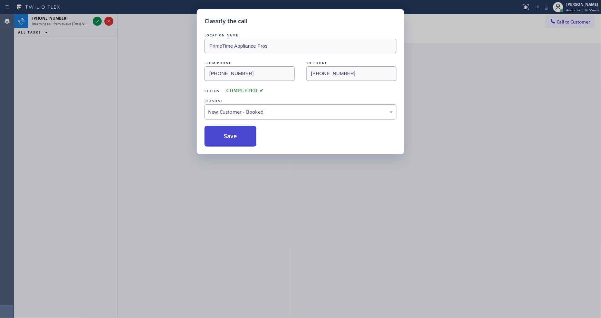
click at [238, 133] on button "Save" at bounding box center [231, 136] width 52 height 21
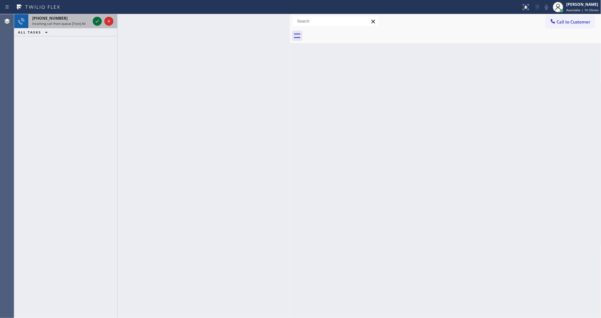
click at [97, 21] on icon at bounding box center [97, 21] width 8 height 8
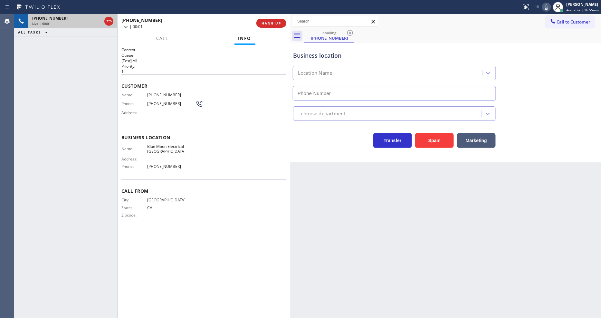
type input "[PHONE_NUMBER]"
click at [273, 21] on span "HANG UP" at bounding box center [272, 23] width 20 height 5
click at [274, 23] on span "HANG UP" at bounding box center [272, 23] width 20 height 5
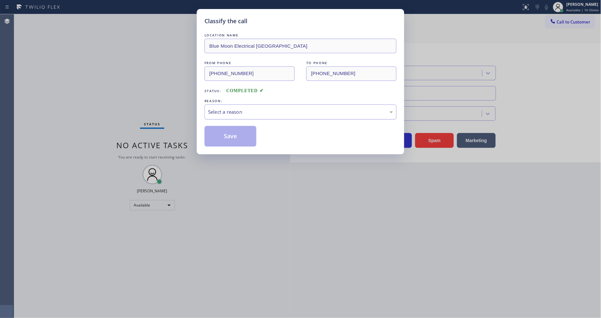
click at [229, 109] on div "Select a reason" at bounding box center [300, 111] width 185 height 7
click at [231, 128] on button "Save" at bounding box center [231, 136] width 52 height 21
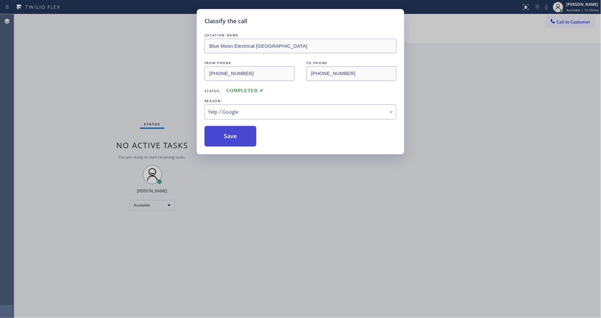
click at [231, 128] on button "Save" at bounding box center [231, 136] width 52 height 21
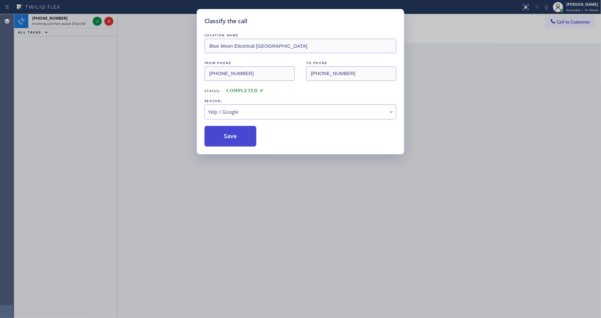
click at [231, 128] on button "Save" at bounding box center [231, 136] width 52 height 21
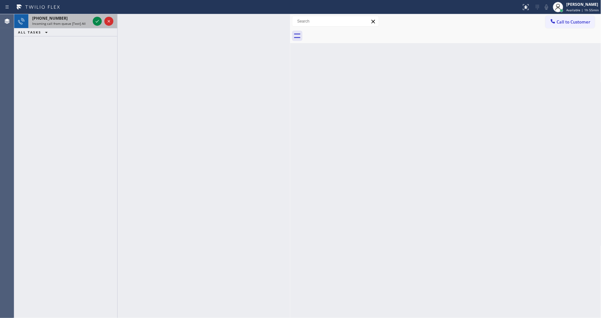
click at [99, 16] on div at bounding box center [103, 21] width 23 height 14
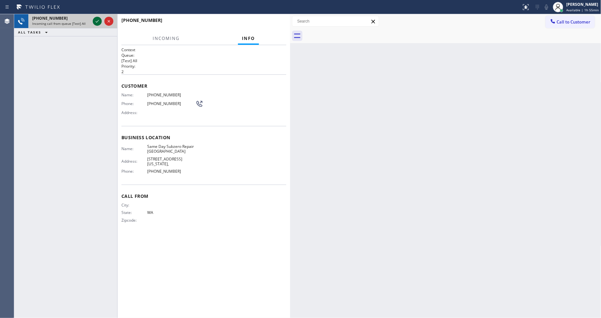
click at [99, 20] on icon at bounding box center [97, 21] width 8 height 8
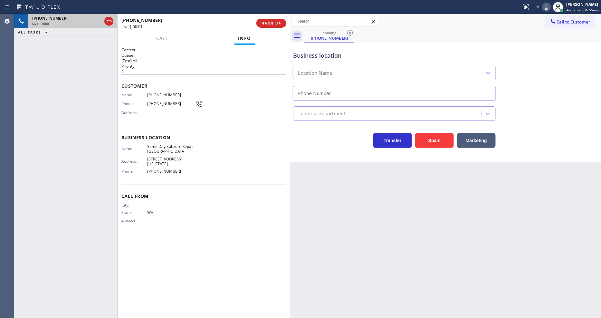
type input "[PHONE_NUMBER]"
click at [179, 219] on div "Zipcode:" at bounding box center [158, 220] width 74 height 5
click at [273, 26] on button "HANG UP" at bounding box center [272, 23] width 30 height 9
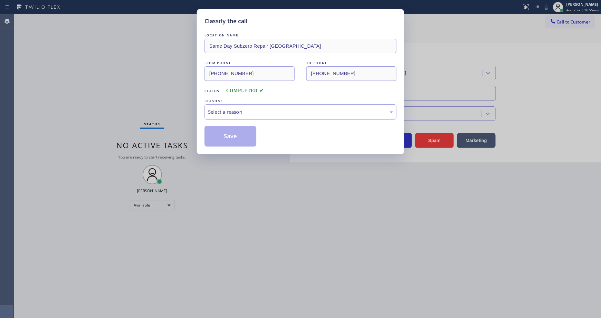
click at [238, 108] on div "Select a reason" at bounding box center [300, 111] width 185 height 7
click at [234, 126] on button "Save" at bounding box center [231, 136] width 52 height 21
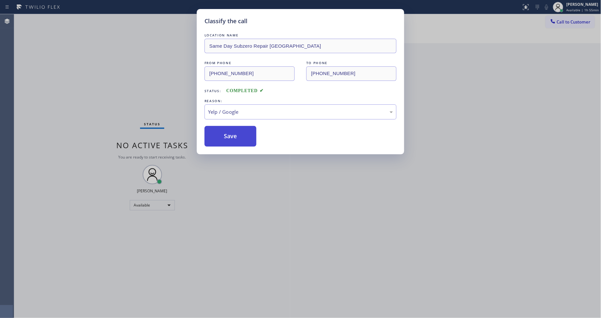
click at [234, 130] on button "Save" at bounding box center [231, 136] width 52 height 21
drag, startPoint x: 234, startPoint y: 130, endPoint x: 242, endPoint y: 247, distance: 116.9
click at [234, 131] on button "Save" at bounding box center [231, 136] width 52 height 21
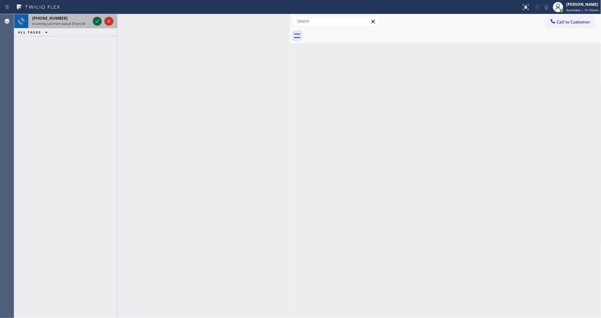
click at [95, 20] on icon at bounding box center [97, 21] width 8 height 8
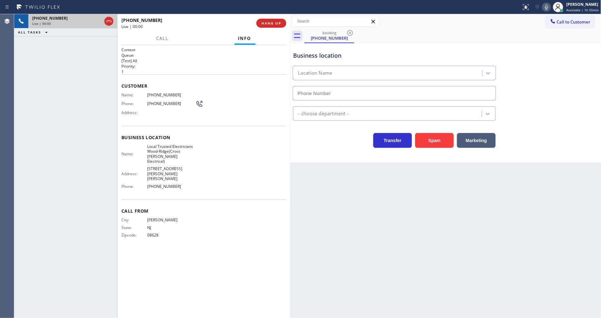
type input "[PHONE_NUMBER]"
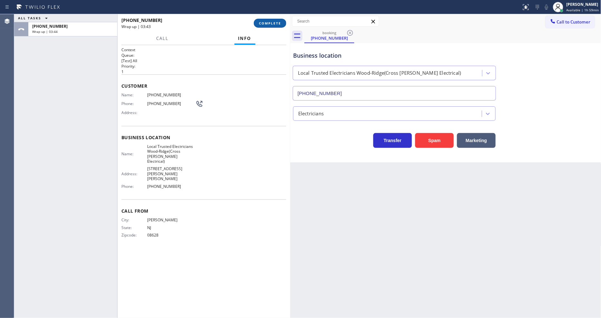
click at [260, 22] on span "COMPLETE" at bounding box center [270, 23] width 22 height 5
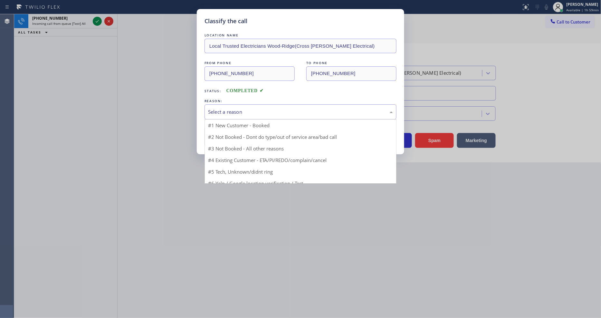
click at [240, 104] on div "Select a reason" at bounding box center [301, 111] width 192 height 15
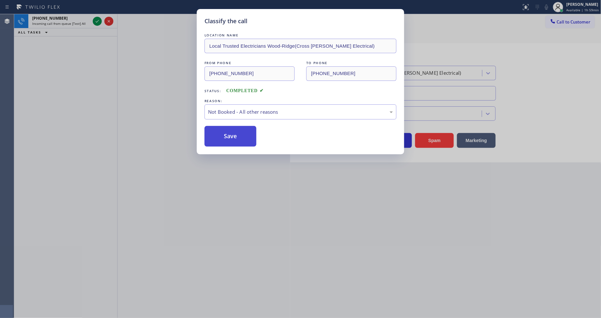
click at [234, 132] on button "Save" at bounding box center [231, 136] width 52 height 21
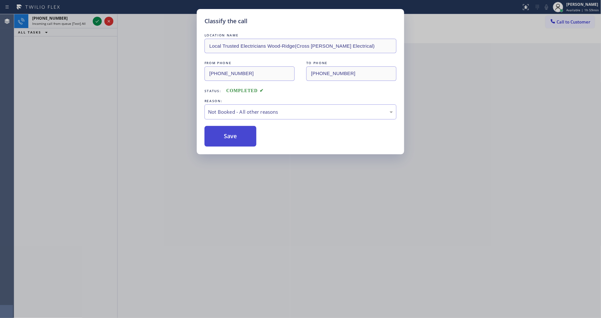
click at [234, 132] on button "Save" at bounding box center [231, 136] width 52 height 21
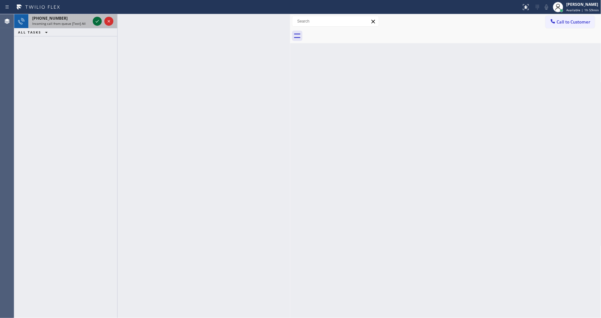
click at [96, 21] on icon at bounding box center [97, 21] width 8 height 8
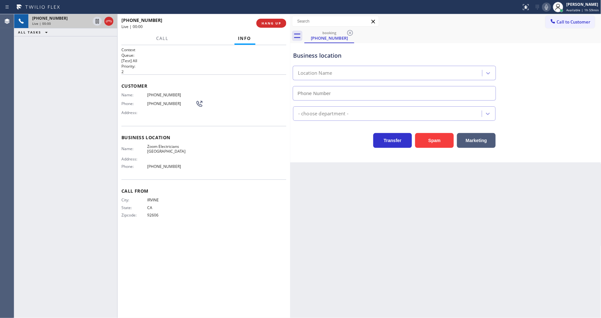
click at [270, 24] on span "HANG UP" at bounding box center [272, 23] width 20 height 5
type input "[PHONE_NUMBER]"
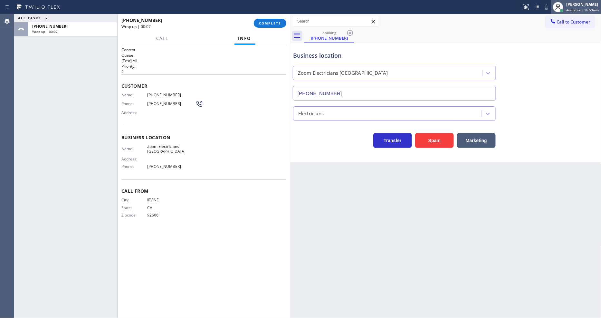
click at [569, 4] on div "[PERSON_NAME]" at bounding box center [583, 4] width 33 height 5
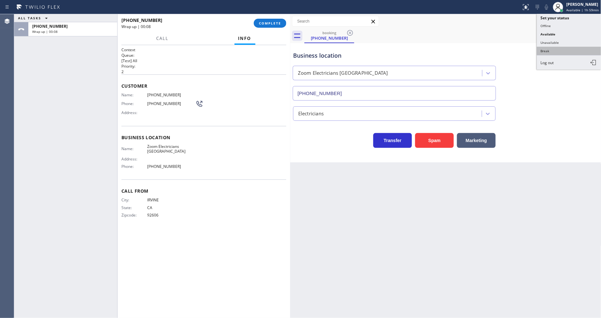
click at [551, 51] on button "Break" at bounding box center [569, 51] width 64 height 8
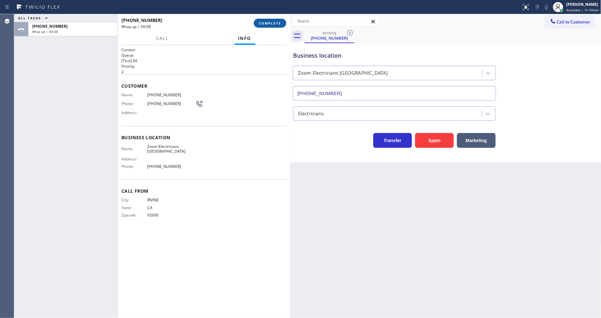
click at [276, 22] on span "COMPLETE" at bounding box center [270, 23] width 22 height 5
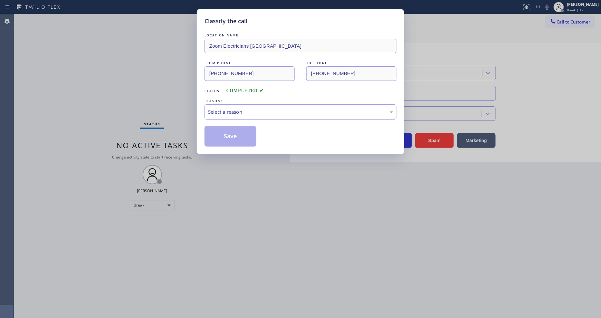
click at [218, 108] on div "Select a reason" at bounding box center [300, 111] width 185 height 7
click at [220, 136] on button "Save" at bounding box center [231, 136] width 52 height 21
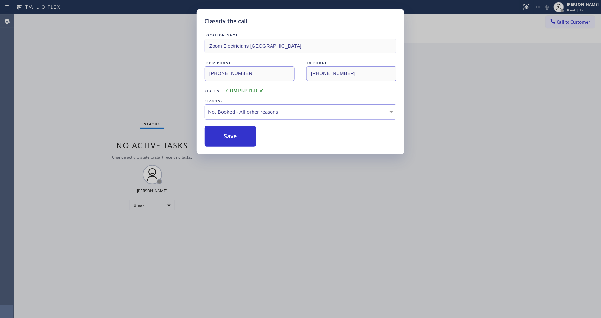
click at [220, 136] on button "Save" at bounding box center [231, 136] width 52 height 21
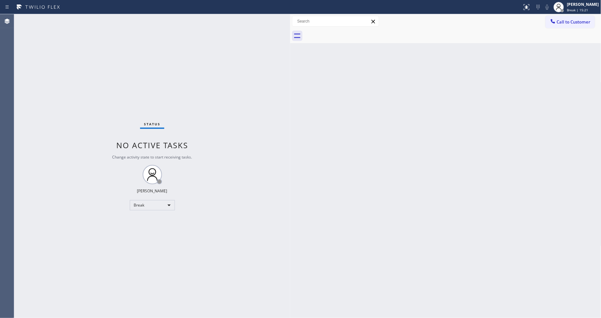
drag, startPoint x: 320, startPoint y: 225, endPoint x: 222, endPoint y: 188, distance: 103.9
click at [318, 224] on div "Back to Dashboard Change Sender ID Customers Technicians Select a contact Outbo…" at bounding box center [445, 166] width 311 height 304
drag, startPoint x: 349, startPoint y: 183, endPoint x: 274, endPoint y: 170, distance: 75.8
click at [338, 179] on div "Back to Dashboard Change Sender ID Customers Technicians Select a contact Outbo…" at bounding box center [445, 166] width 311 height 304
click at [156, 202] on div "Break" at bounding box center [152, 205] width 45 height 10
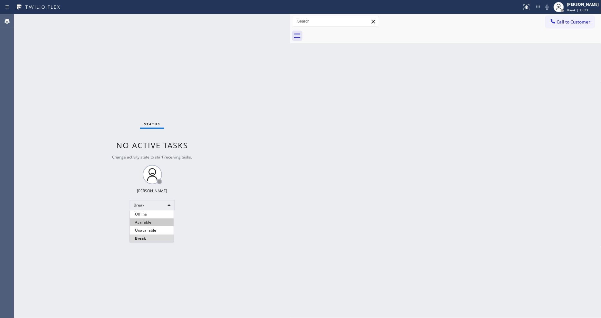
click at [150, 221] on li "Available" at bounding box center [152, 222] width 44 height 8
drag, startPoint x: 235, startPoint y: 217, endPoint x: 199, endPoint y: 312, distance: 101.4
click at [235, 217] on div "Status No active tasks Change activity state to start receiving tasks. [PERSON_…" at bounding box center [152, 166] width 276 height 304
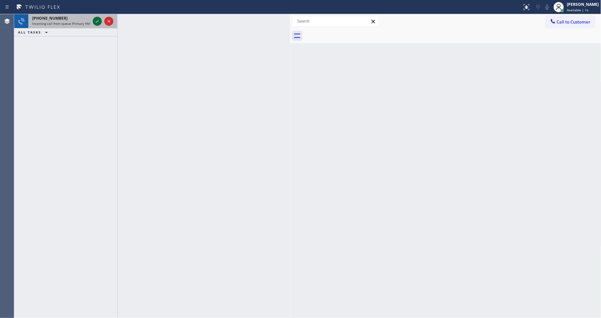
click at [97, 18] on icon at bounding box center [97, 21] width 8 height 8
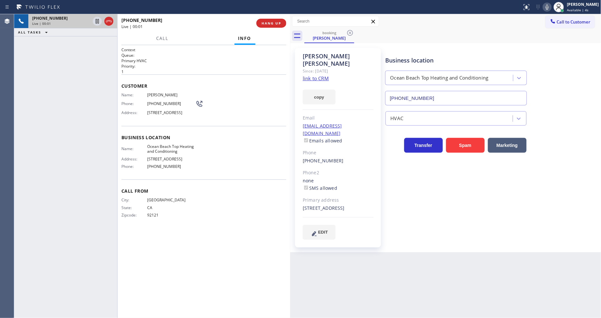
type input "[PHONE_NUMBER]"
click at [320, 75] on link "link to CRM" at bounding box center [316, 78] width 26 height 6
drag, startPoint x: 539, startPoint y: 229, endPoint x: 450, endPoint y: 180, distance: 101.5
click at [538, 230] on div "Business location [GEOGRAPHIC_DATA] Top Heating and Conditioning [PHONE_NUMBER]…" at bounding box center [492, 144] width 216 height 188
click at [162, 39] on span "Call" at bounding box center [162, 38] width 12 height 6
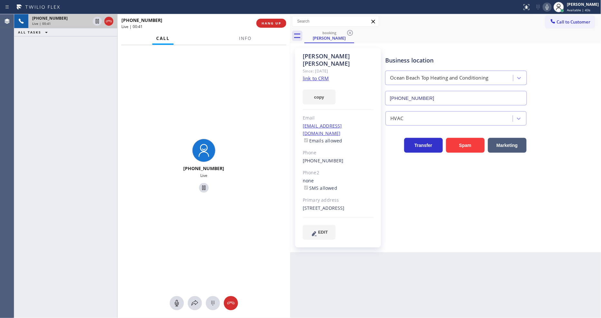
click at [220, 121] on div "[PHONE_NUMBER] Live" at bounding box center [204, 166] width 173 height 243
click at [342, 258] on div "Back to Dashboard Change Sender ID Customers Technicians Select a contact Outbo…" at bounding box center [445, 166] width 311 height 304
click at [97, 21] on icon at bounding box center [97, 21] width 8 height 8
click at [551, 8] on icon at bounding box center [548, 7] width 8 height 8
click at [215, 23] on div "[PHONE_NUMBER] Live | 01:29" at bounding box center [188, 23] width 135 height 17
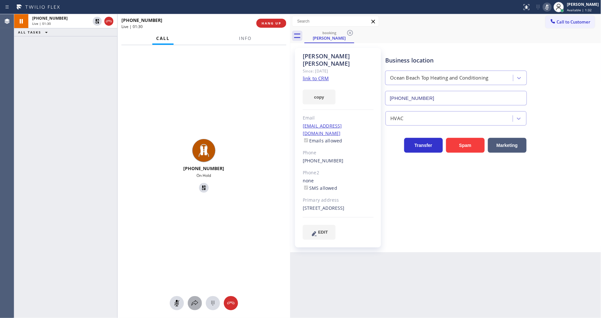
click at [192, 299] on icon at bounding box center [195, 303] width 8 height 8
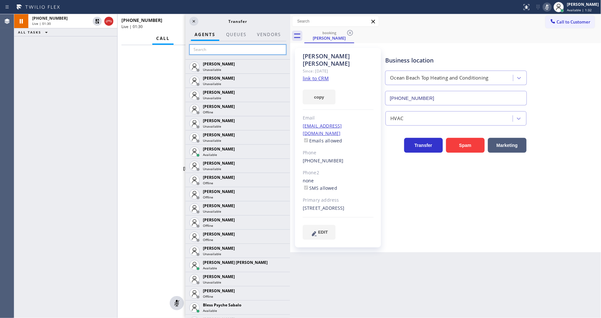
click at [227, 51] on input "text" at bounding box center [237, 49] width 97 height 10
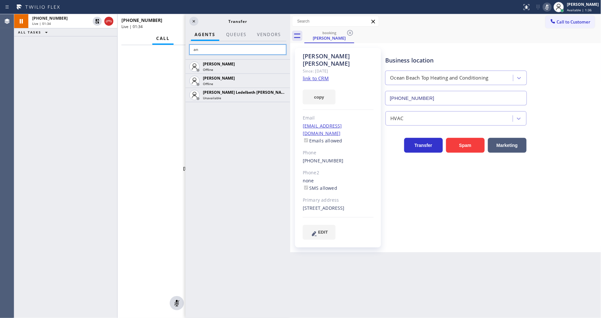
type input "a"
click at [212, 47] on input "[PERSON_NAME]" at bounding box center [237, 49] width 97 height 10
type input "a"
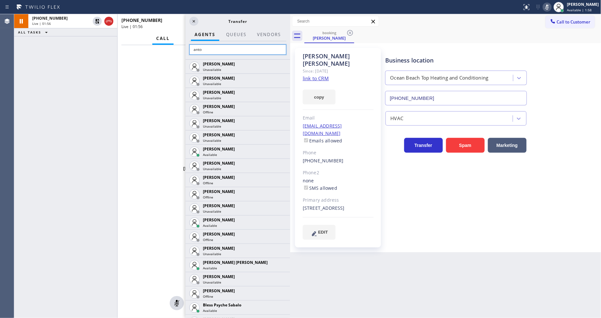
type input "[PERSON_NAME]"
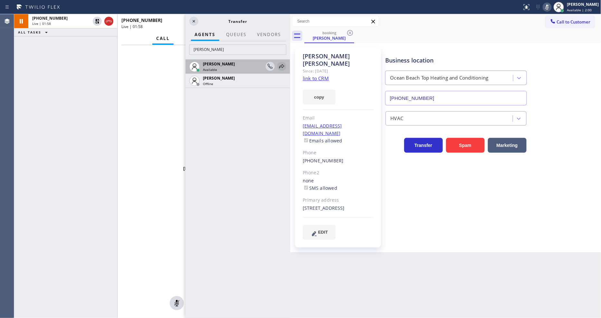
drag, startPoint x: 279, startPoint y: 65, endPoint x: 224, endPoint y: 208, distance: 153.3
click at [279, 65] on icon at bounding box center [282, 67] width 8 height 8
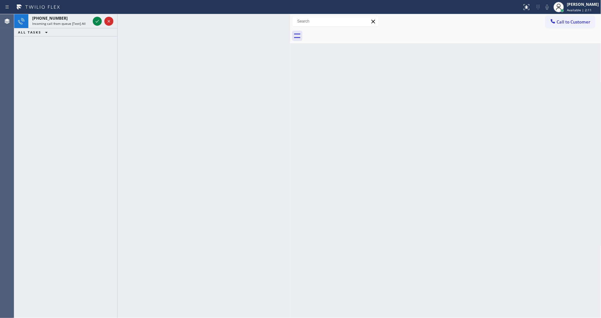
click at [94, 23] on icon at bounding box center [97, 21] width 8 height 8
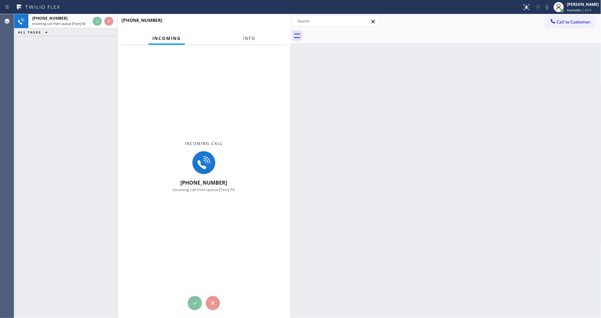
click at [248, 38] on span "Info" at bounding box center [249, 38] width 13 height 6
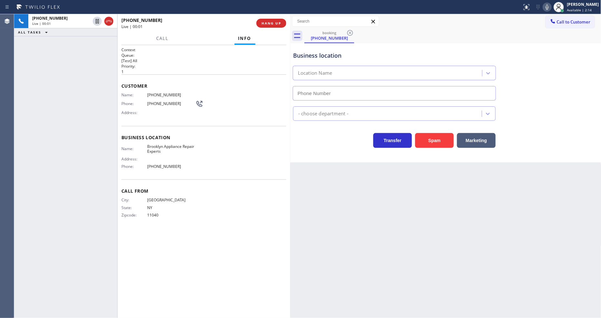
type input "[PHONE_NUMBER]"
click at [276, 23] on span "HANG UP" at bounding box center [272, 23] width 20 height 5
drag, startPoint x: 276, startPoint y: 23, endPoint x: 312, endPoint y: 46, distance: 42.4
click at [276, 23] on span "COMPLETE" at bounding box center [270, 23] width 22 height 5
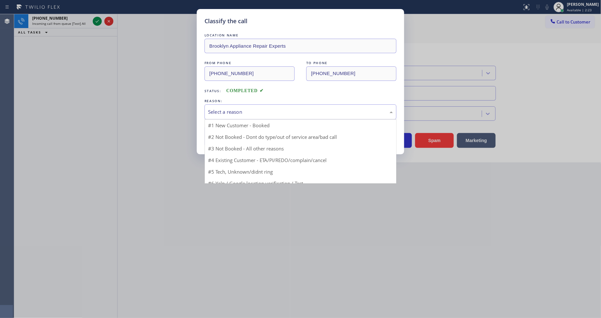
click at [259, 111] on div "Select a reason" at bounding box center [300, 111] width 185 height 7
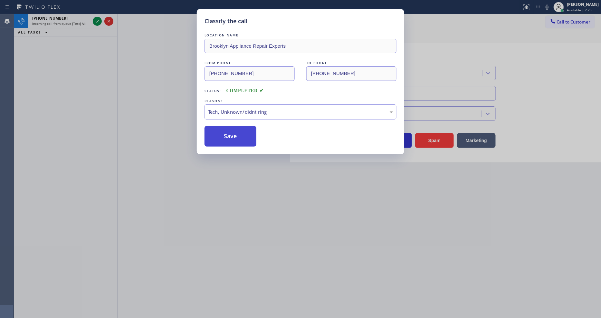
click at [245, 132] on button "Save" at bounding box center [231, 136] width 52 height 21
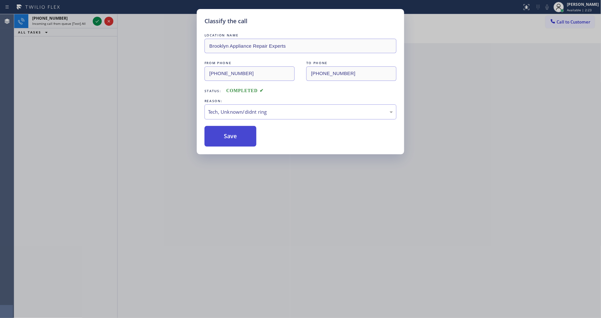
click at [245, 132] on button "Save" at bounding box center [231, 136] width 52 height 21
drag, startPoint x: 245, startPoint y: 132, endPoint x: 245, endPoint y: 120, distance: 12.9
click at [245, 130] on button "Save" at bounding box center [231, 136] width 52 height 21
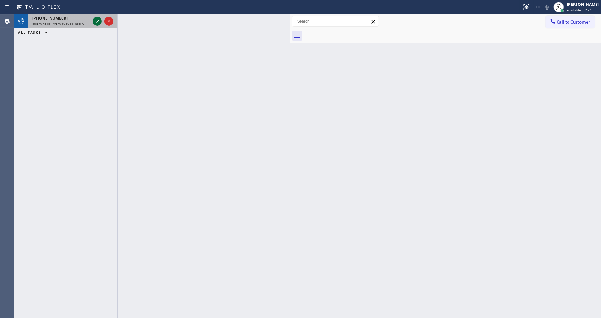
click at [97, 20] on icon at bounding box center [97, 21] width 8 height 8
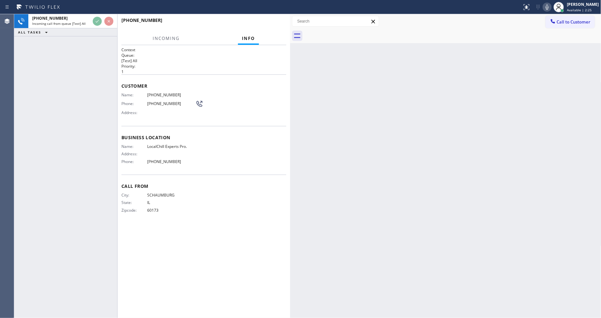
click at [446, 205] on div "Back to Dashboard Change Sender ID Customers Technicians Select a contact Outbo…" at bounding box center [445, 166] width 311 height 304
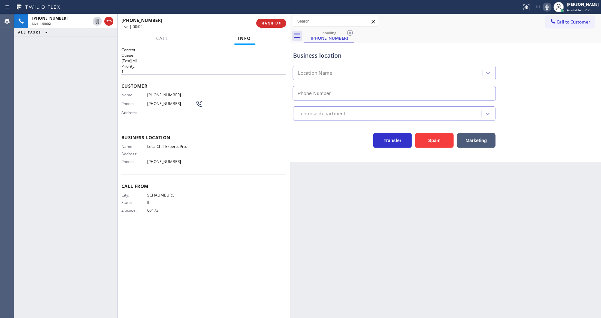
type input "[PHONE_NUMBER]"
click at [273, 21] on span "HANG UP" at bounding box center [272, 23] width 20 height 5
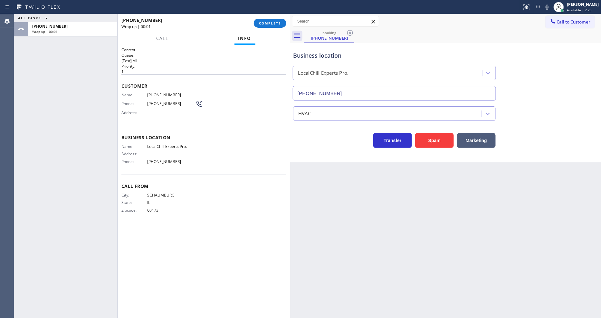
click at [273, 21] on span "COMPLETE" at bounding box center [270, 23] width 22 height 5
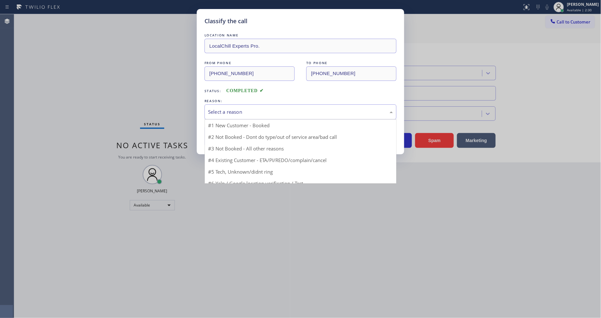
click at [238, 114] on div "Select a reason" at bounding box center [301, 111] width 192 height 15
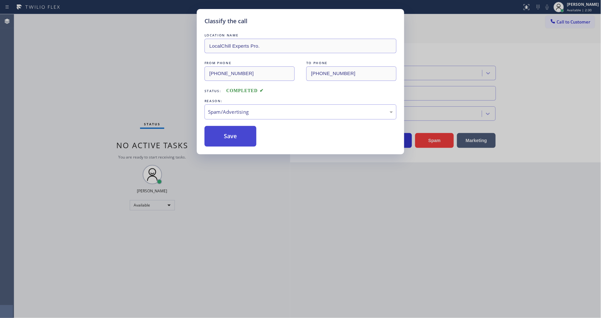
click at [236, 131] on button "Save" at bounding box center [231, 136] width 52 height 21
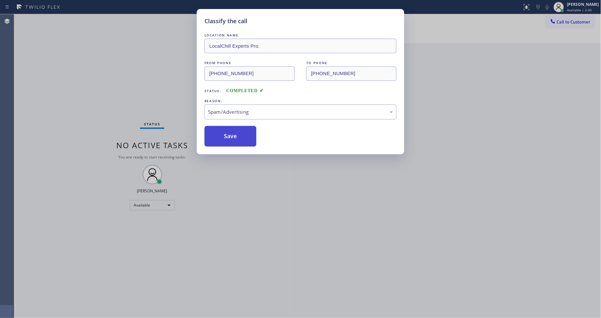
click at [236, 131] on button "Save" at bounding box center [231, 136] width 52 height 21
click at [236, 130] on button "Save" at bounding box center [231, 136] width 52 height 21
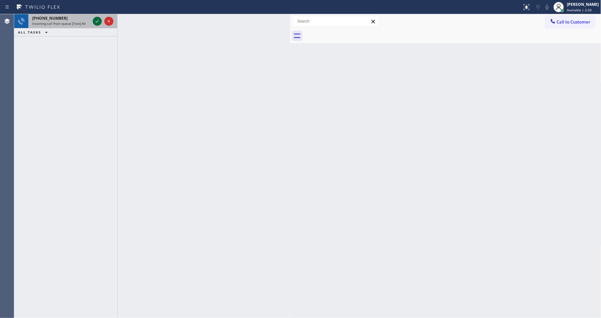
click at [99, 21] on icon at bounding box center [97, 21] width 8 height 8
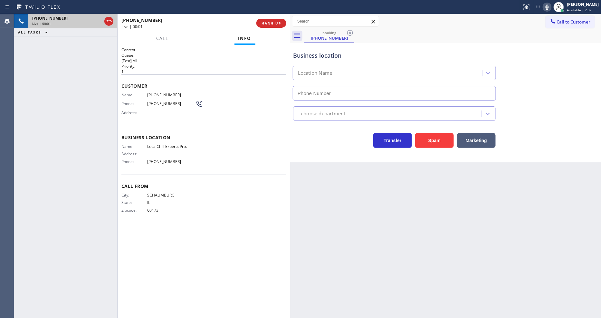
type input "[PHONE_NUMBER]"
click at [270, 40] on div "Call Info" at bounding box center [203, 38] width 165 height 13
drag, startPoint x: 275, startPoint y: 24, endPoint x: 226, endPoint y: 126, distance: 113.0
click at [275, 24] on span "HANG UP" at bounding box center [272, 23] width 20 height 5
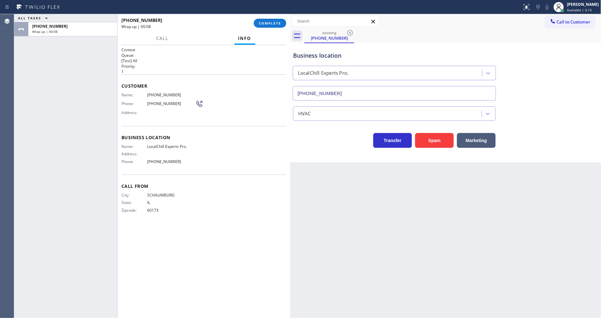
drag, startPoint x: 272, startPoint y: 26, endPoint x: 273, endPoint y: 30, distance: 4.3
click at [272, 26] on button "COMPLETE" at bounding box center [270, 23] width 33 height 9
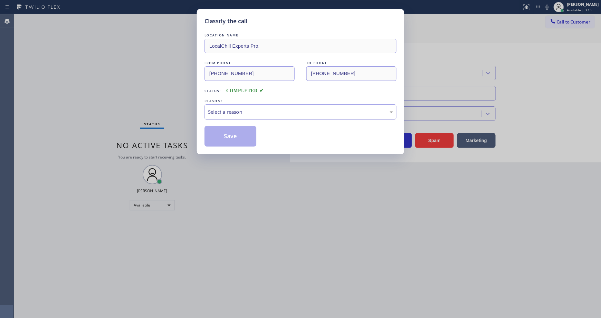
click at [241, 111] on div "Select a reason" at bounding box center [300, 111] width 185 height 7
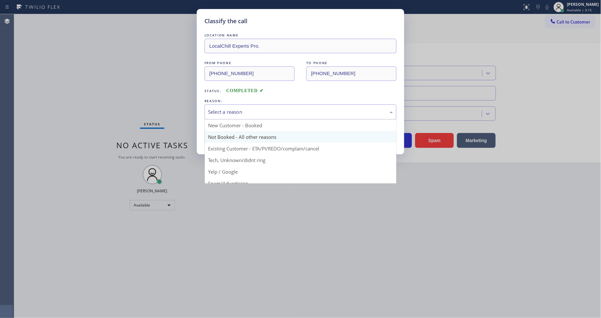
click at [236, 136] on button "Save" at bounding box center [231, 136] width 52 height 21
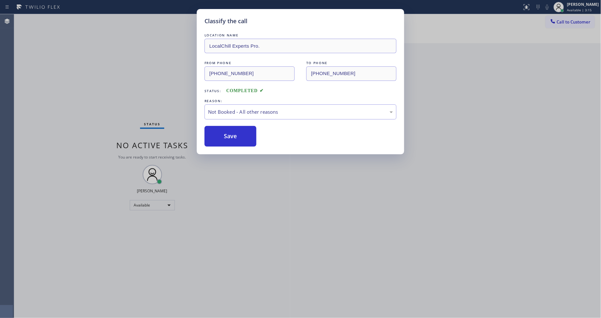
click at [236, 136] on button "Save" at bounding box center [231, 136] width 52 height 21
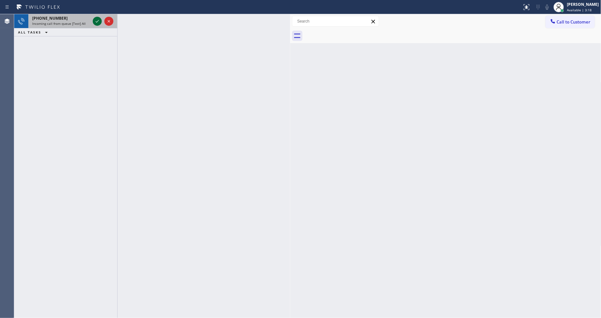
click at [99, 21] on icon at bounding box center [97, 21] width 8 height 8
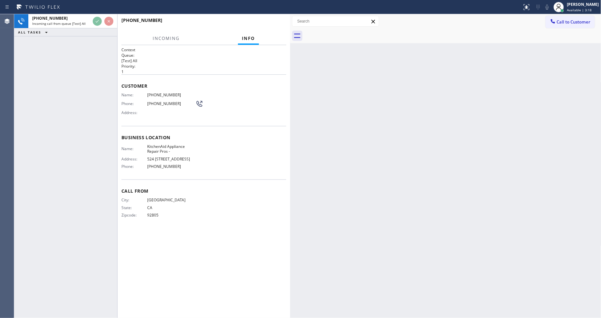
drag, startPoint x: 89, startPoint y: 65, endPoint x: 89, endPoint y: 56, distance: 8.7
click at [89, 65] on div "[PHONE_NUMBER] Incoming call from queue [Test] All ALL TASKS ALL TASKS ACTIVE T…" at bounding box center [65, 166] width 103 height 304
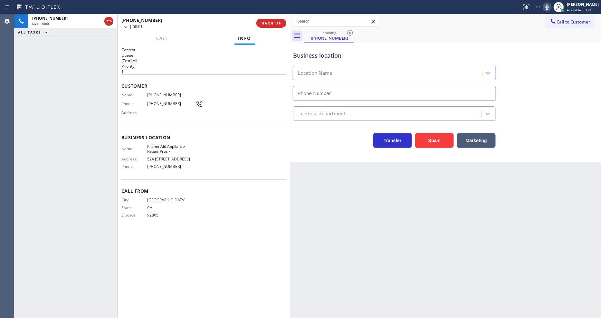
type input "[PHONE_NUMBER]"
drag, startPoint x: 403, startPoint y: 214, endPoint x: 302, endPoint y: 182, distance: 106.5
click at [403, 214] on div "Back to Dashboard Change Sender ID Customers Technicians Select a contact Outbo…" at bounding box center [445, 166] width 311 height 304
click at [154, 144] on span "KitchenAid Appliance Repair Pros -" at bounding box center [171, 149] width 48 height 10
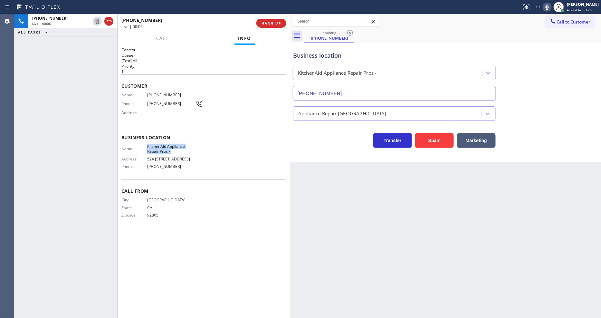
click at [154, 144] on span "KitchenAid Appliance Repair Pros -" at bounding box center [171, 149] width 48 height 10
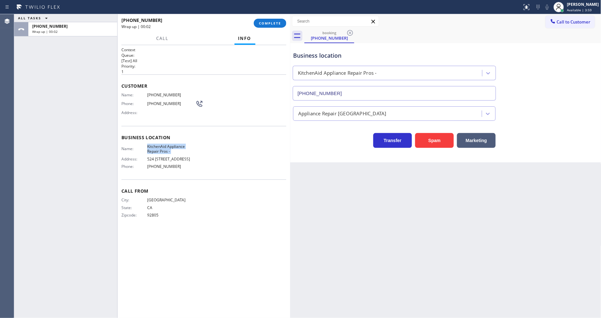
drag, startPoint x: 120, startPoint y: 132, endPoint x: 190, endPoint y: 95, distance: 80.3
click at [120, 131] on div "Context Queue: [Test] All Priority: 1 Customer Name: [PHONE_NUMBER] Phone: [PHO…" at bounding box center [204, 181] width 173 height 273
click at [278, 21] on span "COMPLETE" at bounding box center [270, 23] width 22 height 5
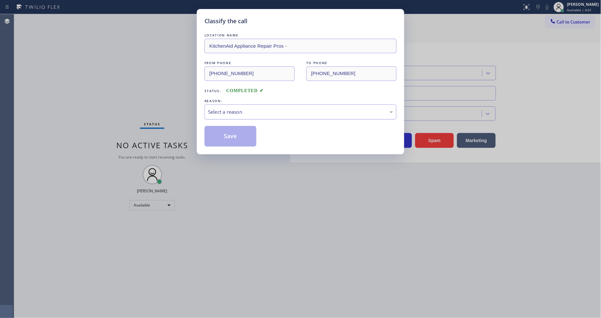
drag, startPoint x: 240, startPoint y: 98, endPoint x: 238, endPoint y: 108, distance: 10.6
click at [240, 101] on div "REASON:" at bounding box center [301, 101] width 192 height 7
click at [234, 115] on div "Select a reason" at bounding box center [301, 111] width 192 height 15
click at [232, 134] on button "Save" at bounding box center [231, 136] width 52 height 21
click at [232, 135] on button "Save" at bounding box center [231, 136] width 52 height 21
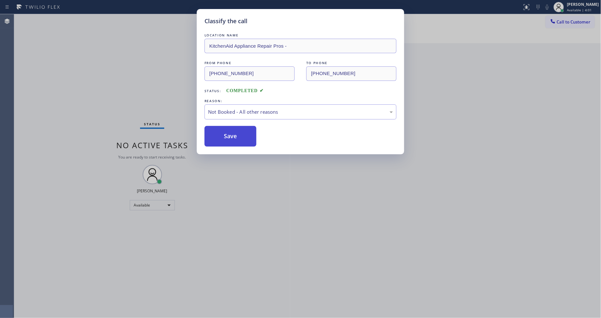
click at [232, 135] on button "Save" at bounding box center [231, 136] width 52 height 21
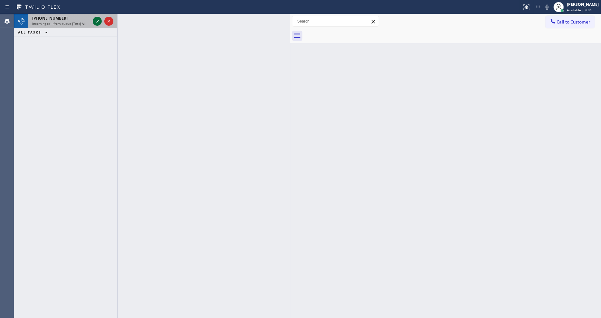
click at [97, 22] on icon at bounding box center [97, 21] width 3 height 3
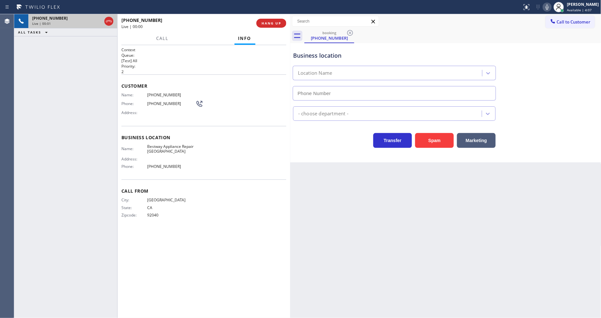
type input "[PHONE_NUMBER]"
click at [269, 53] on h2 "Queue:" at bounding box center [203, 55] width 165 height 5
click at [175, 147] on span "Bestway Appliance Repair [GEOGRAPHIC_DATA]" at bounding box center [171, 149] width 48 height 10
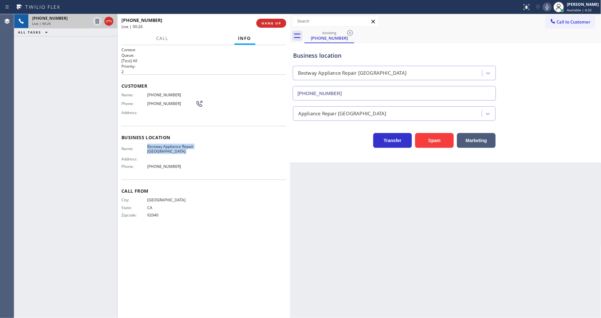
click at [160, 95] on span "[PHONE_NUMBER]" at bounding box center [171, 94] width 48 height 5
click at [96, 19] on icon at bounding box center [97, 21] width 3 height 5
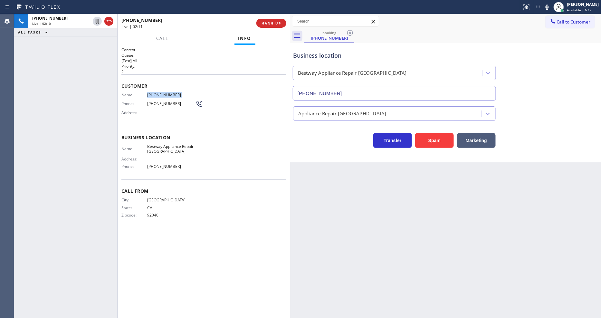
drag, startPoint x: 554, startPoint y: 9, endPoint x: 241, endPoint y: 3, distance: 313.3
click at [551, 8] on icon at bounding box center [548, 7] width 8 height 8
click at [484, 185] on div "Back to Dashboard Change Sender ID Customers Technicians Select a contact Outbo…" at bounding box center [445, 166] width 311 height 304
click at [97, 22] on icon at bounding box center [97, 21] width 8 height 8
click at [549, 9] on icon at bounding box center [547, 7] width 3 height 5
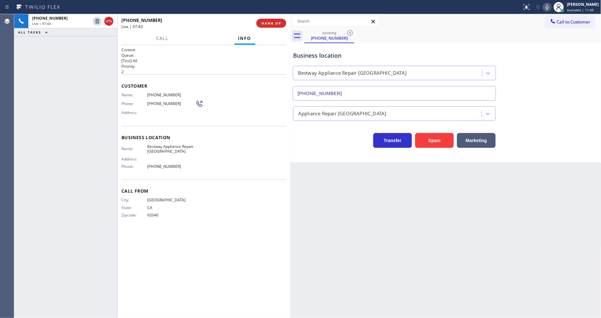
click at [287, 25] on div "[PHONE_NUMBER] Live | 07:43 HANG UP" at bounding box center [204, 23] width 173 height 18
click at [279, 23] on span "HANG UP" at bounding box center [272, 23] width 20 height 5
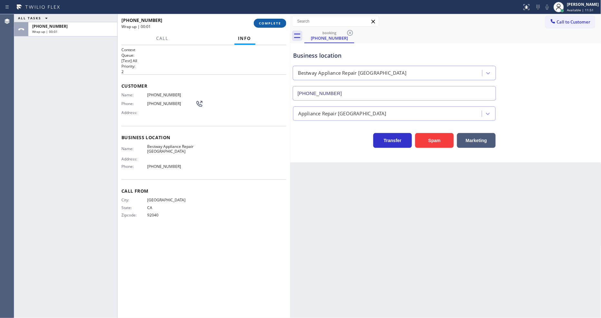
click at [279, 23] on span "COMPLETE" at bounding box center [270, 23] width 22 height 5
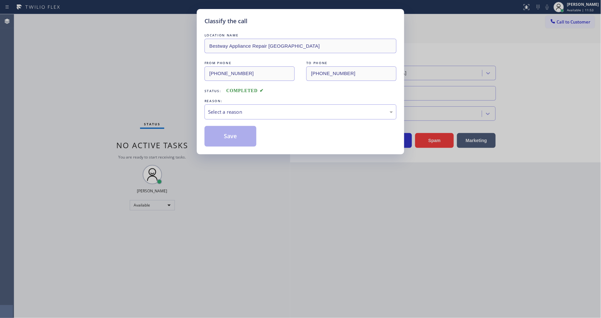
click at [228, 118] on div "LOCATION NAME Bestway Appliance Repair [GEOGRAPHIC_DATA] FROM PHONE [PHONE_NUMB…" at bounding box center [301, 89] width 192 height 115
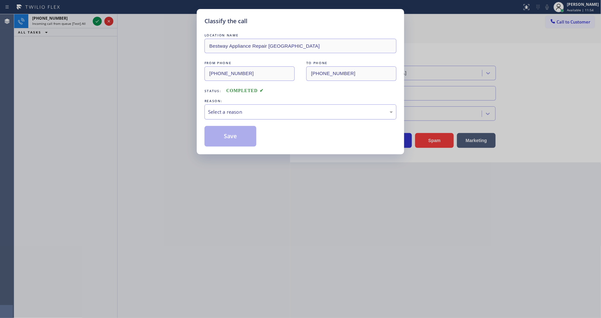
click at [228, 114] on div "Select a reason" at bounding box center [301, 111] width 192 height 15
drag, startPoint x: 226, startPoint y: 124, endPoint x: 226, endPoint y: 129, distance: 5.5
click at [226, 126] on button "Save" at bounding box center [231, 136] width 52 height 21
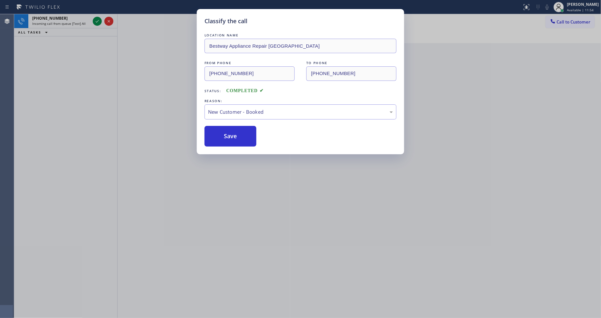
drag, startPoint x: 226, startPoint y: 131, endPoint x: 224, endPoint y: 123, distance: 8.1
click at [226, 128] on button "Save" at bounding box center [231, 136] width 52 height 21
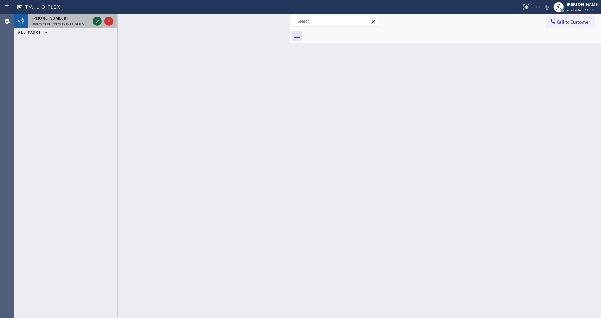
click at [98, 21] on icon at bounding box center [97, 21] width 3 height 3
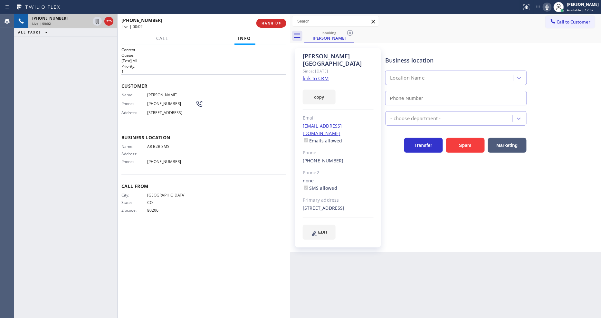
click at [313, 75] on link "link to CRM" at bounding box center [316, 78] width 26 height 6
type input "[PHONE_NUMBER]"
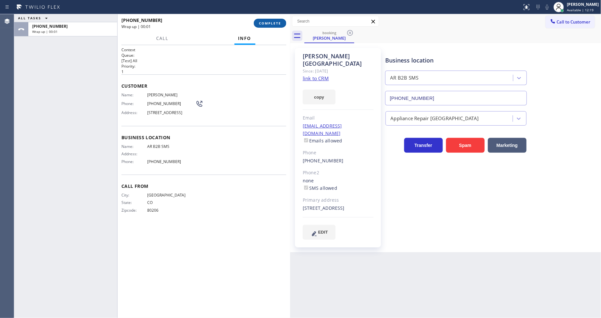
click at [271, 23] on span "COMPLETE" at bounding box center [270, 23] width 22 height 5
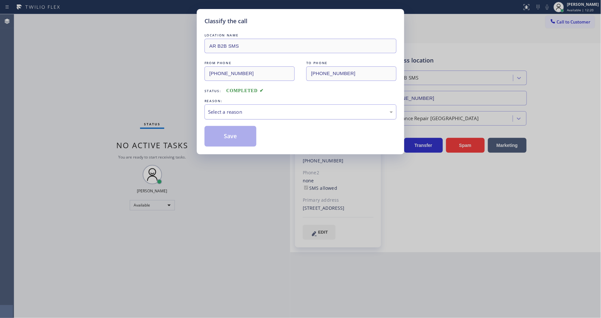
click at [231, 109] on div "Select a reason" at bounding box center [300, 111] width 185 height 7
click at [232, 137] on button "Save" at bounding box center [231, 136] width 52 height 21
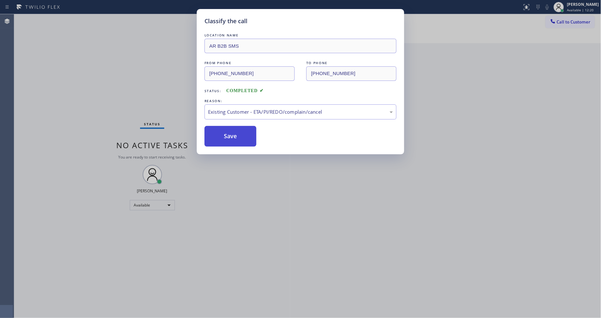
click at [232, 137] on button "Save" at bounding box center [231, 136] width 52 height 21
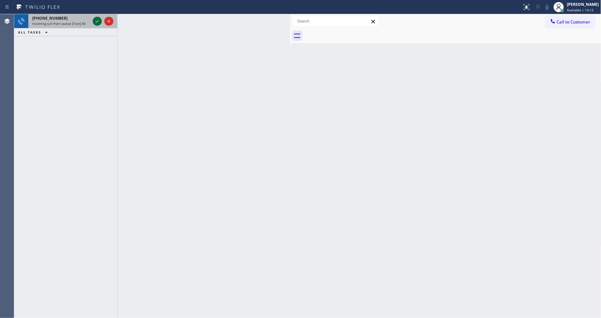
click at [97, 23] on icon at bounding box center [97, 21] width 8 height 8
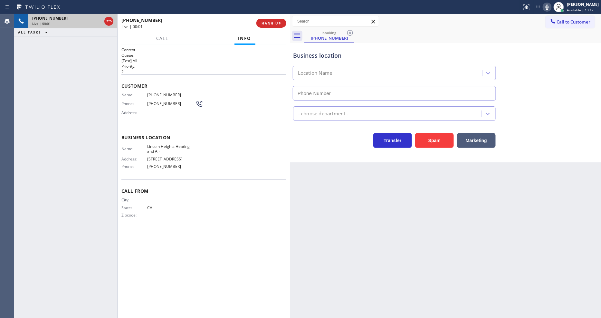
type input "[PHONE_NUMBER]"
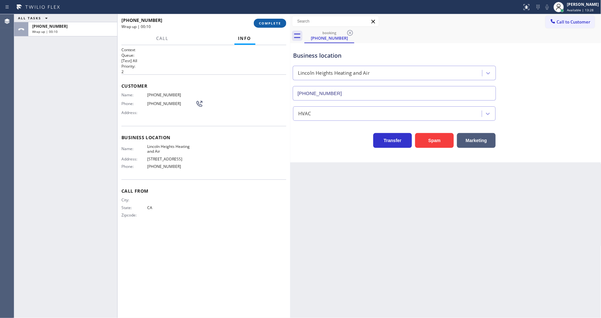
click at [265, 24] on span "COMPLETE" at bounding box center [270, 23] width 22 height 5
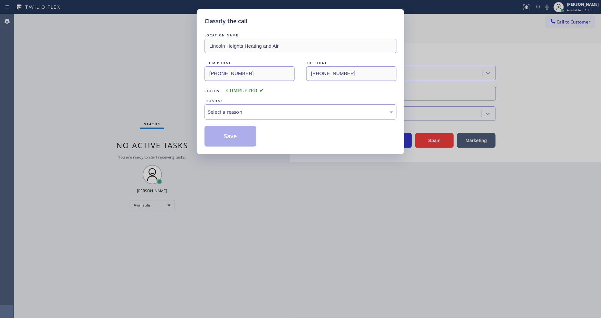
click at [250, 112] on div "Select a reason" at bounding box center [300, 111] width 185 height 7
click at [243, 132] on button "Save" at bounding box center [231, 136] width 52 height 21
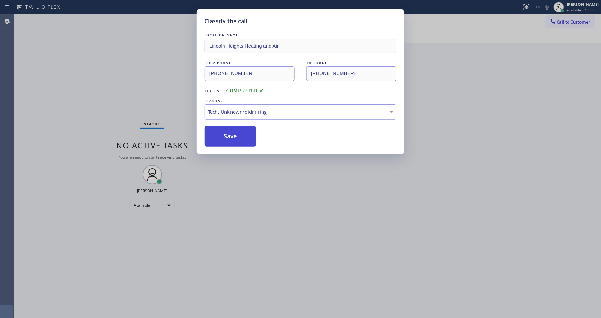
click at [243, 132] on button "Save" at bounding box center [231, 136] width 52 height 21
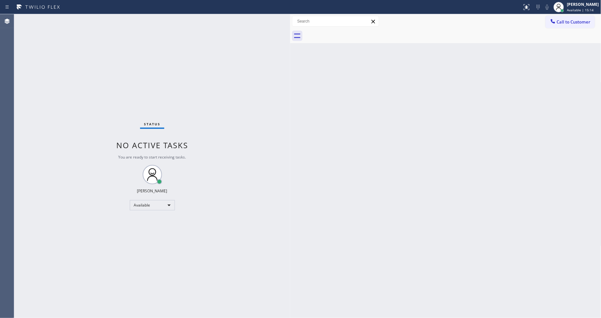
click at [252, 232] on div "Status No active tasks You are ready to start receiving tasks. [PERSON_NAME] Av…" at bounding box center [152, 166] width 276 height 304
click at [488, 183] on div "Back to Dashboard Change Sender ID Customers Technicians Select a contact Outbo…" at bounding box center [445, 166] width 311 height 304
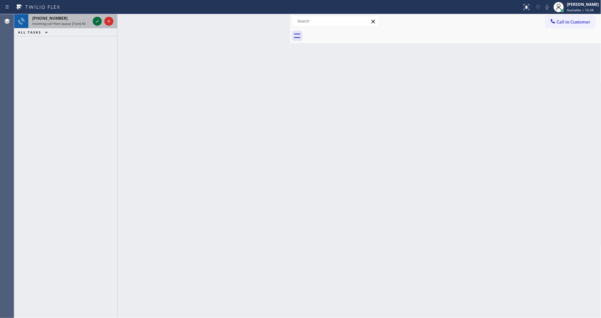
click at [98, 22] on icon at bounding box center [97, 21] width 8 height 8
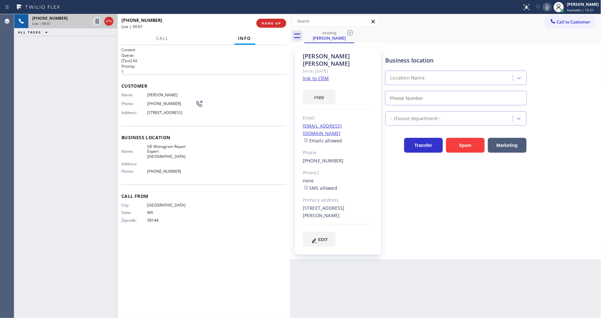
type input "[PHONE_NUMBER]"
click at [315, 75] on link "link to CRM" at bounding box center [316, 78] width 26 height 6
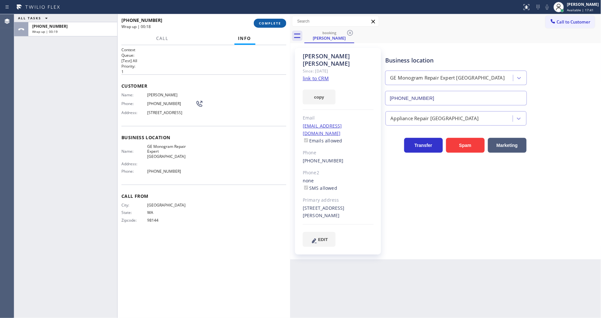
click at [277, 19] on button "COMPLETE" at bounding box center [270, 23] width 33 height 9
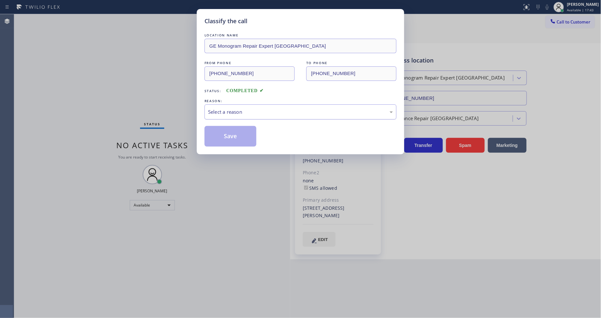
drag, startPoint x: 248, startPoint y: 105, endPoint x: 247, endPoint y: 113, distance: 8.5
click at [247, 105] on div "Select a reason" at bounding box center [301, 111] width 192 height 15
click at [233, 133] on button "Save" at bounding box center [231, 136] width 52 height 21
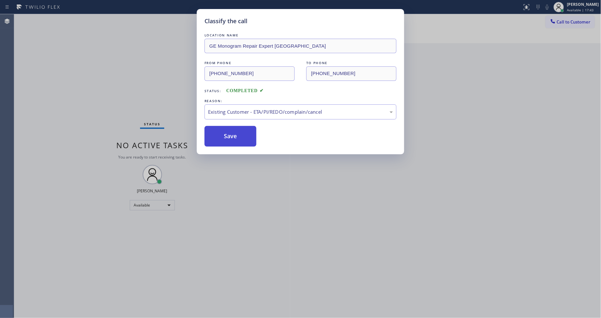
click at [233, 133] on button "Save" at bounding box center [231, 136] width 52 height 21
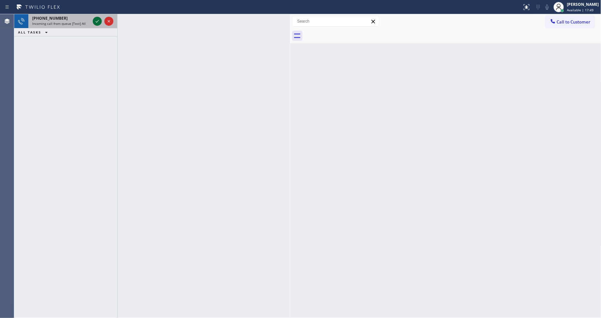
click at [98, 21] on icon at bounding box center [97, 21] width 8 height 8
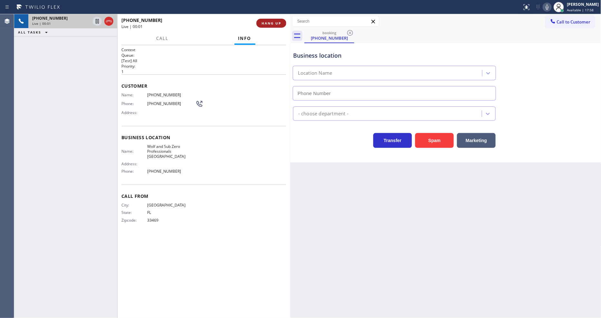
click at [272, 21] on span "HANG UP" at bounding box center [272, 23] width 20 height 5
type input "[PHONE_NUMBER]"
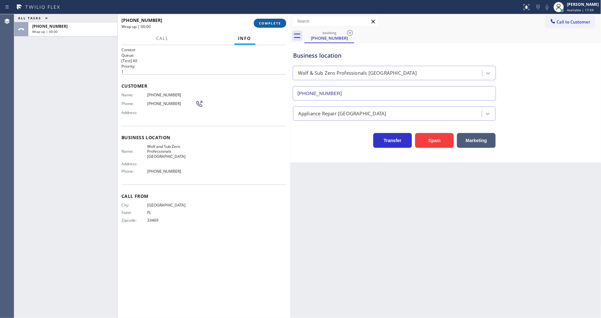
click at [272, 21] on span "COMPLETE" at bounding box center [270, 23] width 22 height 5
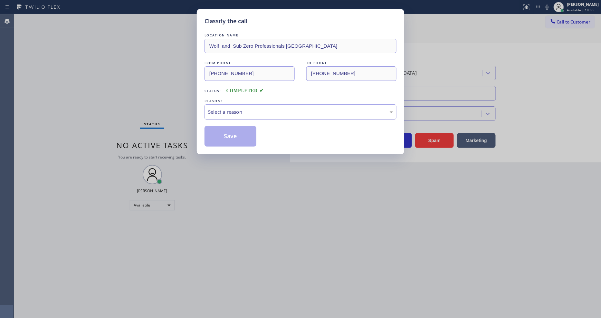
click at [221, 104] on div "Select a reason" at bounding box center [301, 111] width 192 height 15
click at [233, 142] on button "Save" at bounding box center [231, 136] width 52 height 21
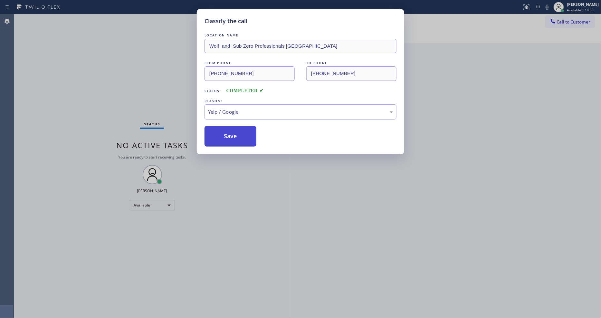
click at [233, 142] on button "Save" at bounding box center [231, 136] width 52 height 21
click at [233, 141] on button "Save" at bounding box center [231, 136] width 52 height 21
click at [231, 141] on button "Save" at bounding box center [231, 136] width 52 height 21
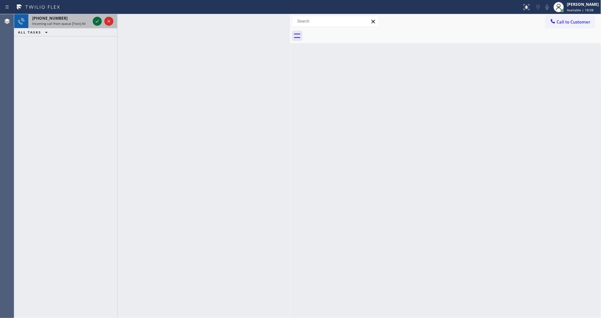
click at [97, 18] on icon at bounding box center [97, 21] width 8 height 8
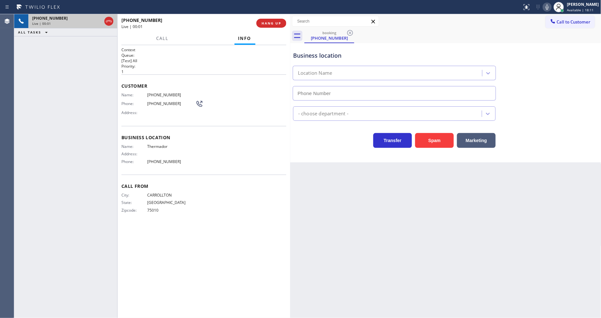
type input "[PHONE_NUMBER]"
click at [275, 21] on span "HANG UP" at bounding box center [272, 23] width 20 height 5
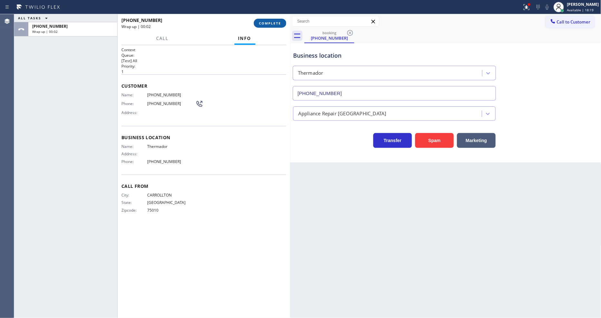
click at [268, 24] on span "COMPLETE" at bounding box center [270, 23] width 22 height 5
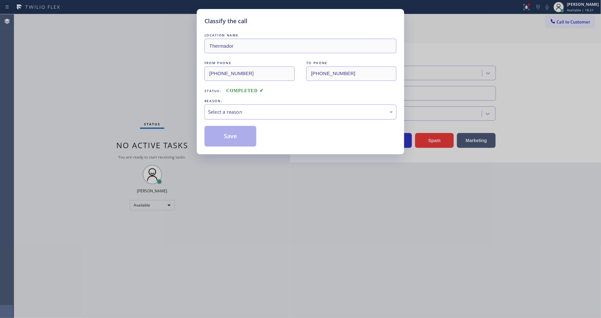
click at [228, 112] on div "Select a reason" at bounding box center [300, 111] width 185 height 7
click at [229, 137] on button "Save" at bounding box center [231, 136] width 52 height 21
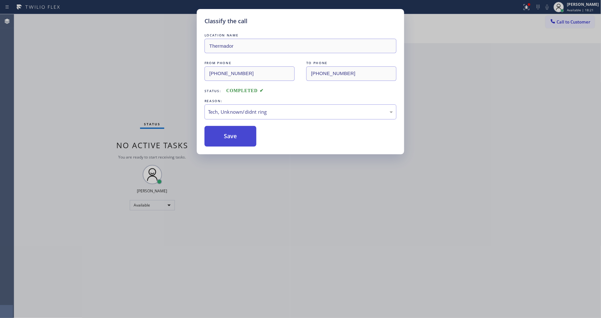
click at [229, 137] on button "Save" at bounding box center [231, 136] width 52 height 21
click at [229, 136] on button "Save" at bounding box center [231, 136] width 52 height 21
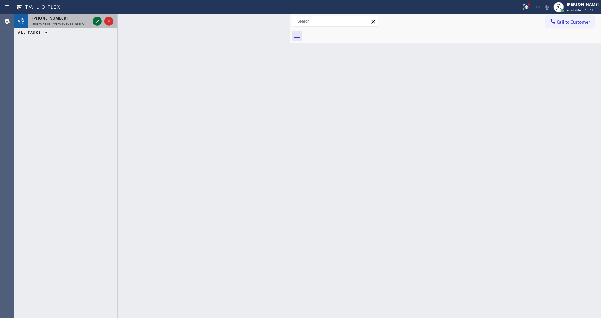
click at [98, 23] on icon at bounding box center [97, 21] width 8 height 8
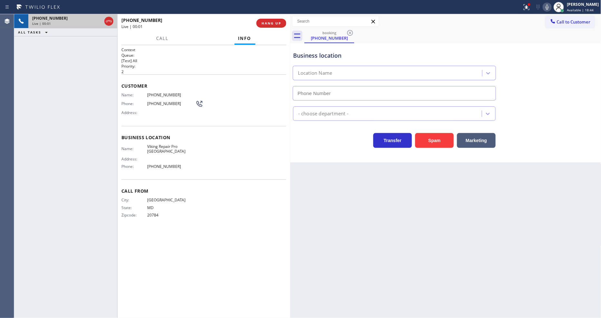
type input "[PHONE_NUMBER]"
click at [270, 22] on span "HANG UP" at bounding box center [272, 23] width 20 height 5
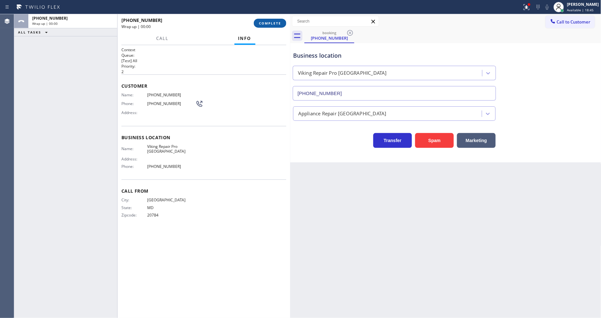
click at [271, 23] on span "COMPLETE" at bounding box center [270, 23] width 22 height 5
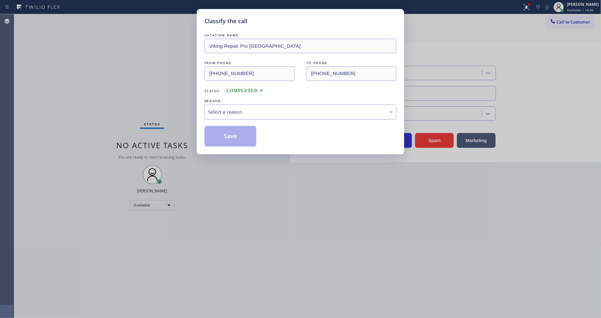
click at [238, 111] on div "Select a reason" at bounding box center [300, 111] width 185 height 7
click at [234, 136] on button "Save" at bounding box center [231, 136] width 52 height 21
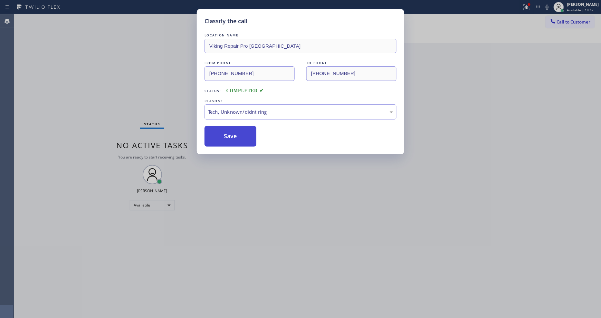
click at [234, 136] on button "Save" at bounding box center [231, 136] width 52 height 21
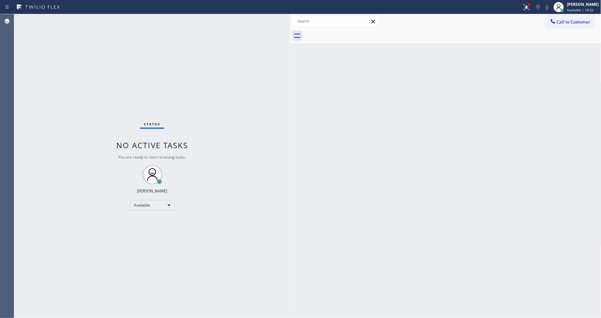
click at [208, 214] on div "Status No active tasks You are ready to start receiving tasks. [PERSON_NAME] Av…" at bounding box center [152, 166] width 276 height 304
drag, startPoint x: 485, startPoint y: 179, endPoint x: 479, endPoint y: 175, distance: 6.8
click at [485, 178] on div "Back to Dashboard Change Sender ID Customers Technicians Select a contact Outbo…" at bounding box center [445, 166] width 311 height 304
click at [104, 21] on div "Status No active tasks You are ready to start receiving tasks. [PERSON_NAME] Av…" at bounding box center [152, 166] width 276 height 304
click at [155, 206] on div "Available" at bounding box center [152, 205] width 45 height 10
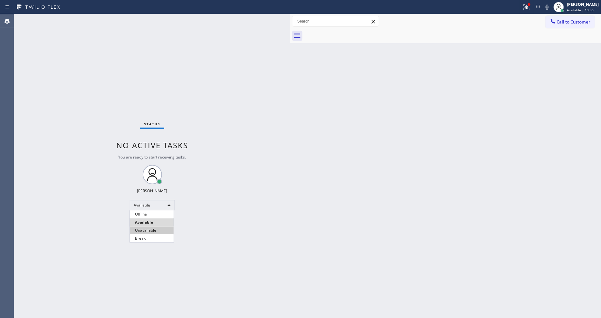
click at [152, 228] on li "Unavailable" at bounding box center [152, 231] width 44 height 8
click at [150, 208] on div "Unavailable" at bounding box center [152, 205] width 45 height 10
click at [150, 223] on li "Available" at bounding box center [152, 222] width 44 height 8
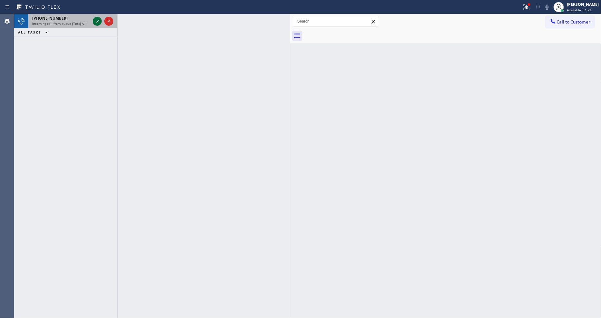
click at [98, 22] on icon at bounding box center [97, 21] width 8 height 8
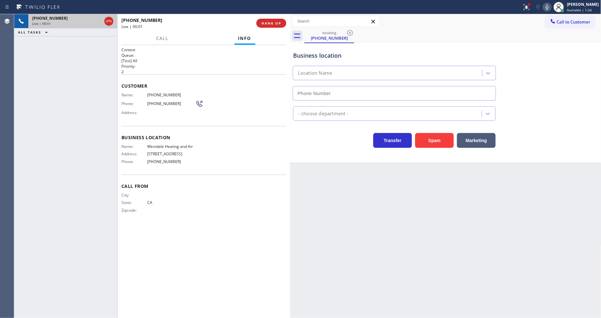
type input "[PHONE_NUMBER]"
click at [271, 26] on button "HANG UP" at bounding box center [272, 23] width 30 height 9
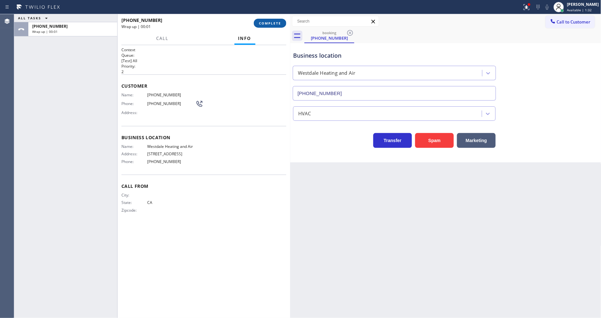
click at [271, 26] on button "COMPLETE" at bounding box center [270, 23] width 33 height 9
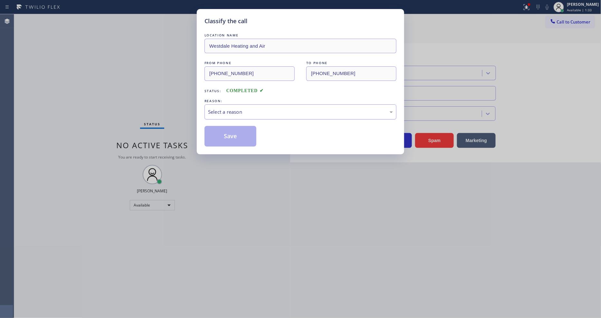
click at [272, 104] on div "Select a reason" at bounding box center [301, 111] width 192 height 15
click at [253, 131] on button "Save" at bounding box center [231, 136] width 52 height 21
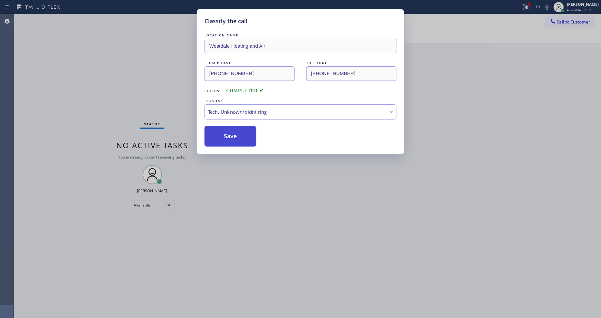
click at [253, 131] on button "Save" at bounding box center [231, 136] width 52 height 21
click at [250, 132] on button "Save" at bounding box center [231, 136] width 52 height 21
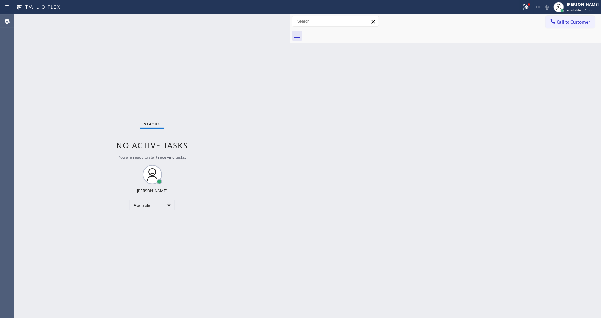
drag, startPoint x: 200, startPoint y: 307, endPoint x: 200, endPoint y: 318, distance: 10.3
click at [201, 308] on div "Status No active tasks You are ready to start receiving tasks. [PERSON_NAME] Av…" at bounding box center [152, 166] width 276 height 304
drag, startPoint x: 462, startPoint y: 229, endPoint x: 358, endPoint y: 242, distance: 104.9
click at [461, 229] on div "Back to Dashboard Change Sender ID Customers Technicians Select a contact Outbo…" at bounding box center [445, 166] width 311 height 304
click at [531, 4] on icon at bounding box center [527, 7] width 8 height 8
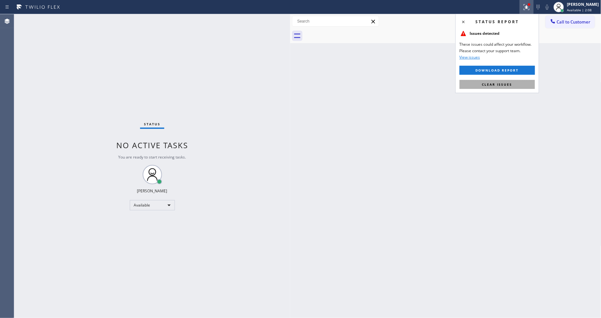
click at [524, 82] on button "Clear issues" at bounding box center [497, 84] width 75 height 9
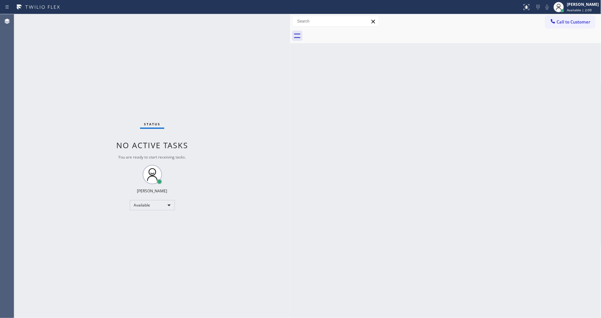
click at [86, 17] on div "Status No active tasks You are ready to start receiving tasks. [PERSON_NAME] Av…" at bounding box center [152, 166] width 276 height 304
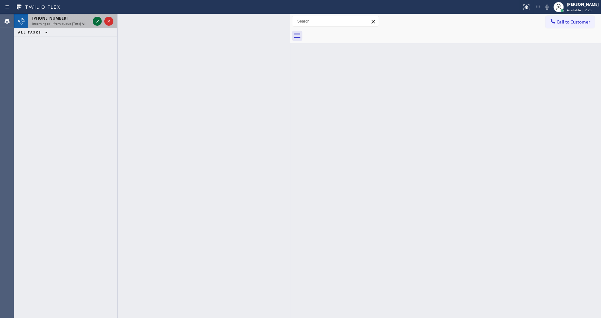
click at [96, 19] on icon at bounding box center [97, 21] width 8 height 8
click at [94, 20] on icon at bounding box center [97, 21] width 8 height 8
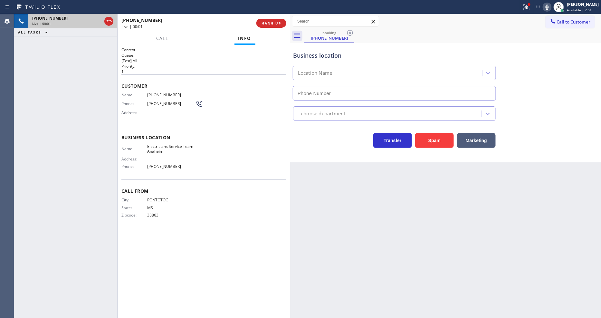
type input "[PHONE_NUMBER]"
click at [431, 223] on div "Back to Dashboard Change Sender ID Customers Technicians Select a contact Outbo…" at bounding box center [445, 166] width 311 height 304
click at [184, 144] on span "Electricians Service Team Anaheim" at bounding box center [171, 149] width 48 height 10
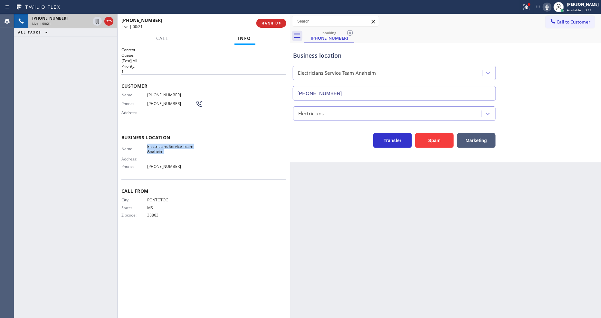
click at [451, 209] on div "Back to Dashboard Change Sender ID Customers Technicians Select a contact Outbo…" at bounding box center [445, 166] width 311 height 304
drag, startPoint x: 57, startPoint y: 92, endPoint x: 126, endPoint y: 68, distance: 72.2
click at [57, 92] on div "[PHONE_NUMBER] Live | 00:29 ALL TASKS ALL TASKS ACTIVE TASKS TASKS IN WRAP UP" at bounding box center [65, 166] width 103 height 304
click at [529, 7] on icon at bounding box center [527, 7] width 8 height 8
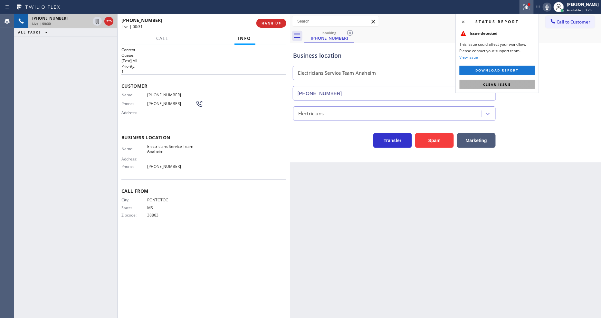
click at [521, 85] on button "Clear issue" at bounding box center [497, 84] width 75 height 9
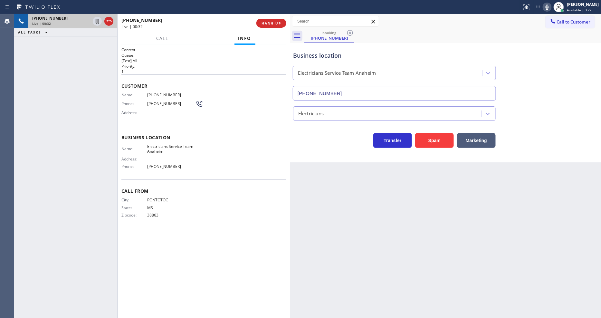
click at [260, 146] on div "Name: Electricians Service Team Anaheim Address: Phone: [PHONE_NUMBER]" at bounding box center [203, 158] width 165 height 28
drag, startPoint x: 551, startPoint y: 6, endPoint x: 490, endPoint y: 256, distance: 257.7
click at [551, 6] on icon at bounding box center [548, 7] width 8 height 8
click at [549, 5] on icon at bounding box center [547, 7] width 3 height 5
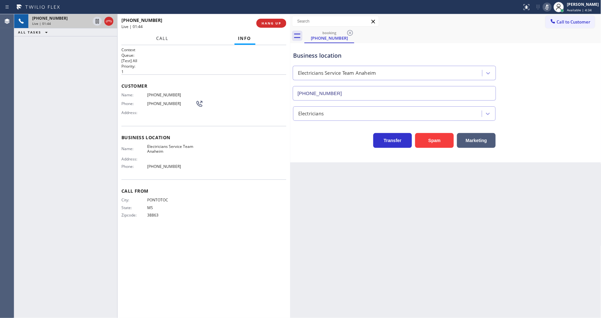
click at [155, 37] on button "Call" at bounding box center [162, 38] width 20 height 13
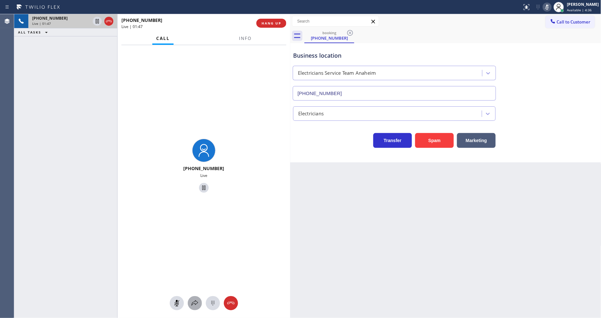
click at [198, 304] on div at bounding box center [195, 303] width 14 height 8
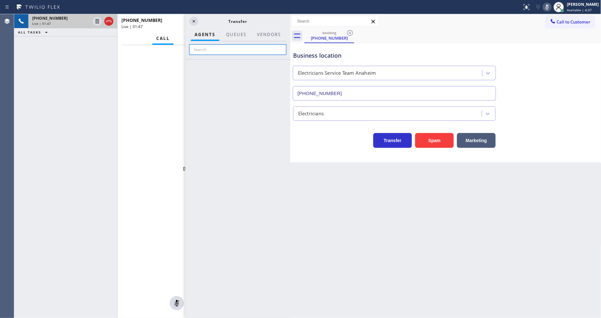
click at [213, 47] on input "text" at bounding box center [237, 49] width 97 height 10
type input "rou"
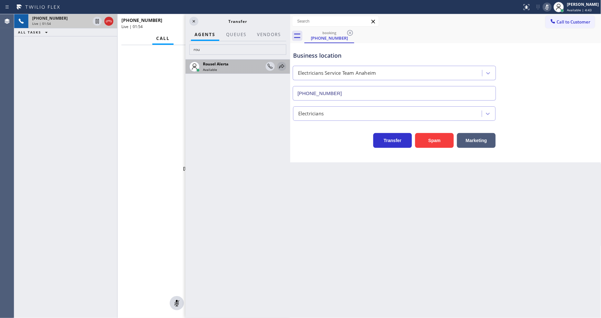
click at [279, 63] on icon at bounding box center [282, 67] width 8 height 8
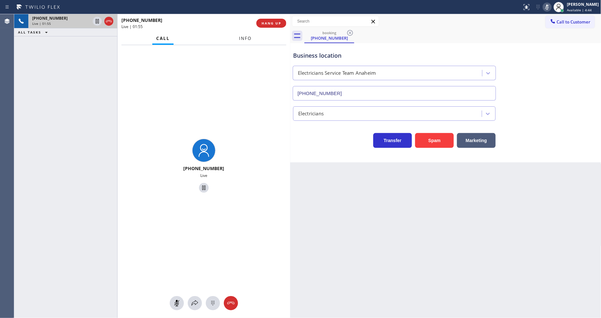
click at [246, 37] on span "Info" at bounding box center [245, 38] width 13 height 6
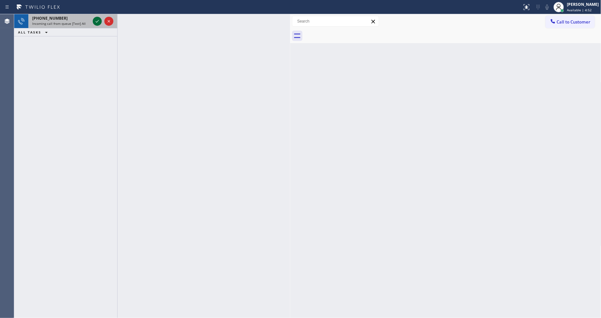
click at [93, 21] on icon at bounding box center [97, 21] width 8 height 8
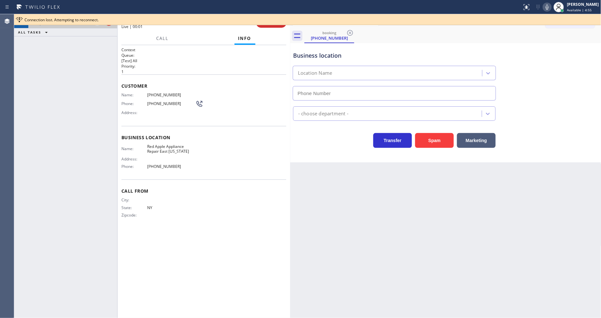
type input "[PHONE_NUMBER]"
click at [267, 25] on span "HANG UP" at bounding box center [272, 23] width 20 height 5
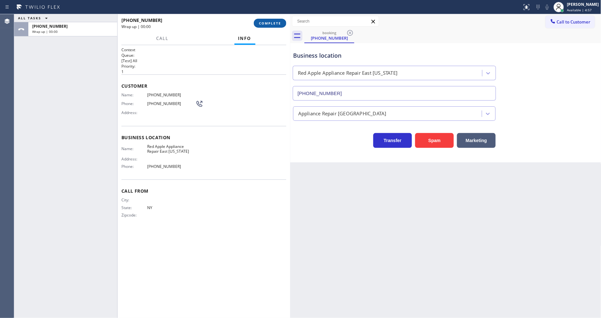
click at [267, 25] on span "COMPLETE" at bounding box center [270, 23] width 22 height 5
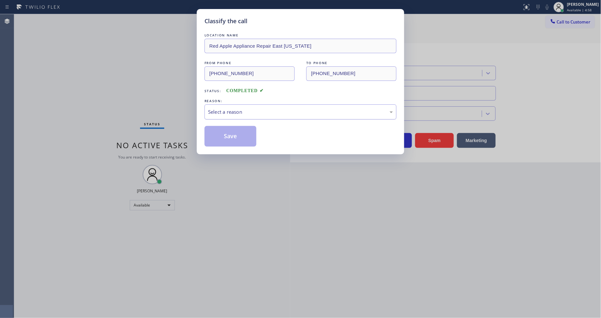
click at [227, 111] on div "Select a reason" at bounding box center [300, 111] width 185 height 7
click at [227, 129] on button "Save" at bounding box center [231, 136] width 52 height 21
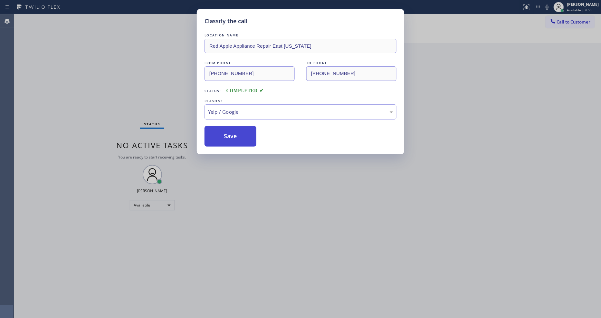
click at [227, 129] on button "Save" at bounding box center [231, 136] width 52 height 21
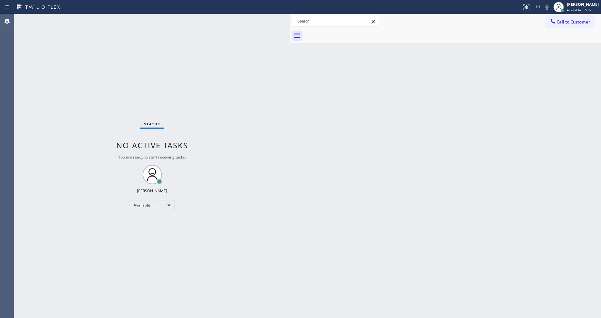
click at [79, 19] on div "Status No active tasks You are ready to start receiving tasks. [PERSON_NAME] Av…" at bounding box center [152, 166] width 276 height 304
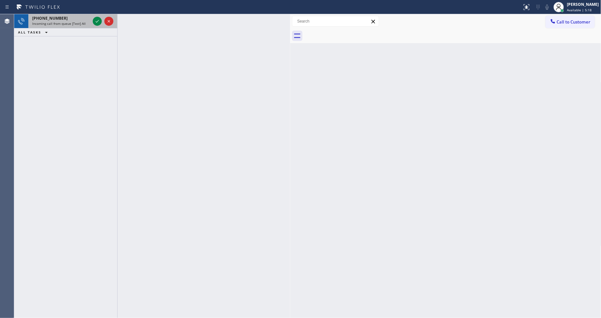
click at [93, 15] on div at bounding box center [103, 21] width 23 height 14
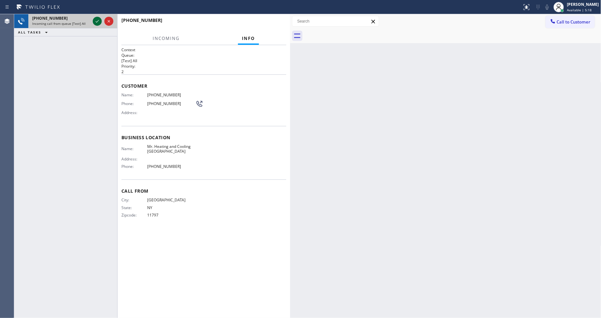
click at [95, 20] on icon at bounding box center [97, 21] width 8 height 8
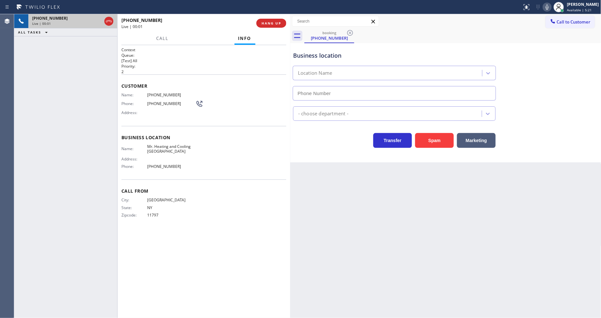
type input "[PHONE_NUMBER]"
click at [266, 23] on span "HANG UP" at bounding box center [272, 23] width 20 height 5
click at [265, 23] on span "HANG UP" at bounding box center [272, 23] width 20 height 5
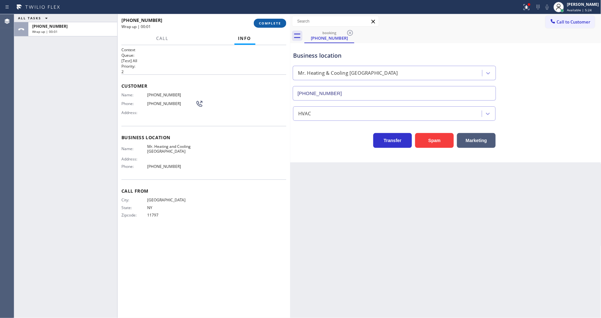
click at [268, 19] on button "COMPLETE" at bounding box center [270, 23] width 33 height 9
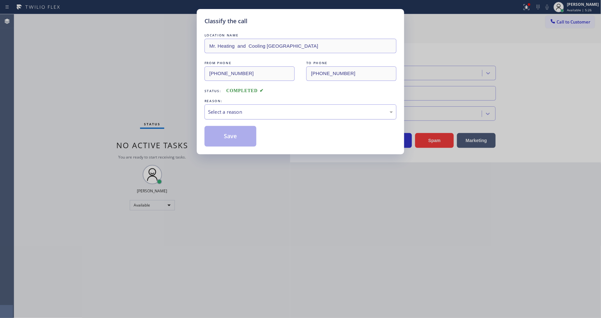
click at [239, 109] on div "Select a reason" at bounding box center [300, 111] width 185 height 7
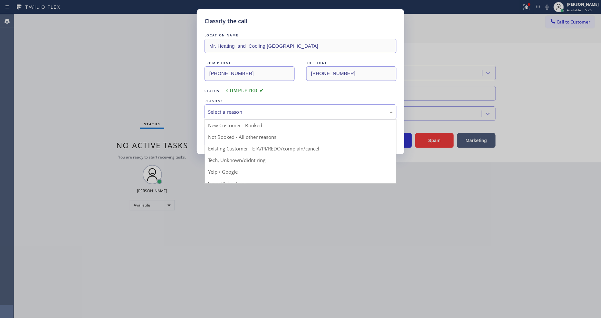
drag, startPoint x: 242, startPoint y: 155, endPoint x: 242, endPoint y: 129, distance: 25.8
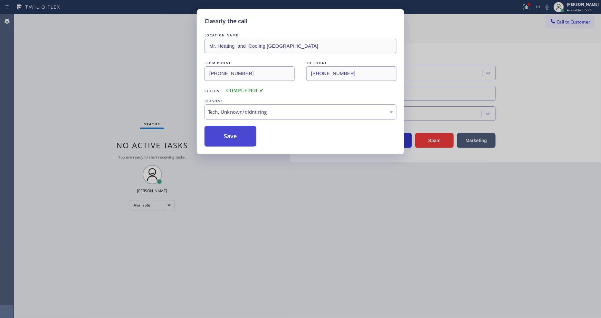
click at [242, 129] on button "Save" at bounding box center [231, 136] width 52 height 21
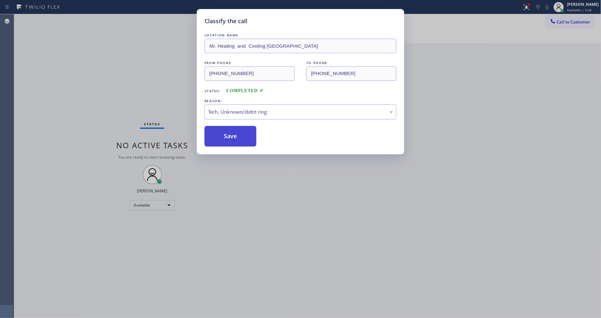
drag, startPoint x: 242, startPoint y: 129, endPoint x: 165, endPoint y: 69, distance: 97.1
click at [242, 127] on button "Save" at bounding box center [231, 136] width 52 height 21
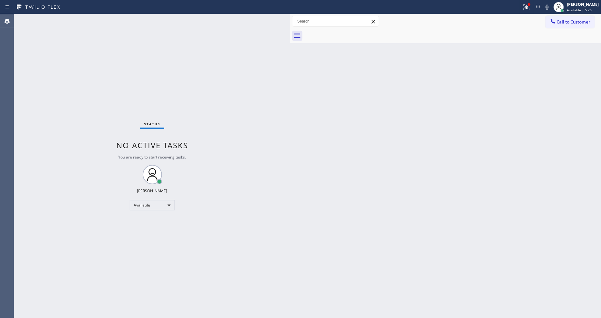
click at [87, 21] on div "Status No active tasks You are ready to start receiving tasks. [PERSON_NAME] Av…" at bounding box center [152, 166] width 276 height 304
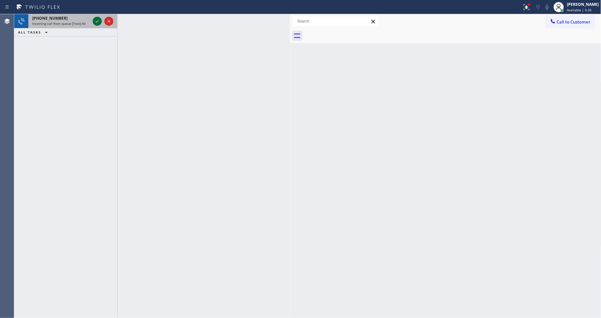
click at [99, 18] on icon at bounding box center [97, 21] width 8 height 8
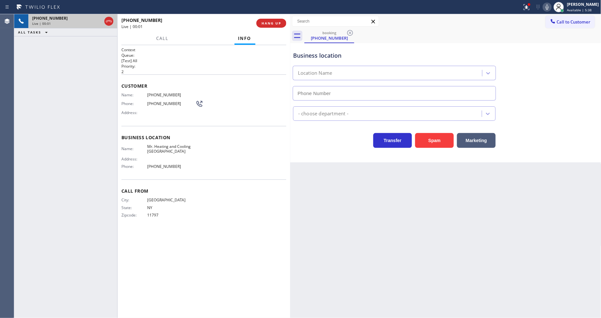
type input "[PHONE_NUMBER]"
click at [263, 23] on span "HANG UP" at bounding box center [272, 23] width 20 height 5
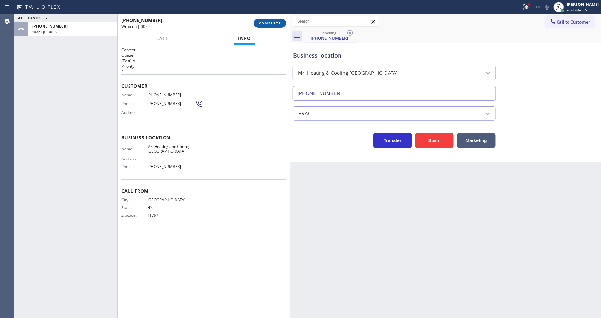
click at [263, 20] on button "COMPLETE" at bounding box center [270, 23] width 33 height 9
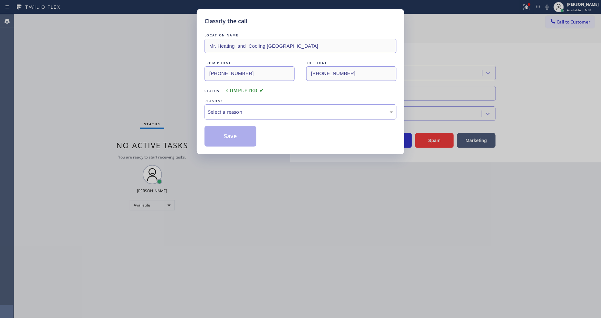
click at [220, 108] on div "Select a reason" at bounding box center [300, 111] width 185 height 7
click at [230, 133] on button "Save" at bounding box center [231, 136] width 52 height 21
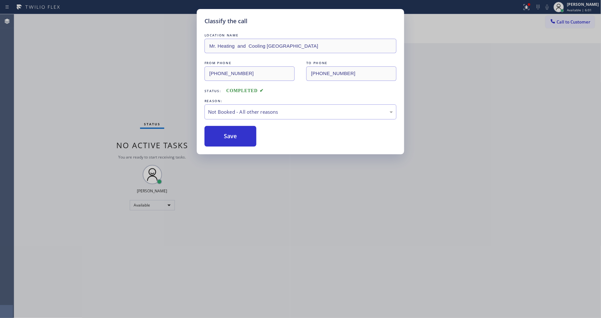
click at [230, 133] on button "Save" at bounding box center [231, 136] width 52 height 21
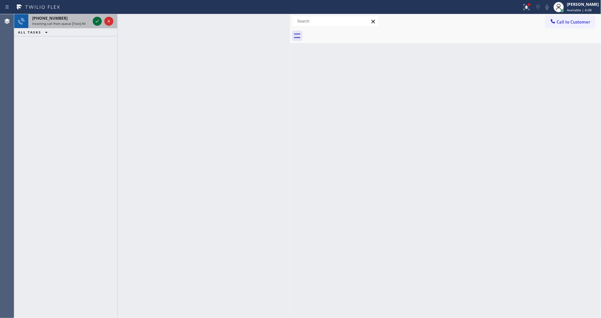
click at [95, 19] on icon at bounding box center [97, 21] width 8 height 8
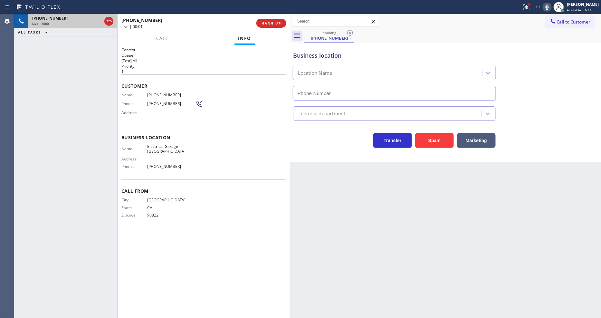
type input "[PHONE_NUMBER]"
click at [283, 22] on button "HANG UP" at bounding box center [272, 23] width 30 height 9
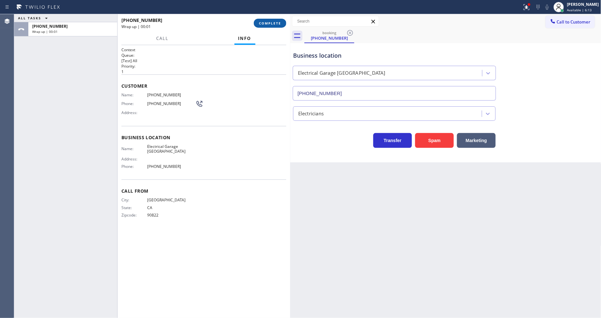
click at [282, 21] on button "COMPLETE" at bounding box center [270, 23] width 33 height 9
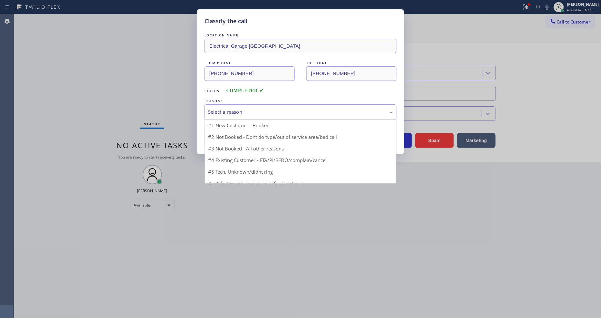
click at [241, 104] on div "Select a reason" at bounding box center [301, 111] width 192 height 15
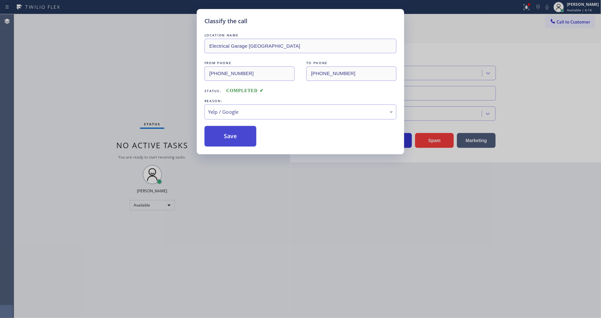
click at [240, 136] on button "Save" at bounding box center [231, 136] width 52 height 21
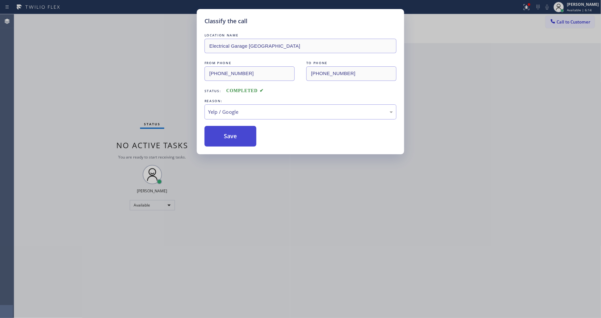
click at [240, 136] on button "Save" at bounding box center [231, 136] width 52 height 21
click at [240, 135] on button "Save" at bounding box center [231, 136] width 52 height 21
click at [240, 134] on button "Save" at bounding box center [231, 136] width 52 height 21
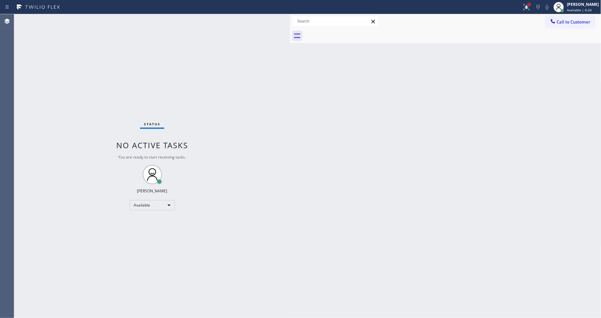
click at [530, 4] on icon at bounding box center [527, 7] width 8 height 8
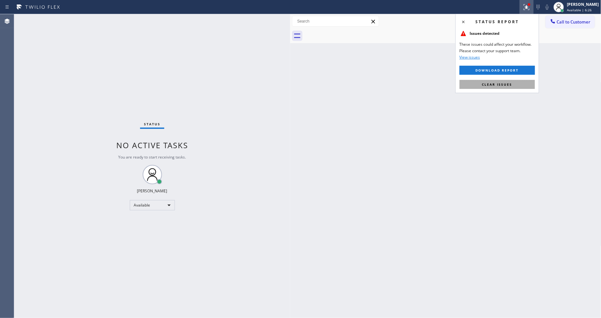
click at [468, 87] on button "Clear issues" at bounding box center [497, 84] width 75 height 9
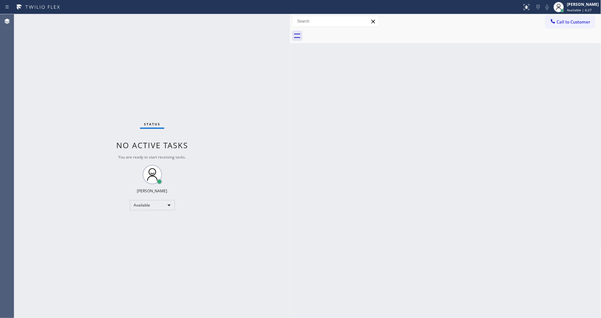
click at [100, 22] on div "Status No active tasks You are ready to start receiving tasks. [PERSON_NAME] Av…" at bounding box center [152, 166] width 276 height 304
click at [97, 18] on div "Status No active tasks You are ready to start receiving tasks. [PERSON_NAME] Av…" at bounding box center [152, 166] width 276 height 304
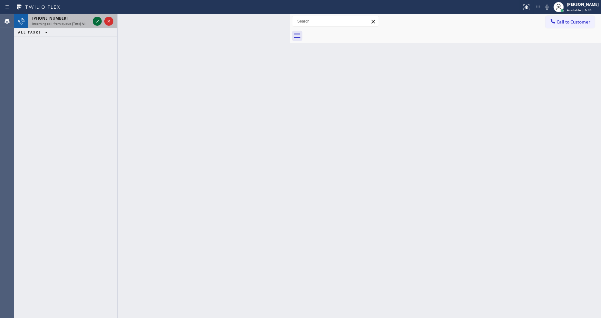
click at [97, 21] on icon at bounding box center [97, 21] width 8 height 8
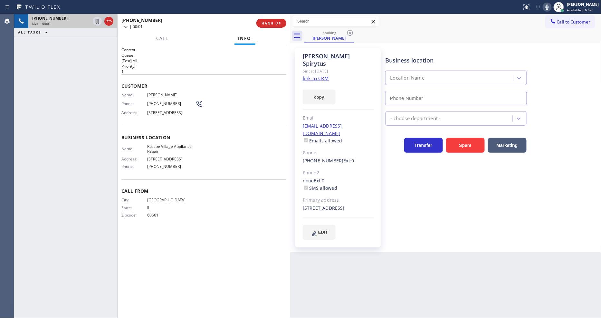
type input "[PHONE_NUMBER]"
click at [307, 75] on link "link to CRM" at bounding box center [316, 78] width 26 height 6
click at [277, 21] on span "HANG UP" at bounding box center [272, 23] width 20 height 5
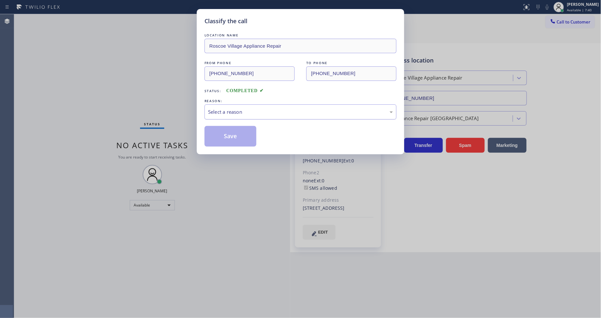
click at [237, 109] on div "Select a reason" at bounding box center [300, 111] width 185 height 7
click at [231, 135] on button "Save" at bounding box center [231, 136] width 52 height 21
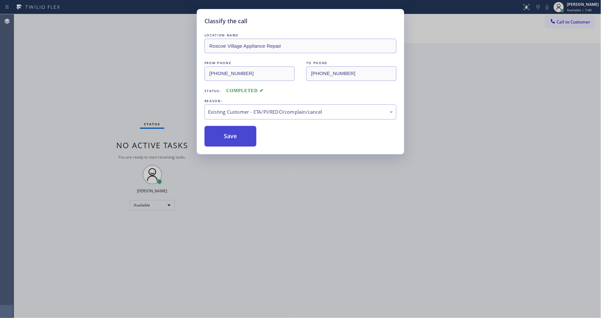
click at [231, 135] on button "Save" at bounding box center [231, 136] width 52 height 21
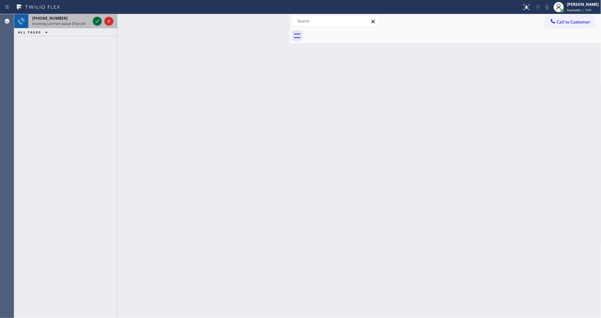
click at [95, 20] on icon at bounding box center [97, 21] width 8 height 8
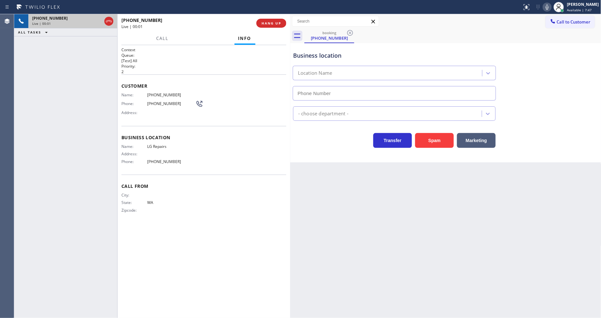
type input "[PHONE_NUMBER]"
drag, startPoint x: 386, startPoint y: 224, endPoint x: 289, endPoint y: 192, distance: 101.6
click at [386, 222] on div "Back to Dashboard Change Sender ID Customers Technicians Select a contact Outbo…" at bounding box center [445, 166] width 311 height 304
click at [163, 144] on span "LG Repairs" at bounding box center [171, 146] width 48 height 5
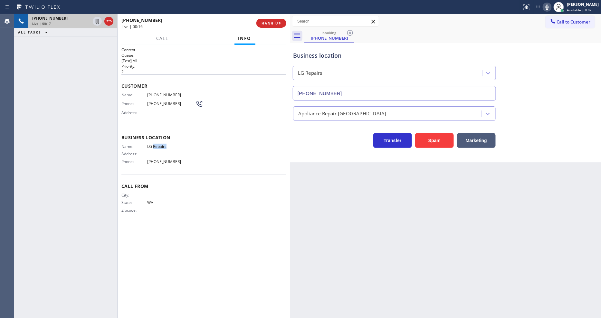
click at [163, 144] on span "LG Repairs" at bounding box center [171, 146] width 48 height 5
click at [168, 93] on span "[PHONE_NUMBER]" at bounding box center [171, 94] width 48 height 5
click at [155, 92] on span "[PHONE_NUMBER]" at bounding box center [171, 94] width 48 height 5
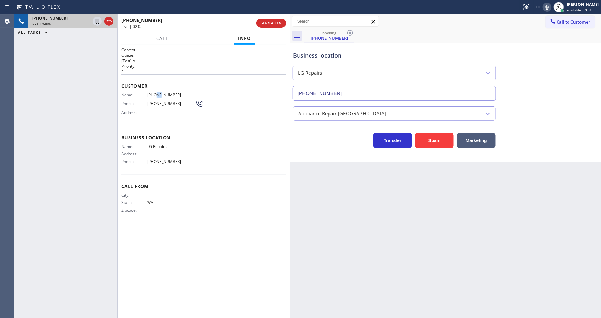
click at [155, 92] on span "[PHONE_NUMBER]" at bounding box center [171, 94] width 48 height 5
drag, startPoint x: 98, startPoint y: 22, endPoint x: 554, endPoint y: 1, distance: 456.5
click at [98, 22] on icon at bounding box center [97, 21] width 8 height 8
click at [551, 6] on icon at bounding box center [548, 7] width 8 height 8
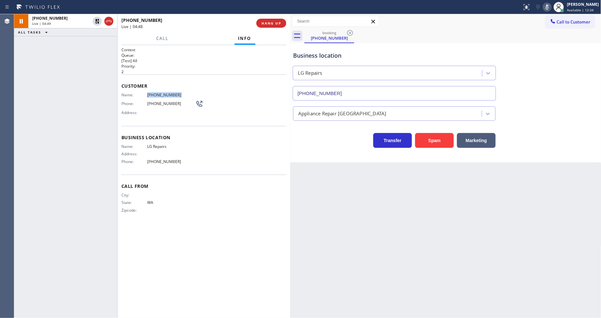
click at [182, 144] on span "LG Repairs" at bounding box center [171, 146] width 48 height 5
drag, startPoint x: 97, startPoint y: 19, endPoint x: 145, endPoint y: 14, distance: 48.5
click at [97, 19] on icon at bounding box center [97, 21] width 8 height 8
click at [551, 5] on icon at bounding box center [548, 7] width 8 height 8
click at [97, 22] on icon at bounding box center [97, 21] width 5 height 5
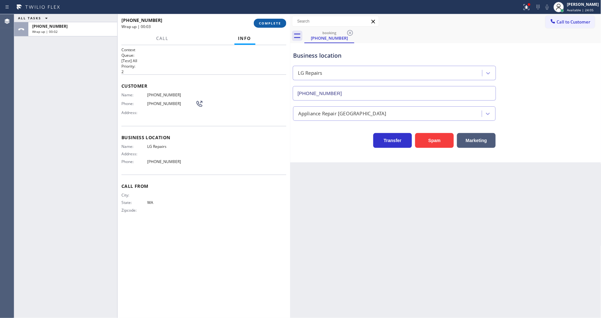
click at [267, 21] on span "COMPLETE" at bounding box center [270, 23] width 22 height 5
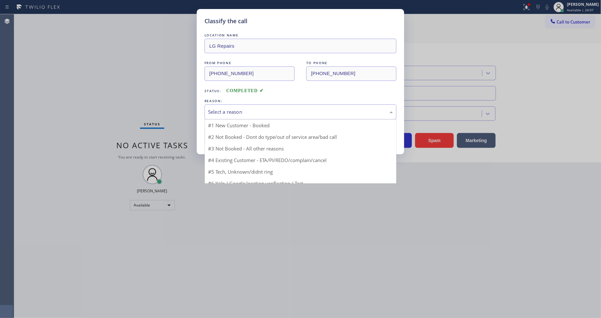
click at [224, 108] on div "Select a reason" at bounding box center [300, 111] width 185 height 7
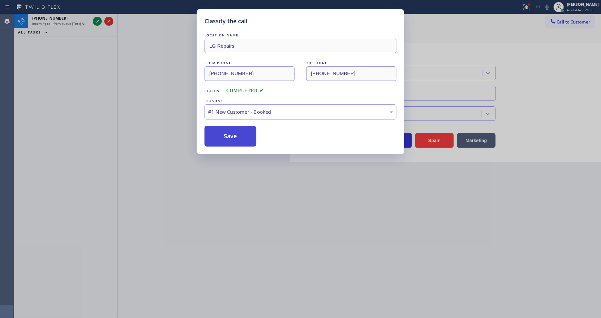
click at [220, 133] on button "Save" at bounding box center [231, 136] width 52 height 21
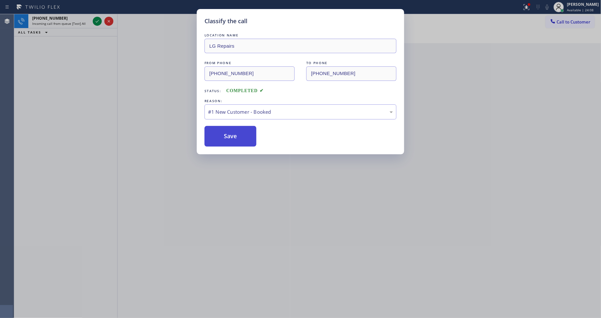
click at [220, 133] on button "Save" at bounding box center [231, 136] width 52 height 21
click at [220, 132] on button "Save" at bounding box center [231, 136] width 52 height 21
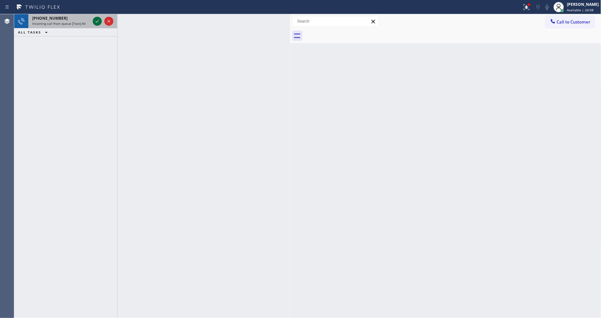
click at [97, 22] on icon at bounding box center [97, 21] width 3 height 3
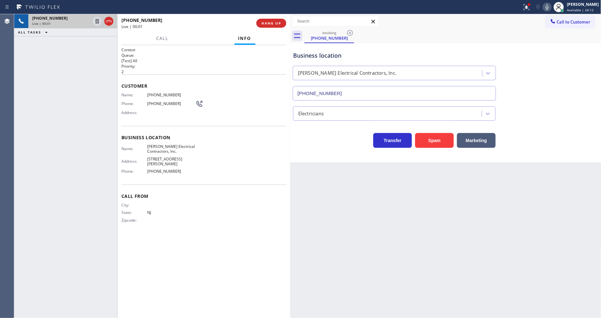
type input "[PHONE_NUMBER]"
click at [268, 24] on span "HANG UP" at bounding box center [272, 23] width 20 height 5
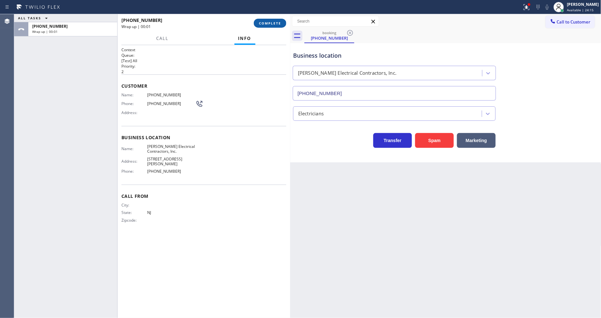
click at [267, 22] on span "COMPLETE" at bounding box center [270, 23] width 22 height 5
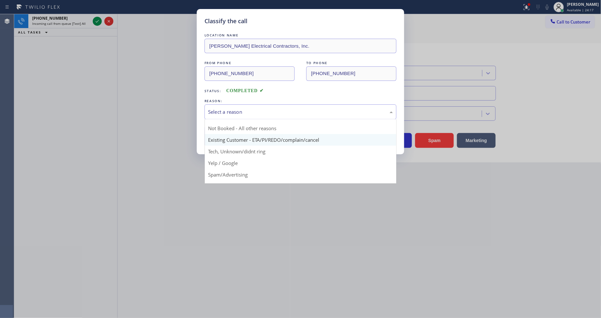
scroll to position [5, 0]
drag, startPoint x: 236, startPoint y: 150, endPoint x: 237, endPoint y: 133, distance: 17.4
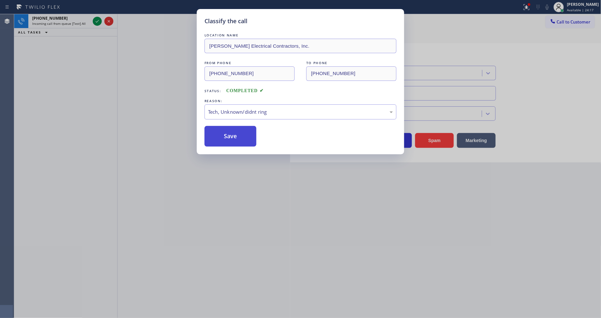
click at [237, 131] on button "Save" at bounding box center [231, 136] width 52 height 21
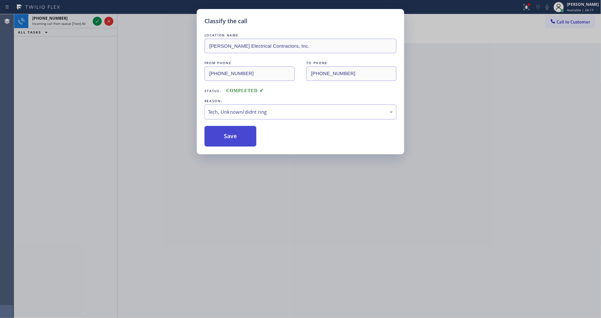
drag, startPoint x: 237, startPoint y: 131, endPoint x: 136, endPoint y: 36, distance: 138.4
click at [237, 131] on button "Save" at bounding box center [231, 136] width 52 height 21
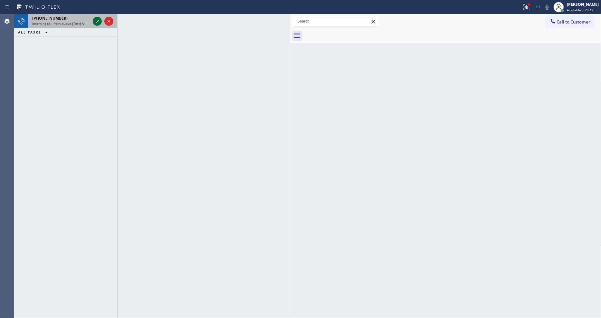
click at [97, 21] on icon at bounding box center [97, 21] width 8 height 8
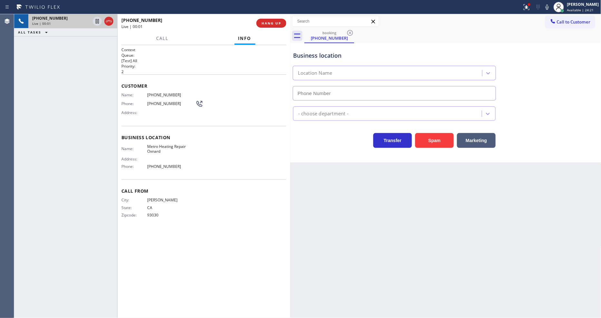
type input "(805) 600-3855"
click at [272, 24] on span "HANG UP" at bounding box center [272, 23] width 20 height 5
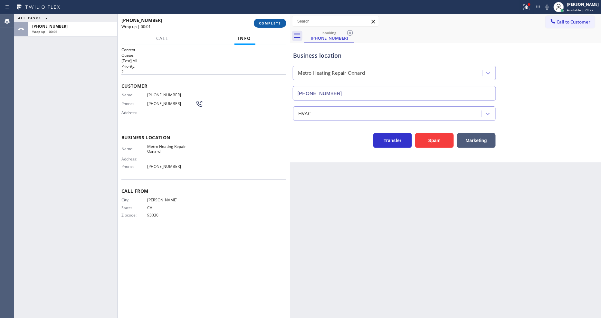
click at [272, 24] on span "COMPLETE" at bounding box center [270, 23] width 22 height 5
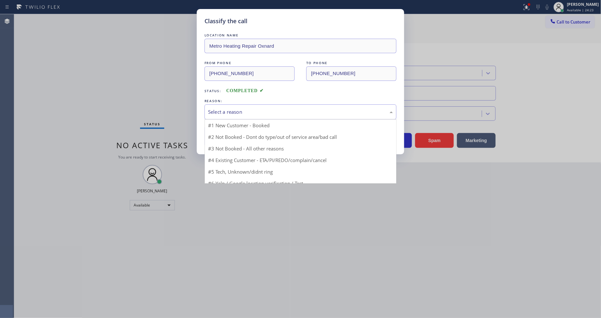
click at [230, 111] on div "Select a reason" at bounding box center [300, 111] width 185 height 7
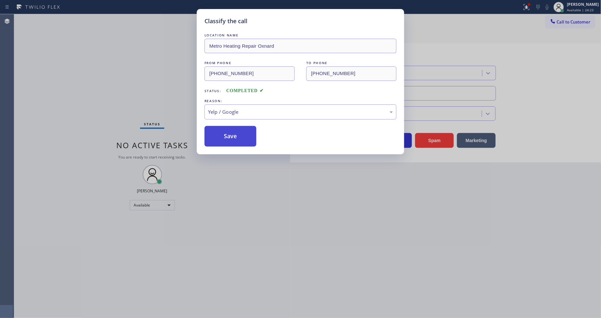
click at [236, 137] on button "Save" at bounding box center [231, 136] width 52 height 21
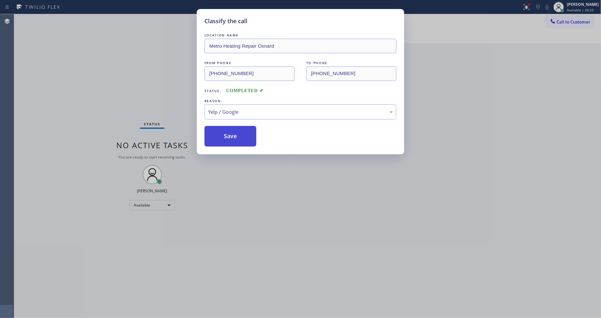
click at [236, 137] on button "Save" at bounding box center [231, 136] width 52 height 21
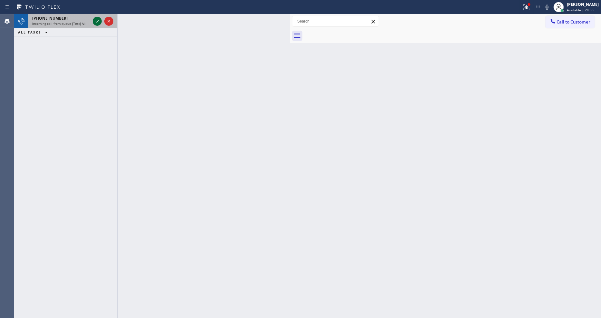
click at [95, 20] on icon at bounding box center [97, 21] width 8 height 8
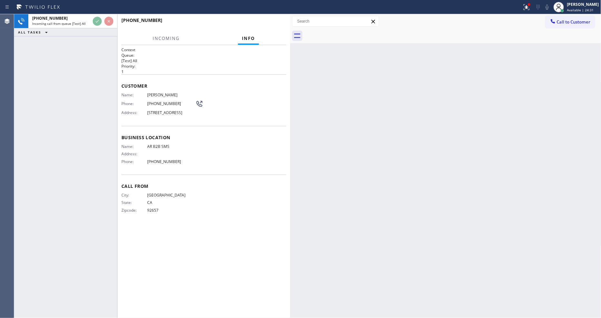
click at [251, 96] on div "Name: Lesley Obaditch Phone: (949) 640-7234 Address: 436 Serra Drive, Newport B…" at bounding box center [203, 104] width 165 height 25
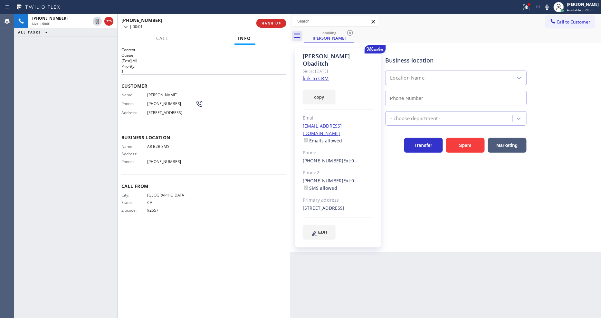
type input "[PHONE_NUMBER]"
click at [315, 75] on link "link to CRM" at bounding box center [316, 78] width 26 height 6
click at [162, 149] on span "AR B2B SMS" at bounding box center [171, 146] width 48 height 5
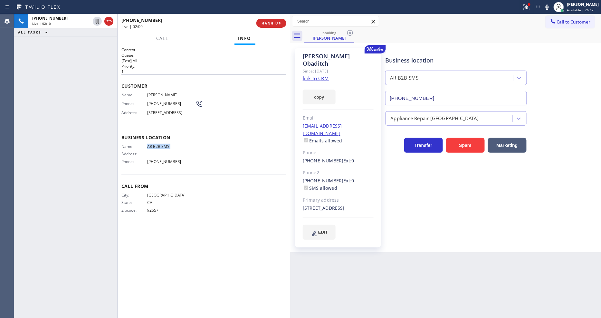
copy span "AR B2B SMS"
click at [89, 102] on div "+19496407234 Live | 02:17 ALL TASKS ALL TASKS ACTIVE TASKS TASKS IN WRAP UP" at bounding box center [65, 166] width 103 height 304
click at [96, 20] on icon at bounding box center [97, 21] width 8 height 8
click at [549, 5] on icon at bounding box center [547, 7] width 3 height 5
click at [98, 21] on icon at bounding box center [97, 21] width 8 height 8
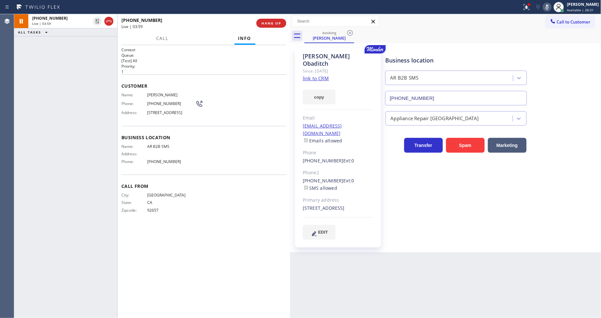
click at [552, 6] on div at bounding box center [547, 7] width 9 height 8
click at [533, 12] on button at bounding box center [527, 7] width 14 height 14
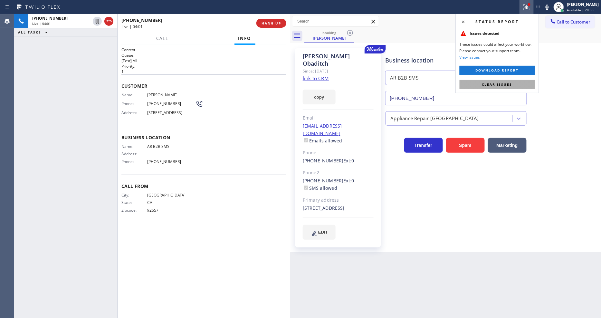
click at [511, 85] on span "Clear issues" at bounding box center [497, 84] width 30 height 5
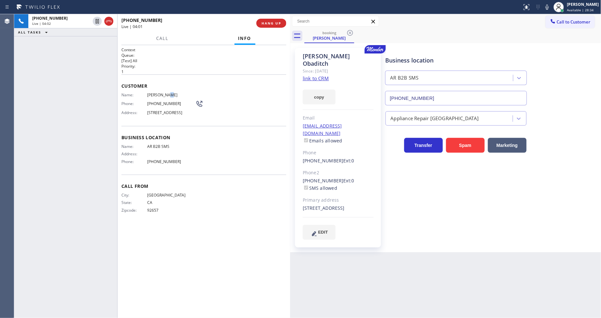
drag, startPoint x: 169, startPoint y: 96, endPoint x: 205, endPoint y: 292, distance: 199.9
click at [177, 101] on div "Name: Lesley Obaditch Phone: (949) 640-7234 Address: 436 Serra Drive, Newport B…" at bounding box center [162, 104] width 82 height 25
click at [166, 92] on span "Lesley Obaditch" at bounding box center [171, 94] width 48 height 5
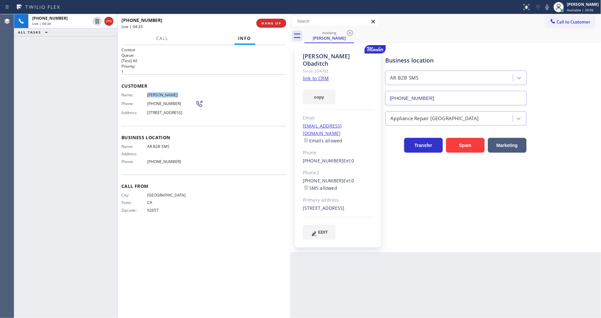
click at [165, 101] on span "(949) 640-7234" at bounding box center [171, 103] width 48 height 5
copy div "(949) 640-7234"
click at [101, 123] on div "+19496407234 Live | 04:47 ALL TASKS ALL TASKS ACTIVE TASKS TASKS IN WRAP UP" at bounding box center [65, 166] width 103 height 304
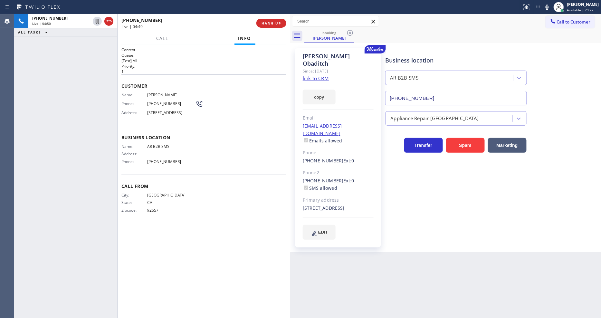
click at [367, 122] on div "lobaditch@roadrunner.com Emails allowed" at bounding box center [338, 133] width 71 height 22
copy link "lobaditch@roadrunner.com"
click at [112, 68] on div "+19496407234 Live | 06:03 ALL TASKS ALL TASKS ACTIVE TASKS TASKS IN WRAP UP" at bounding box center [65, 166] width 103 height 304
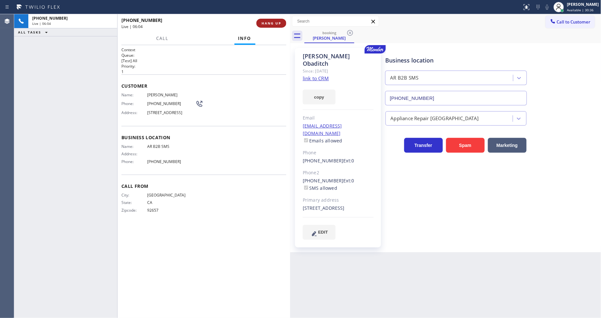
click at [270, 20] on button "HANG UP" at bounding box center [272, 23] width 30 height 9
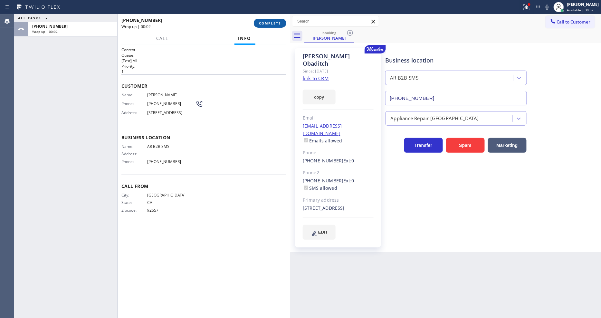
click at [271, 25] on span "COMPLETE" at bounding box center [270, 23] width 22 height 5
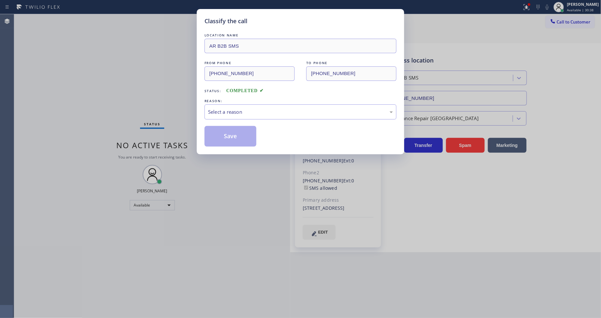
click at [234, 112] on div "Select a reason" at bounding box center [300, 111] width 185 height 7
click at [233, 131] on button "Save" at bounding box center [231, 136] width 52 height 21
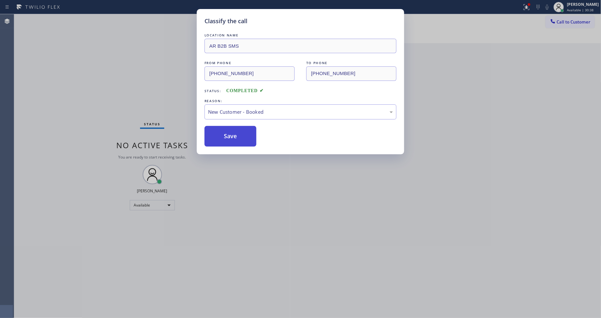
click at [233, 131] on button "Save" at bounding box center [231, 136] width 52 height 21
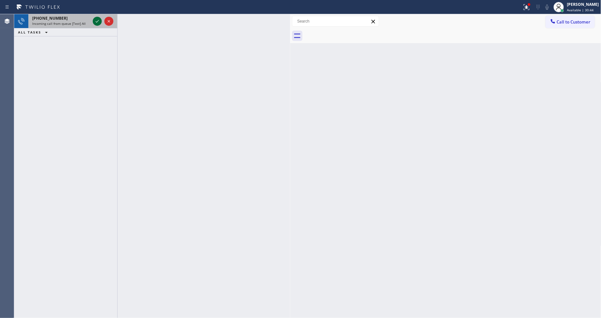
click at [96, 20] on icon at bounding box center [97, 21] width 8 height 8
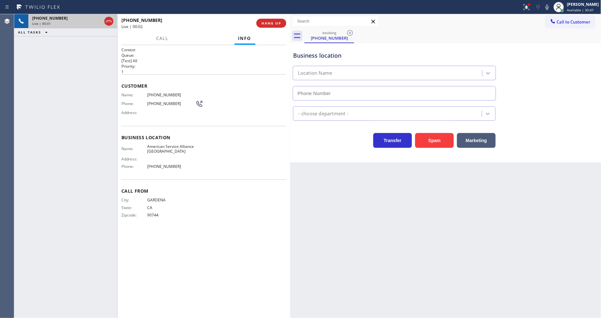
drag, startPoint x: 431, startPoint y: 185, endPoint x: 236, endPoint y: 97, distance: 213.5
click at [431, 185] on div "Back to Dashboard Change Sender ID Customers Technicians Select a contact Outbo…" at bounding box center [445, 166] width 311 height 304
type input "(760) 452-3737"
click at [172, 148] on span "American Service Alliance Palm Desert" at bounding box center [171, 149] width 48 height 10
click at [172, 147] on span "American Service Alliance Palm Desert" at bounding box center [171, 149] width 48 height 10
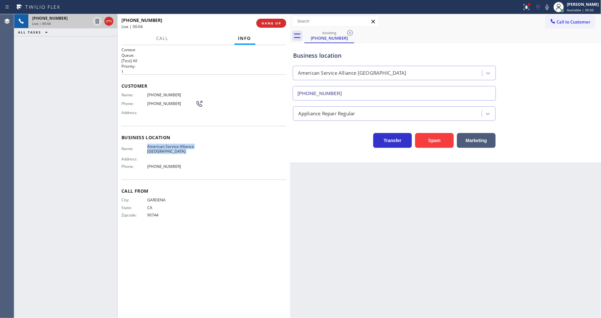
click at [172, 147] on span "American Service Alliance Palm Desert" at bounding box center [171, 149] width 48 height 10
copy span "American Service Alliance Palm Desert"
click at [166, 89] on div "Customer Name: (310) 748-6000 Phone: (310) 748-6000 Address:" at bounding box center [203, 100] width 165 height 52
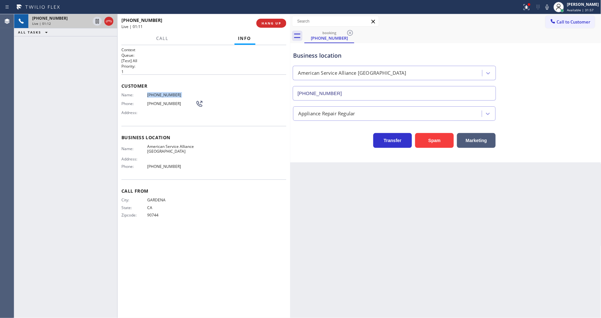
click at [166, 89] on div "Customer Name: (310) 748-6000 Phone: (310) 748-6000 Address:" at bounding box center [203, 100] width 165 height 52
copy span "(310) 748-6000"
click at [534, 9] on div at bounding box center [527, 7] width 14 height 8
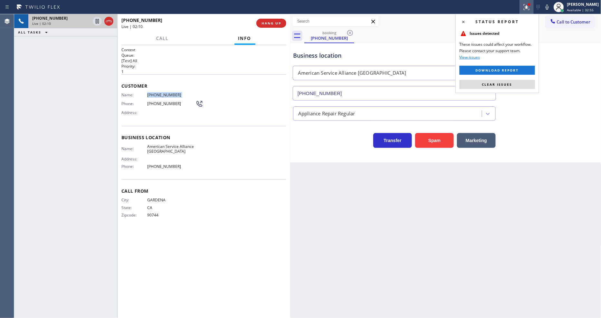
drag, startPoint x: 524, startPoint y: 85, endPoint x: 578, endPoint y: 223, distance: 147.9
click at [524, 86] on button "Clear issues" at bounding box center [497, 84] width 75 height 9
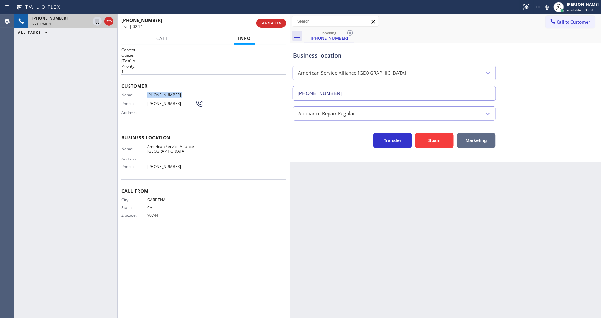
click at [228, 180] on div "Call From City: GARDENA State: CA Zipcode: 90744" at bounding box center [203, 203] width 165 height 49
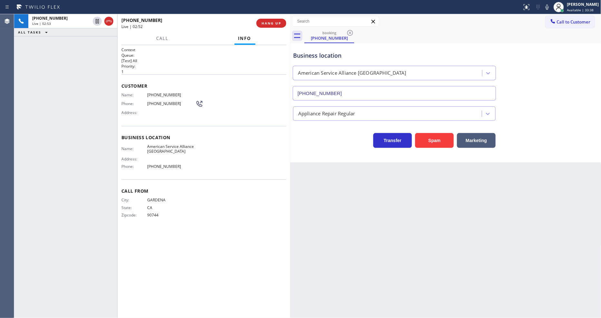
drag, startPoint x: 96, startPoint y: 21, endPoint x: 116, endPoint y: 21, distance: 20.6
click at [96, 21] on icon at bounding box center [97, 21] width 3 height 5
click at [551, 5] on icon at bounding box center [548, 7] width 8 height 8
click at [95, 20] on icon at bounding box center [97, 21] width 8 height 8
click at [550, 6] on icon at bounding box center [548, 7] width 8 height 8
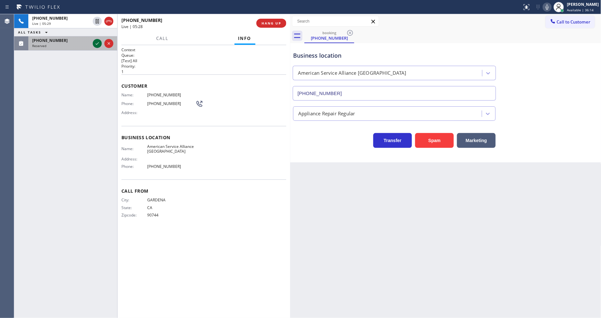
click at [97, 44] on icon at bounding box center [97, 43] width 3 height 3
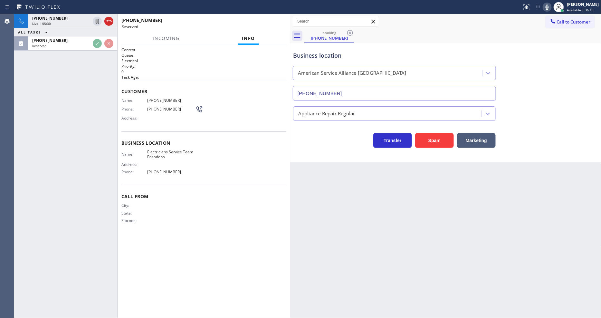
drag, startPoint x: 126, startPoint y: 122, endPoint x: 263, endPoint y: 53, distance: 153.3
click at [126, 122] on div "Customer Name: (626) 325-1149 Phone: (626) 325-1149 Address:" at bounding box center [203, 106] width 165 height 52
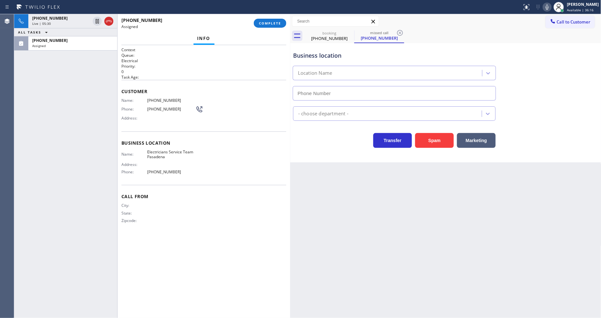
type input "(626) 240-5464"
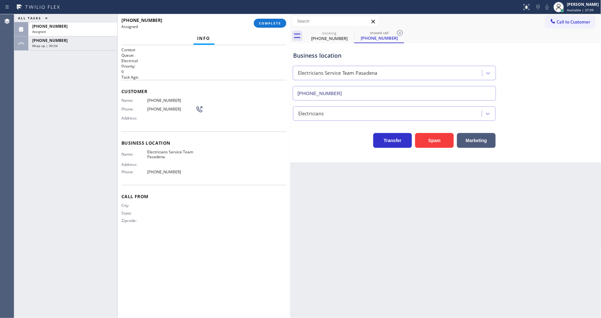
click at [107, 195] on div "ALL TASKS ALL TASKS ACTIVE TASKS TASKS IN WRAP UP (626) 325-1149 Assigned +1310…" at bounding box center [65, 166] width 103 height 304
click at [272, 24] on span "COMPLETE" at bounding box center [270, 23] width 22 height 5
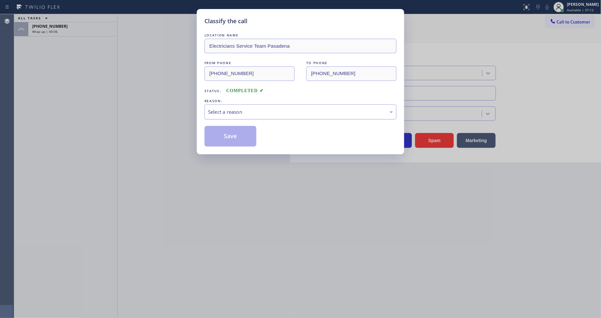
click at [225, 108] on div "Select a reason" at bounding box center [300, 111] width 185 height 7
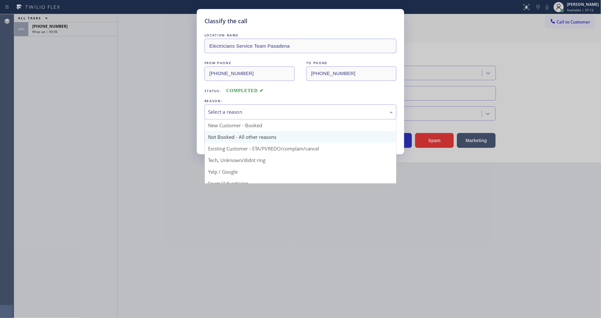
click at [223, 134] on button "Save" at bounding box center [231, 136] width 52 height 21
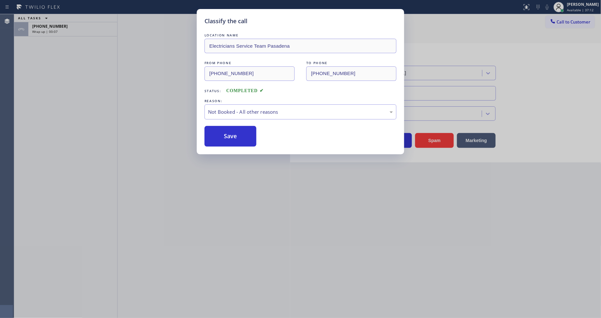
click at [223, 134] on button "Save" at bounding box center [231, 136] width 52 height 21
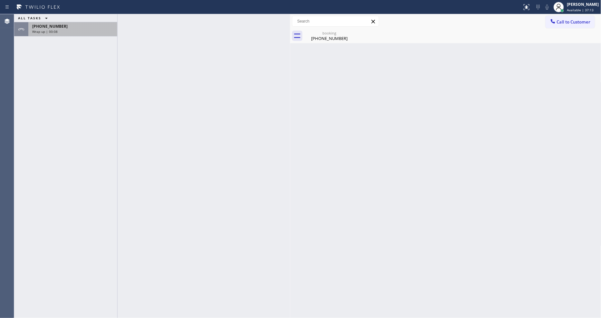
click at [107, 30] on div "Wrap up | 00:08" at bounding box center [72, 31] width 81 height 5
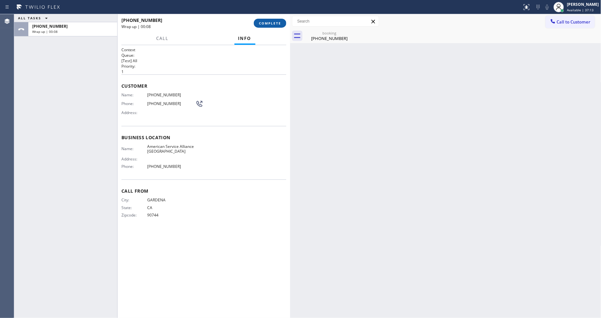
click at [282, 24] on button "COMPLETE" at bounding box center [270, 23] width 33 height 9
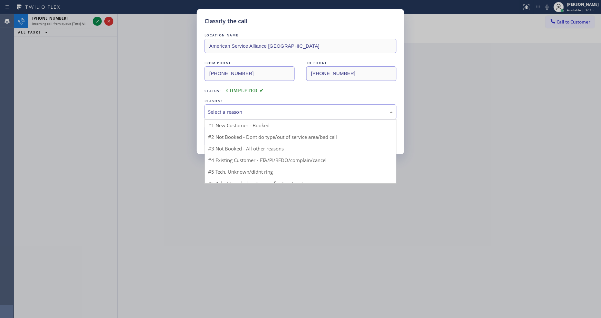
click at [237, 108] on div "Select a reason" at bounding box center [300, 111] width 185 height 7
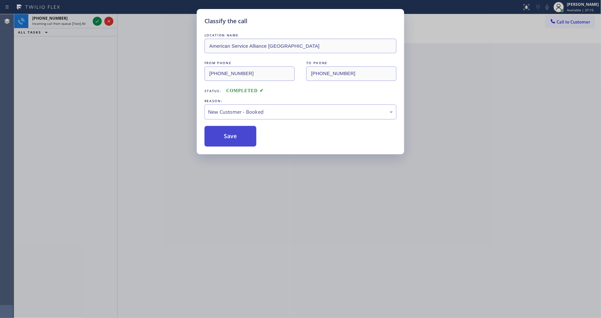
click at [231, 135] on button "Save" at bounding box center [231, 136] width 52 height 21
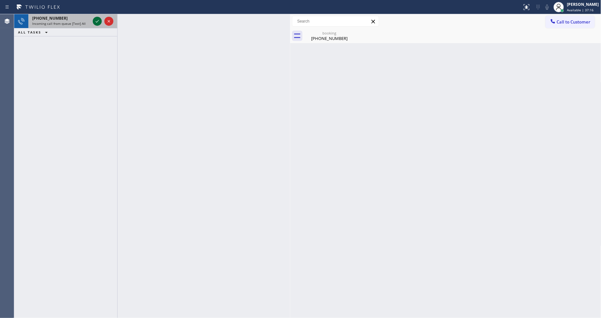
click at [97, 19] on icon at bounding box center [97, 21] width 8 height 8
click at [93, 20] on div at bounding box center [97, 21] width 9 height 8
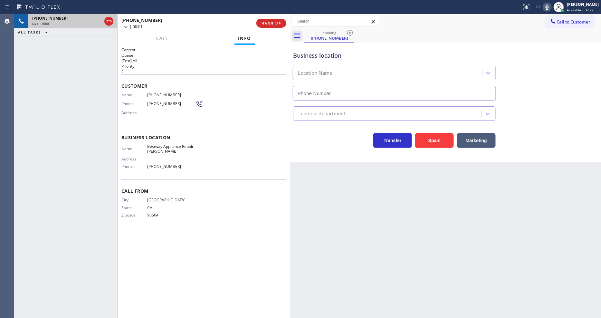
type input "(310) 362-9197"
click at [270, 27] on button "HANG UP" at bounding box center [272, 23] width 30 height 9
click at [272, 21] on span "HANG UP" at bounding box center [272, 23] width 20 height 5
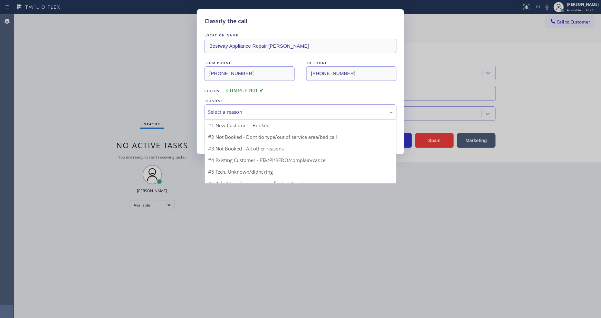
click at [247, 108] on div "Select a reason" at bounding box center [300, 111] width 185 height 7
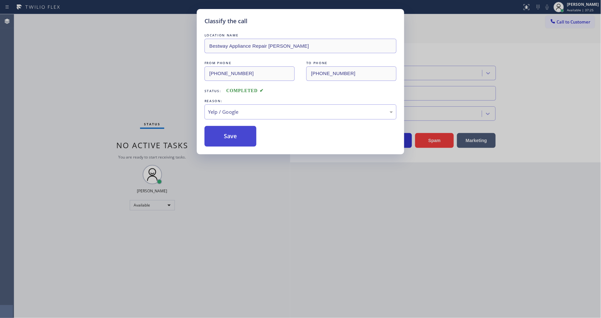
click at [244, 131] on button "Save" at bounding box center [231, 136] width 52 height 21
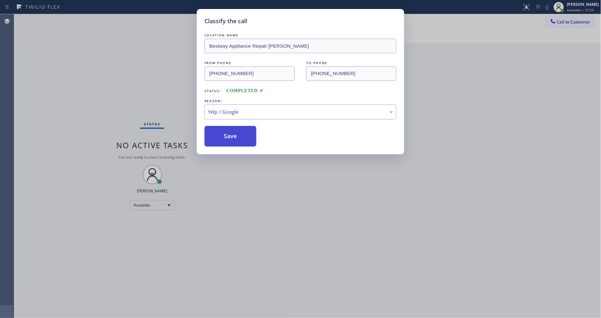
click at [244, 131] on button "Save" at bounding box center [231, 136] width 52 height 21
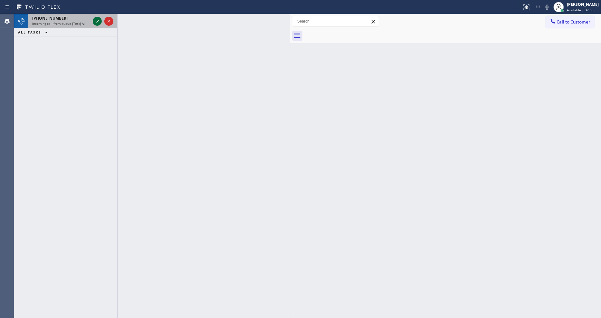
click at [95, 19] on icon at bounding box center [97, 21] width 8 height 8
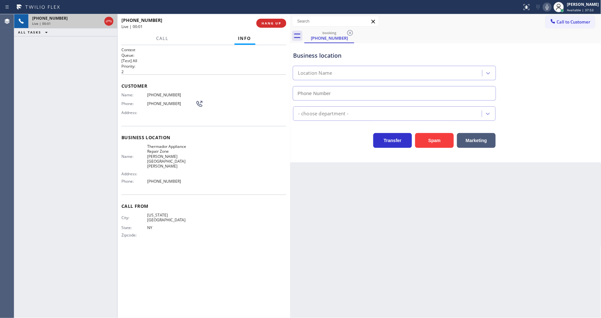
type input "(929) 419-3990"
click at [280, 25] on span "HANG UP" at bounding box center [272, 23] width 20 height 5
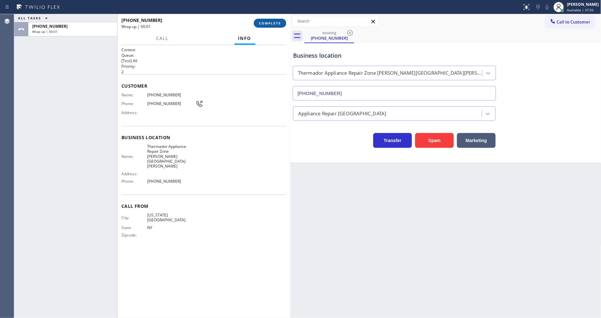
click at [280, 25] on span "COMPLETE" at bounding box center [270, 23] width 22 height 5
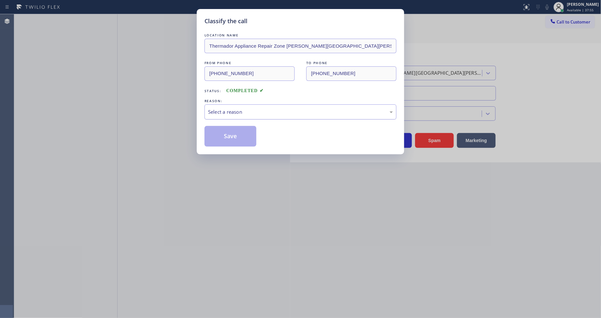
click at [247, 108] on div "Select a reason" at bounding box center [300, 111] width 185 height 7
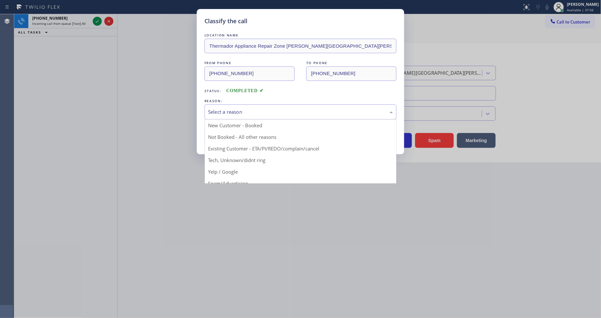
drag, startPoint x: 240, startPoint y: 171, endPoint x: 236, endPoint y: 141, distance: 30.2
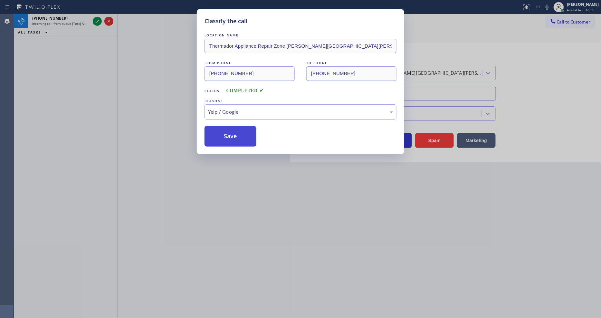
click at [238, 133] on button "Save" at bounding box center [231, 136] width 52 height 21
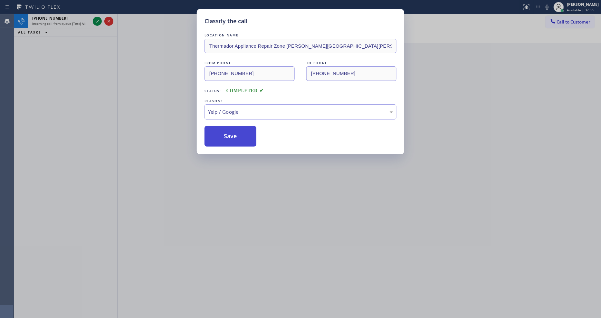
click at [238, 133] on button "Save" at bounding box center [231, 136] width 52 height 21
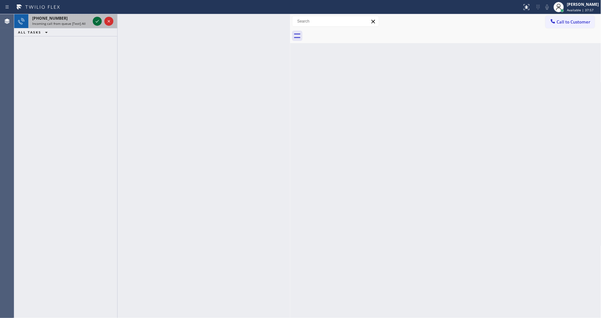
click at [96, 20] on icon at bounding box center [97, 21] width 8 height 8
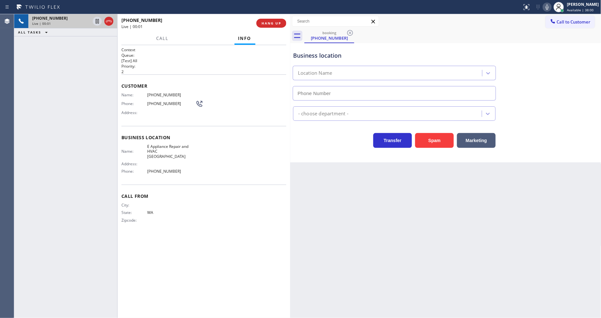
type input "(425) 333-7636"
click at [269, 23] on span "HANG UP" at bounding box center [272, 23] width 20 height 5
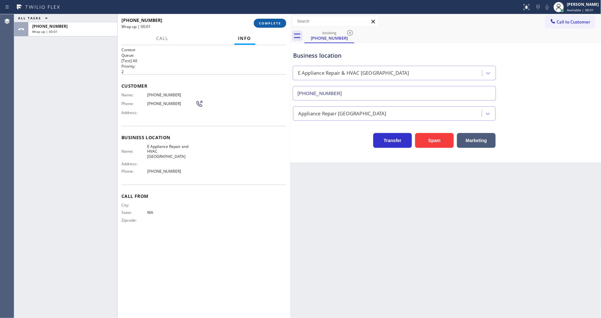
click at [269, 23] on span "COMPLETE" at bounding box center [270, 23] width 22 height 5
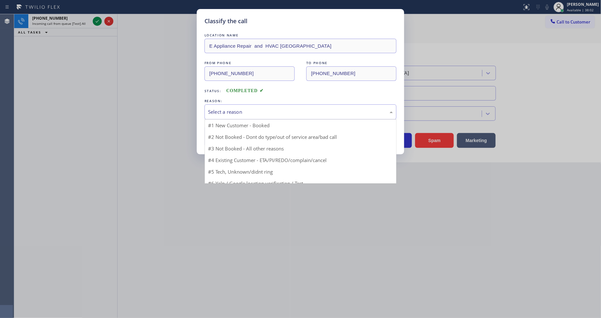
click at [239, 110] on div "Select a reason" at bounding box center [300, 111] width 185 height 7
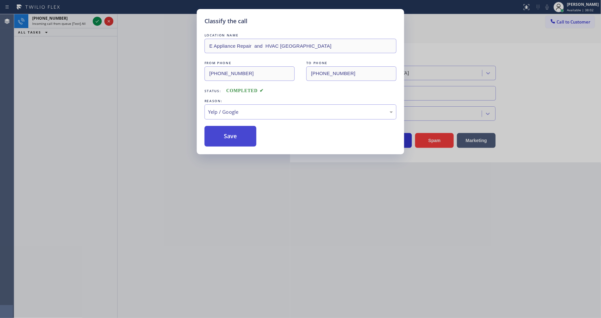
click at [239, 140] on button "Save" at bounding box center [231, 136] width 52 height 21
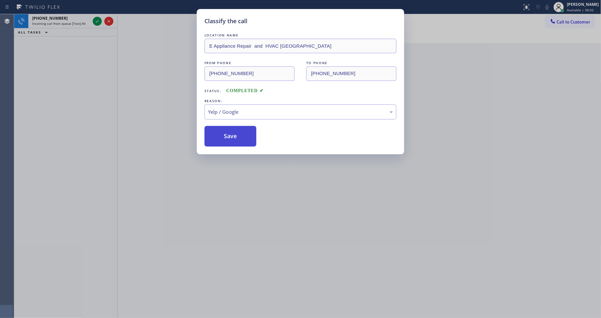
click at [239, 140] on button "Save" at bounding box center [231, 136] width 52 height 21
drag, startPoint x: 239, startPoint y: 140, endPoint x: 248, endPoint y: 133, distance: 11.4
click at [240, 139] on button "Save" at bounding box center [231, 136] width 52 height 21
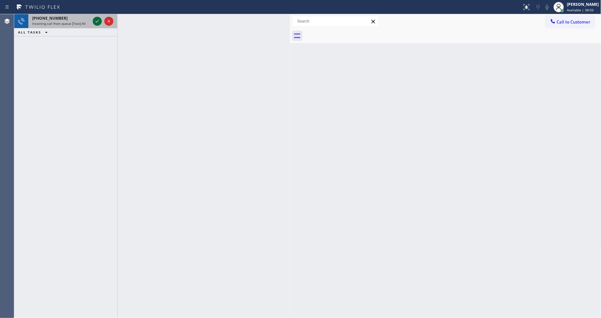
click at [94, 21] on icon at bounding box center [97, 21] width 8 height 8
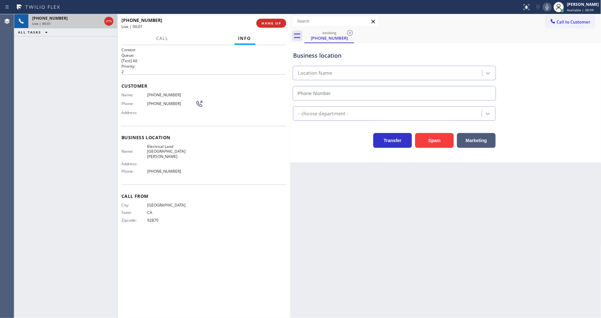
type input "(714) 681-1582"
click at [551, 7] on icon at bounding box center [548, 7] width 8 height 8
click at [551, 8] on icon at bounding box center [548, 7] width 8 height 8
click at [549, 7] on icon at bounding box center [547, 7] width 3 height 5
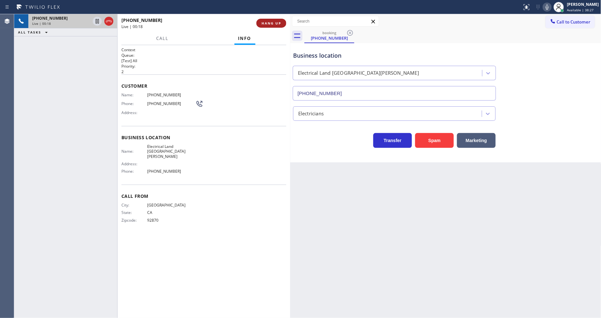
click at [275, 24] on span "HANG UP" at bounding box center [272, 23] width 20 height 5
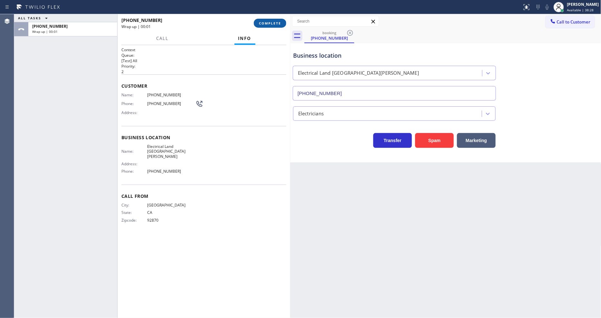
click at [275, 24] on span "COMPLETE" at bounding box center [270, 23] width 22 height 5
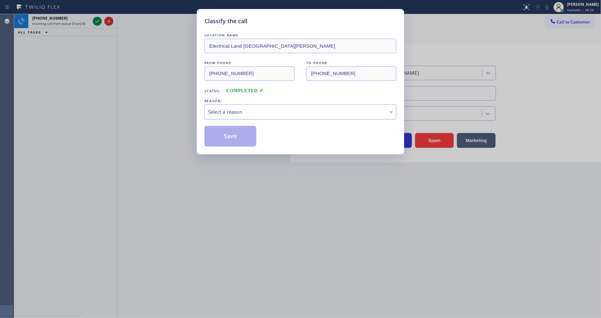
click at [228, 112] on div "Select a reason" at bounding box center [300, 111] width 185 height 7
click at [236, 139] on button "Save" at bounding box center [231, 136] width 52 height 21
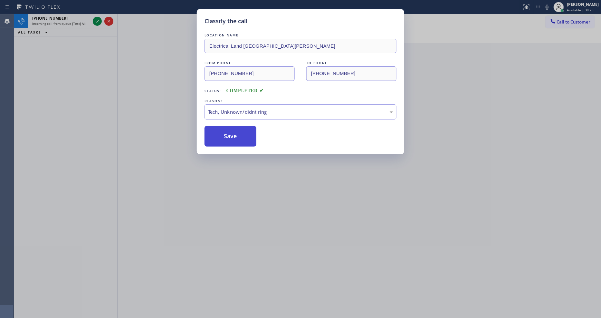
click at [236, 138] on button "Save" at bounding box center [231, 136] width 52 height 21
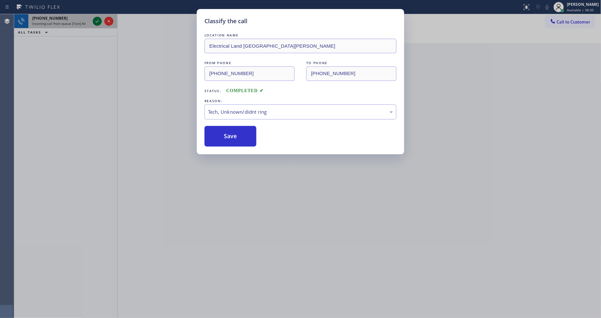
drag, startPoint x: 99, startPoint y: 18, endPoint x: 94, endPoint y: 22, distance: 6.2
click at [98, 18] on div "Classify the call LOCATION NAME E Appliance Repair and HVAC Secaucus FROM PHONE…" at bounding box center [307, 166] width 587 height 304
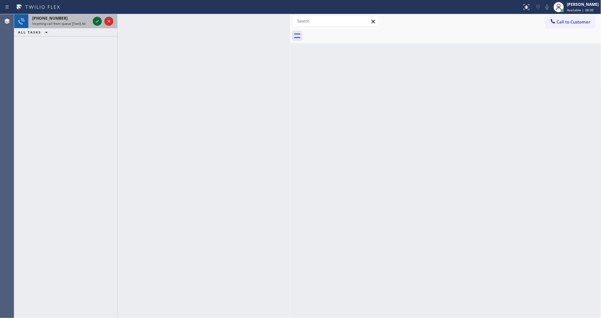
click at [94, 22] on icon at bounding box center [97, 21] width 8 height 8
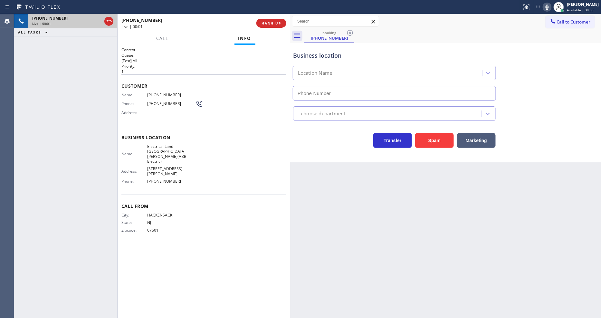
type input "(551) 239-9945"
click at [85, 83] on div "+12013901106 Live | 00:06 ALL TASKS ALL TASKS ACTIVE TASKS TASKS IN WRAP UP" at bounding box center [65, 166] width 103 height 304
click at [160, 147] on span "Electrical Land Fort Lee(ABB Electric)" at bounding box center [171, 154] width 48 height 20
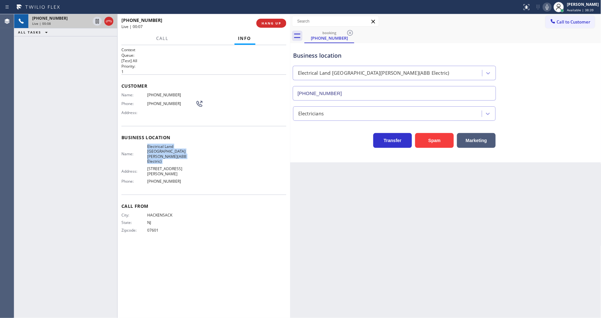
copy span "Electrical Land Fort Lee(ABB Electric)"
click at [170, 94] on span "(201) 390-1106" at bounding box center [171, 94] width 48 height 5
click at [170, 95] on span "(201) 390-1106" at bounding box center [171, 94] width 48 height 5
click at [170, 96] on div "Name: (201) 390-1106 Phone: (201) 390-1106 Address:" at bounding box center [162, 104] width 82 height 25
click at [168, 92] on span "(201) 390-1106" at bounding box center [171, 94] width 48 height 5
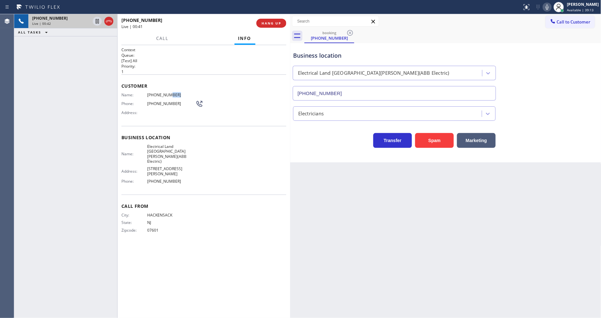
click at [168, 92] on span "(201) 390-1106" at bounding box center [171, 94] width 48 height 5
copy span "(201) 390-1106"
click at [97, 20] on icon at bounding box center [97, 21] width 8 height 8
click at [551, 5] on icon at bounding box center [548, 7] width 8 height 8
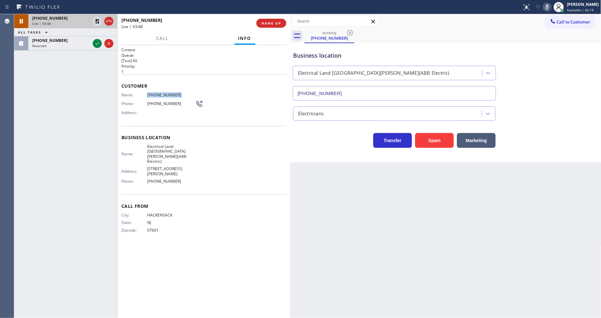
click at [414, 215] on div "Back to Dashboard Change Sender ID Customers Technicians Select a contact Outbo…" at bounding box center [445, 166] width 311 height 304
click at [99, 43] on icon at bounding box center [97, 44] width 8 height 8
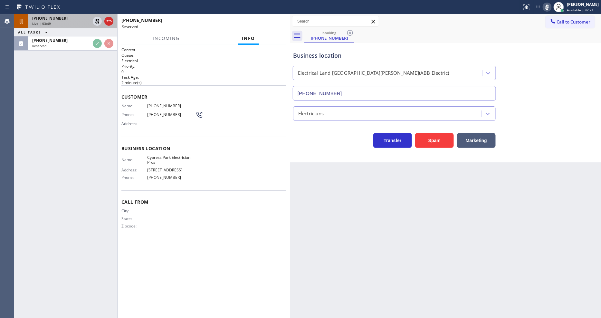
click at [139, 107] on div "Name: (704) 584-5879 Phone: (704) 584-5879 Address:" at bounding box center [162, 115] width 82 height 25
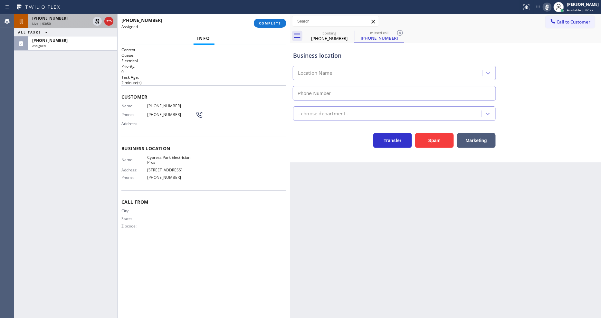
type input "(310) 340-7167"
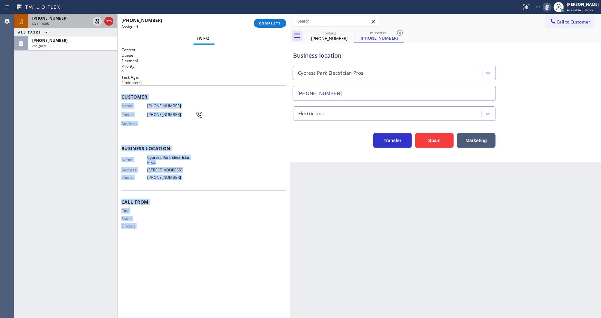
drag, startPoint x: 121, startPoint y: 93, endPoint x: 279, endPoint y: 76, distance: 158.2
click at [183, 247] on div "Context Queue: Electrical Priority: 0 Task Age: 2 minute(s) Customer Name: (704…" at bounding box center [203, 181] width 165 height 269
copy div "Customer Name: (704) 584-5879 Phone: (704) 584-5879 Address: Business location …"
click at [276, 26] on button "COMPLETE" at bounding box center [270, 23] width 33 height 9
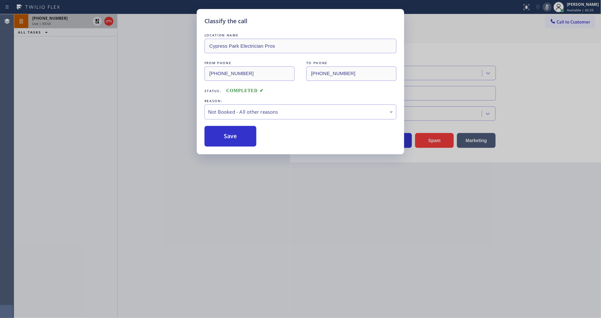
click at [236, 130] on button "Save" at bounding box center [231, 136] width 52 height 21
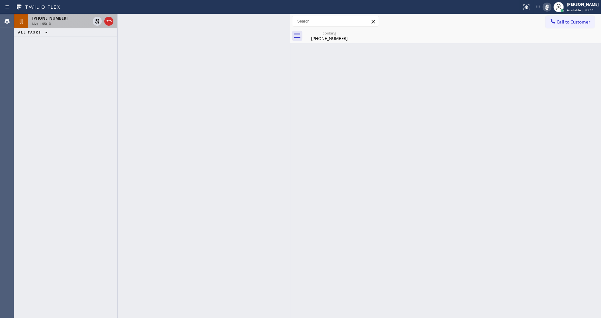
click at [177, 97] on div at bounding box center [204, 166] width 173 height 304
click at [76, 24] on div "Live | 05:13" at bounding box center [61, 23] width 58 height 5
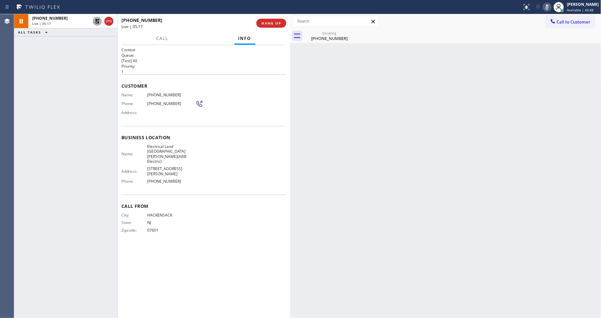
click at [96, 21] on icon at bounding box center [97, 21] width 5 height 5
click at [551, 9] on icon at bounding box center [548, 7] width 8 height 8
click at [318, 39] on div "(201) 390-1106" at bounding box center [329, 38] width 49 height 6
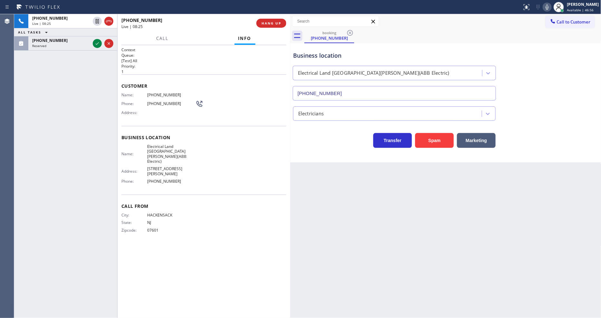
drag, startPoint x: 98, startPoint y: 44, endPoint x: 90, endPoint y: 94, distance: 51.0
click at [98, 44] on icon at bounding box center [97, 44] width 8 height 8
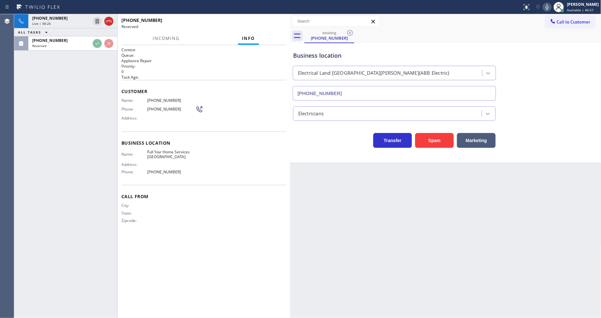
click at [89, 94] on div "+12013901106 Live | 08:26 ALL TASKS ALL TASKS ACTIVE TASKS TASKS IN WRAP UP (55…" at bounding box center [65, 166] width 103 height 304
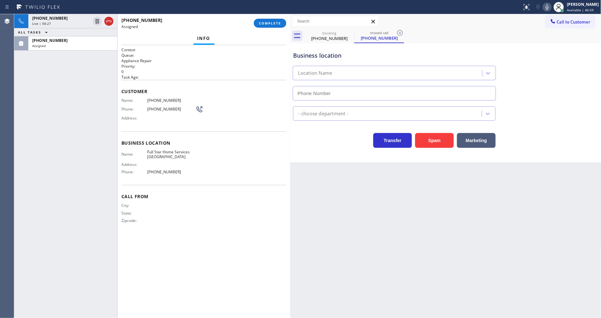
type input "(310) 868-2328"
click at [265, 26] on button "COMPLETE" at bounding box center [270, 23] width 33 height 9
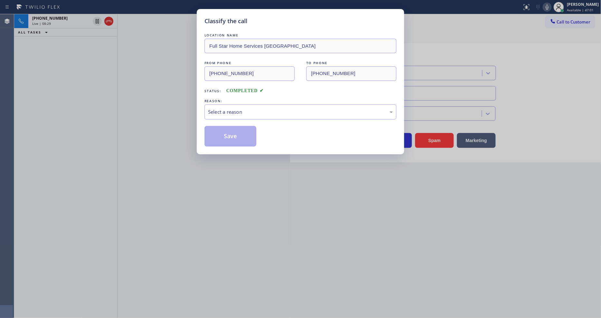
click at [237, 108] on div "Select a reason" at bounding box center [300, 111] width 185 height 7
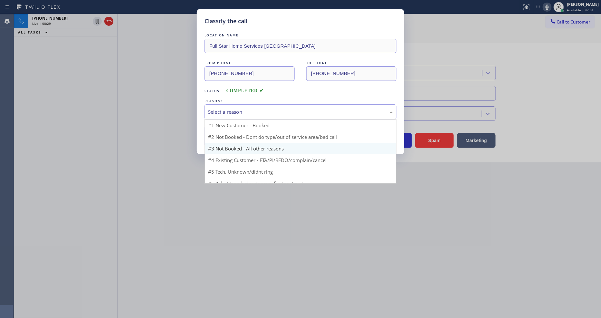
scroll to position [5, 0]
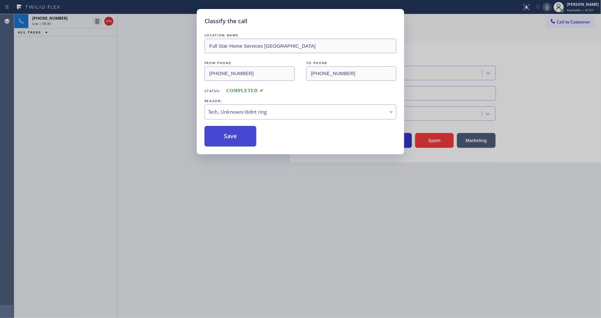
click at [238, 133] on button "Save" at bounding box center [231, 136] width 52 height 21
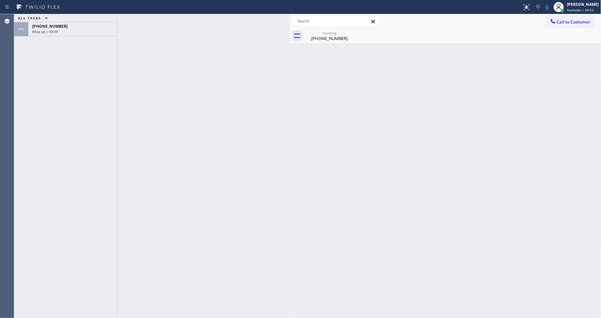
click at [59, 41] on div "ALL TASKS ALL TASKS ACTIVE TASKS TASKS IN WRAP UP +12013901106 Wrap up | 00:09" at bounding box center [65, 166] width 103 height 304
click at [62, 31] on div "Wrap up | 00:10" at bounding box center [72, 31] width 81 height 5
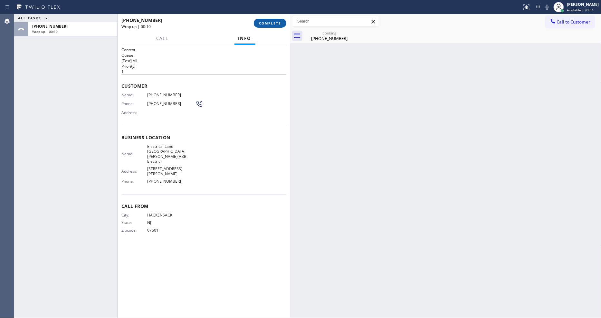
click at [282, 24] on button "COMPLETE" at bounding box center [270, 23] width 33 height 9
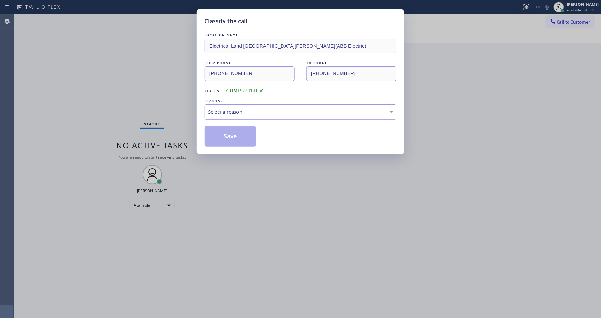
click at [223, 104] on div "Select a reason" at bounding box center [301, 111] width 192 height 15
click at [213, 130] on button "Save" at bounding box center [231, 136] width 52 height 21
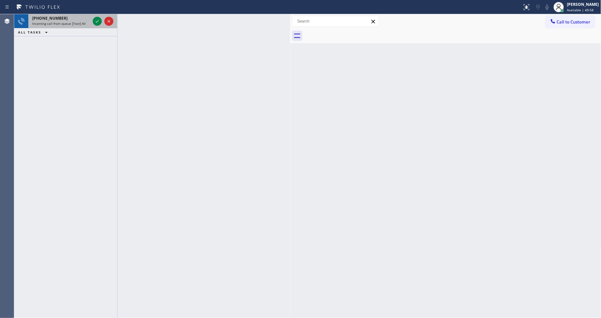
click at [97, 22] on icon at bounding box center [97, 21] width 3 height 3
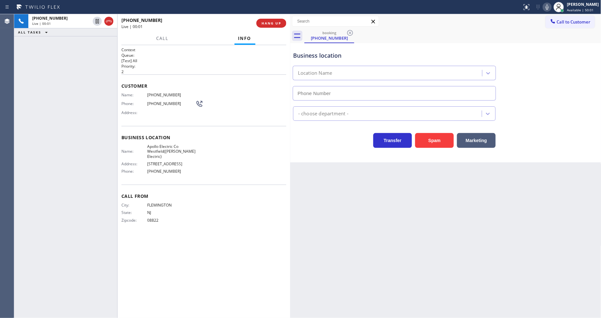
type input "(908) 493-4237"
click at [276, 24] on span "HANG UP" at bounding box center [272, 23] width 20 height 5
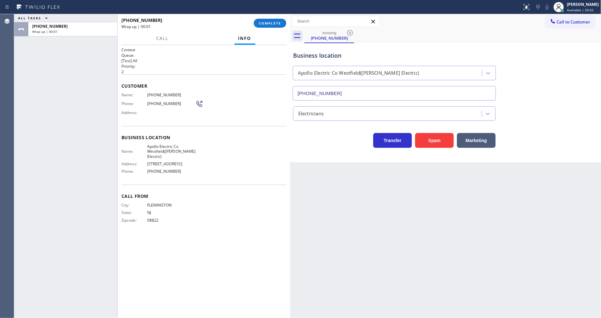
drag, startPoint x: 276, startPoint y: 24, endPoint x: 273, endPoint y: 38, distance: 14.2
click at [275, 24] on span "COMPLETE" at bounding box center [270, 23] width 22 height 5
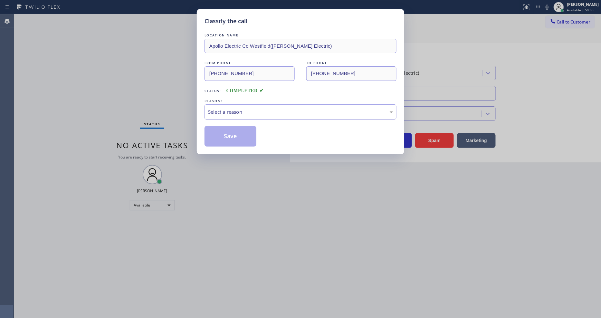
click at [229, 110] on div "Select a reason" at bounding box center [300, 111] width 185 height 7
click at [232, 138] on button "Save" at bounding box center [231, 136] width 52 height 21
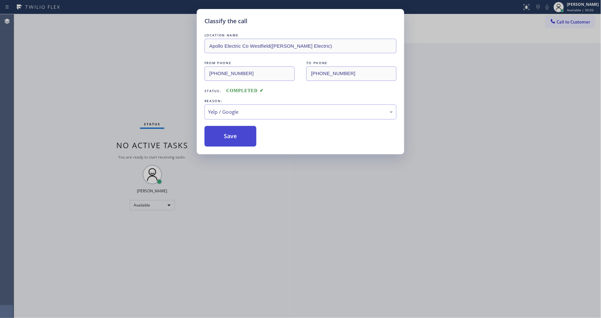
click at [232, 138] on button "Save" at bounding box center [231, 136] width 52 height 21
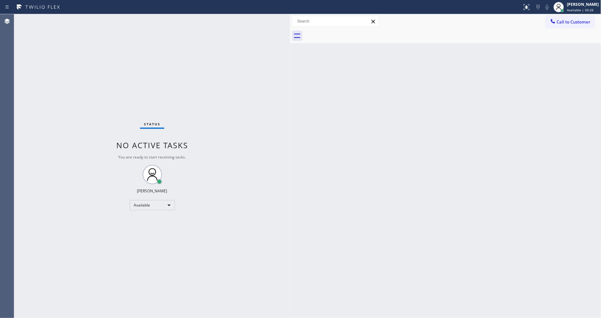
click at [423, 101] on div "Back to Dashboard Change Sender ID Customers Technicians Select a contact Outbo…" at bounding box center [445, 166] width 311 height 304
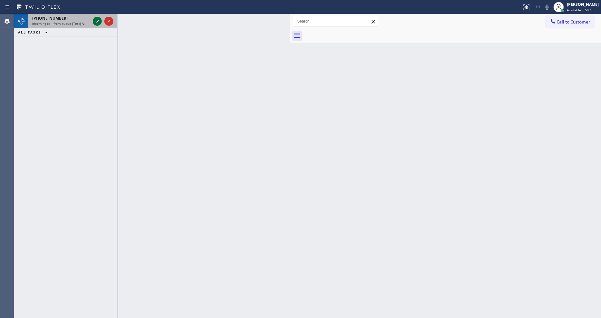
drag, startPoint x: 94, startPoint y: 21, endPoint x: 101, endPoint y: 23, distance: 6.7
click at [94, 21] on icon at bounding box center [97, 21] width 8 height 8
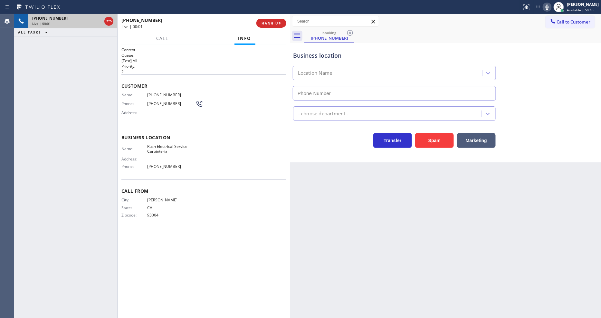
click at [165, 195] on div "Call From City: VENTURA State: CA Zipcode: 93004" at bounding box center [203, 203] width 165 height 49
type input "(805) 600-2848"
click at [272, 24] on span "HANG UP" at bounding box center [272, 23] width 20 height 5
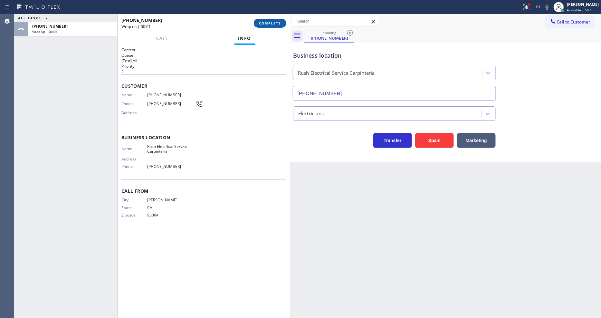
click at [277, 21] on span "COMPLETE" at bounding box center [270, 23] width 22 height 5
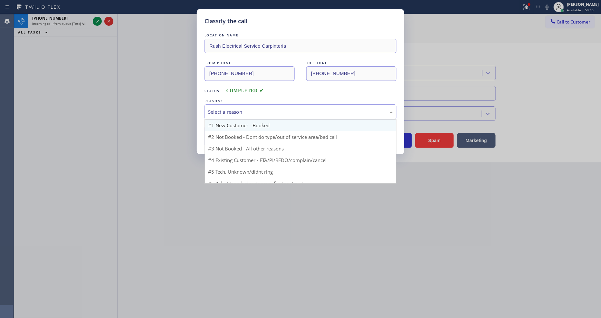
drag, startPoint x: 242, startPoint y: 110, endPoint x: 242, endPoint y: 121, distance: 11.3
click at [242, 110] on div "Select a reason" at bounding box center [300, 111] width 185 height 7
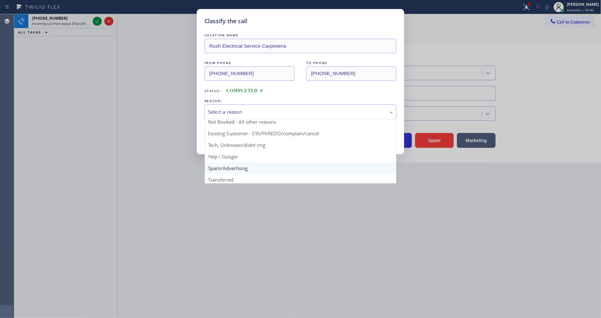
scroll to position [40, 0]
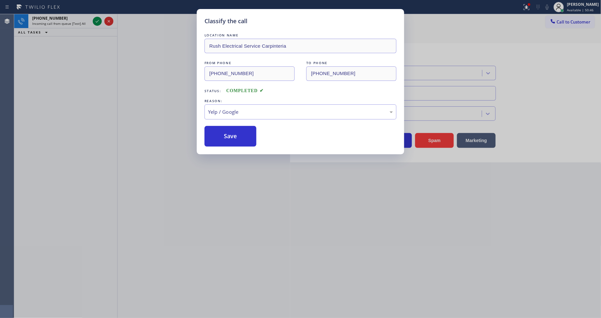
click at [238, 129] on button "Save" at bounding box center [231, 136] width 52 height 21
click at [238, 128] on button "Save" at bounding box center [231, 136] width 52 height 21
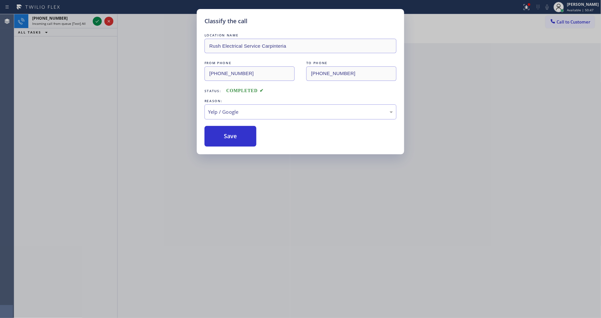
click at [95, 21] on icon at bounding box center [97, 21] width 8 height 8
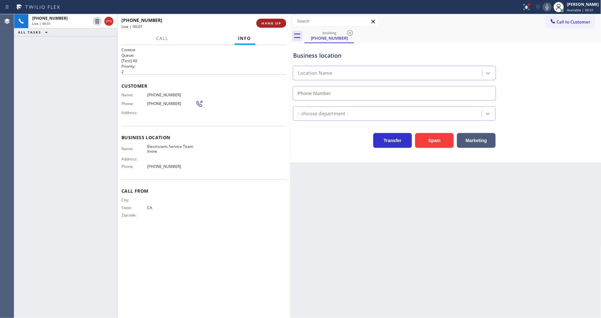
click at [279, 24] on span "HANG UP" at bounding box center [272, 23] width 20 height 5
type input "(949) 569-6029"
click at [279, 24] on span "HANG UP" at bounding box center [272, 23] width 20 height 5
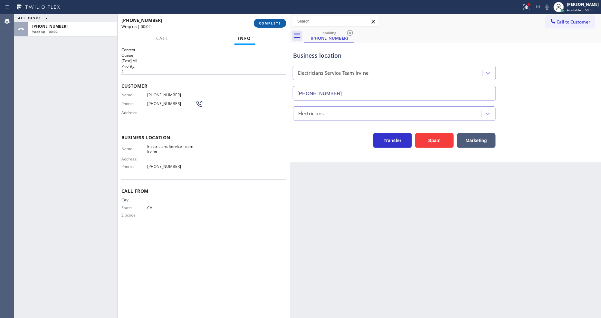
click at [277, 21] on span "COMPLETE" at bounding box center [270, 23] width 22 height 5
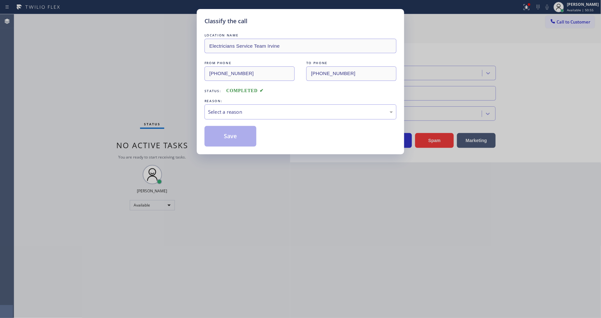
click at [240, 101] on div "REASON:" at bounding box center [301, 101] width 192 height 7
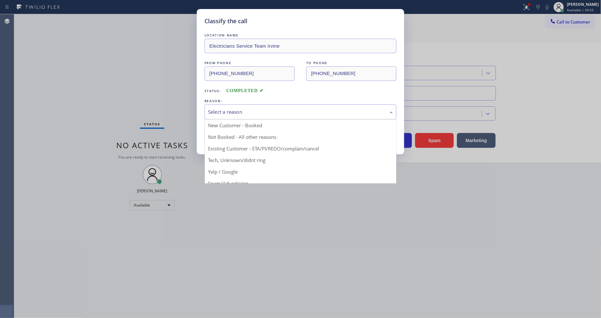
click at [243, 108] on div "Select a reason" at bounding box center [300, 111] width 185 height 7
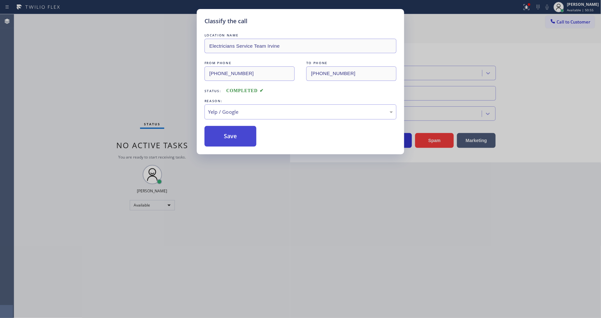
click at [237, 133] on button "Save" at bounding box center [231, 136] width 52 height 21
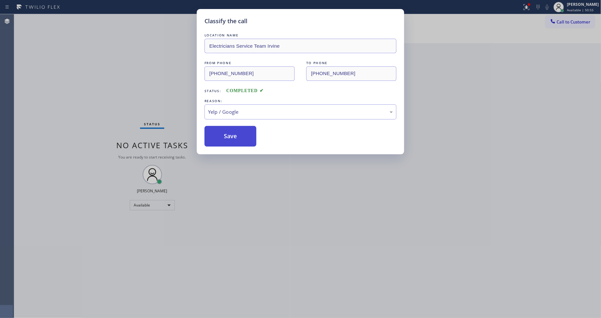
click at [237, 133] on button "Save" at bounding box center [231, 136] width 52 height 21
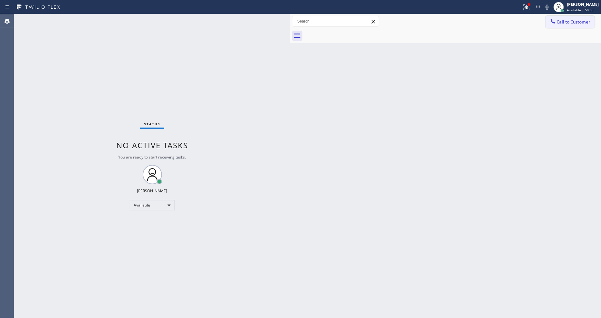
click at [568, 22] on span "Call to Customer" at bounding box center [574, 22] width 34 height 6
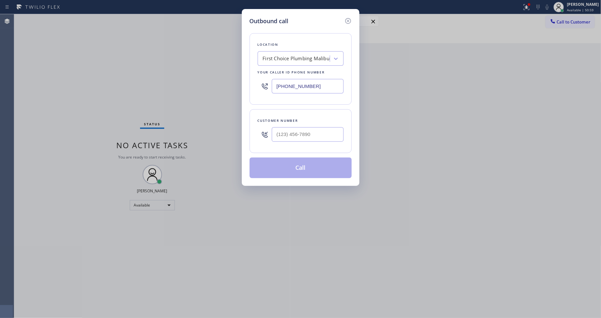
click at [313, 55] on div "First Choice Plumbing Malibu" at bounding box center [296, 58] width 67 height 7
paste input "Cypress Park Electrician Pros"
type input "Cypress Park Electrician Pros"
click at [295, 69] on div "Cypress Park Electrician Pros" at bounding box center [301, 72] width 86 height 12
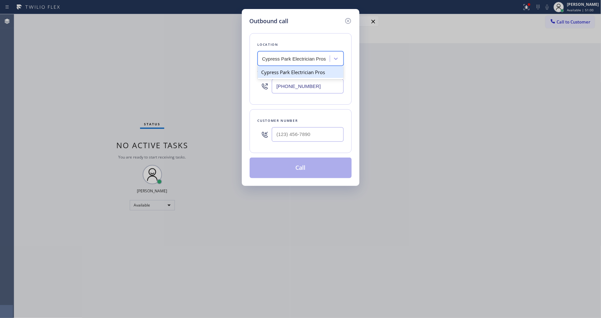
type input "(310) 340-7167"
click at [169, 119] on div "Outbound call Location Cypress Park Electrician Pros Your caller id phone numbe…" at bounding box center [300, 159] width 601 height 318
click at [306, 137] on input "(___) ___-____" at bounding box center [308, 134] width 72 height 15
paste input "704) 584-5879"
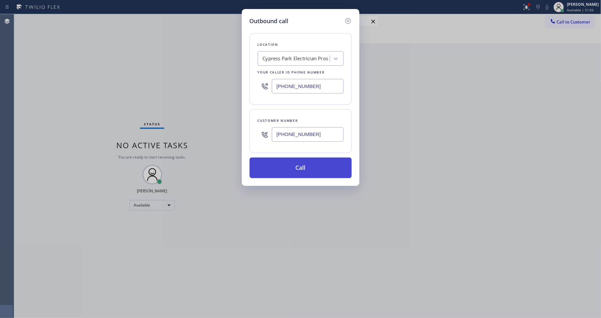
type input "(704) 584-5879"
click at [289, 164] on button "Call" at bounding box center [301, 168] width 102 height 21
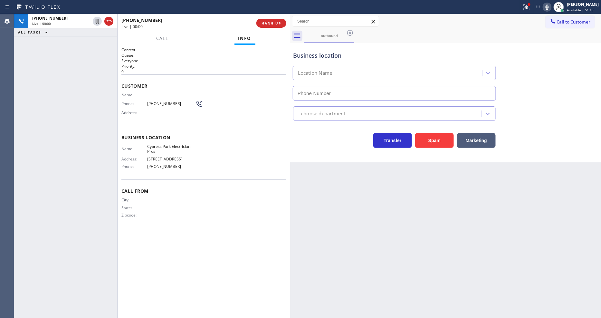
type input "(310) 340-7167"
click at [277, 21] on span "HANG UP" at bounding box center [272, 23] width 20 height 5
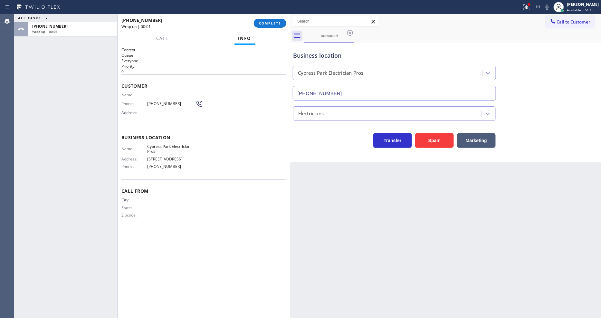
drag, startPoint x: 272, startPoint y: 21, endPoint x: 284, endPoint y: 38, distance: 20.6
click at [272, 20] on button "COMPLETE" at bounding box center [270, 23] width 33 height 9
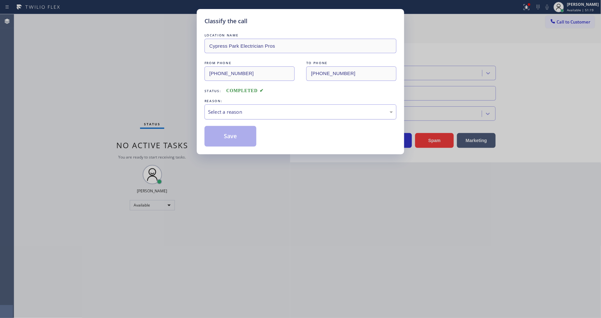
click at [242, 108] on div "Select a reason" at bounding box center [300, 111] width 185 height 7
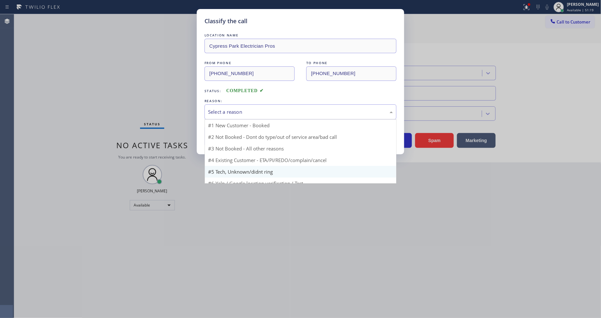
scroll to position [17, 0]
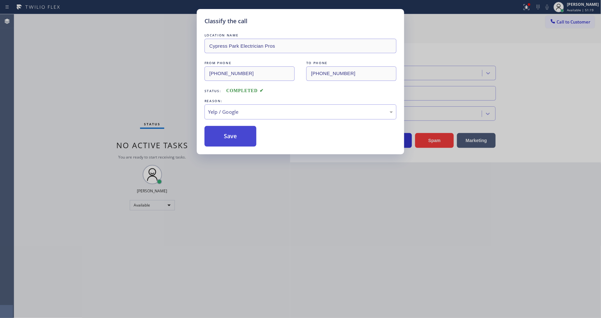
click at [234, 137] on button "Save" at bounding box center [231, 136] width 52 height 21
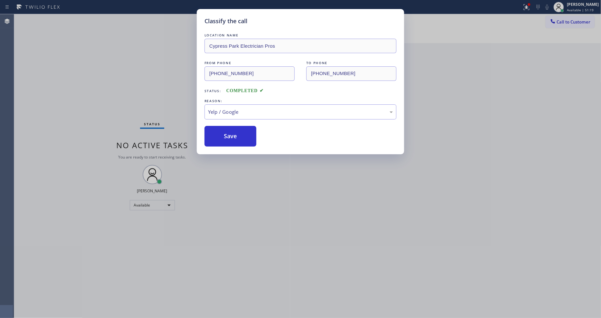
drag, startPoint x: 234, startPoint y: 137, endPoint x: 224, endPoint y: 215, distance: 78.0
click at [234, 137] on button "Save" at bounding box center [231, 136] width 52 height 21
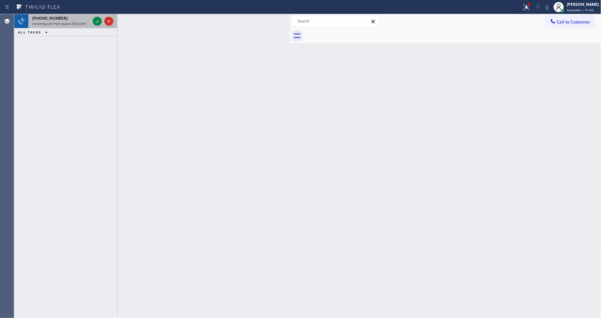
click at [92, 18] on div at bounding box center [103, 21] width 23 height 14
click at [95, 20] on icon at bounding box center [97, 21] width 8 height 8
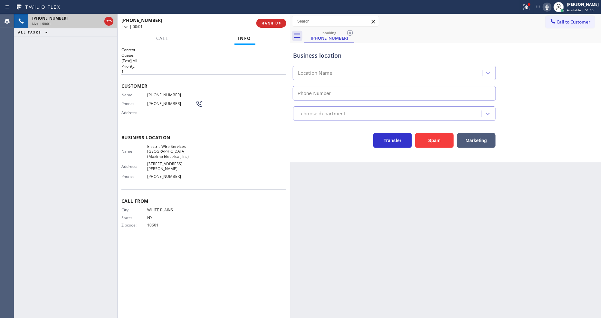
type input "(973) 834-6131"
click at [161, 149] on span "Electric Wire Services Newark(Maximo Electrical, Inc)" at bounding box center [171, 151] width 48 height 15
copy span "Electric Wire Services Newark(Maximo Electrical, Inc)"
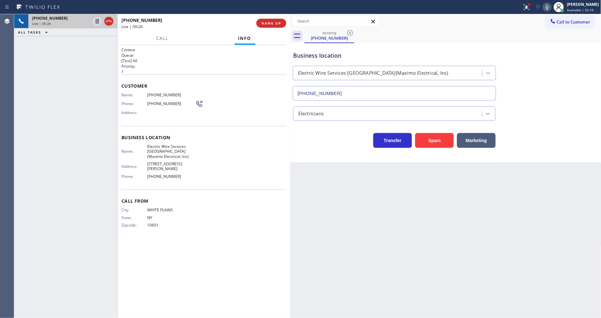
click at [131, 165] on span "Address:" at bounding box center [134, 166] width 26 height 5
click at [273, 27] on button "HANG UP" at bounding box center [272, 23] width 30 height 9
click at [273, 26] on button "HANG UP" at bounding box center [272, 23] width 30 height 9
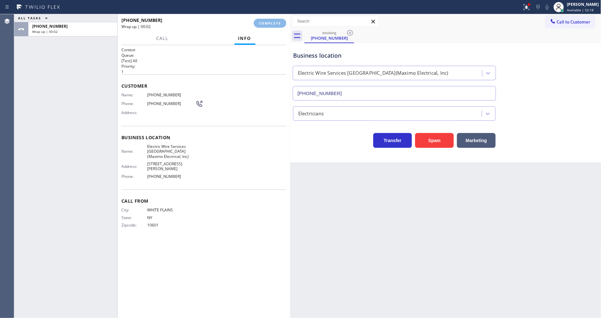
click at [228, 107] on div "Classify the call LOCATION NAME E Appliance Repair and HVAC Secaucus FROM PHONE…" at bounding box center [307, 166] width 587 height 304
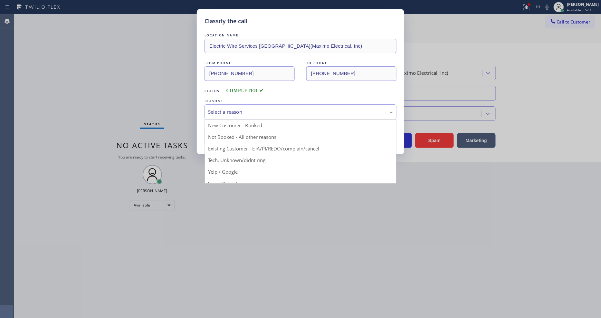
click at [228, 108] on div "Select a reason" at bounding box center [300, 111] width 185 height 7
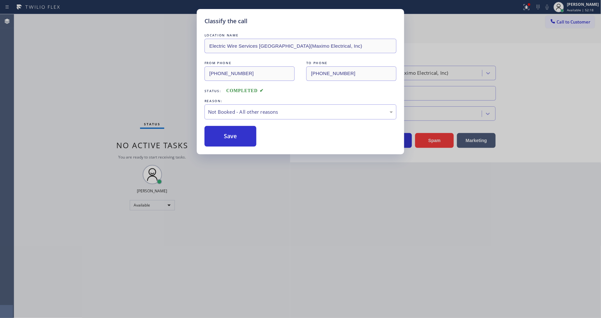
click at [221, 134] on button "Save" at bounding box center [231, 136] width 52 height 21
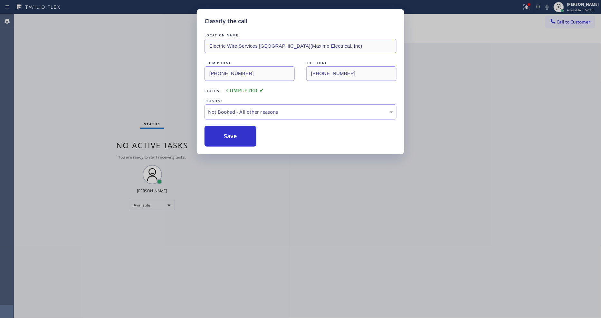
click at [221, 134] on button "Save" at bounding box center [231, 136] width 52 height 21
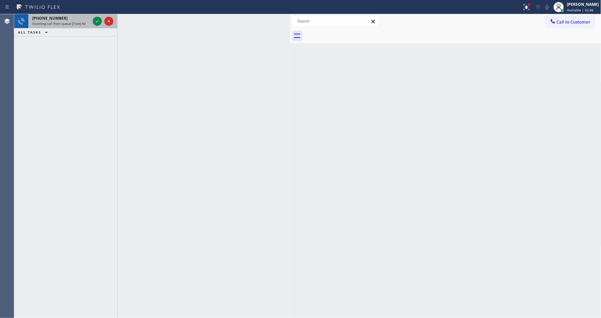
click at [96, 27] on div at bounding box center [103, 21] width 23 height 14
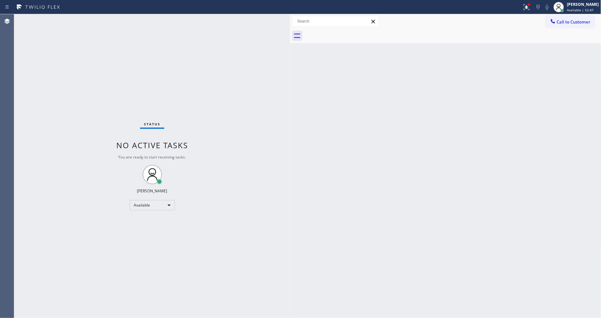
click at [98, 21] on div "Status No active tasks You are ready to start receiving tasks. [PERSON_NAME] Av…" at bounding box center [152, 166] width 276 height 304
click at [98, 20] on div "Status No active tasks You are ready to start receiving tasks. [PERSON_NAME] Av…" at bounding box center [152, 166] width 276 height 304
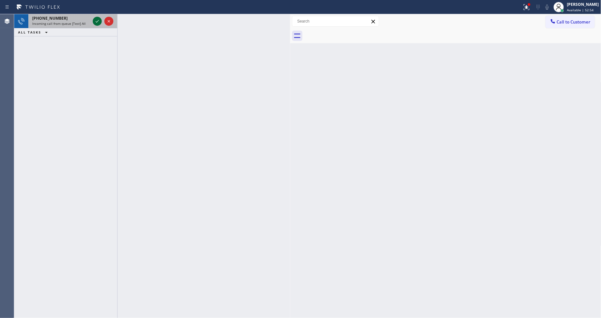
click at [95, 20] on icon at bounding box center [97, 21] width 8 height 8
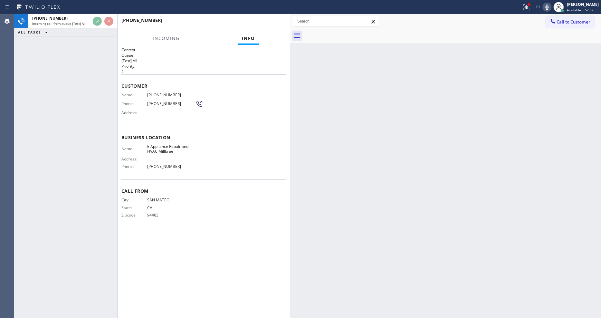
click at [78, 164] on div "+16506193192 Incoming call from queue [Test] All ALL TASKS ALL TASKS ACTIVE TAS…" at bounding box center [65, 166] width 103 height 304
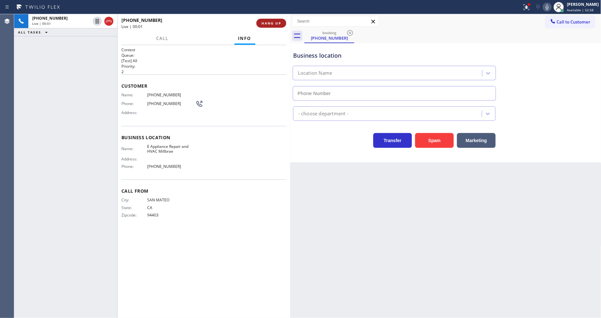
type input "(650) 699-5343"
click at [268, 26] on button "HANG UP" at bounding box center [272, 23] width 30 height 9
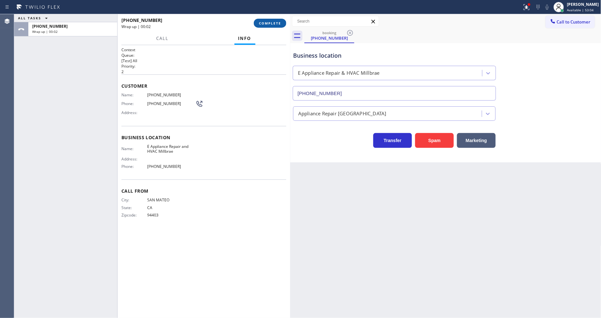
click at [268, 26] on button "COMPLETE" at bounding box center [270, 23] width 33 height 9
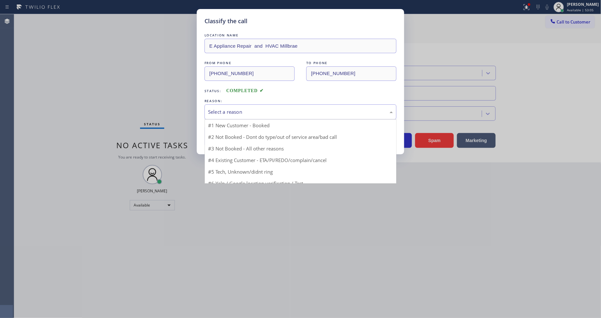
drag, startPoint x: 246, startPoint y: 102, endPoint x: 247, endPoint y: 113, distance: 11.0
click at [246, 104] on div "Select a reason" at bounding box center [301, 111] width 192 height 15
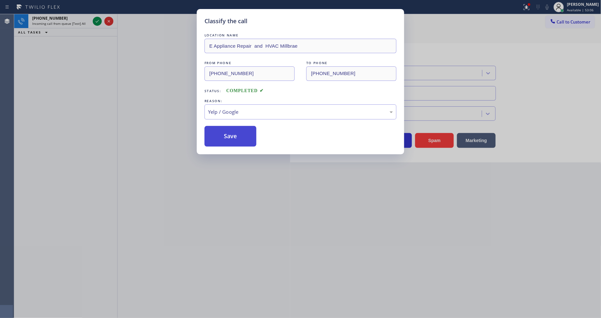
click at [243, 126] on button "Save" at bounding box center [231, 136] width 52 height 21
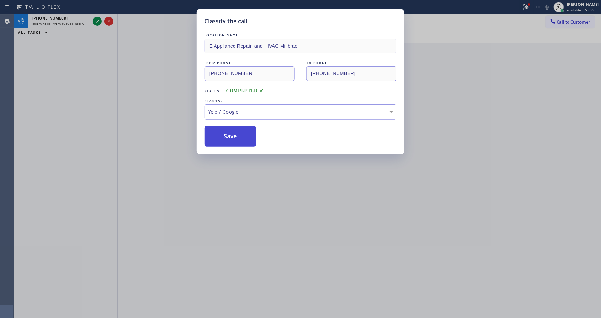
click at [243, 128] on button "Save" at bounding box center [231, 136] width 52 height 21
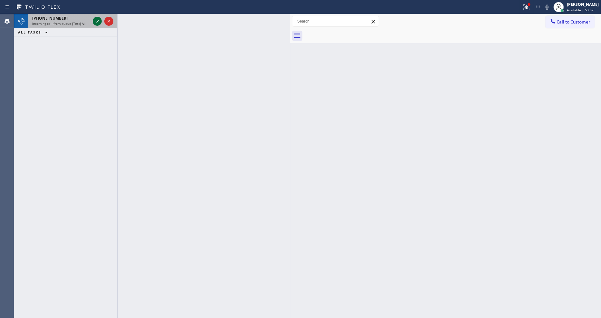
click at [94, 21] on icon at bounding box center [97, 21] width 8 height 8
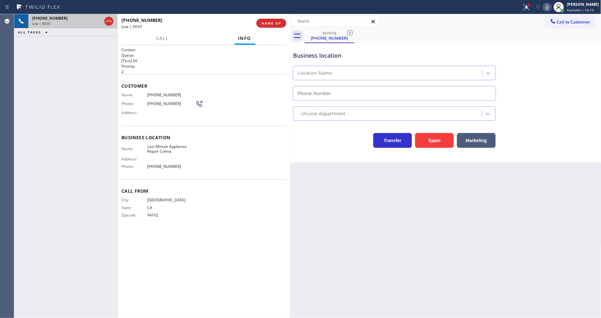
type input "(415) 842-1011"
click at [264, 25] on span "HANG UP" at bounding box center [272, 23] width 20 height 5
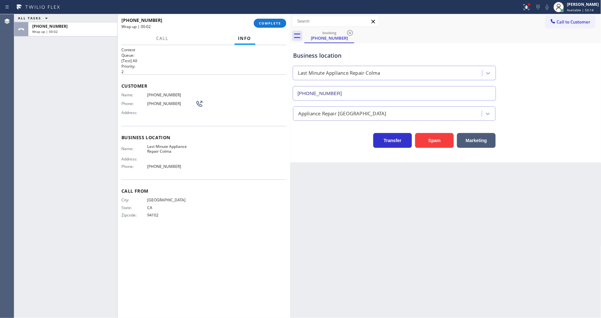
click at [265, 29] on div "+14159861411 Wrap up | 00:02 COMPLETE" at bounding box center [203, 23] width 165 height 17
click at [270, 23] on span "COMPLETE" at bounding box center [270, 23] width 22 height 5
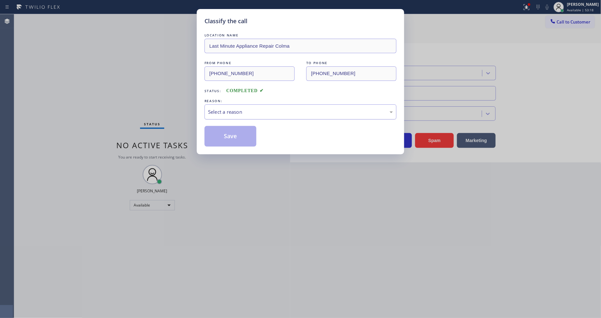
click at [236, 105] on div "Select a reason" at bounding box center [301, 111] width 192 height 15
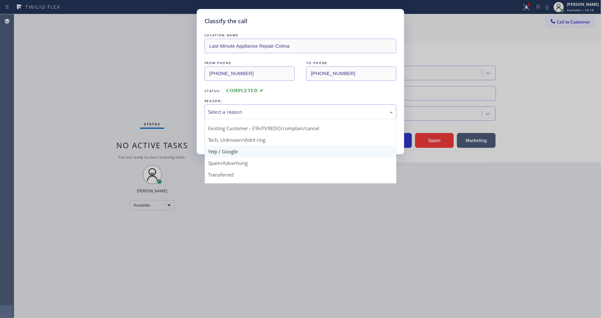
scroll to position [40, 0]
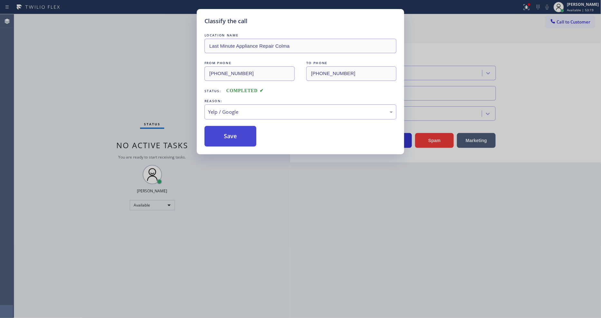
click at [231, 131] on button "Save" at bounding box center [231, 136] width 52 height 21
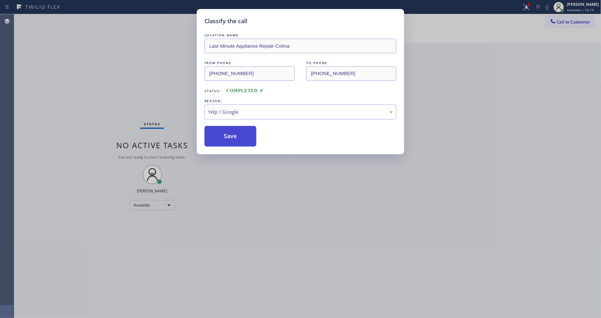
click at [231, 131] on button "Save" at bounding box center [231, 136] width 52 height 21
click at [232, 131] on button "Save" at bounding box center [231, 136] width 52 height 21
drag, startPoint x: 233, startPoint y: 131, endPoint x: 238, endPoint y: 128, distance: 5.8
click at [233, 130] on button "Save" at bounding box center [231, 136] width 52 height 21
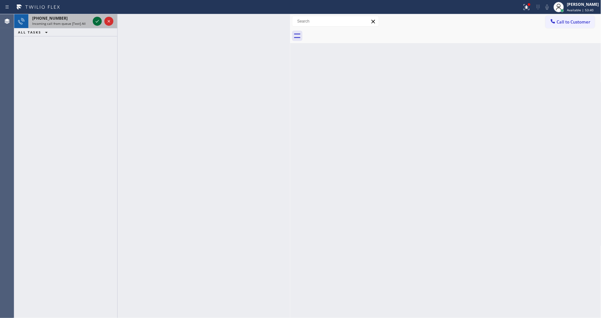
click at [95, 18] on icon at bounding box center [97, 21] width 8 height 8
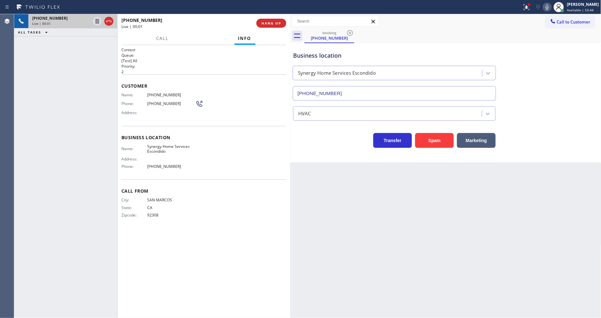
type input "(760) 280-6343"
click at [267, 20] on button "HANG UP" at bounding box center [272, 23] width 30 height 9
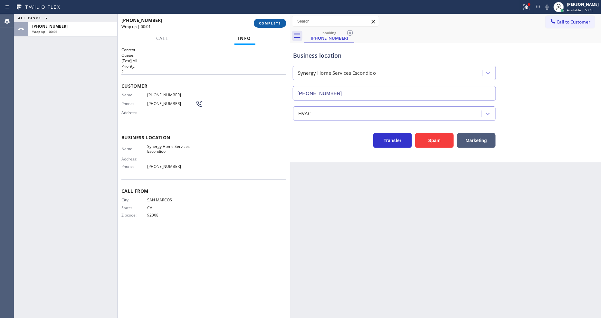
click at [268, 20] on button "COMPLETE" at bounding box center [270, 23] width 33 height 9
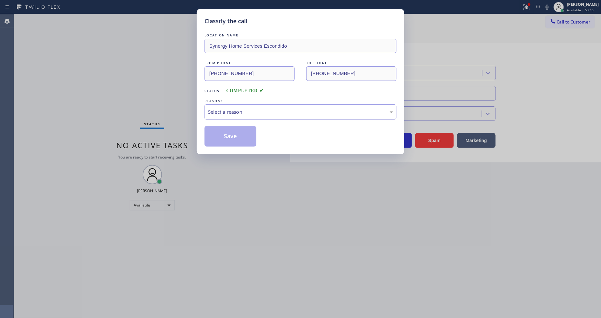
click at [250, 109] on div "Select a reason" at bounding box center [300, 111] width 185 height 7
click at [247, 131] on button "Save" at bounding box center [231, 136] width 52 height 21
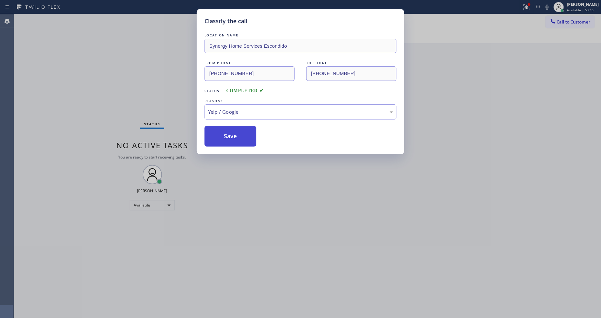
click at [247, 131] on button "Save" at bounding box center [231, 136] width 52 height 21
click at [247, 130] on button "Save" at bounding box center [231, 136] width 52 height 21
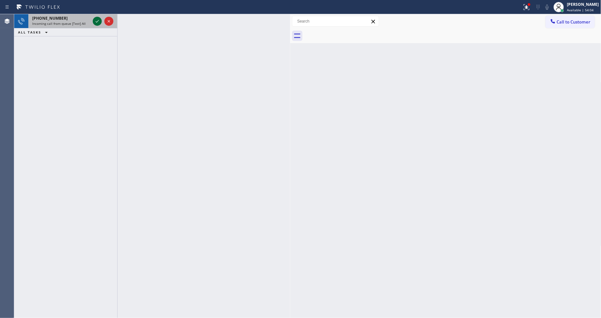
click at [96, 19] on icon at bounding box center [97, 21] width 8 height 8
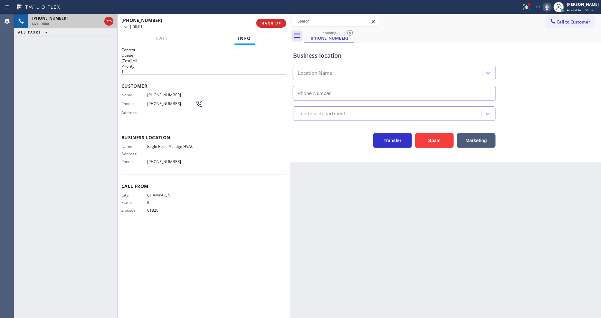
type input "(818) 732-8552"
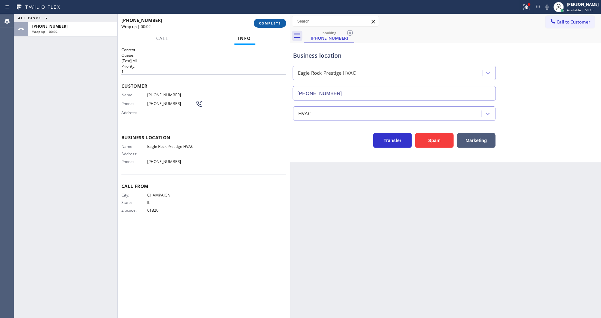
click at [268, 21] on span "COMPLETE" at bounding box center [270, 23] width 22 height 5
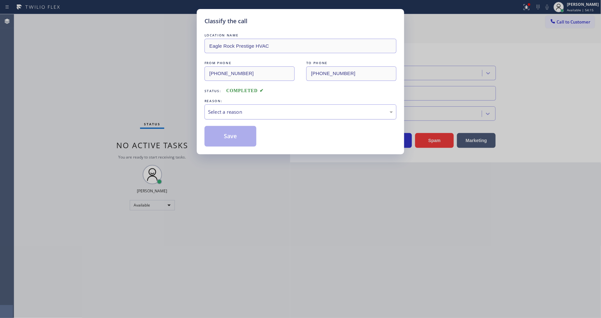
click at [251, 104] on div "Select a reason" at bounding box center [301, 111] width 192 height 15
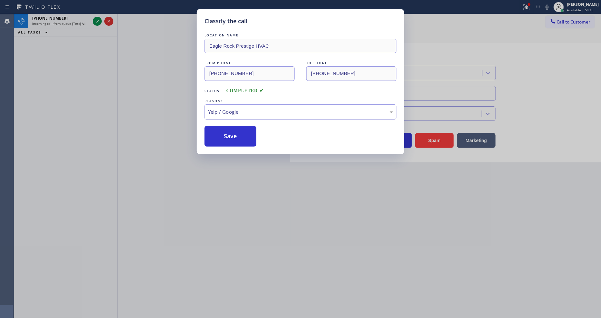
click at [242, 114] on div "Yelp / Google" at bounding box center [301, 111] width 192 height 15
click at [240, 132] on button "Save" at bounding box center [231, 136] width 52 height 21
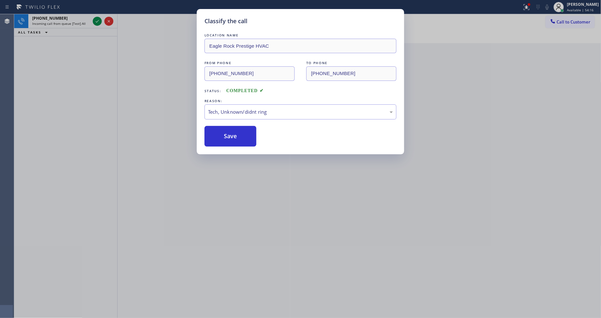
drag, startPoint x: 240, startPoint y: 132, endPoint x: 232, endPoint y: 120, distance: 15.2
click at [240, 132] on button "Save" at bounding box center [231, 136] width 52 height 21
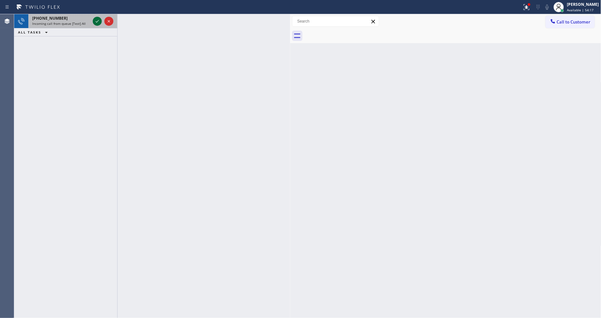
click at [95, 20] on icon at bounding box center [97, 21] width 8 height 8
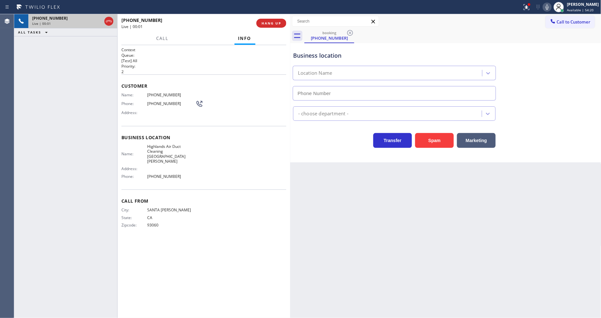
type input "(805) 519-8899"
click at [269, 24] on span "HANG UP" at bounding box center [272, 23] width 20 height 5
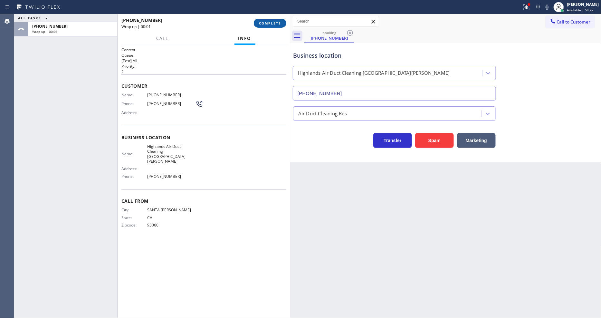
click at [269, 23] on span "COMPLETE" at bounding box center [270, 23] width 22 height 5
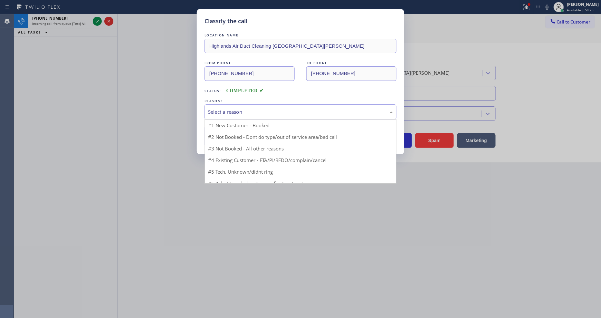
click at [230, 105] on div "Select a reason" at bounding box center [301, 111] width 192 height 15
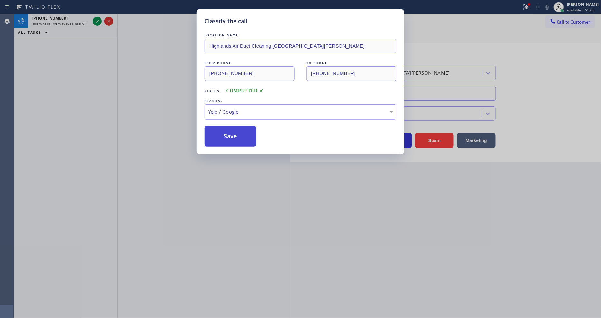
click at [240, 129] on button "Save" at bounding box center [231, 136] width 52 height 21
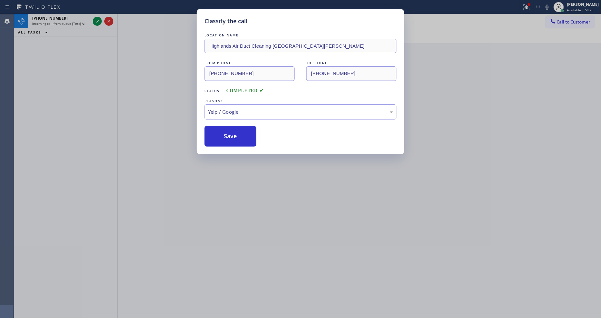
drag, startPoint x: 240, startPoint y: 129, endPoint x: 144, endPoint y: 38, distance: 132.2
click at [240, 128] on button "Save" at bounding box center [231, 136] width 52 height 21
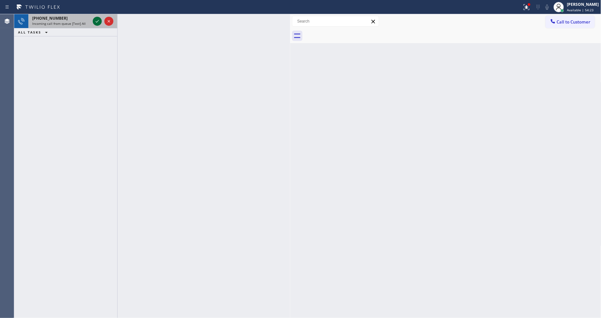
click at [96, 19] on icon at bounding box center [97, 21] width 8 height 8
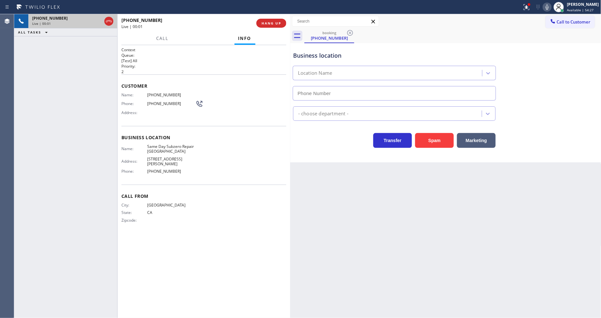
type input "(628) 244-8789"
click at [273, 24] on span "HANG UP" at bounding box center [272, 23] width 20 height 5
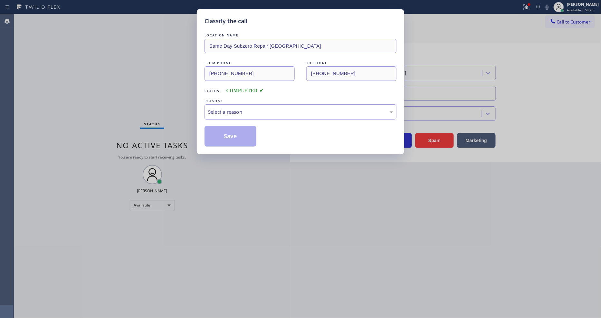
click at [252, 108] on div "Select a reason" at bounding box center [300, 111] width 185 height 7
click at [240, 136] on button "Save" at bounding box center [231, 136] width 52 height 21
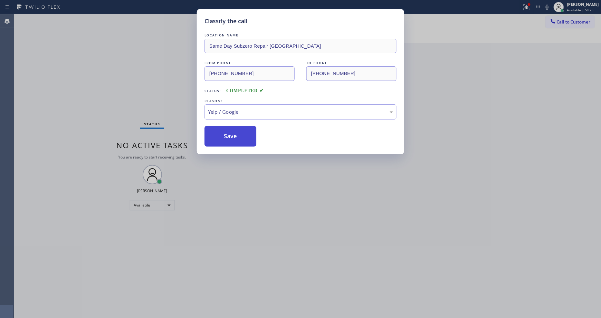
click at [240, 136] on button "Save" at bounding box center [231, 136] width 52 height 21
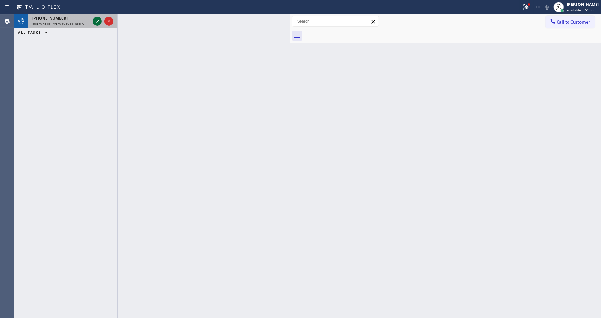
click at [94, 21] on icon at bounding box center [97, 21] width 8 height 8
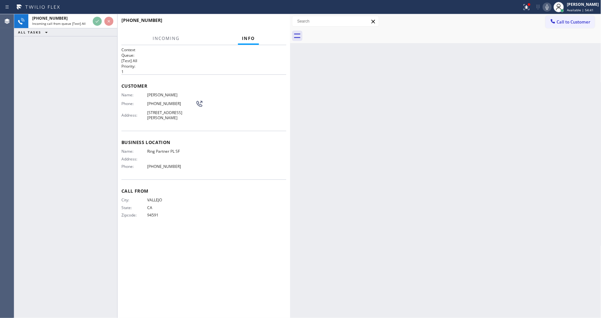
click at [267, 118] on div "Name: Mario Escalada Phone: (707) 319-8230 Address: 124 Bremer Ct, Vallejo, CA …" at bounding box center [203, 107] width 165 height 30
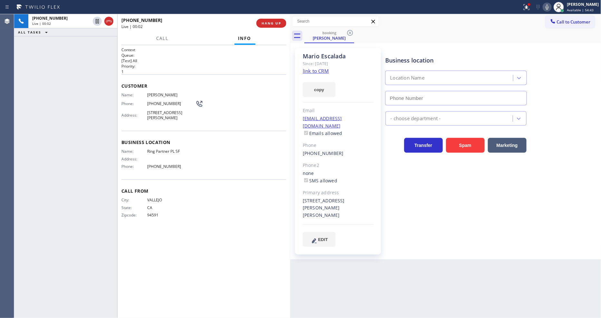
type input "(415) 969-9693"
click at [325, 73] on link "link to CRM" at bounding box center [316, 71] width 26 height 6
click at [169, 149] on span "Ring Partner PL SF" at bounding box center [171, 151] width 48 height 5
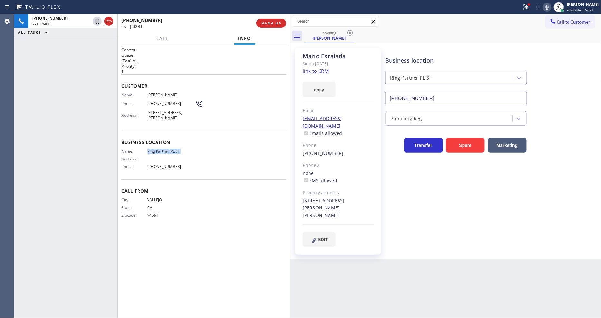
copy span "Ring Partner PL SF"
click at [99, 19] on icon at bounding box center [97, 21] width 8 height 8
click at [551, 5] on icon at bounding box center [548, 7] width 8 height 8
click at [520, 10] on div at bounding box center [261, 7] width 517 height 10
click at [530, 10] on icon at bounding box center [527, 7] width 8 height 8
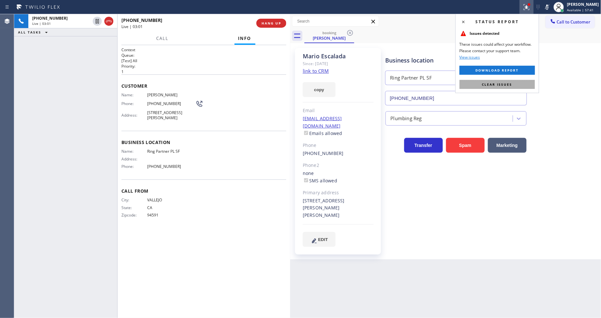
click at [518, 82] on button "Clear issues" at bounding box center [497, 84] width 75 height 9
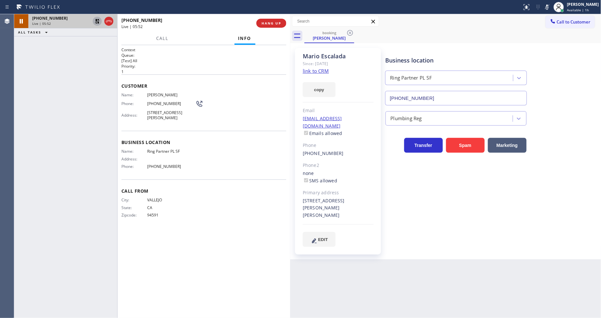
click at [96, 25] on button at bounding box center [97, 21] width 9 height 9
click at [549, 7] on icon at bounding box center [547, 7] width 3 height 5
click at [160, 101] on span "(707) 319-8230" at bounding box center [171, 103] width 48 height 5
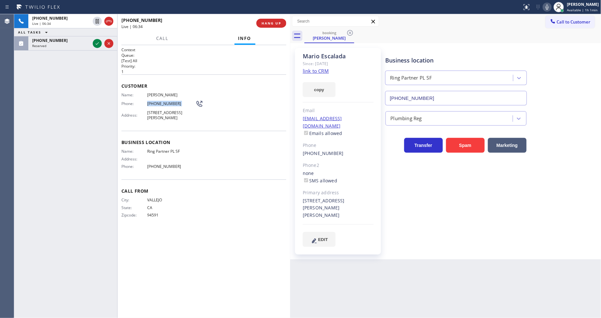
drag, startPoint x: 94, startPoint y: 44, endPoint x: 95, endPoint y: 9, distance: 34.5
click at [94, 44] on icon at bounding box center [97, 44] width 8 height 8
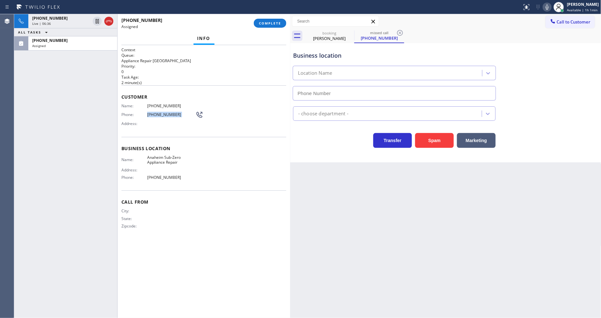
type input "(714) 613-0028"
click at [137, 111] on div "Phone: (949) 987-0617" at bounding box center [162, 115] width 82 height 8
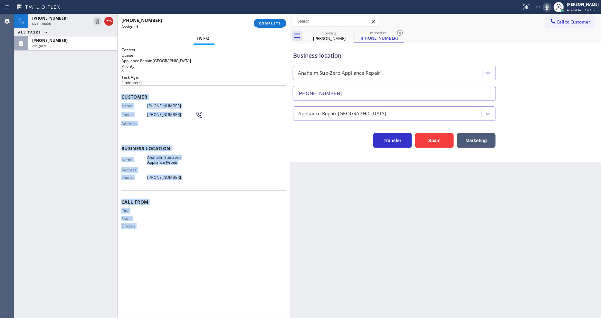
drag, startPoint x: 120, startPoint y: 93, endPoint x: 176, endPoint y: 255, distance: 171.2
click at [176, 255] on div "Context Queue: Appliance Repair High End Priority: 0 Task Age: 2 minute(s) Cust…" at bounding box center [204, 181] width 173 height 273
click at [270, 26] on button "COMPLETE" at bounding box center [270, 23] width 33 height 9
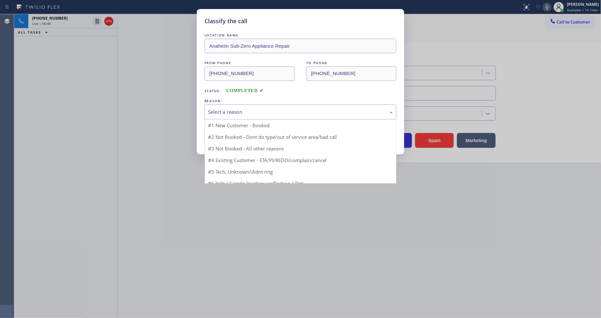
click at [242, 108] on div "Select a reason" at bounding box center [300, 111] width 185 height 7
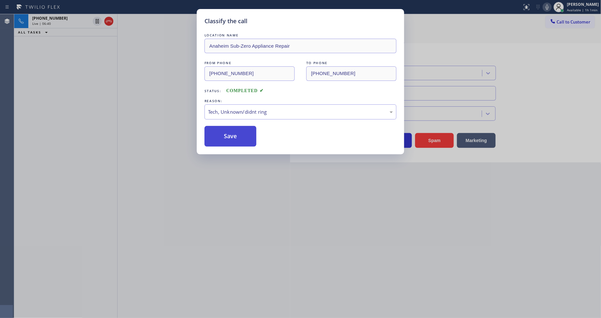
click at [244, 140] on button "Save" at bounding box center [231, 136] width 52 height 21
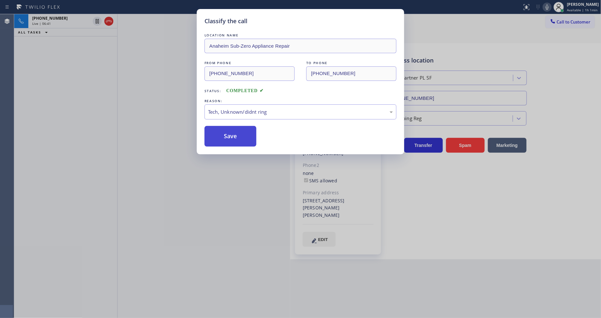
click at [244, 140] on button "Save" at bounding box center [231, 136] width 52 height 21
drag, startPoint x: 244, startPoint y: 140, endPoint x: 453, endPoint y: 263, distance: 243.1
click at [244, 139] on button "Save" at bounding box center [231, 136] width 52 height 21
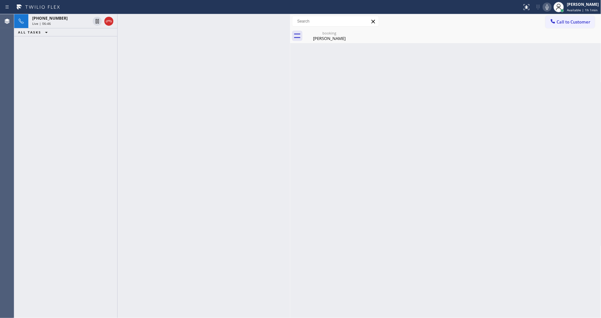
click at [208, 233] on div at bounding box center [204, 166] width 173 height 304
click at [74, 26] on div "Live | 06:51" at bounding box center [61, 23] width 58 height 5
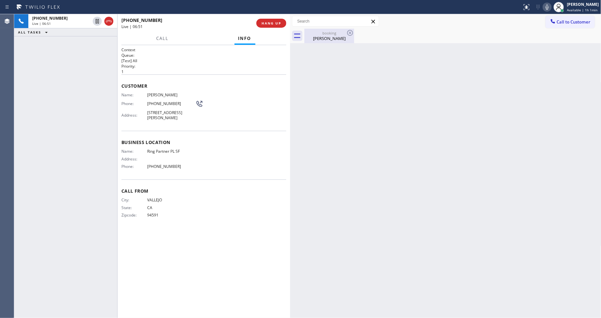
click at [309, 37] on div "Mario Escalada" at bounding box center [329, 38] width 49 height 6
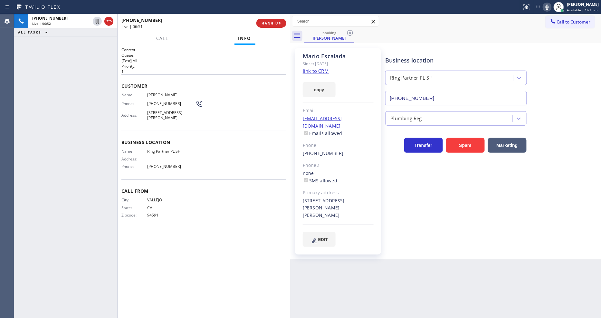
click at [267, 144] on div "Business location Name: Ring Partner PL SF Address: Phone: (415) 969-9693" at bounding box center [203, 155] width 165 height 49
click at [179, 227] on div "Context Queue: [Test] All Priority: 1 Customer Name: Mario Escalada Phone: (707…" at bounding box center [203, 181] width 165 height 269
click at [189, 188] on span "Call From" at bounding box center [203, 191] width 165 height 6
click at [160, 92] on span "Mario Escalada" at bounding box center [171, 94] width 48 height 5
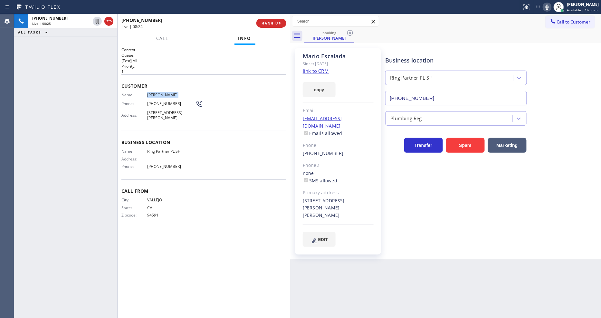
click at [160, 92] on span "Mario Escalada" at bounding box center [171, 94] width 48 height 5
click at [191, 151] on span "Ring Partner PL SF" at bounding box center [171, 151] width 48 height 5
click at [372, 119] on div "marioescalada215@gmail.com Emails allowed" at bounding box center [338, 126] width 71 height 22
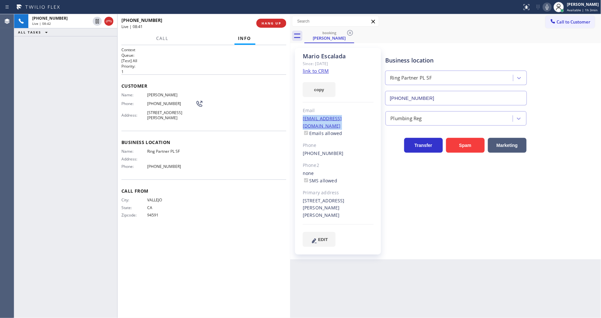
drag, startPoint x: 88, startPoint y: 161, endPoint x: 94, endPoint y: 211, distance: 50.0
click at [88, 161] on div "+17073198230 Live | 08:42 ALL TASKS ALL TASKS ACTIVE TASKS TASKS IN WRAP UP" at bounding box center [65, 166] width 103 height 304
drag, startPoint x: 192, startPoint y: 146, endPoint x: 182, endPoint y: 289, distance: 143.1
click at [192, 145] on div "Business location Name: Ring Partner PL SF Address: Phone: (415) 969-9693" at bounding box center [203, 155] width 165 height 49
click at [277, 21] on span "HANG UP" at bounding box center [272, 23] width 20 height 5
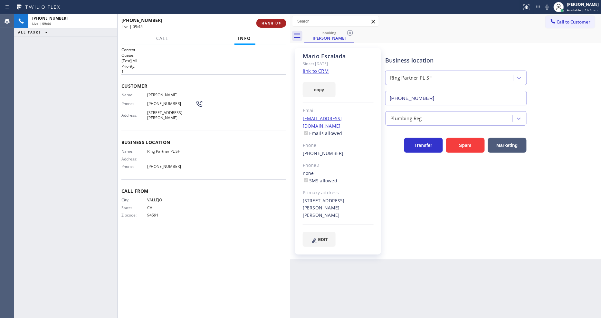
click at [277, 21] on span "HANG UP" at bounding box center [272, 23] width 20 height 5
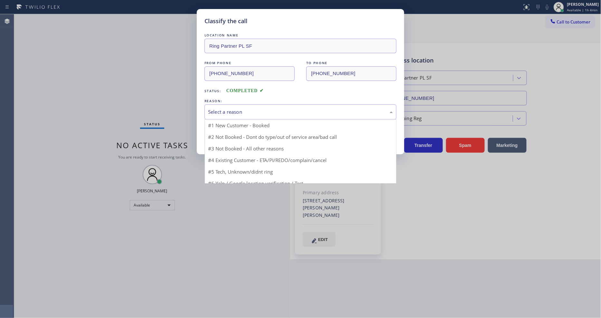
click at [232, 108] on div "Select a reason" at bounding box center [300, 111] width 185 height 7
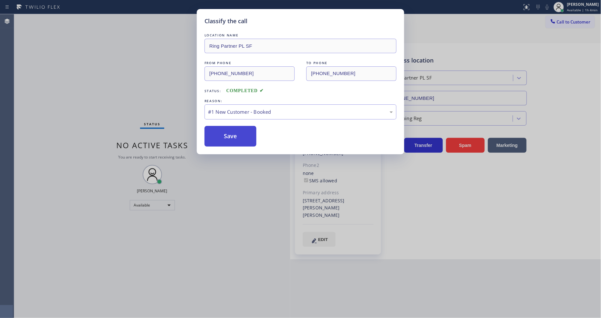
click at [224, 135] on button "Save" at bounding box center [231, 136] width 52 height 21
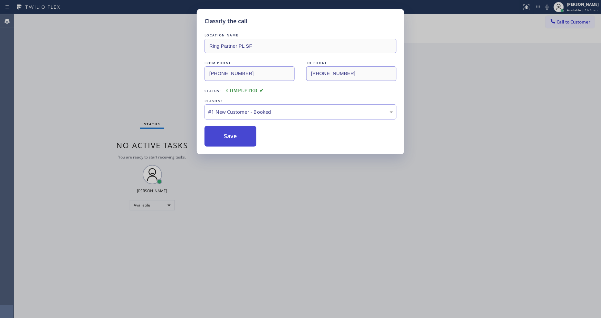
click at [224, 135] on button "Save" at bounding box center [231, 136] width 52 height 21
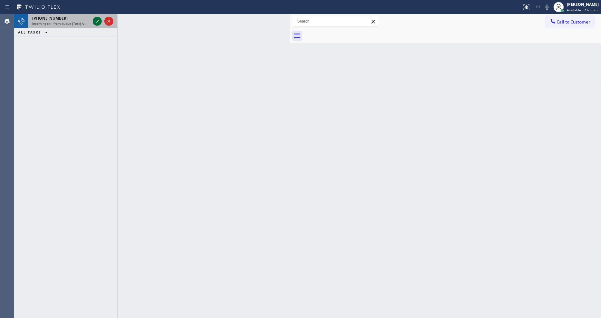
drag, startPoint x: 100, startPoint y: 24, endPoint x: 98, endPoint y: 22, distance: 3.4
click at [99, 23] on icon at bounding box center [97, 21] width 8 height 8
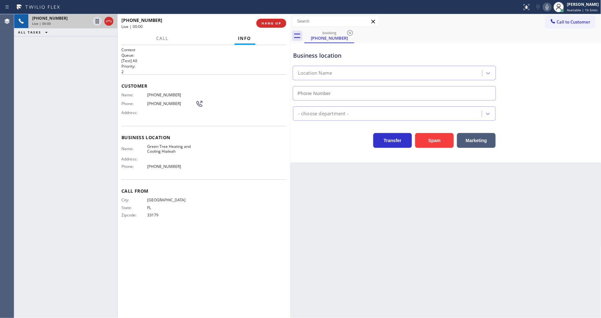
type input "(305) 590-5838"
click at [180, 53] on h2 "Queue:" at bounding box center [203, 55] width 165 height 5
click at [271, 23] on span "HANG UP" at bounding box center [272, 23] width 20 height 5
click at [271, 22] on span "HANG UP" at bounding box center [272, 23] width 20 height 5
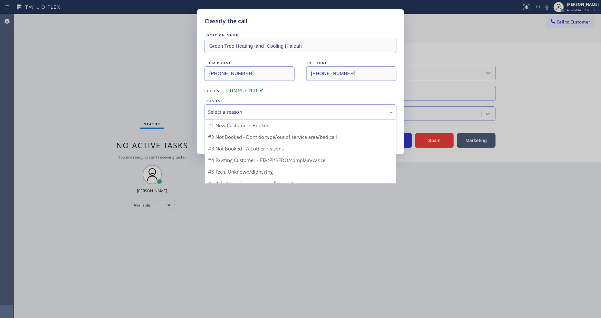
click at [242, 112] on div "Select a reason" at bounding box center [300, 111] width 185 height 7
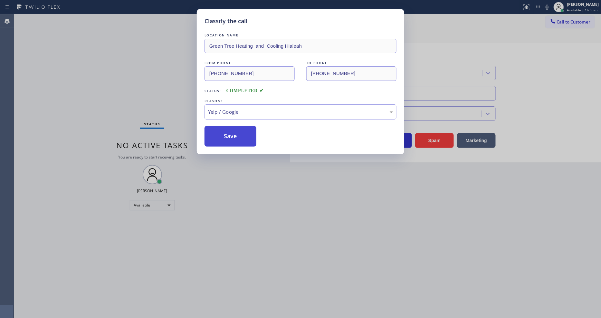
click at [243, 137] on button "Save" at bounding box center [231, 136] width 52 height 21
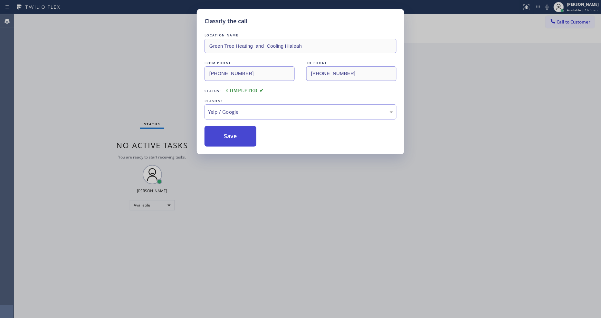
click at [243, 137] on button "Save" at bounding box center [231, 136] width 52 height 21
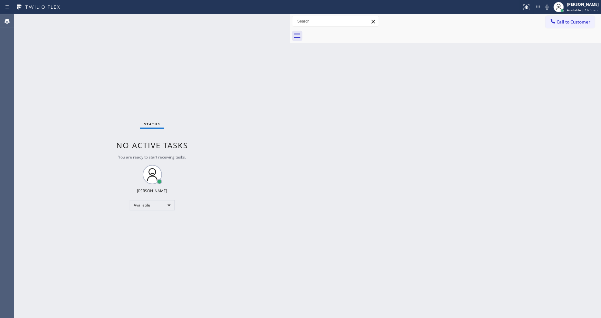
drag, startPoint x: 562, startPoint y: 20, endPoint x: 547, endPoint y: 23, distance: 15.3
click at [559, 21] on span "Call to Customer" at bounding box center [574, 22] width 34 height 6
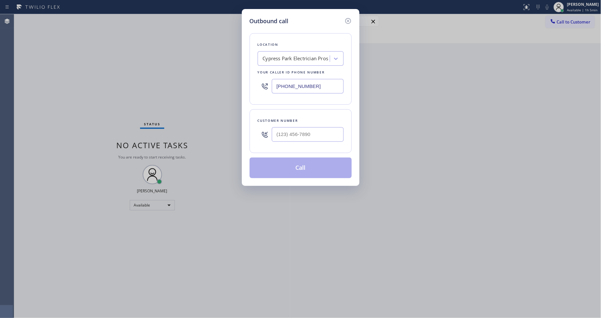
click at [316, 55] on div "Cypress Park Electrician Pros" at bounding box center [296, 58] width 66 height 7
paste input "Anaheim Sub-Zero Appliance Repair"
type input "Anaheim Sub-Zero Appliance Repair"
click at [296, 69] on div "Anaheim Sub-Zero Appliance Repair" at bounding box center [301, 75] width 86 height 18
type input "(714) 613-0028"
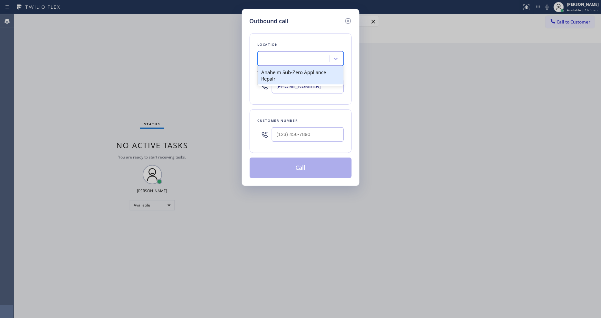
scroll to position [0, 1]
click at [205, 118] on div "Outbound call Location Anaheim Sub-Zero Appliance Repair Your caller id phone n…" at bounding box center [300, 159] width 601 height 318
click at [284, 131] on input "(___) ___-____" at bounding box center [308, 134] width 72 height 15
paste input "949) 987-0617"
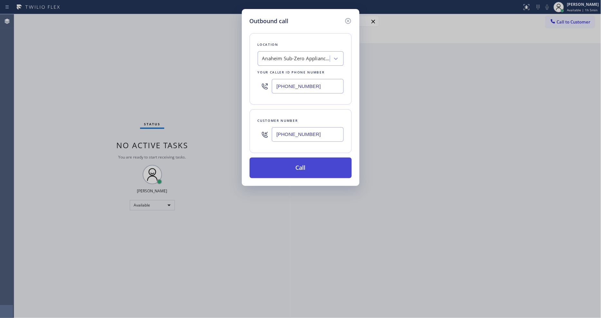
type input "(949) 987-0617"
click at [278, 166] on button "Call" at bounding box center [301, 168] width 102 height 21
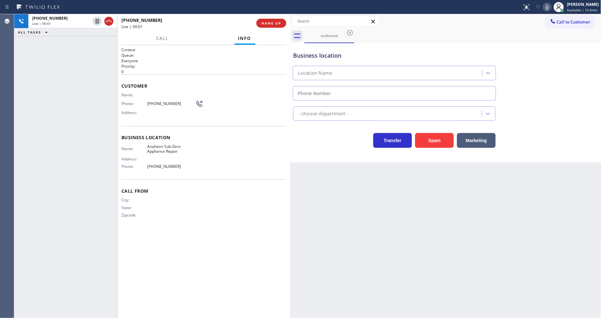
type input "(714) 613-0028"
drag, startPoint x: 392, startPoint y: 226, endPoint x: 379, endPoint y: 205, distance: 25.3
click at [392, 226] on div "Back to Dashboard Change Sender ID Customers Technicians Select a contact Outbo…" at bounding box center [445, 166] width 311 height 304
click at [275, 20] on button "HANG UP" at bounding box center [272, 23] width 30 height 9
click at [274, 23] on span "HANG UP" at bounding box center [272, 23] width 20 height 5
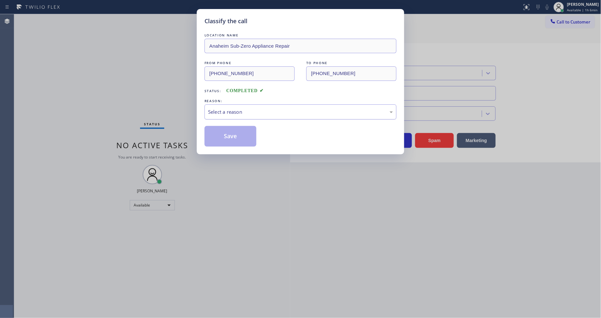
click at [239, 112] on div "Select a reason" at bounding box center [300, 111] width 185 height 7
click at [244, 137] on button "Save" at bounding box center [231, 136] width 52 height 21
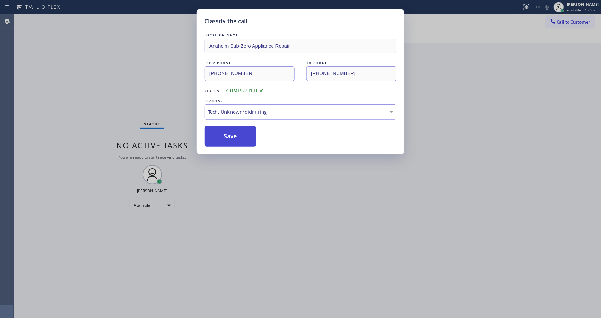
click at [244, 137] on button "Save" at bounding box center [231, 136] width 52 height 21
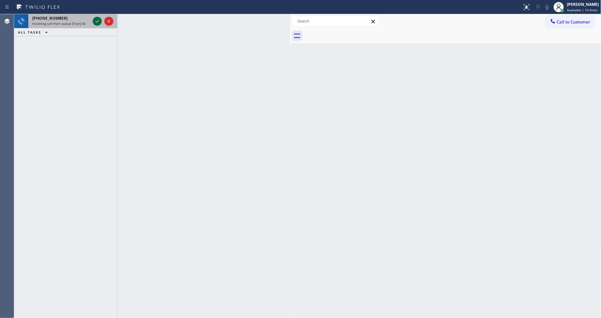
click at [97, 19] on icon at bounding box center [97, 21] width 8 height 8
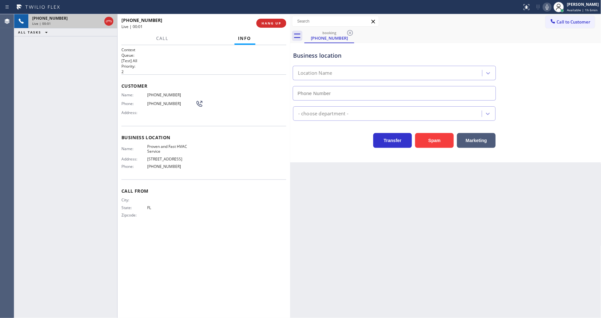
type input "(786) 361-0779"
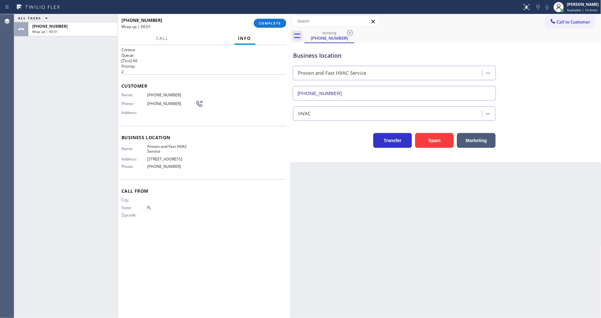
click at [280, 23] on span "COMPLETE" at bounding box center [270, 23] width 22 height 5
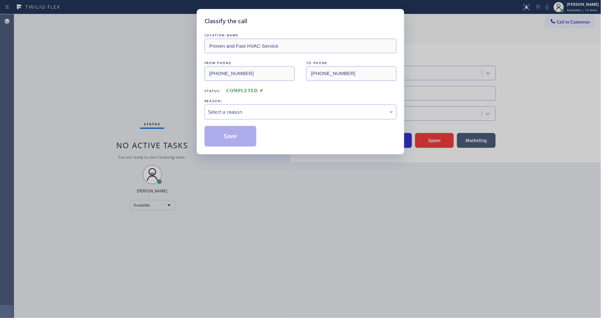
click at [233, 108] on div "Select a reason" at bounding box center [300, 111] width 185 height 7
click at [238, 131] on button "Save" at bounding box center [231, 136] width 52 height 21
click at [238, 130] on button "Save" at bounding box center [231, 136] width 52 height 21
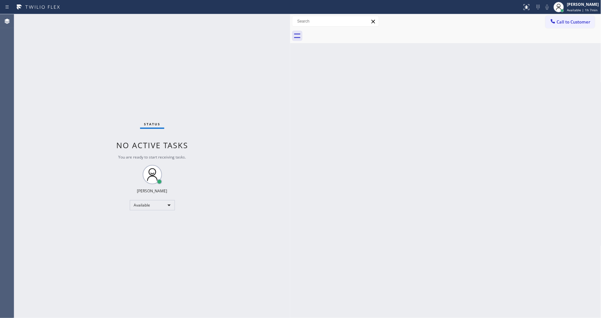
click at [466, 242] on div "Back to Dashboard Change Sender ID Customers Technicians Select a contact Outbo…" at bounding box center [445, 166] width 311 height 304
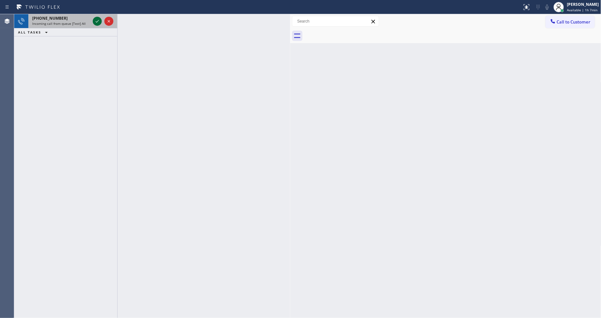
click at [98, 22] on icon at bounding box center [97, 21] width 8 height 8
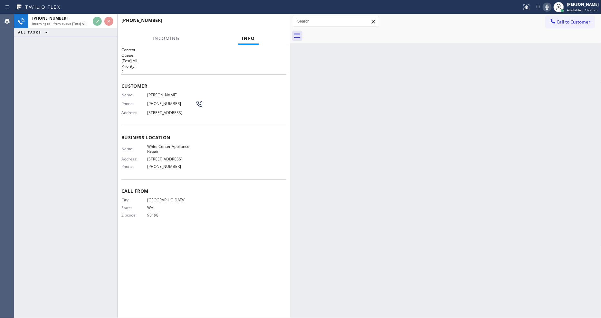
click at [255, 155] on div "Name: White Center Appliance Repair Address: 10790 16th Ave SW Phone: (206) 734…" at bounding box center [203, 158] width 165 height 28
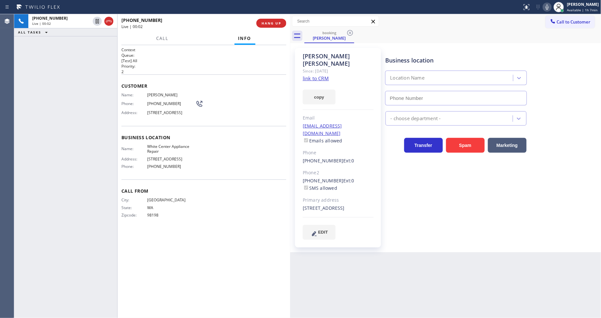
click at [269, 105] on div "Name: Thad Williams Phone: (206) 817-9114 Address: 3402 Southwest Trenton Stree…" at bounding box center [203, 104] width 165 height 25
type input "(206) 734-3918"
click at [314, 75] on link "link to CRM" at bounding box center [316, 78] width 26 height 6
click at [176, 149] on span "White Center Appliance Repair" at bounding box center [171, 149] width 48 height 10
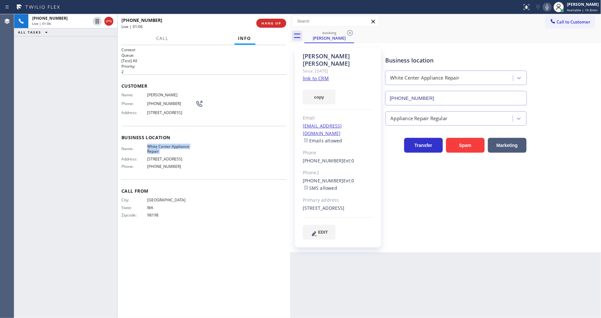
click at [176, 149] on span "White Center Appliance Repair" at bounding box center [171, 149] width 48 height 10
click at [159, 92] on span "Thad Williams" at bounding box center [171, 94] width 48 height 5
click at [171, 101] on span "(206) 817-9114" at bounding box center [171, 103] width 48 height 5
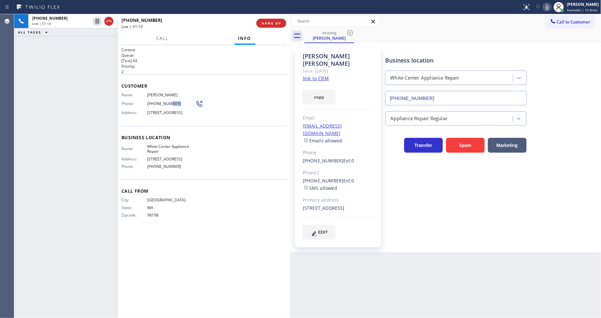
click at [170, 101] on span "(206) 817-9114" at bounding box center [171, 103] width 48 height 5
click at [141, 165] on div "Name: White Center Appliance Repair Address: 10790 16th Ave SW Phone: (206) 734…" at bounding box center [158, 158] width 74 height 28
click at [373, 122] on div "thadlwilliams@gmail.com Emails allowed" at bounding box center [338, 133] width 71 height 22
click at [371, 122] on div "thadlwilliams@gmail.com Emails allowed" at bounding box center [338, 133] width 71 height 22
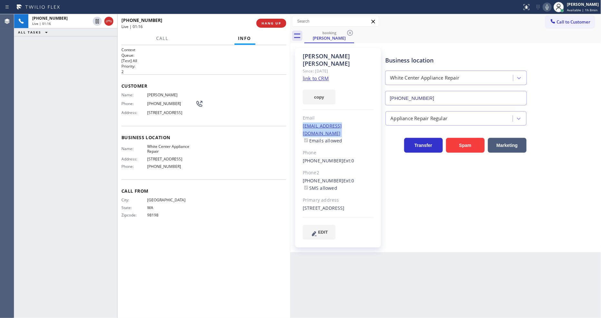
click at [371, 122] on div "thadlwilliams@gmail.com Emails allowed" at bounding box center [338, 133] width 71 height 22
click at [365, 122] on div "thadlwilliams@gmail.com Emails allowed" at bounding box center [338, 133] width 71 height 22
click at [121, 146] on div "Context Queue: [Test] All Priority: 2 Customer Name: Thad Williams Phone: (206)…" at bounding box center [204, 181] width 173 height 273
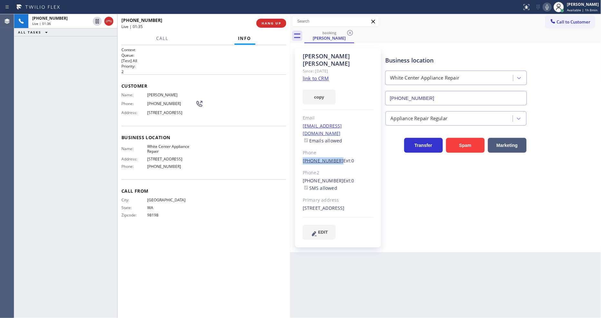
drag, startPoint x: 299, startPoint y: 147, endPoint x: 334, endPoint y: 148, distance: 34.8
click at [334, 148] on div "Thad Williams Since: 20 may 2020 link to CRM copy Email thadlwilliams@gmail.com…" at bounding box center [338, 147] width 86 height 199
click at [150, 93] on span "Thad Williams" at bounding box center [171, 94] width 48 height 5
click at [96, 21] on icon at bounding box center [97, 21] width 8 height 8
click at [548, 7] on icon at bounding box center [548, 7] width 8 height 8
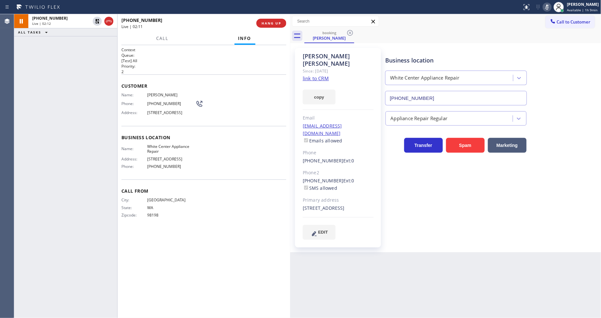
click at [462, 236] on div "Business location White Center Appliance Repair (206) 734-3918 Appliance Repair…" at bounding box center [492, 150] width 216 height 201
click at [96, 22] on icon at bounding box center [97, 21] width 5 height 5
click at [549, 7] on icon at bounding box center [547, 7] width 8 height 8
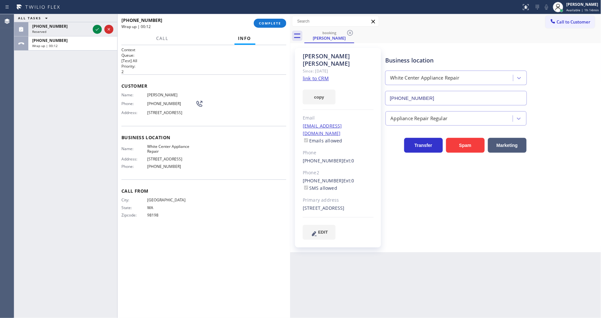
drag, startPoint x: 269, startPoint y: 23, endPoint x: 273, endPoint y: 37, distance: 14.9
click at [270, 23] on span "COMPLETE" at bounding box center [270, 23] width 22 height 5
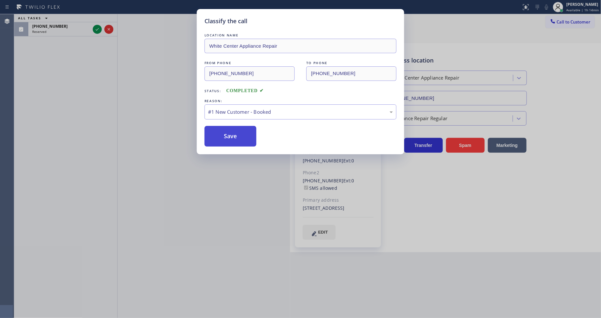
click at [230, 126] on button "Save" at bounding box center [231, 136] width 52 height 21
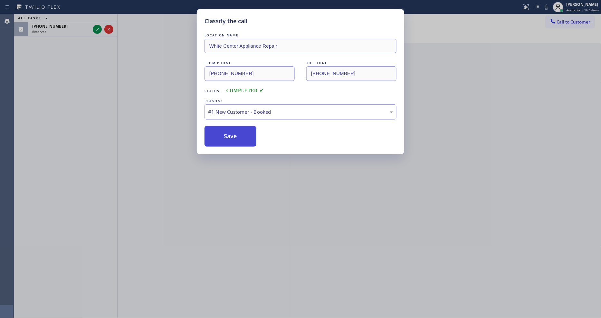
click at [230, 127] on button "Save" at bounding box center [231, 136] width 52 height 21
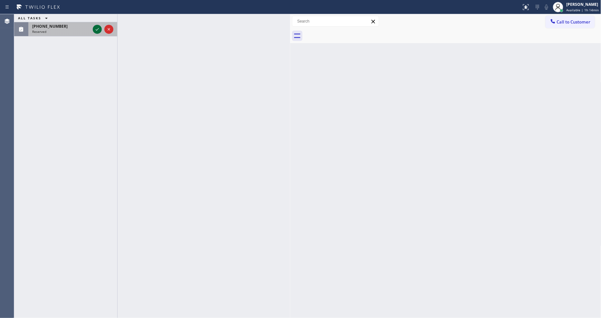
click at [98, 28] on icon at bounding box center [97, 29] width 8 height 8
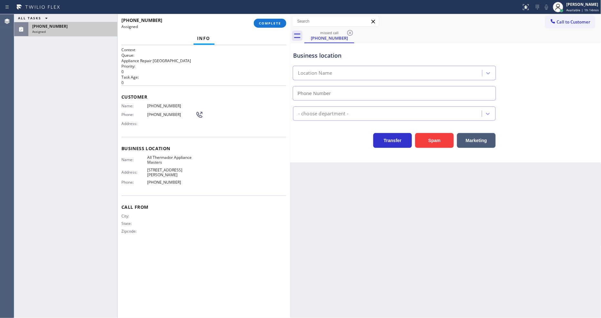
type input "(425) 529-9470"
drag, startPoint x: 270, startPoint y: 24, endPoint x: 271, endPoint y: 30, distance: 6.3
click at [270, 24] on span "COMPLETE" at bounding box center [270, 23] width 22 height 5
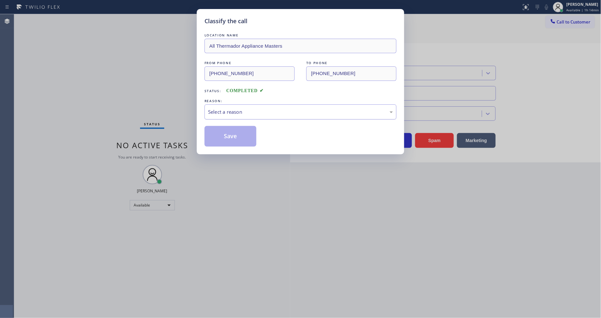
click at [244, 113] on div "Select a reason" at bounding box center [300, 111] width 185 height 7
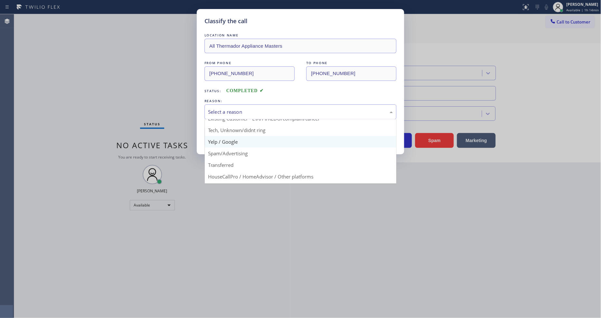
scroll to position [40, 0]
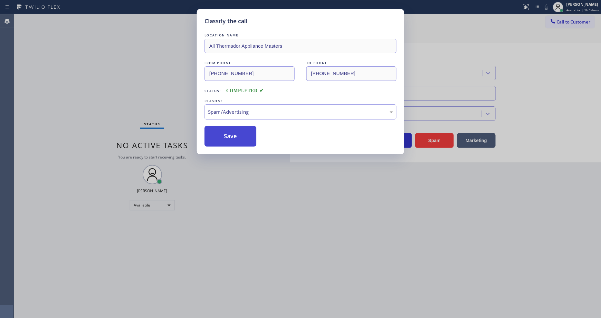
click at [243, 133] on button "Save" at bounding box center [231, 136] width 52 height 21
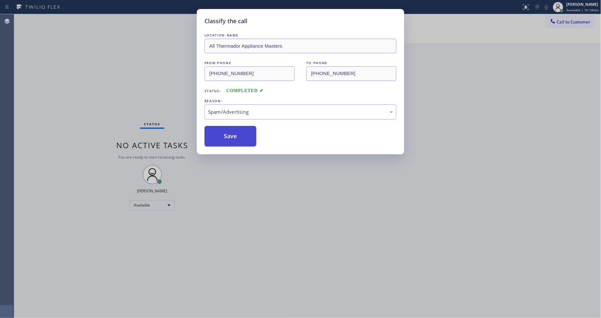
click at [243, 133] on button "Save" at bounding box center [231, 136] width 52 height 21
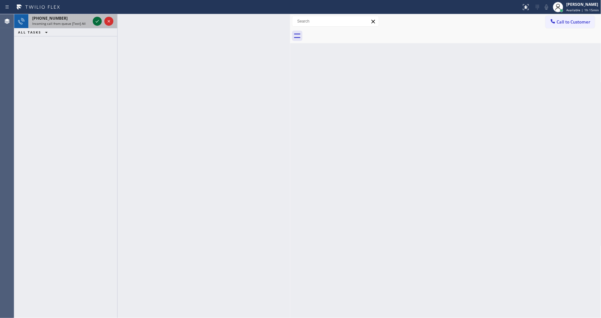
click at [96, 20] on icon at bounding box center [97, 21] width 8 height 8
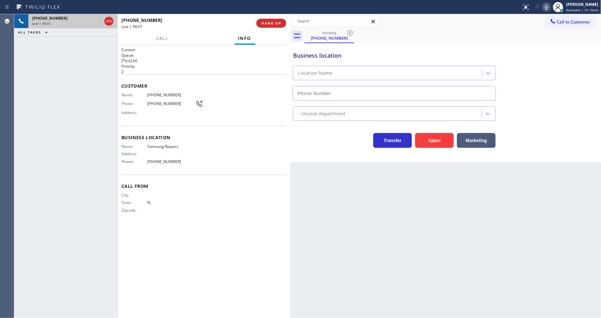
type input "(877) 945-9605"
click at [551, 9] on icon at bounding box center [547, 7] width 8 height 8
click at [549, 9] on icon at bounding box center [547, 7] width 8 height 8
click at [549, 8] on icon at bounding box center [547, 7] width 8 height 8
click at [548, 9] on icon at bounding box center [546, 7] width 3 height 5
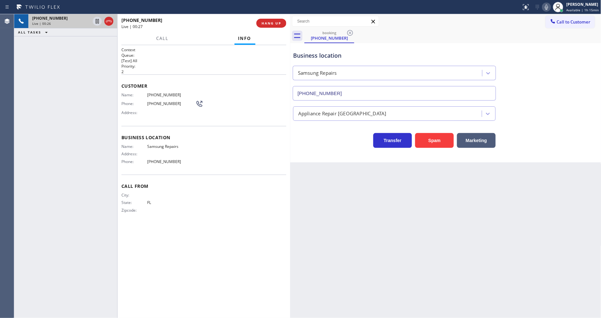
click at [548, 8] on icon at bounding box center [547, 7] width 8 height 8
click at [281, 23] on button "HANG UP" at bounding box center [272, 23] width 30 height 9
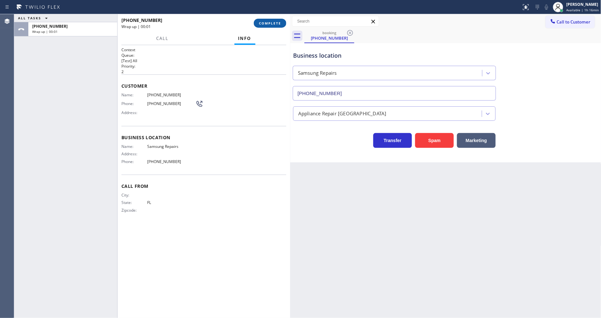
click at [281, 23] on button "COMPLETE" at bounding box center [270, 23] width 33 height 9
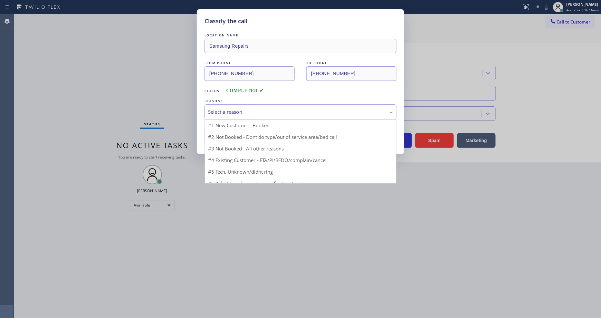
click at [219, 108] on div "Select a reason" at bounding box center [300, 111] width 185 height 7
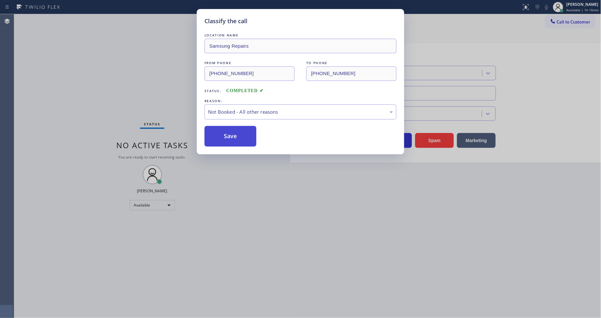
drag, startPoint x: 223, startPoint y: 139, endPoint x: 225, endPoint y: 131, distance: 8.4
click at [225, 131] on button "Save" at bounding box center [231, 136] width 52 height 21
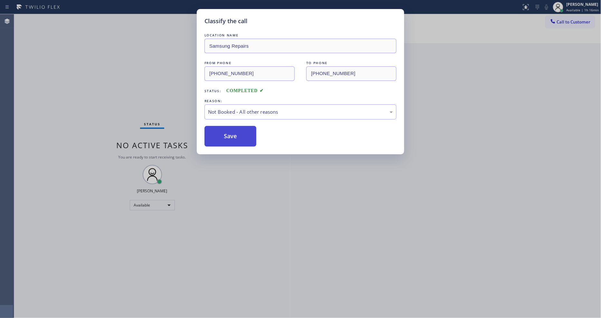
click at [225, 131] on button "Save" at bounding box center [231, 136] width 52 height 21
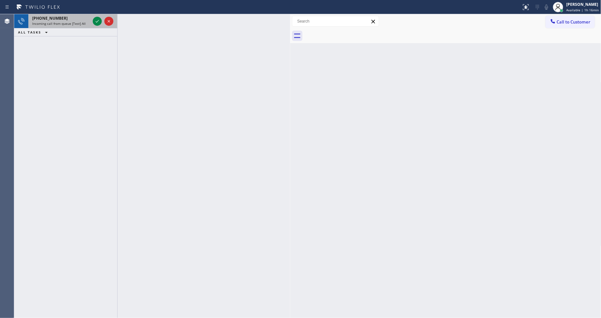
click at [90, 19] on div "+18483444697" at bounding box center [61, 17] width 58 height 5
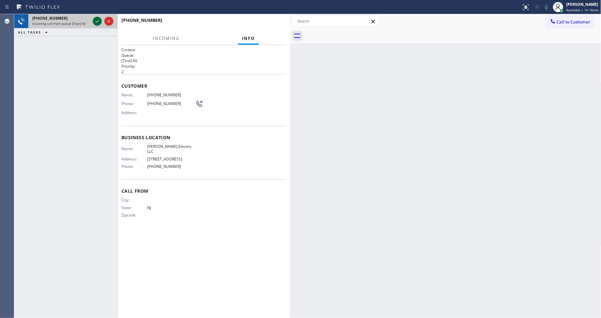
click at [97, 20] on icon at bounding box center [97, 21] width 8 height 8
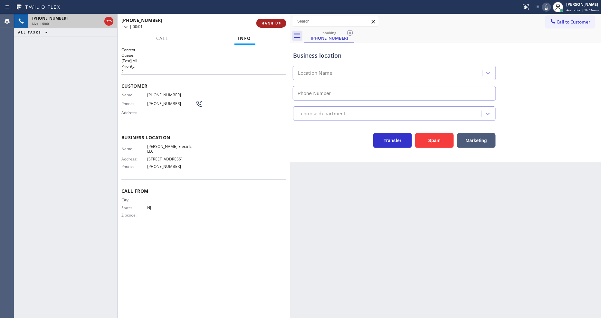
type input "(848) 331-2769"
click at [270, 25] on span "HANG UP" at bounding box center [272, 23] width 20 height 5
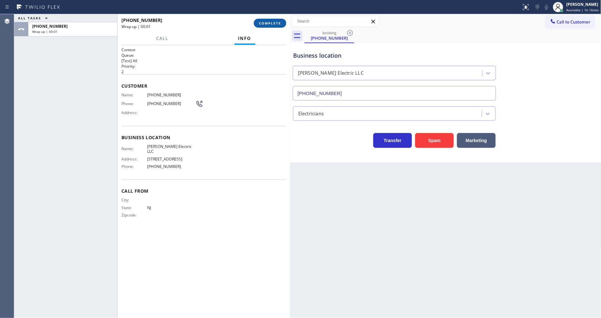
click at [270, 25] on span "COMPLETE" at bounding box center [270, 23] width 22 height 5
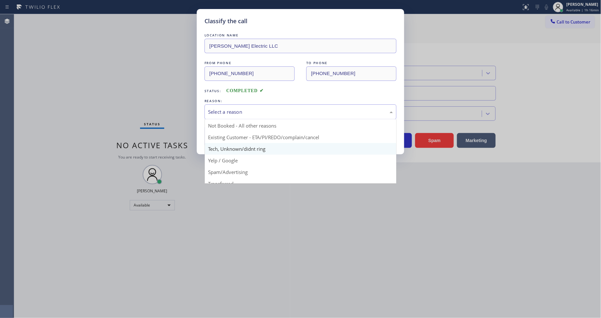
scroll to position [17, 0]
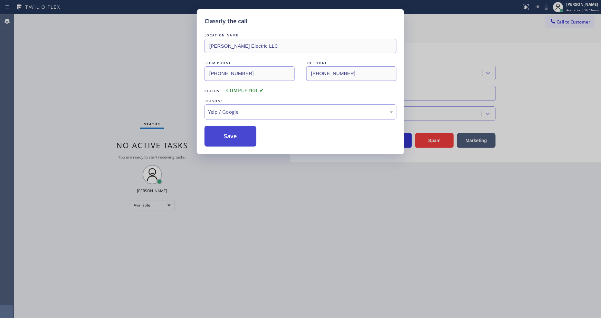
click at [242, 133] on button "Save" at bounding box center [231, 136] width 52 height 21
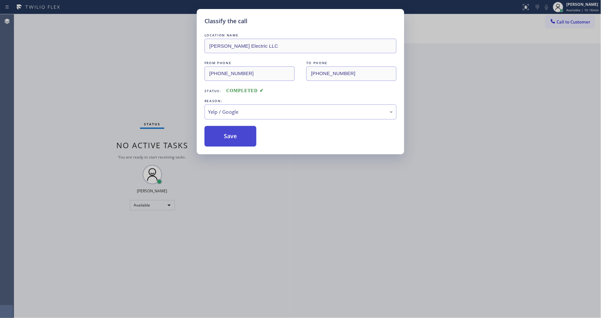
click at [242, 133] on button "Save" at bounding box center [231, 136] width 52 height 21
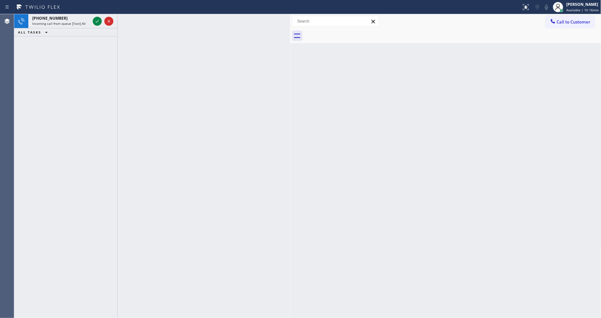
drag, startPoint x: 97, startPoint y: 20, endPoint x: 132, endPoint y: 10, distance: 37.3
click at [97, 20] on icon at bounding box center [97, 21] width 8 height 8
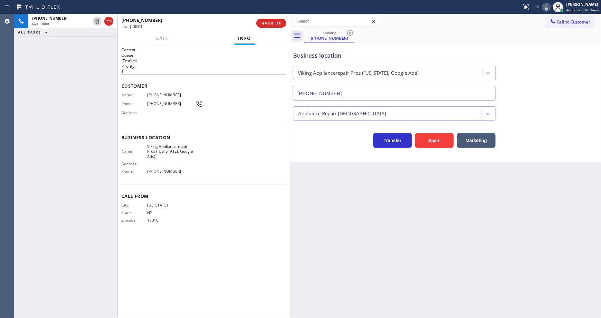
type input "(315) 631-0488"
click at [176, 148] on span "Viking Appliancerepair Pros (New York, Google Ads)" at bounding box center [171, 151] width 48 height 15
click at [176, 149] on span "Viking Appliancerepair Pros (New York, Google Ads)" at bounding box center [171, 151] width 48 height 15
click at [282, 22] on button "HANG UP" at bounding box center [272, 23] width 30 height 9
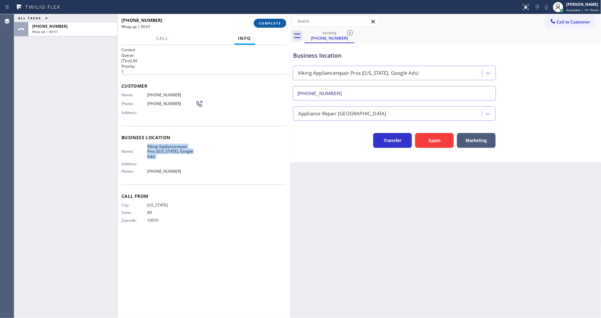
click at [279, 23] on span "COMPLETE" at bounding box center [270, 23] width 22 height 5
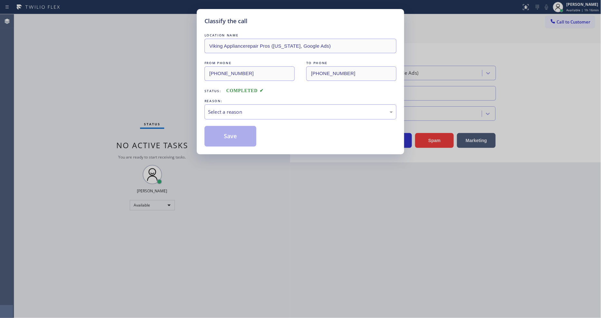
click at [238, 108] on div "Select a reason" at bounding box center [300, 111] width 185 height 7
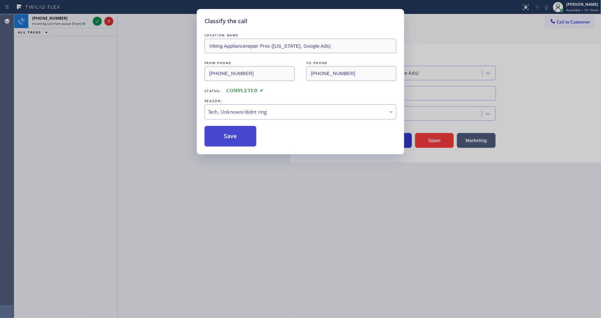
click at [238, 128] on button "Save" at bounding box center [231, 136] width 52 height 21
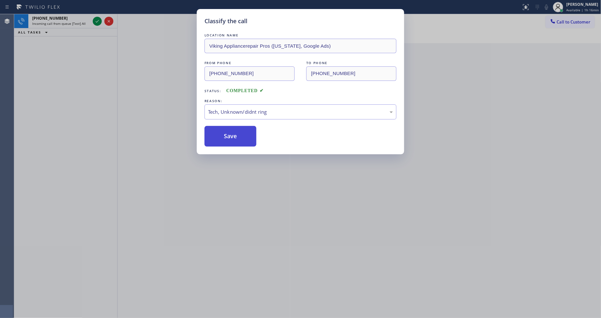
click at [238, 128] on button "Save" at bounding box center [231, 136] width 52 height 21
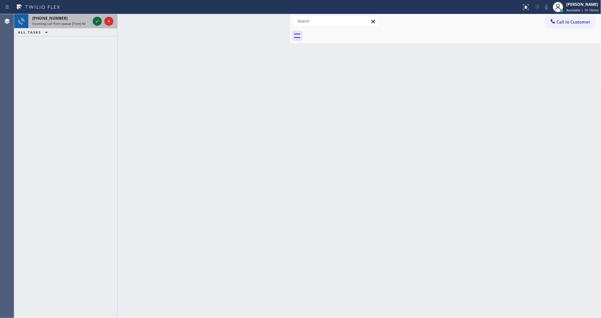
click at [98, 21] on icon at bounding box center [97, 21] width 8 height 8
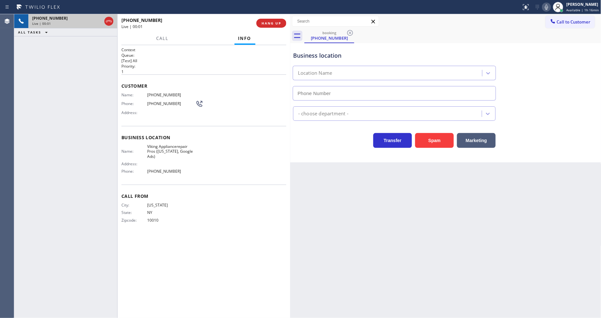
type input "(315) 631-0488"
click at [160, 92] on span "(917) 567-5822" at bounding box center [171, 94] width 48 height 5
click at [163, 96] on div "Name: (917) 567-5822 Phone: (917) 567-5822 Address:" at bounding box center [162, 104] width 82 height 25
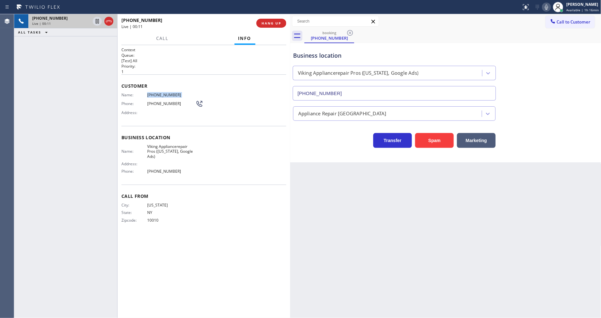
click at [163, 96] on div "Name: (917) 567-5822 Phone: (917) 567-5822 Address:" at bounding box center [162, 104] width 82 height 25
click at [204, 148] on div "Name: Viking Appliancerepair Pros (New York, Google Ads) Address: Phone: (315) …" at bounding box center [203, 160] width 165 height 33
click at [175, 204] on span "[US_STATE]" at bounding box center [171, 205] width 48 height 5
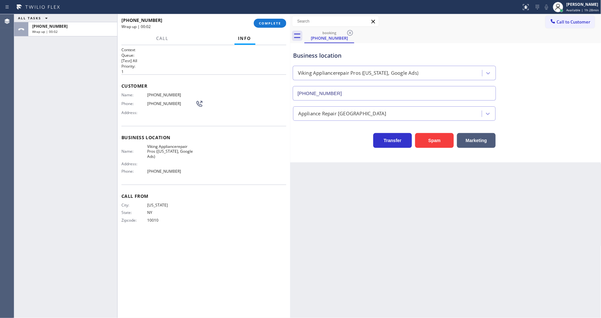
drag, startPoint x: 502, startPoint y: 209, endPoint x: 407, endPoint y: 104, distance: 141.2
click at [502, 209] on div "Back to Dashboard Change Sender ID Customers Technicians Select a contact Outbo…" at bounding box center [445, 166] width 311 height 304
click at [270, 23] on span "COMPLETE" at bounding box center [270, 23] width 22 height 5
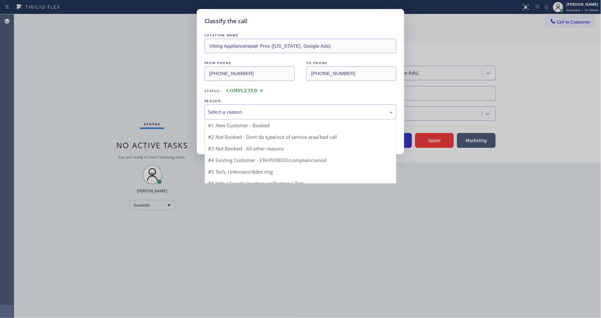
click at [228, 110] on div "Select a reason" at bounding box center [300, 111] width 185 height 7
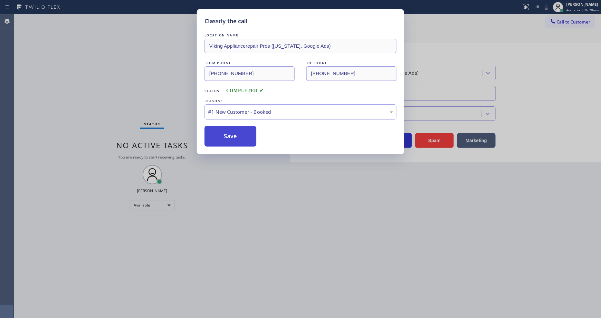
click at [224, 137] on button "Save" at bounding box center [231, 136] width 52 height 21
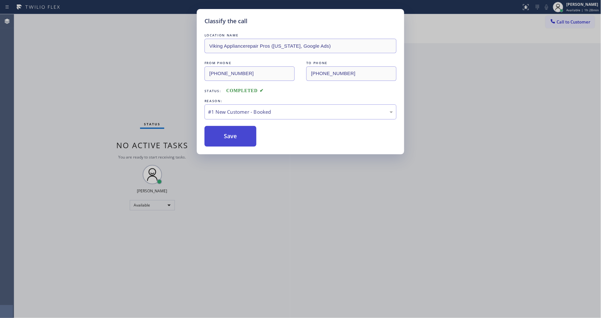
click at [224, 137] on button "Save" at bounding box center [231, 136] width 52 height 21
drag, startPoint x: 224, startPoint y: 137, endPoint x: 191, endPoint y: 42, distance: 100.0
click at [223, 137] on button "Save" at bounding box center [231, 136] width 52 height 21
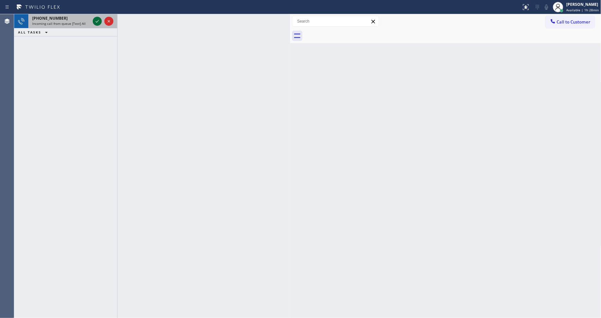
click at [99, 20] on icon at bounding box center [97, 21] width 8 height 8
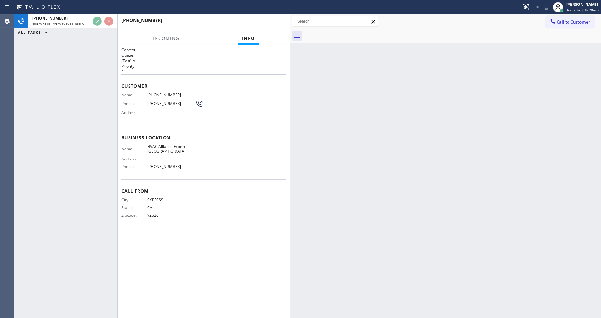
click at [499, 116] on div "Back to Dashboard Change Sender ID Customers Technicians Select a contact Outbo…" at bounding box center [445, 166] width 311 height 304
click at [269, 23] on div "+17147335978" at bounding box center [203, 23] width 165 height 17
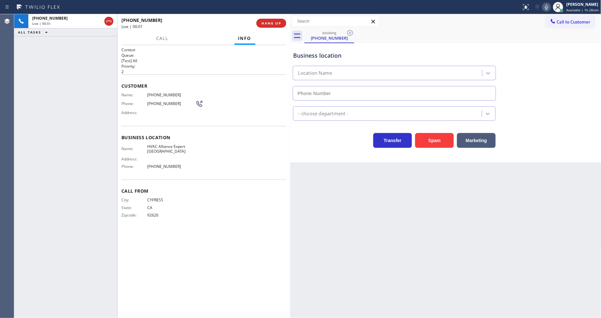
click at [268, 23] on span "HANG UP" at bounding box center [272, 23] width 20 height 5
type input "(714) 844-7445"
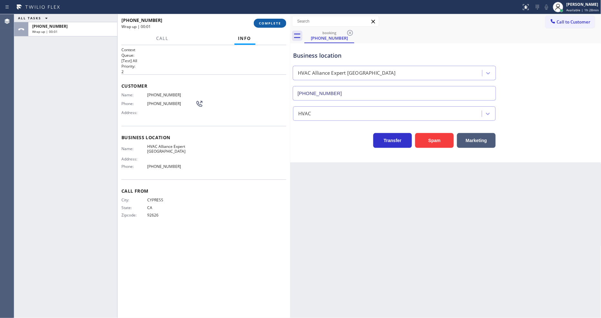
click at [268, 23] on span "COMPLETE" at bounding box center [270, 23] width 22 height 5
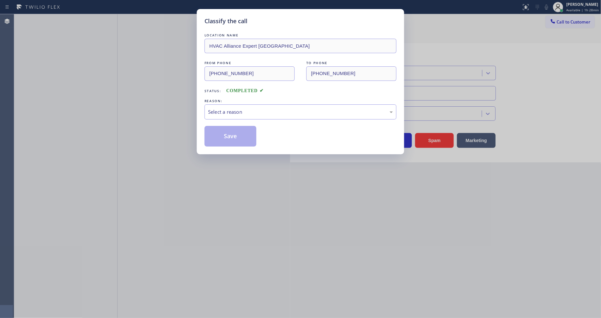
click at [244, 109] on div "Select a reason" at bounding box center [300, 111] width 185 height 7
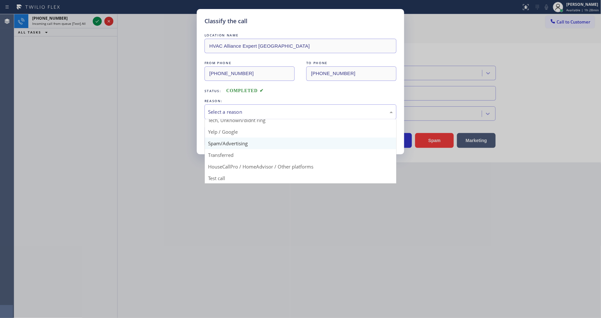
scroll to position [40, 0]
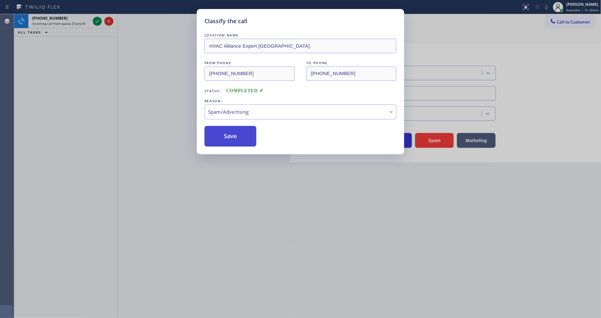
drag, startPoint x: 239, startPoint y: 140, endPoint x: 236, endPoint y: 131, distance: 9.1
click at [236, 131] on button "Save" at bounding box center [231, 136] width 52 height 21
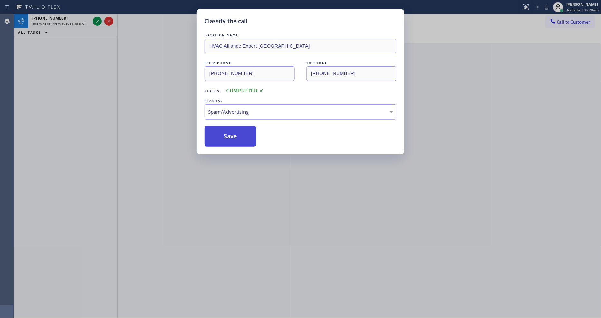
click at [236, 131] on button "Save" at bounding box center [231, 136] width 52 height 21
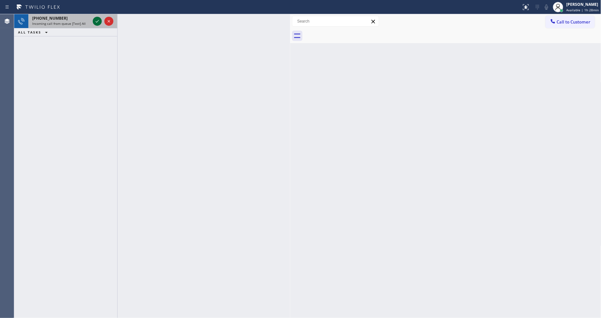
click at [96, 20] on icon at bounding box center [97, 21] width 8 height 8
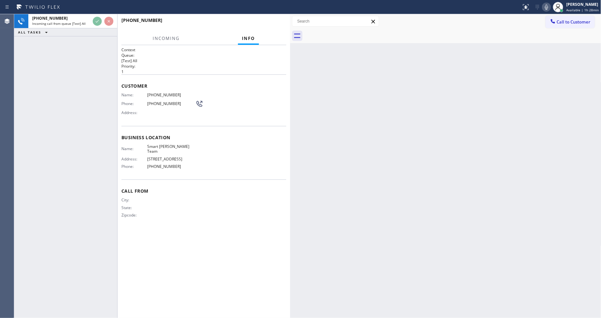
click at [267, 20] on div "+16562252583" at bounding box center [203, 23] width 165 height 17
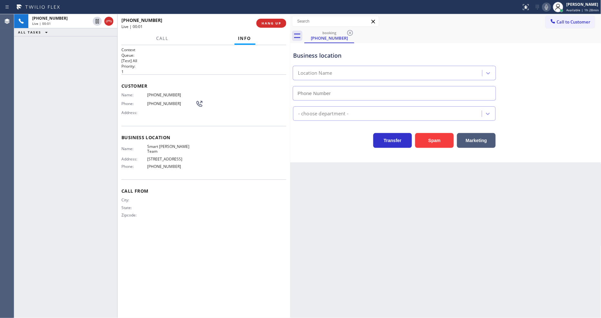
type input "(813) 981-7562"
click at [267, 20] on button "HANG UP" at bounding box center [272, 23] width 30 height 9
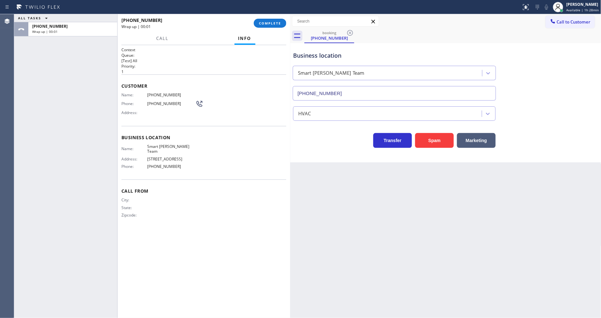
drag, startPoint x: 267, startPoint y: 20, endPoint x: 320, endPoint y: 73, distance: 75.2
click at [267, 20] on button "COMPLETE" at bounding box center [270, 23] width 33 height 9
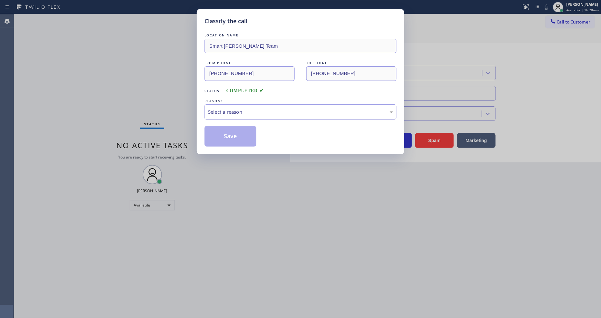
click at [240, 110] on div "Select a reason" at bounding box center [300, 111] width 185 height 7
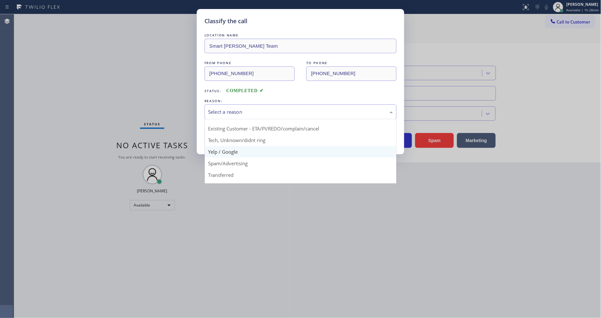
scroll to position [40, 0]
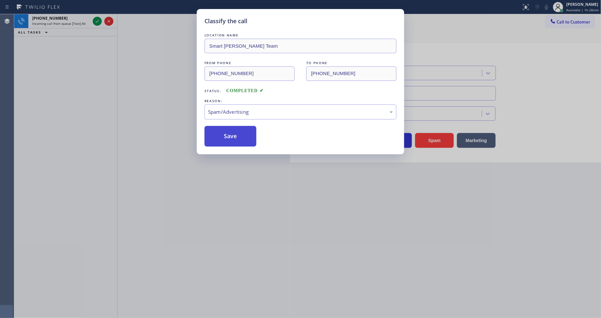
click at [239, 132] on button "Save" at bounding box center [231, 136] width 52 height 21
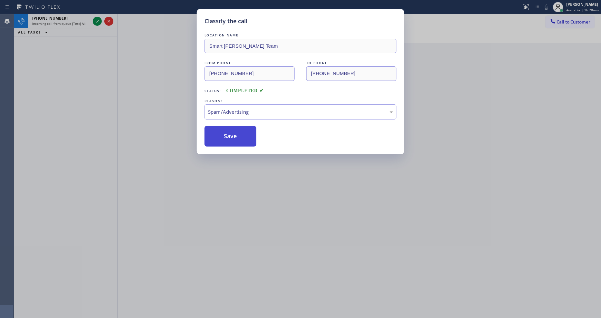
click at [239, 132] on button "Save" at bounding box center [231, 136] width 52 height 21
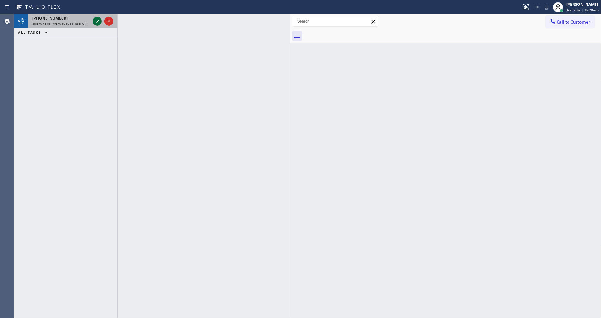
click at [99, 20] on icon at bounding box center [97, 21] width 8 height 8
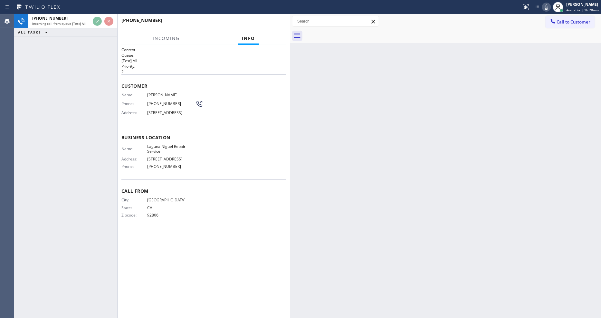
click at [271, 21] on div "+19492851607" at bounding box center [201, 20] width 160 height 6
click at [271, 21] on span "HANG UP" at bounding box center [272, 23] width 20 height 5
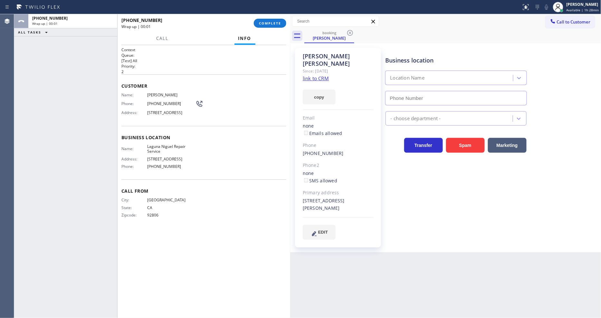
click at [271, 21] on span "COMPLETE" at bounding box center [270, 23] width 22 height 5
type input "(949) 202-5983"
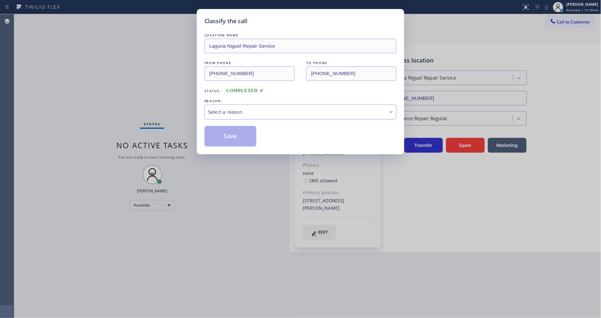
click at [226, 113] on div "Select a reason" at bounding box center [301, 111] width 192 height 15
click at [227, 134] on button "Save" at bounding box center [231, 136] width 52 height 21
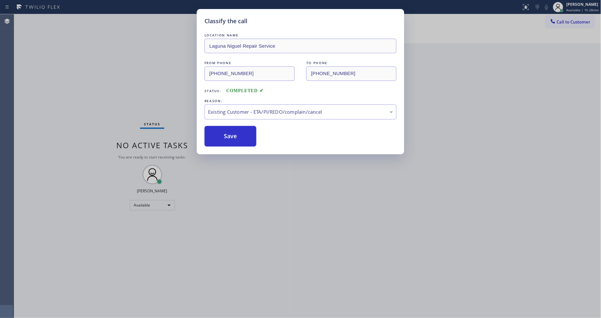
drag, startPoint x: 227, startPoint y: 134, endPoint x: 226, endPoint y: 316, distance: 182.1
click at [227, 135] on button "Save" at bounding box center [231, 136] width 52 height 21
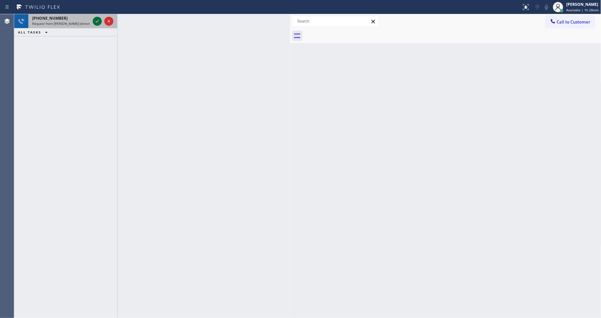
click at [97, 21] on icon at bounding box center [97, 21] width 8 height 8
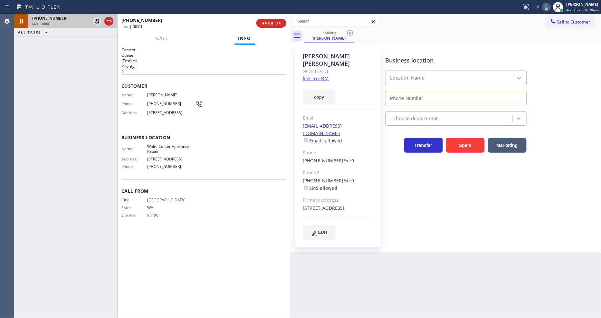
type input "(206) 734-3918"
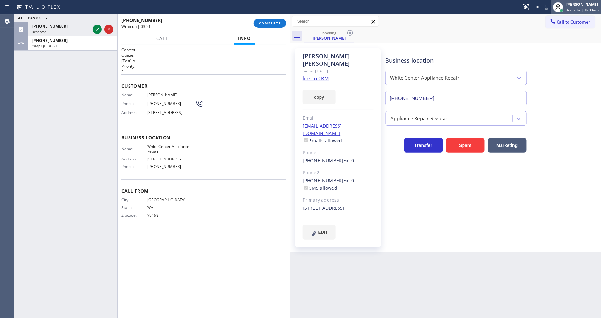
click at [592, 6] on div "[PERSON_NAME]" at bounding box center [583, 4] width 33 height 5
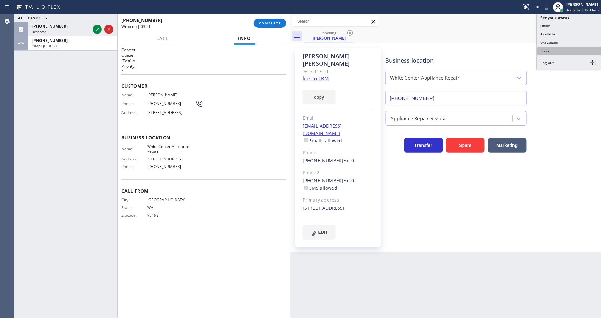
click at [550, 52] on button "Break" at bounding box center [569, 51] width 64 height 8
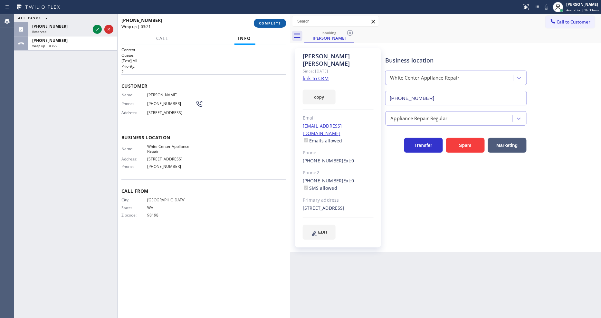
click at [274, 20] on button "COMPLETE" at bounding box center [270, 23] width 33 height 9
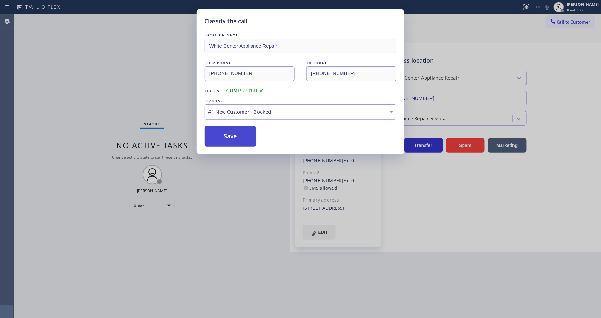
click at [233, 136] on button "Save" at bounding box center [231, 136] width 52 height 21
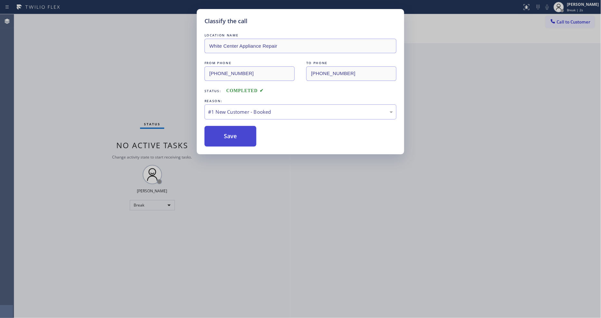
click at [232, 136] on button "Save" at bounding box center [231, 136] width 52 height 21
drag, startPoint x: 232, startPoint y: 136, endPoint x: 206, endPoint y: 19, distance: 120.2
click at [232, 133] on button "Save" at bounding box center [231, 136] width 52 height 21
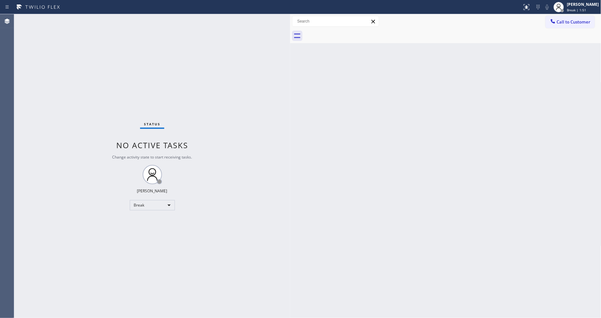
click at [78, 21] on div "Status No active tasks Change activity state to start receiving tasks. [PERSON_…" at bounding box center [152, 166] width 276 height 304
click at [88, 24] on div "Status No active tasks Change activity state to start receiving tasks. [PERSON_…" at bounding box center [152, 166] width 276 height 304
